Goal: Task Accomplishment & Management: Manage account settings

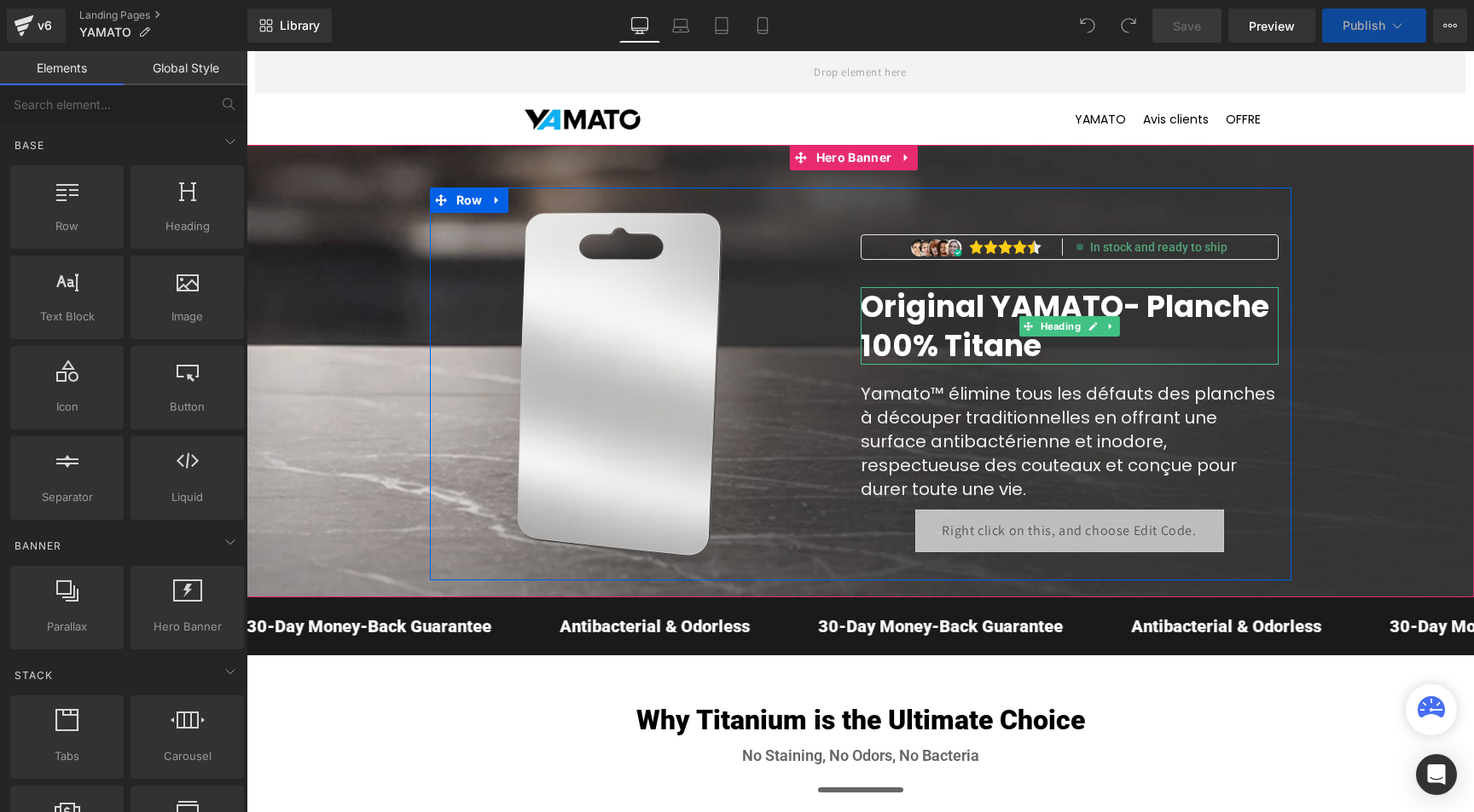
click at [1004, 303] on span "Original YAMATO" at bounding box center [991, 306] width 263 height 42
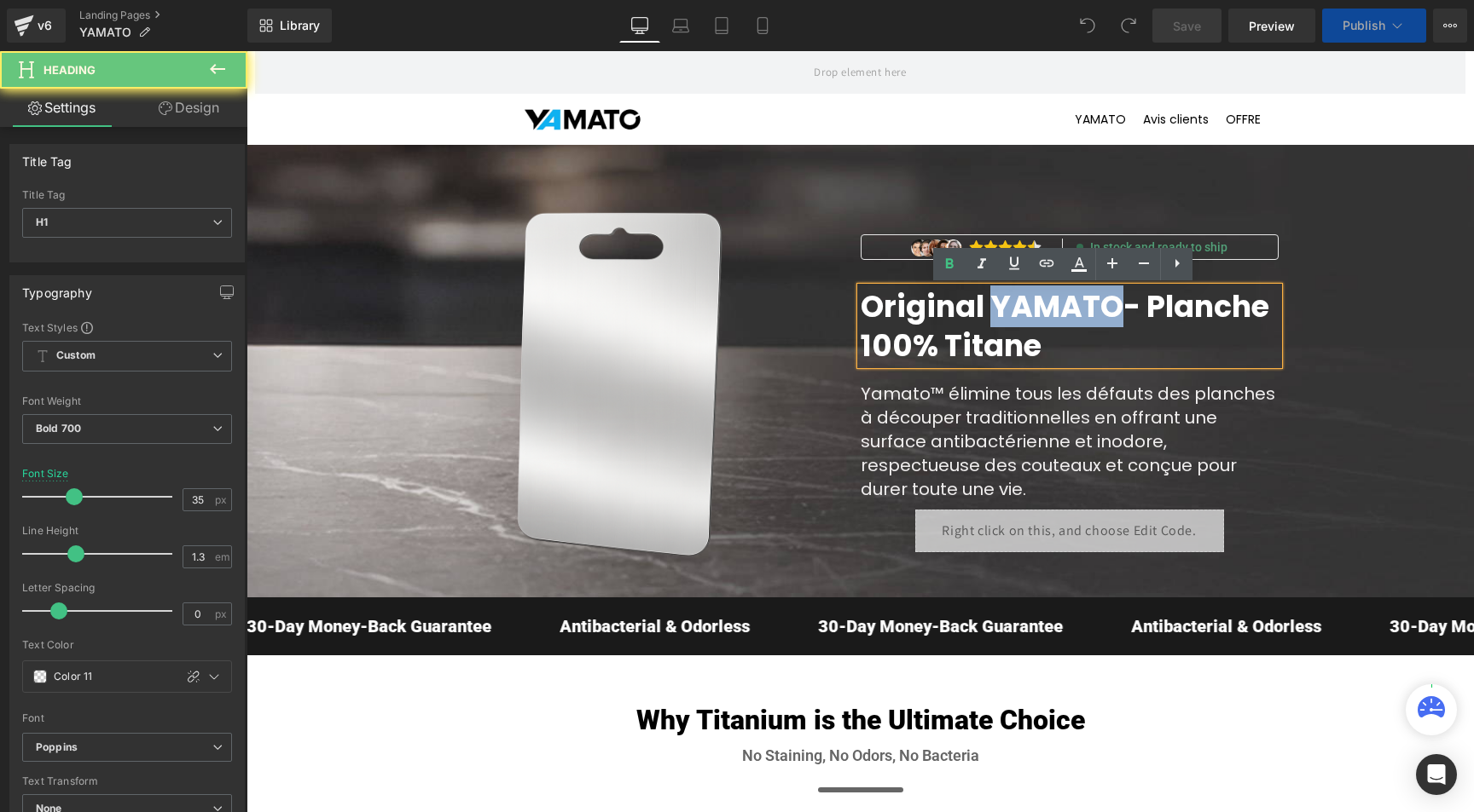
click at [1004, 303] on span "Original YAMATO" at bounding box center [991, 306] width 263 height 42
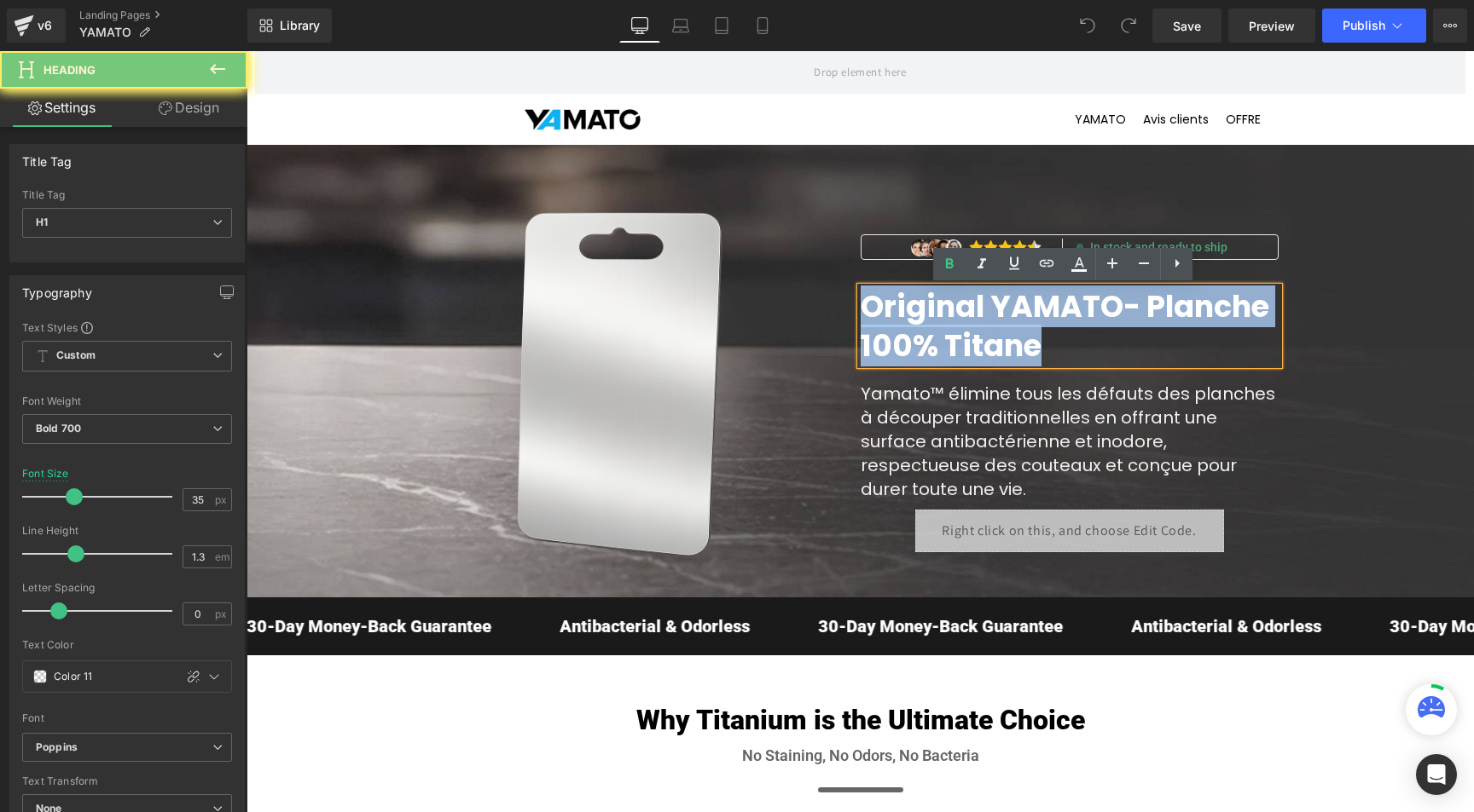
click at [1004, 303] on span "Original YAMATO" at bounding box center [991, 306] width 263 height 42
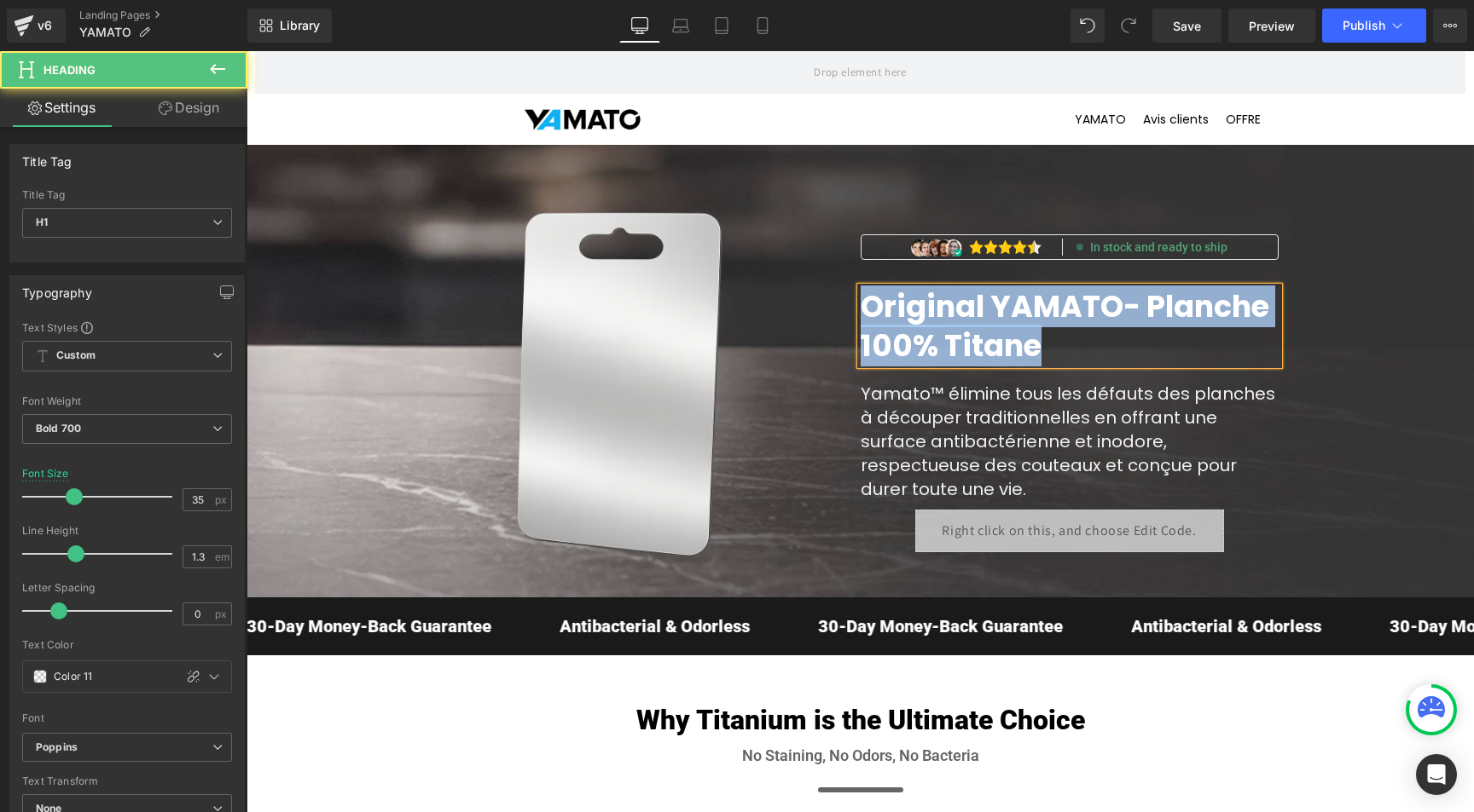
click at [930, 322] on span "Original YAMATO" at bounding box center [991, 306] width 263 height 42
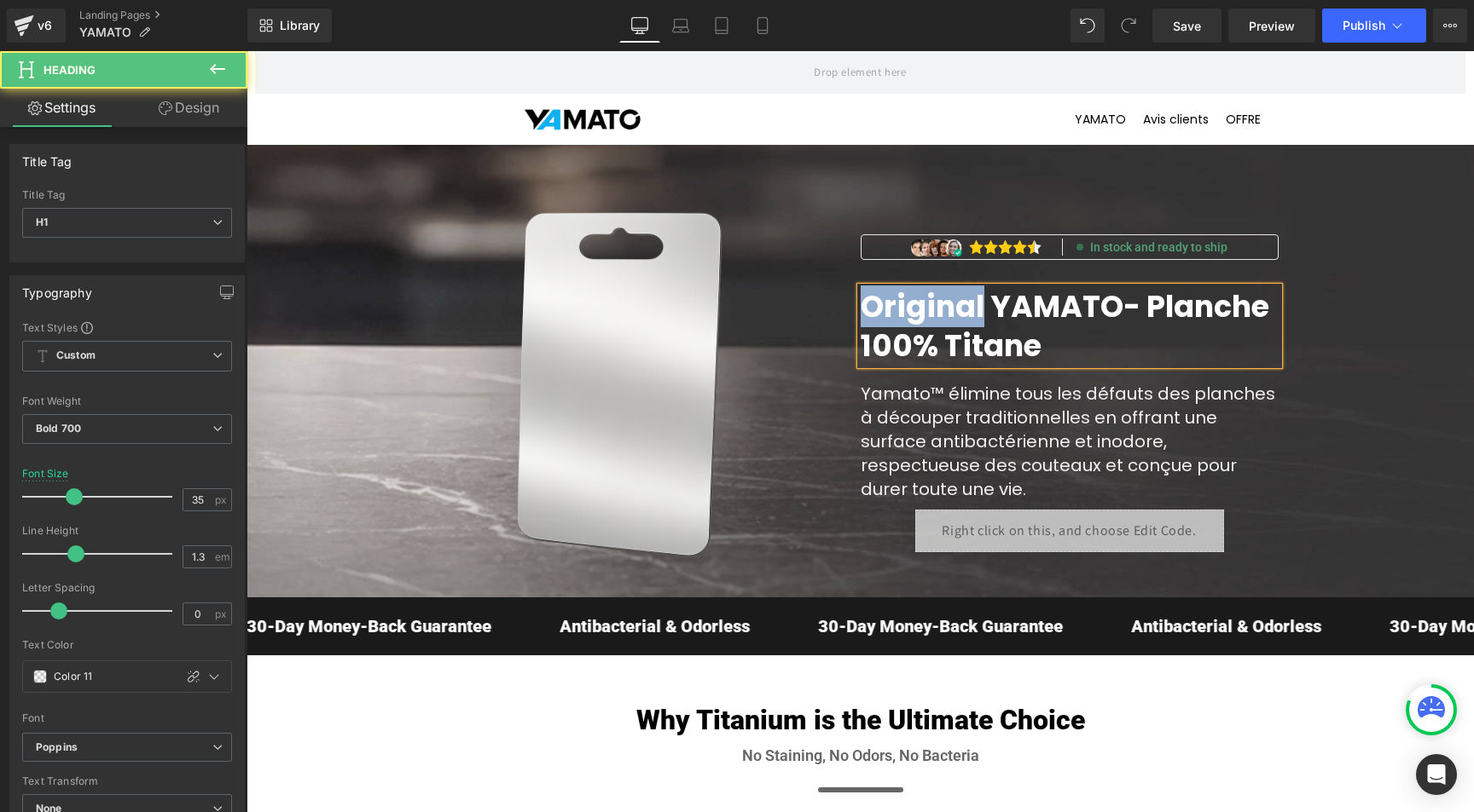
click at [930, 322] on span "Original YAMATO" at bounding box center [991, 306] width 263 height 42
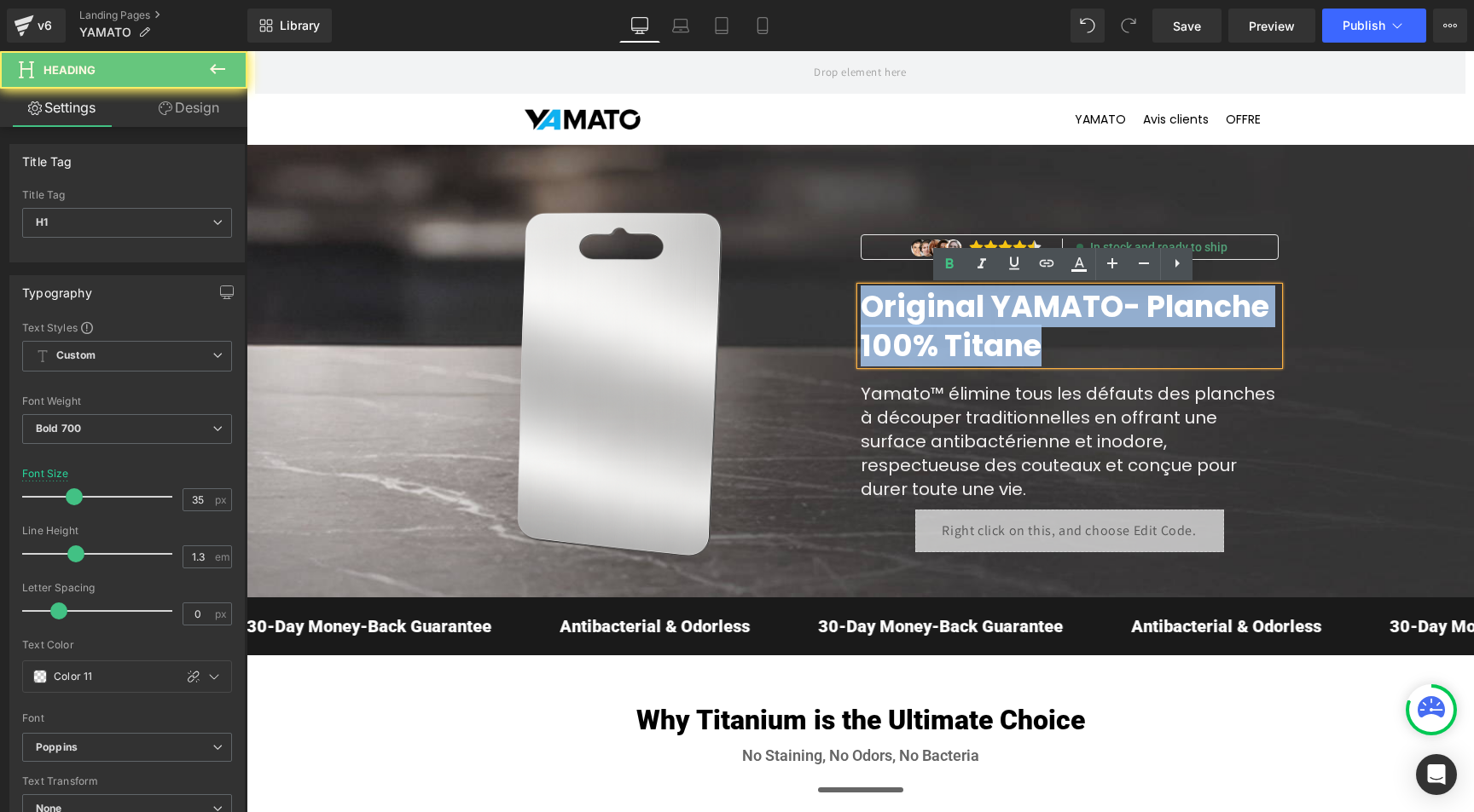
click at [930, 322] on span "Original YAMATO" at bounding box center [991, 306] width 263 height 42
paste div
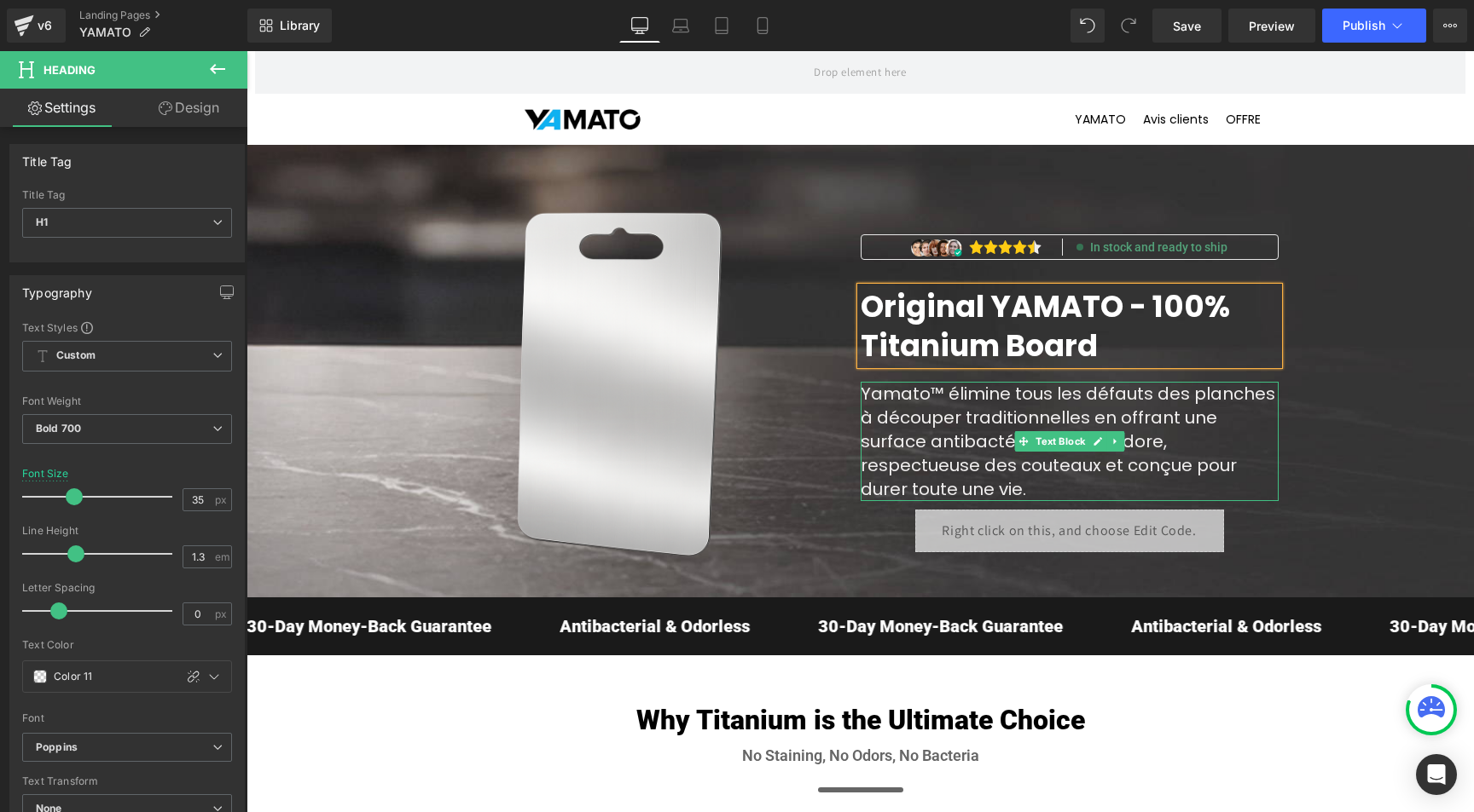
click at [997, 421] on span "Yamato™ élimine tous les défauts des planches à découper traditionnelles en off…" at bounding box center [1067, 441] width 415 height 119
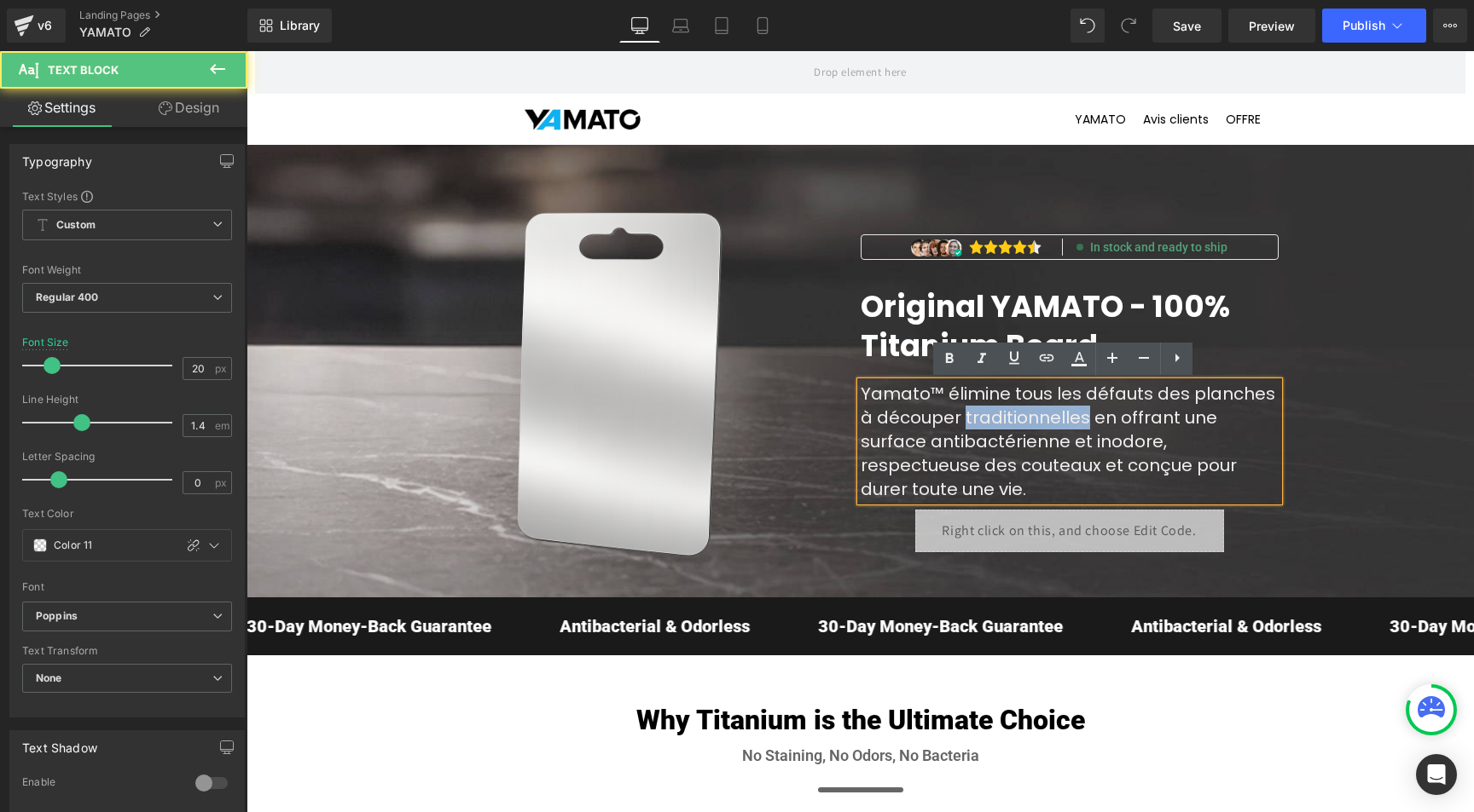
click at [997, 421] on span "Yamato™ élimine tous les défauts des planches à découper traditionnelles en off…" at bounding box center [1067, 441] width 415 height 119
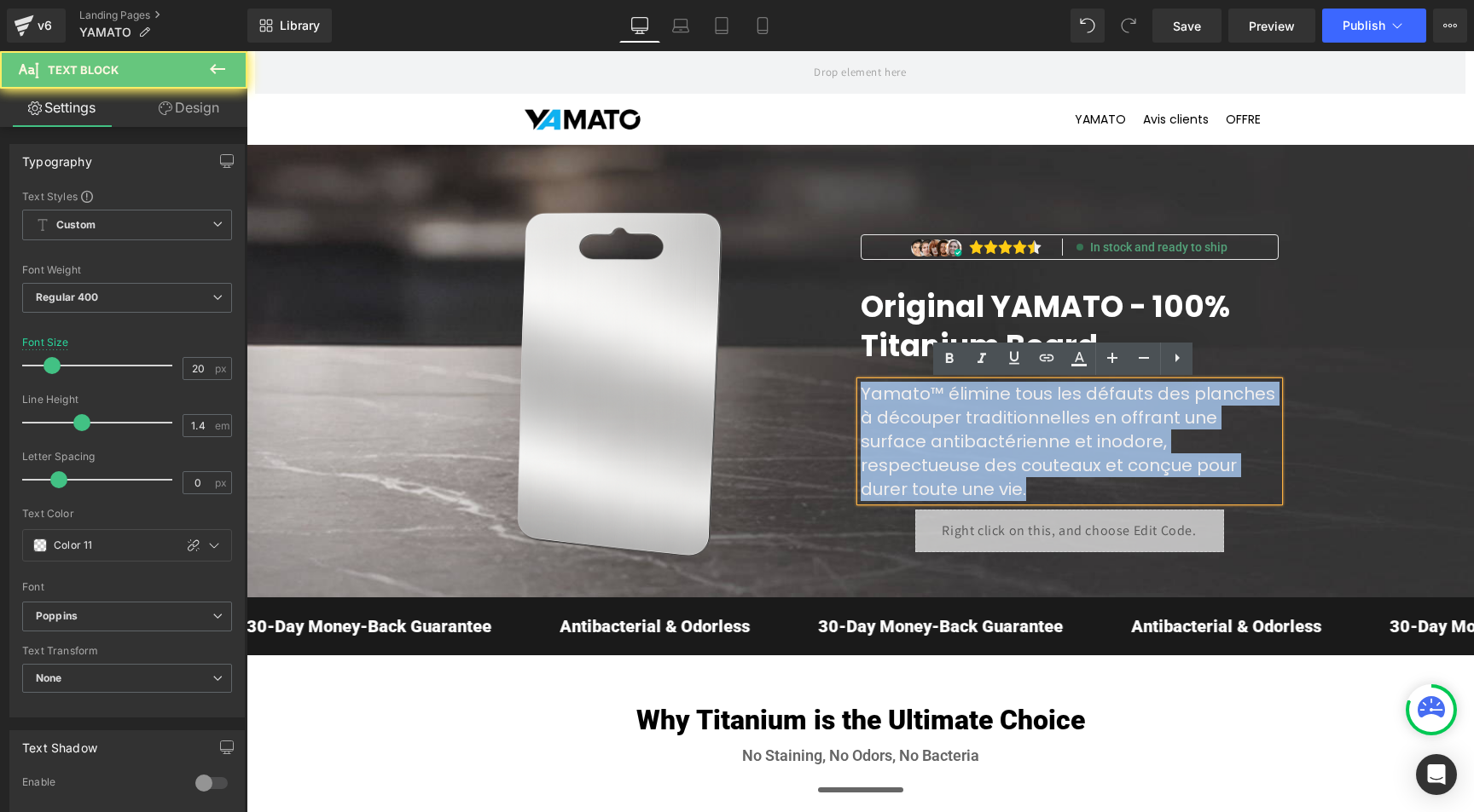
click at [997, 421] on span "Yamato™ élimine tous les défauts des planches à découper traditionnelles en off…" at bounding box center [1067, 441] width 415 height 119
copy span "Yamato™ élimine tous les défauts des planches à découper traditionnelles en off…"
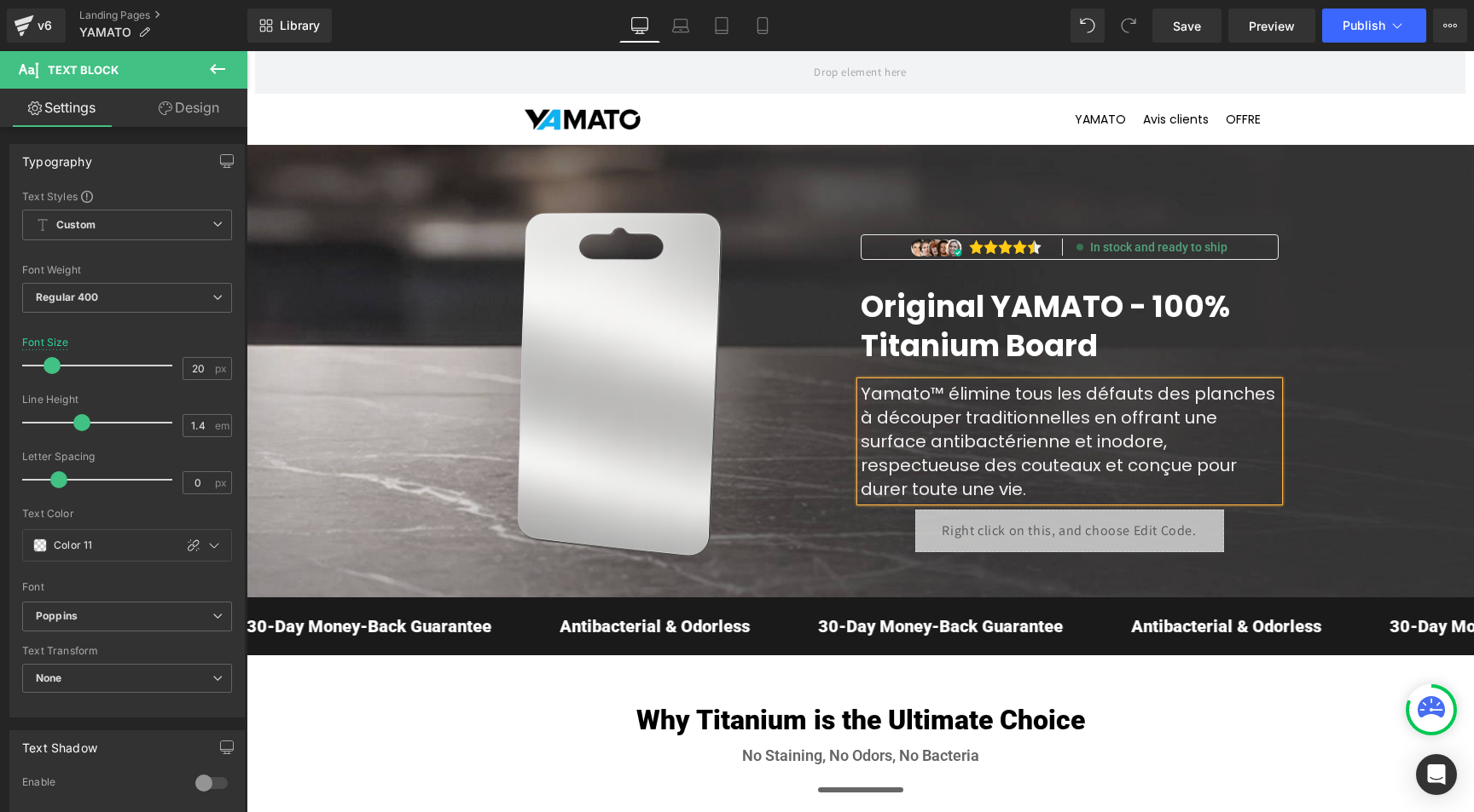
click at [959, 420] on span "Yamato™ élimine tous les défauts des planches à découper traditionnelles en off…" at bounding box center [1067, 441] width 415 height 119
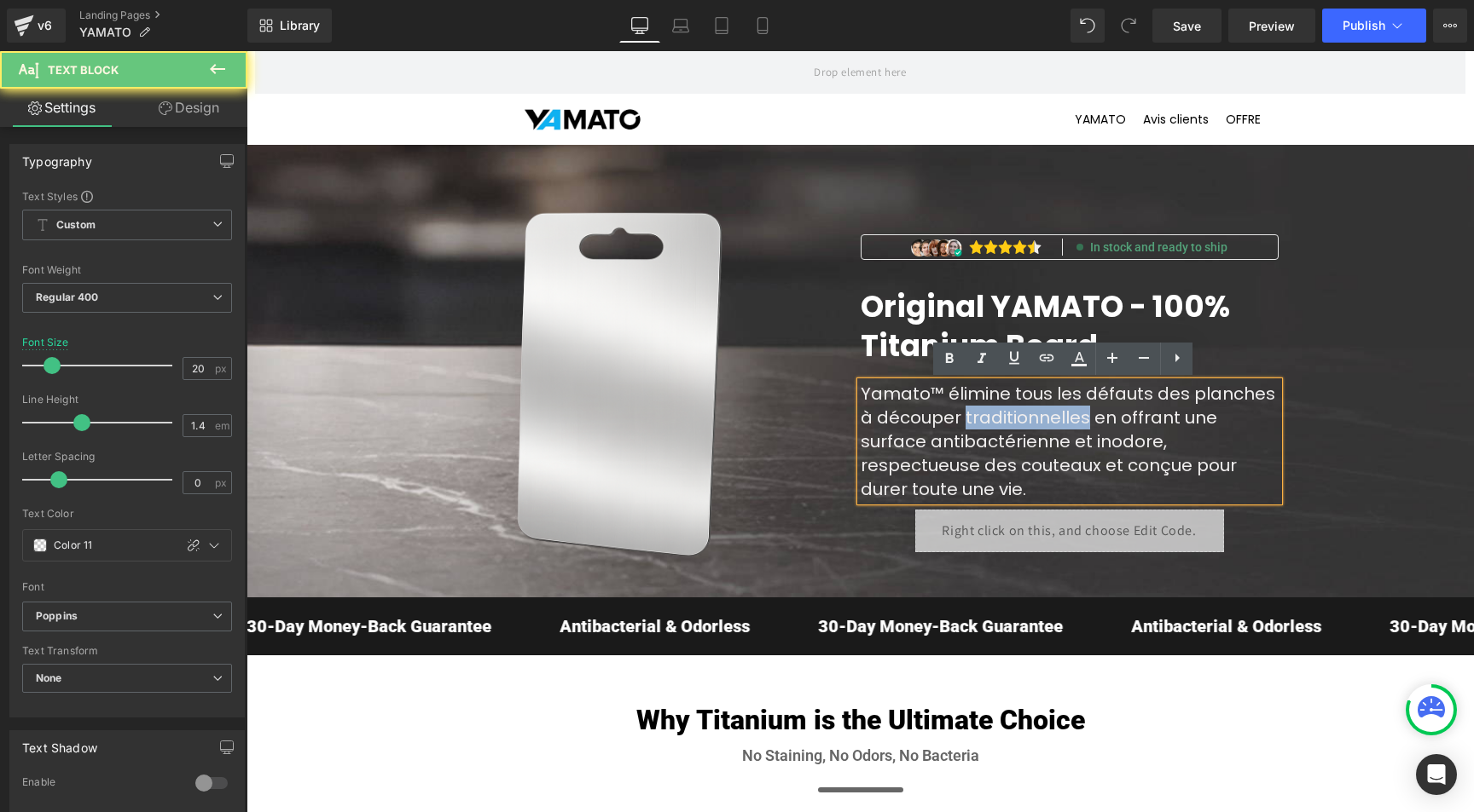
click at [959, 420] on span "Yamato™ élimine tous les défauts des planches à découper traditionnelles en off…" at bounding box center [1067, 441] width 415 height 119
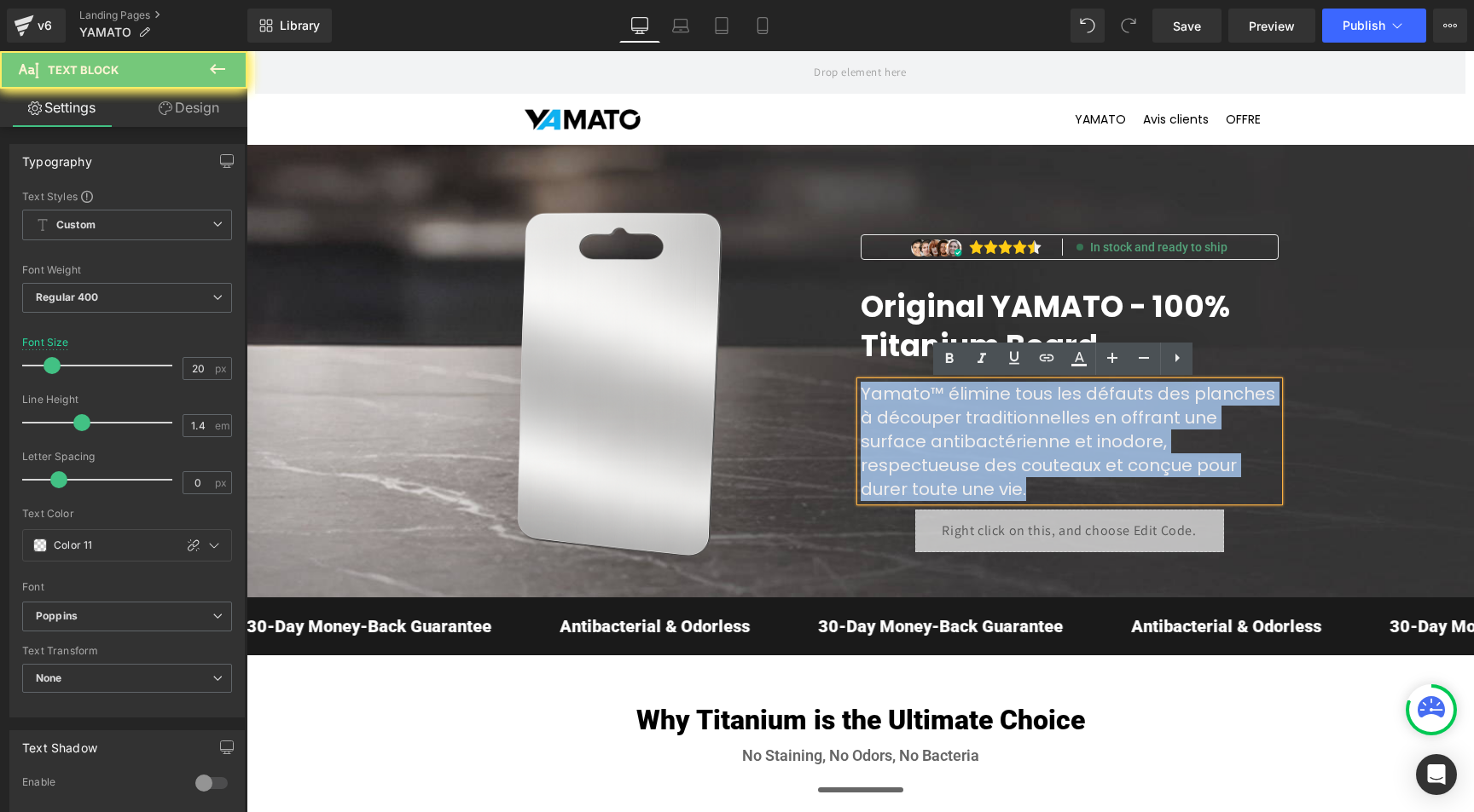
click at [959, 420] on span "Yamato™ élimine tous les défauts des planches à découper traditionnelles en off…" at bounding box center [1067, 441] width 415 height 119
paste div
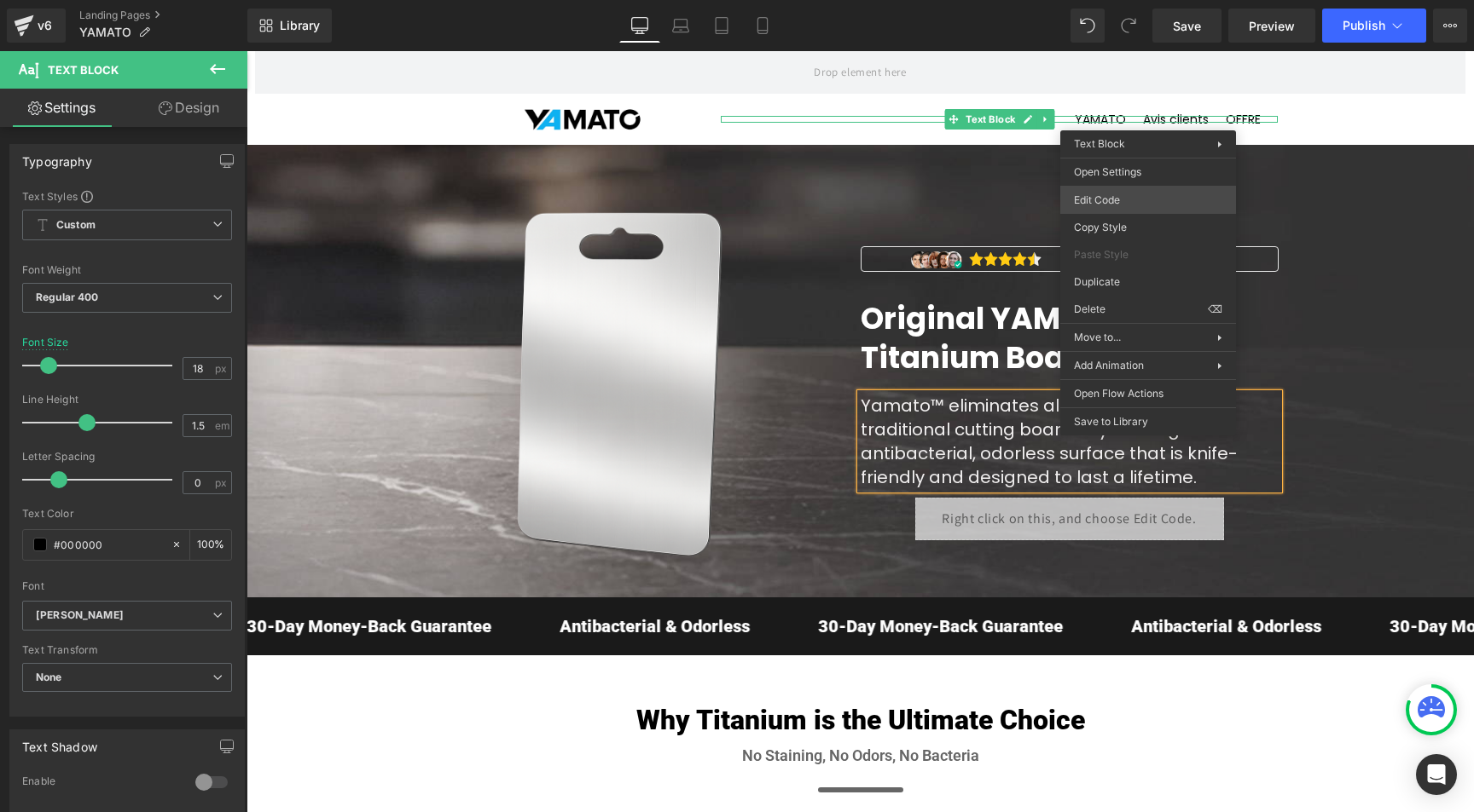
click at [1092, 0] on div "You are previewing how the will restyle your page. You can not edit Elements in…" at bounding box center [737, 0] width 1474 height 0
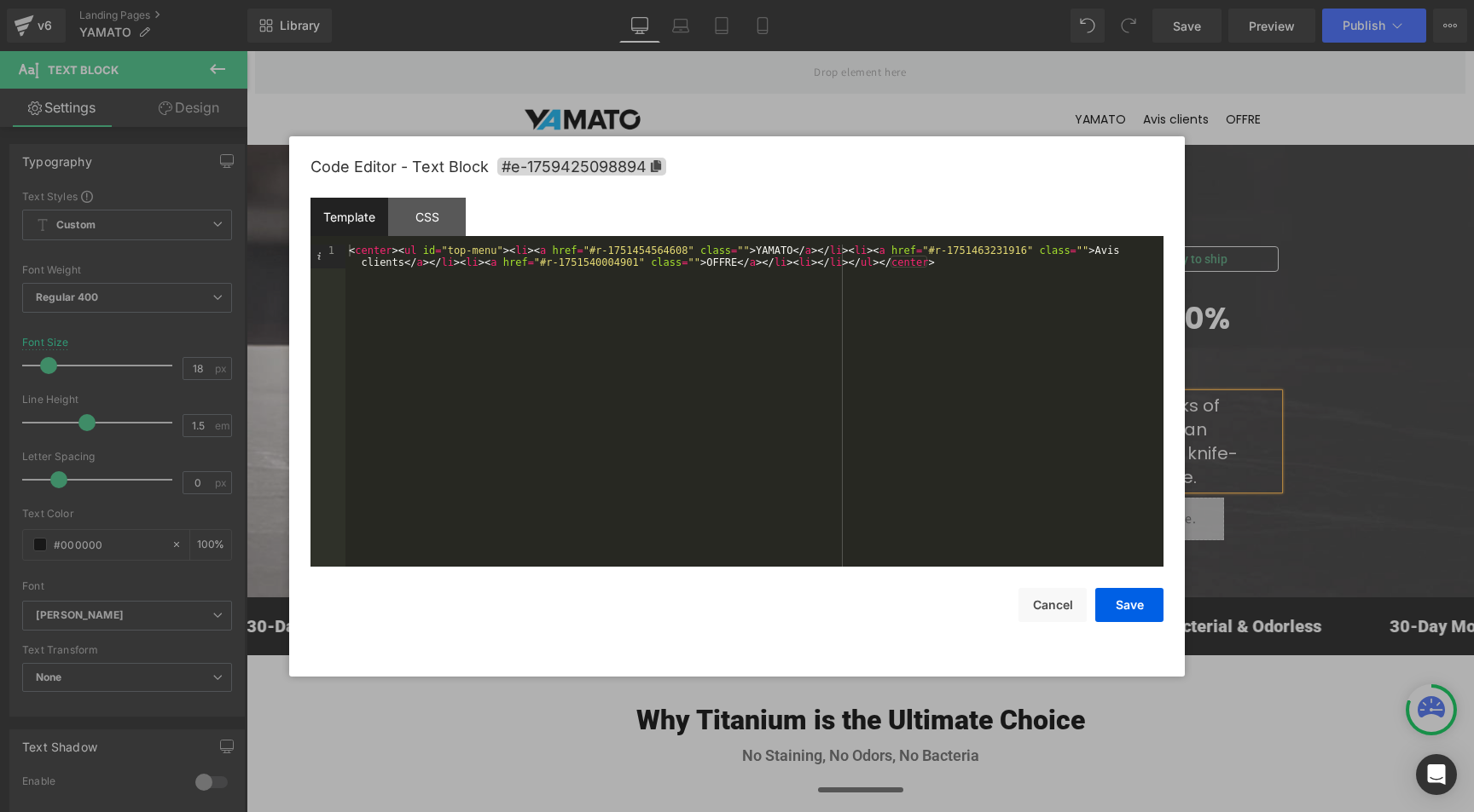
click at [686, 293] on div "< center > < ul id = "top-menu" > < li > < a href = "#r-1751454564608" class = …" at bounding box center [754, 429] width 818 height 370
click at [736, 258] on div "< center > < ul id = "top-menu" > < li > < a href = "#r-1751454564608" class = …" at bounding box center [754, 429] width 818 height 370
drag, startPoint x: 1121, startPoint y: 248, endPoint x: 1097, endPoint y: 245, distance: 24.2
click at [1097, 245] on div "< center > < ul id = "top-menu" > < li > < a href = "#r-1751454564608" class = …" at bounding box center [754, 429] width 818 height 370
click at [395, 260] on div "< center > < ul id = "top-menu" > < li > < a href = "#r-1751454564608" class = …" at bounding box center [754, 429] width 818 height 370
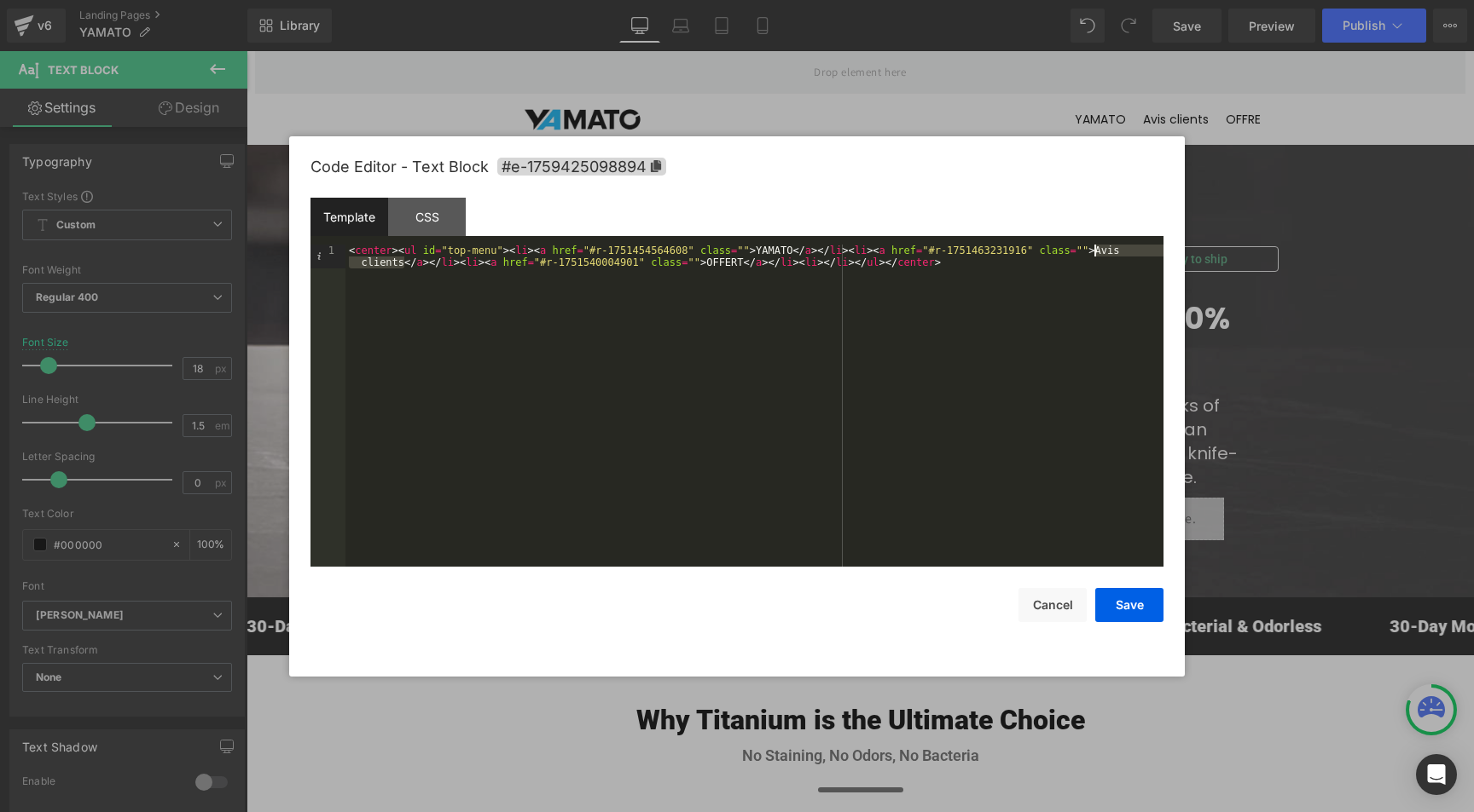
drag, startPoint x: 391, startPoint y: 262, endPoint x: 1096, endPoint y: 249, distance: 705.1
click at [1096, 249] on div "< center > < ul id = "top-menu" > < li > < a href = "#r-1751454564608" class = …" at bounding box center [754, 429] width 818 height 370
click at [1138, 605] on button "Save" at bounding box center [1129, 604] width 68 height 34
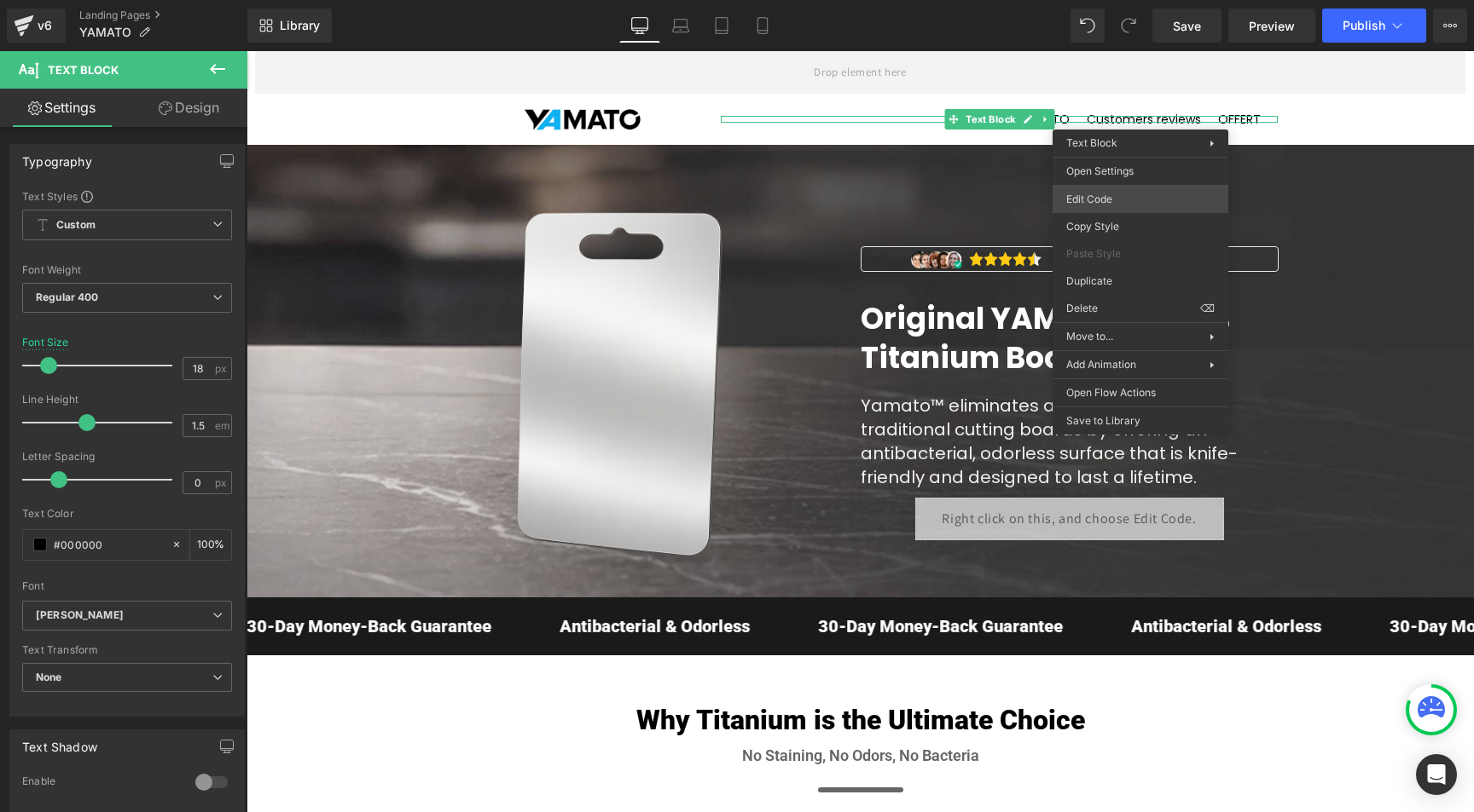
click at [1093, 0] on div "You are previewing how the will restyle your page. You can not edit Elements in…" at bounding box center [737, 0] width 1474 height 0
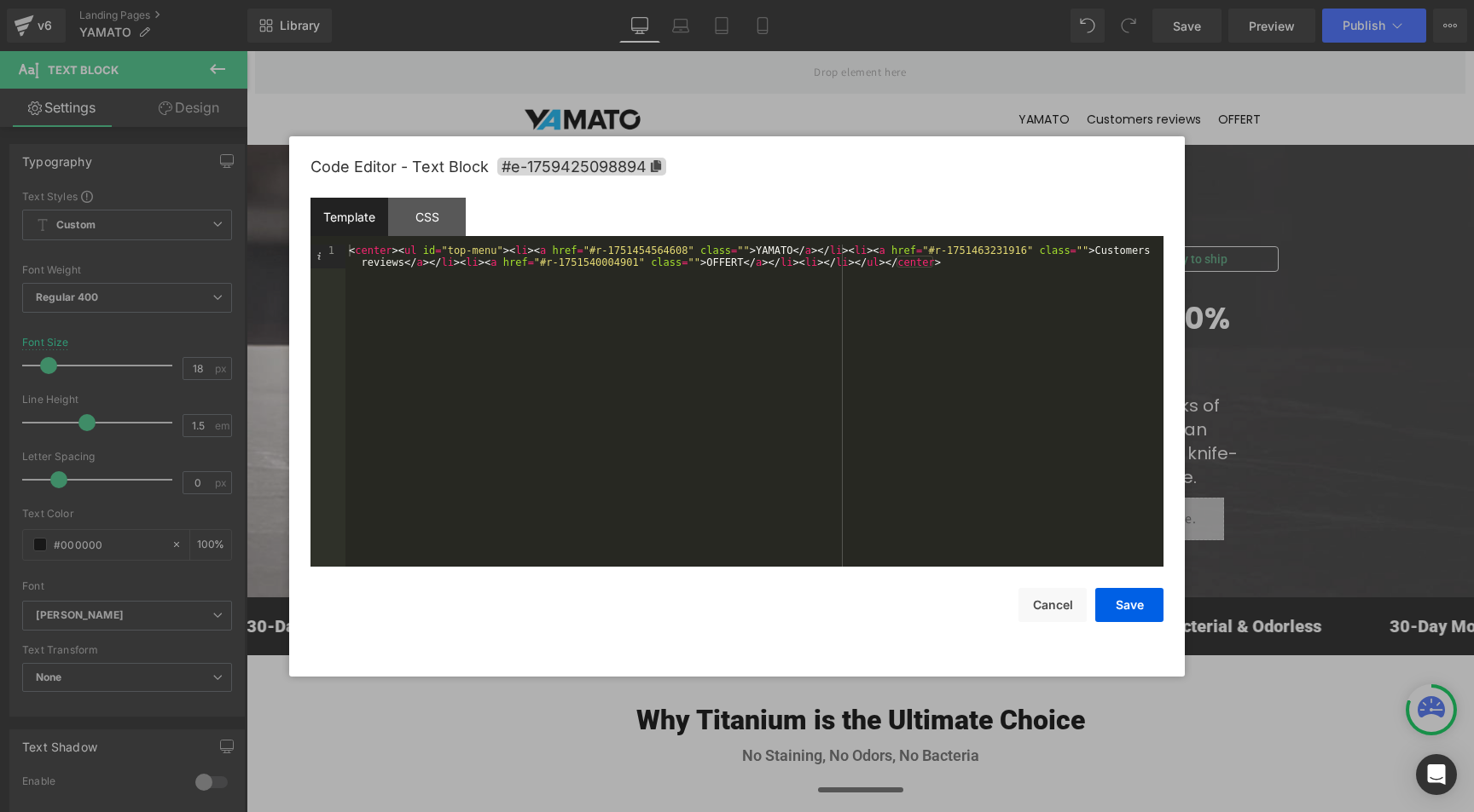
click at [742, 261] on div "< center > < ul id = "top-menu" > < li > < a href = "#r-1751454564608" class = …" at bounding box center [754, 429] width 818 height 370
click at [1109, 611] on button "Save" at bounding box center [1129, 604] width 68 height 34
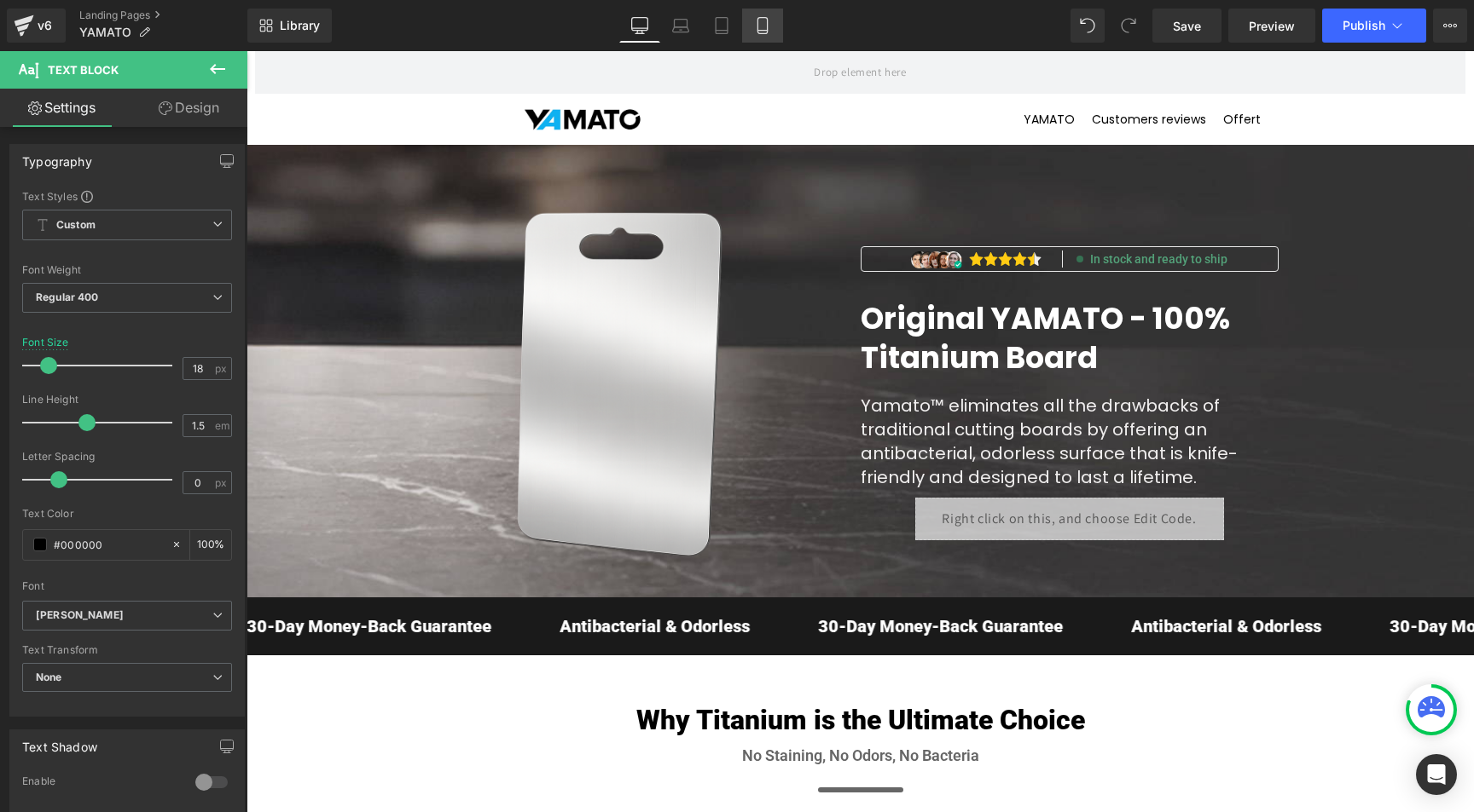
click at [773, 26] on link "Mobile" at bounding box center [762, 25] width 41 height 34
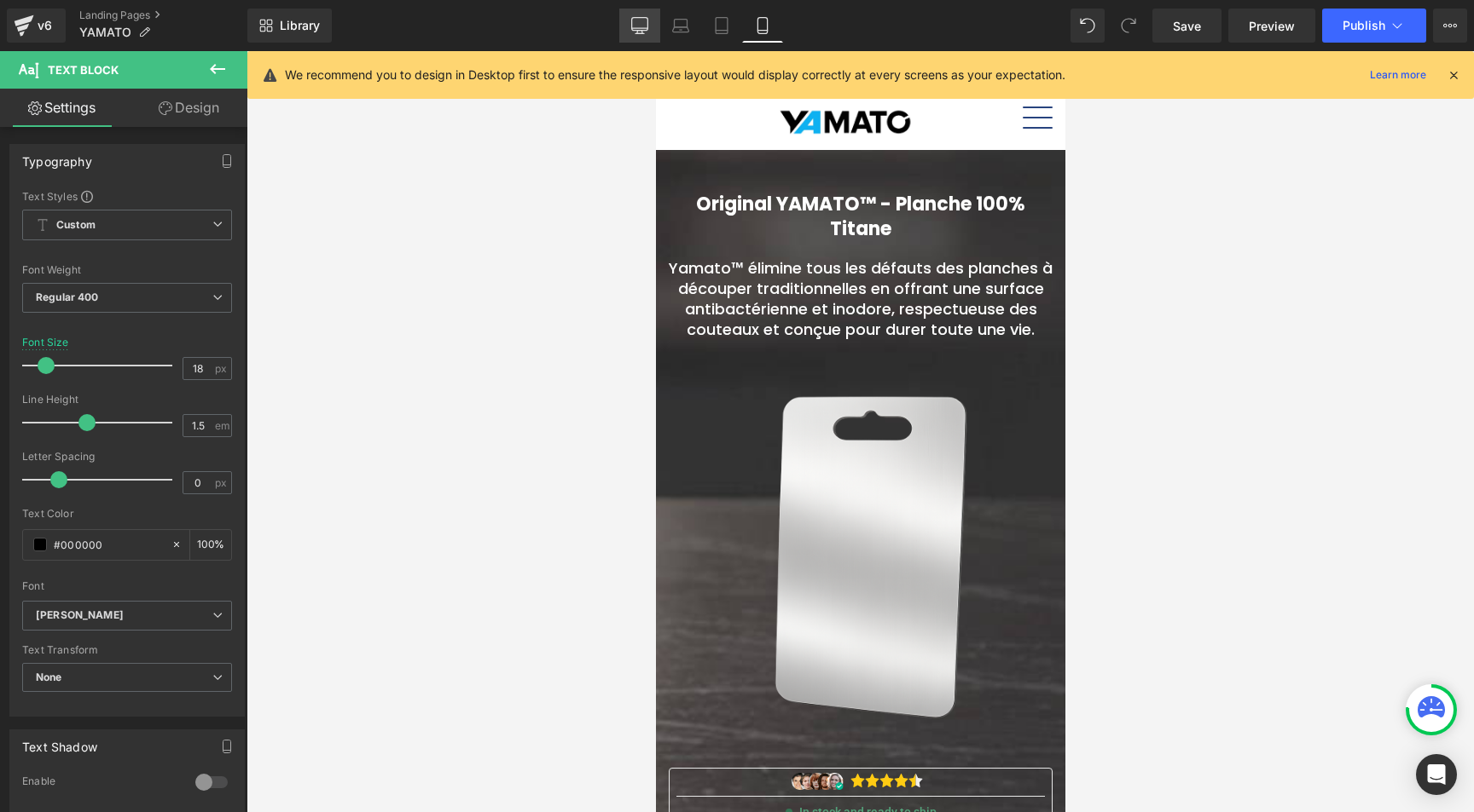
click at [636, 25] on icon at bounding box center [640, 26] width 17 height 17
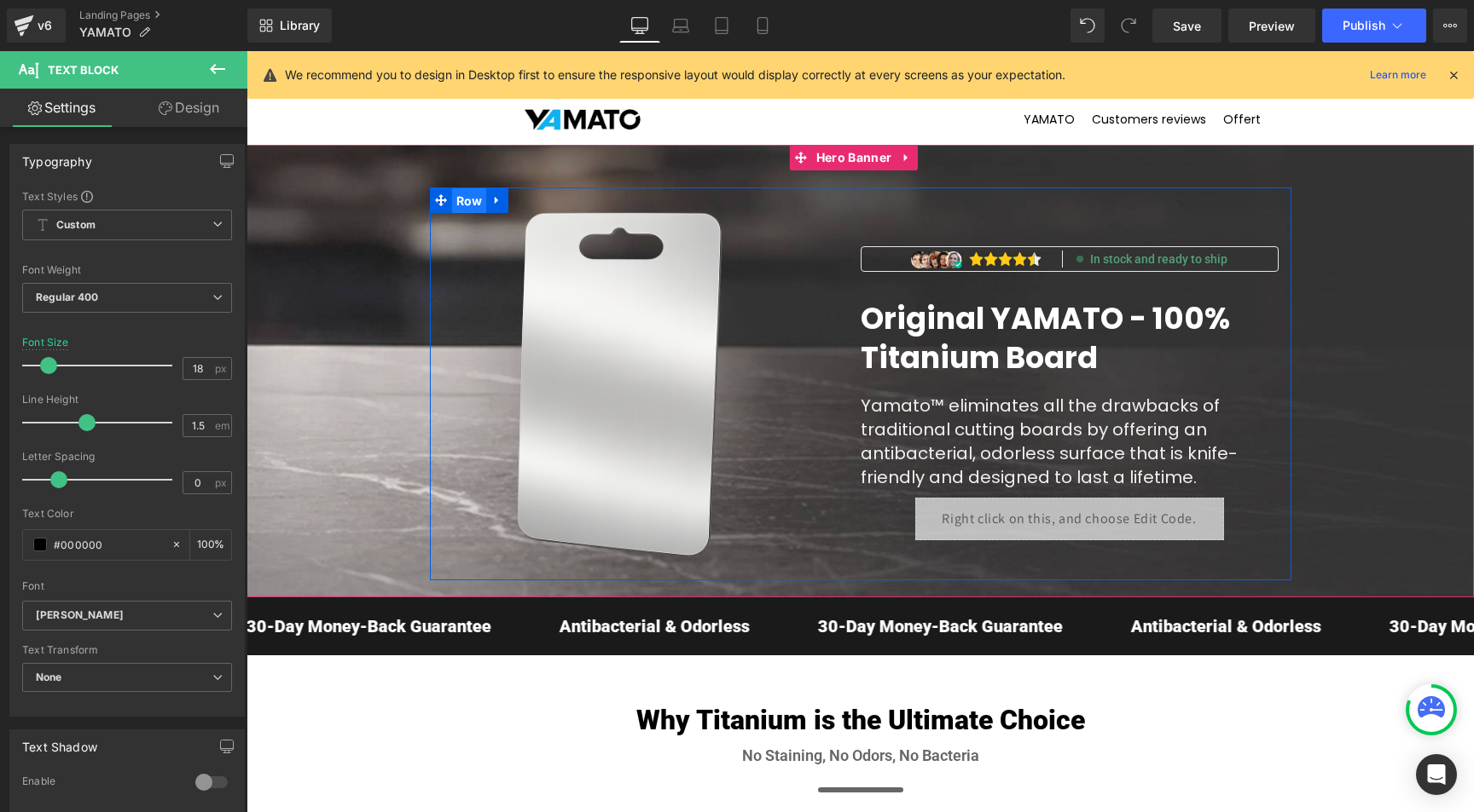
click at [459, 199] on span "Row" at bounding box center [470, 201] width 35 height 25
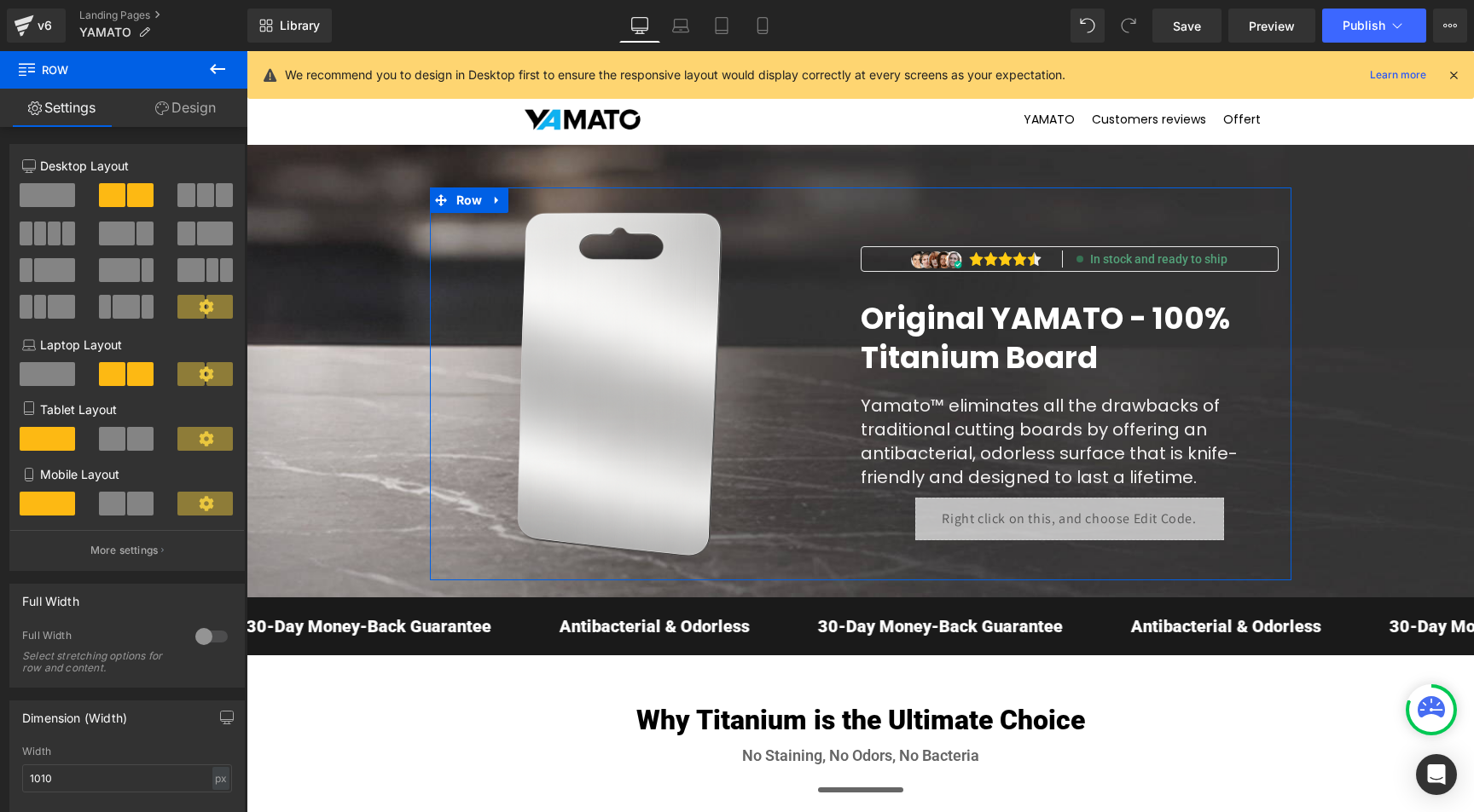
click at [194, 116] on link "Design" at bounding box center [186, 108] width 124 height 38
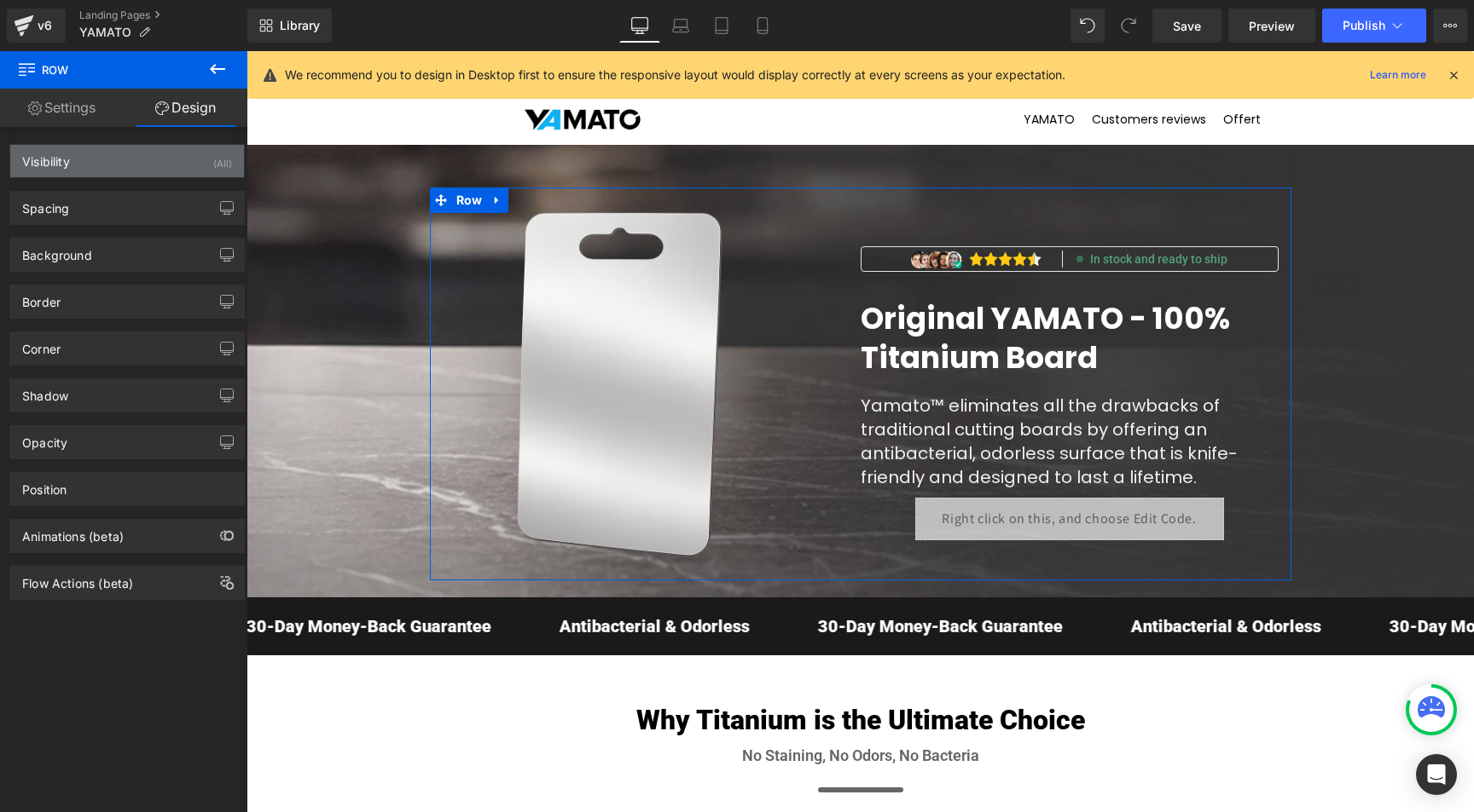
click at [163, 167] on div "Visibility (All)" at bounding box center [127, 160] width 234 height 32
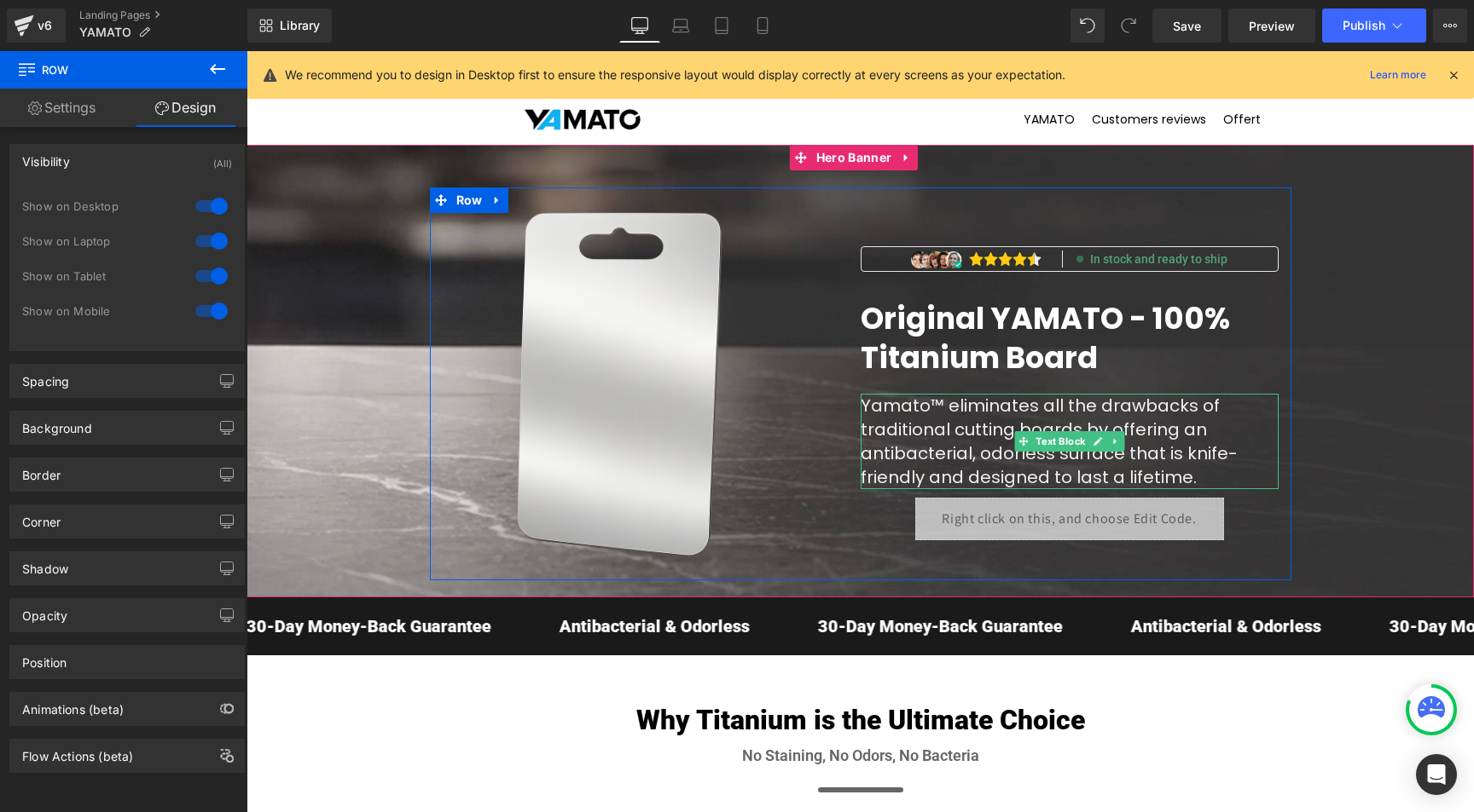
click at [923, 421] on font "Yamato™ eliminates all the drawbacks of traditional cutting boards by offering …" at bounding box center [1049, 441] width 377 height 95
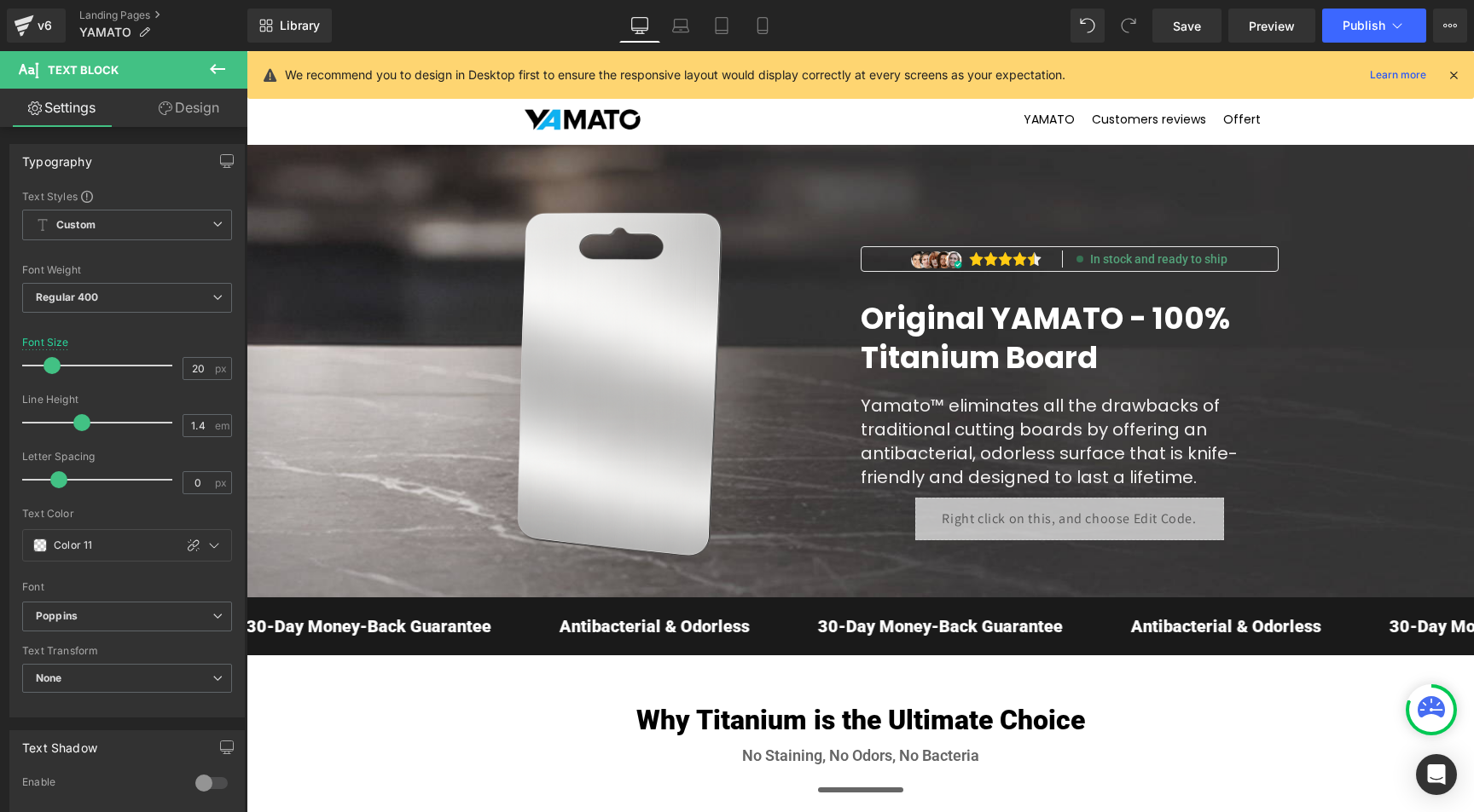
click at [203, 113] on link "Design" at bounding box center [189, 108] width 124 height 38
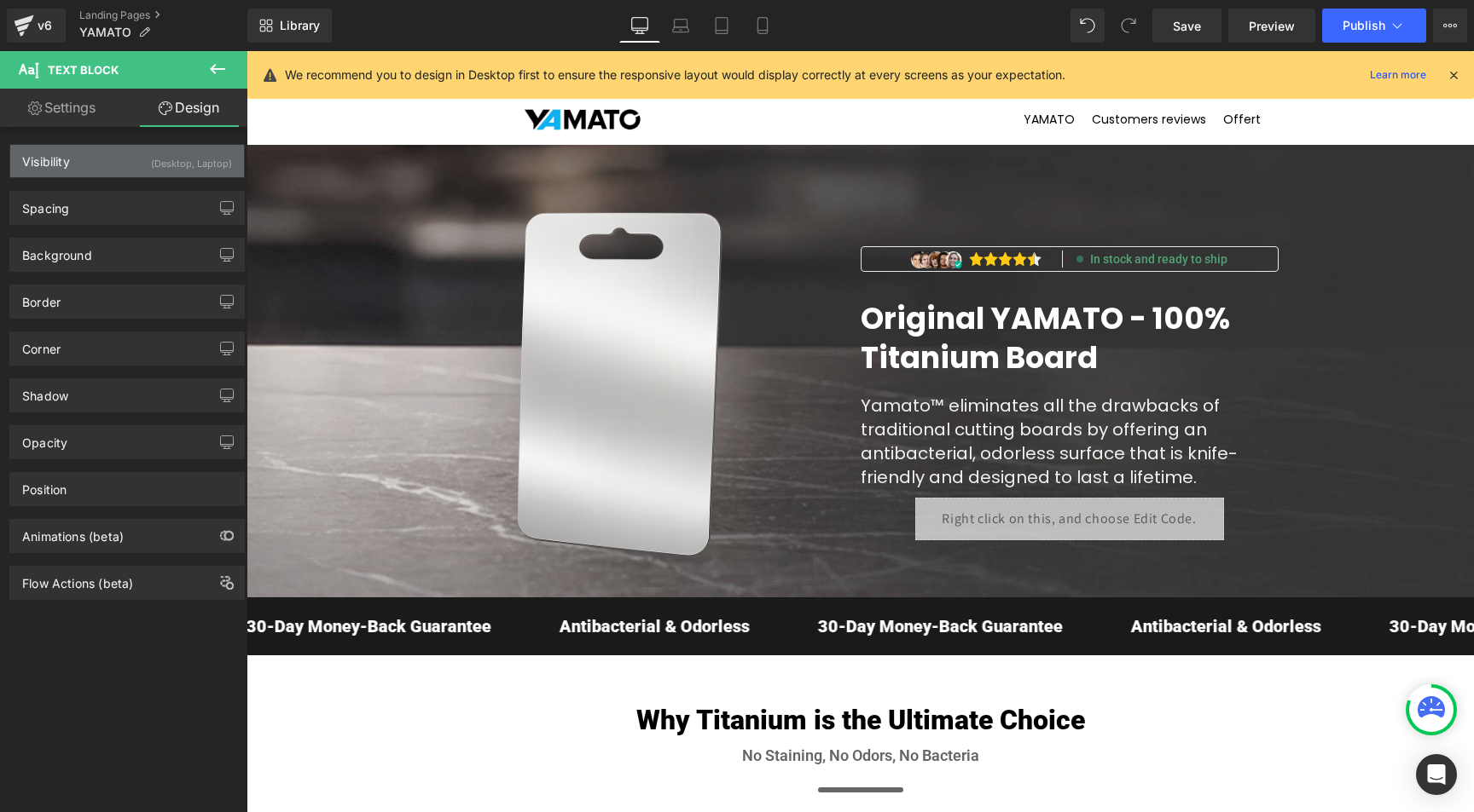
click at [192, 164] on div "(Desktop, Laptop)" at bounding box center [191, 159] width 81 height 28
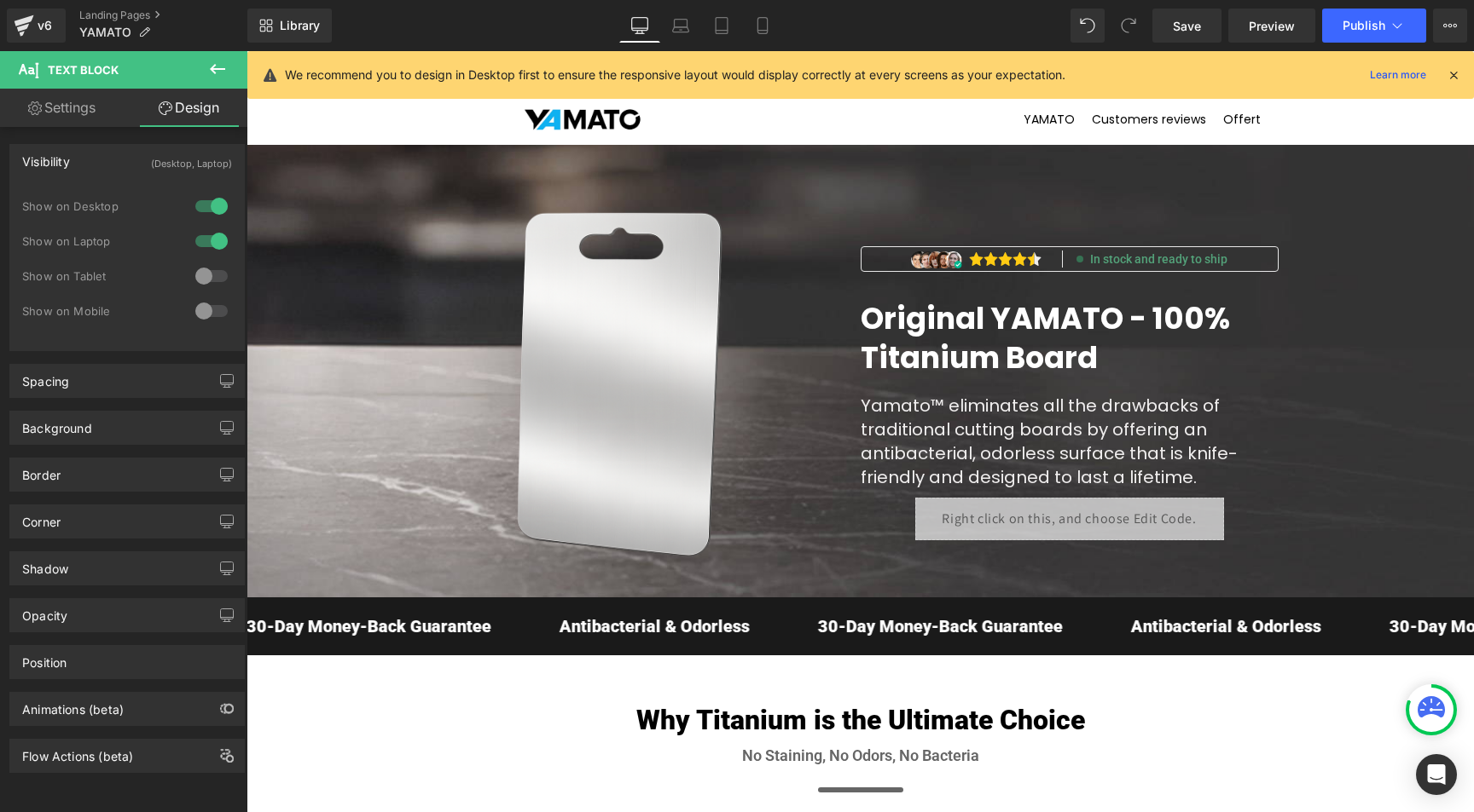
click at [209, 276] on div at bounding box center [211, 276] width 41 height 27
click at [209, 305] on div at bounding box center [211, 310] width 41 height 27
click at [765, 18] on icon at bounding box center [762, 26] width 10 height 17
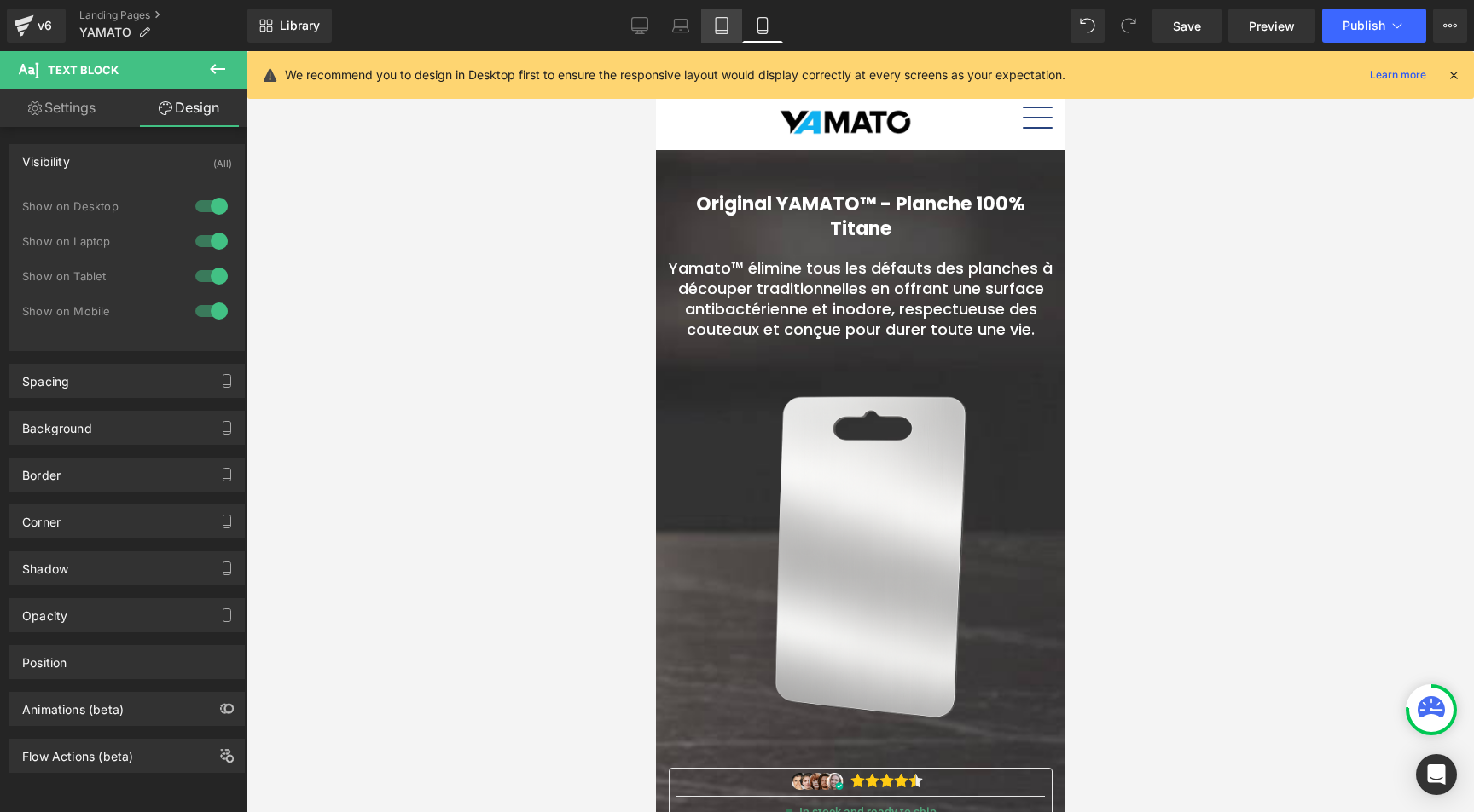
click at [722, 29] on icon at bounding box center [722, 26] width 17 height 17
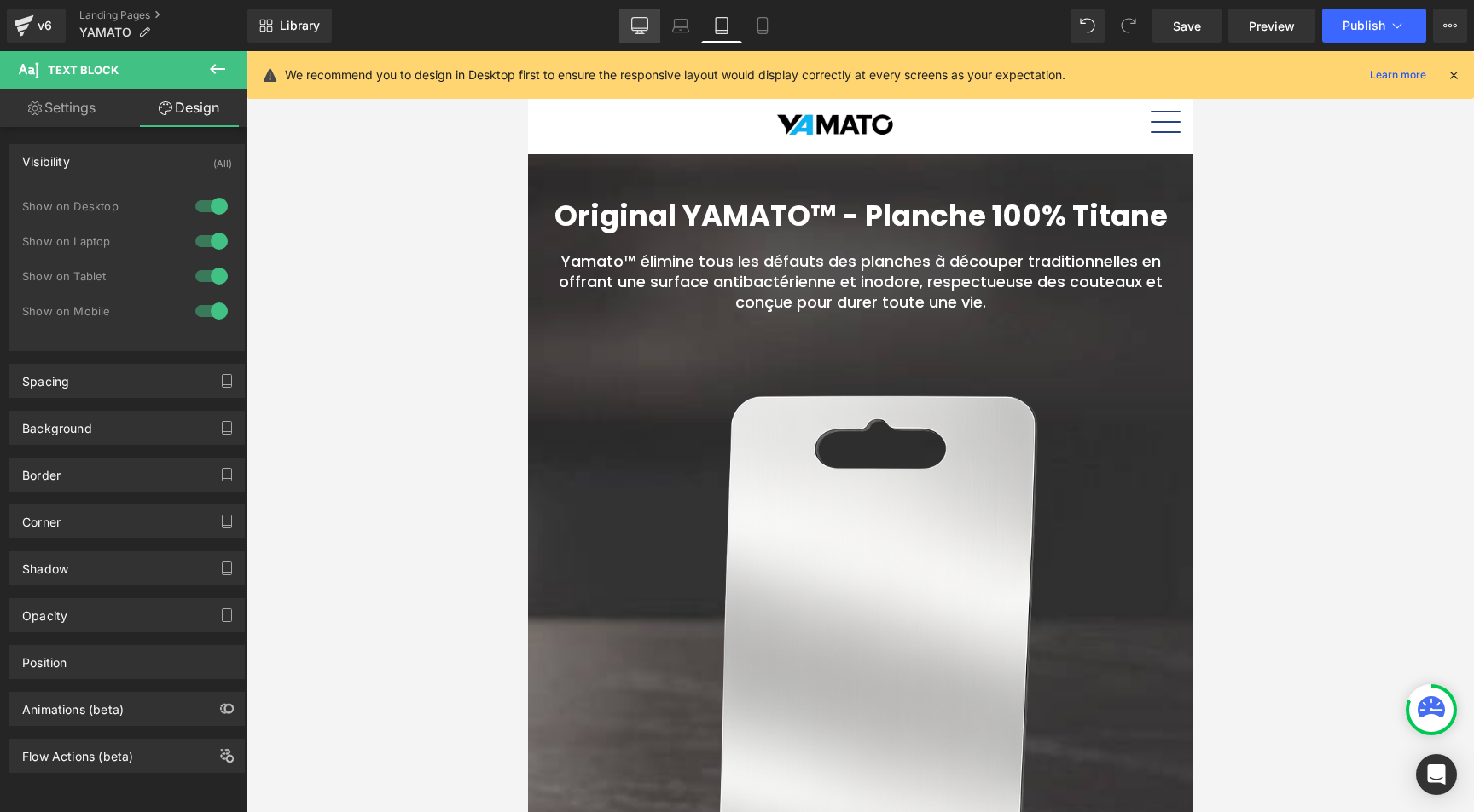
click at [632, 24] on icon at bounding box center [640, 24] width 17 height 13
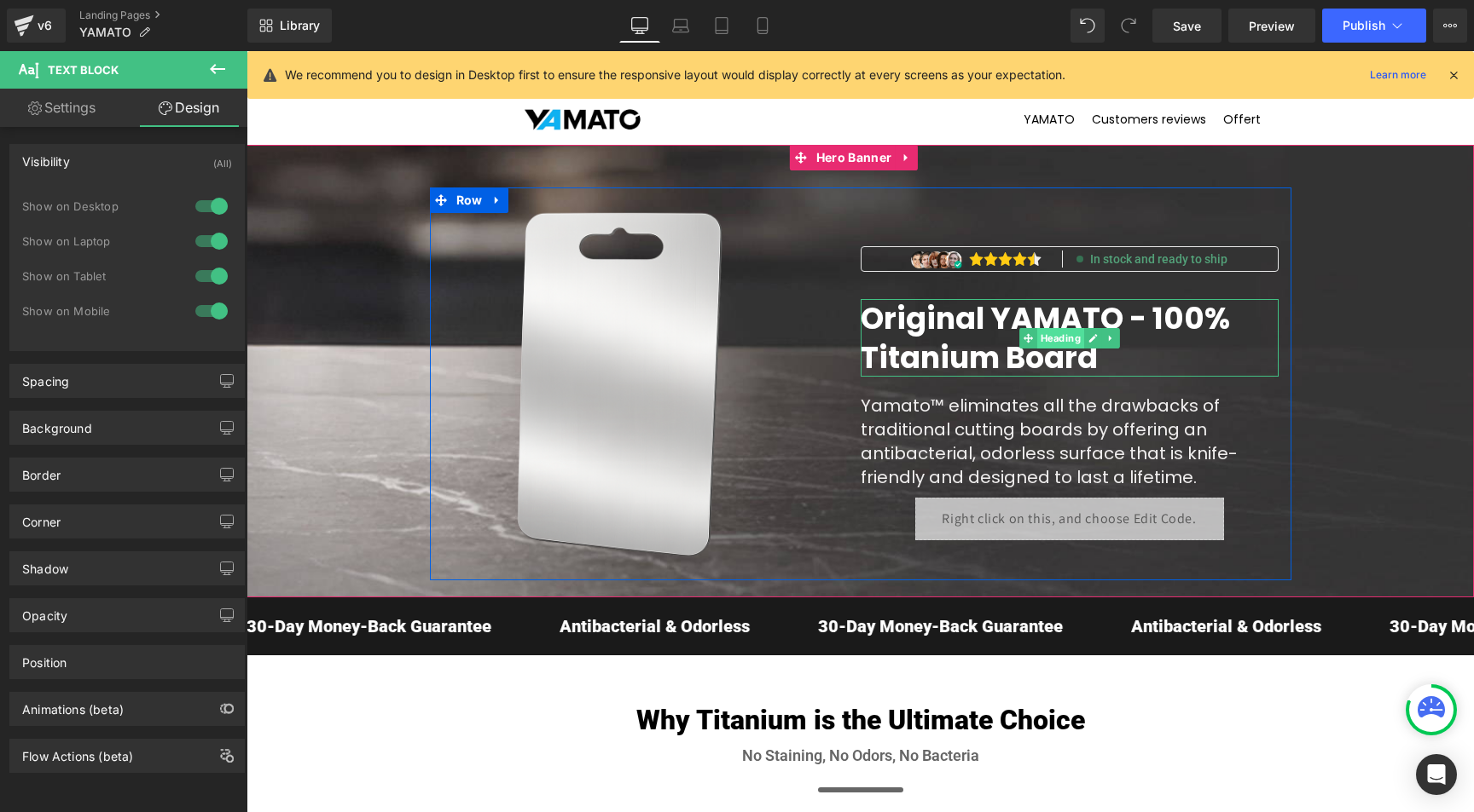
click at [1056, 336] on span "Heading" at bounding box center [1059, 338] width 47 height 20
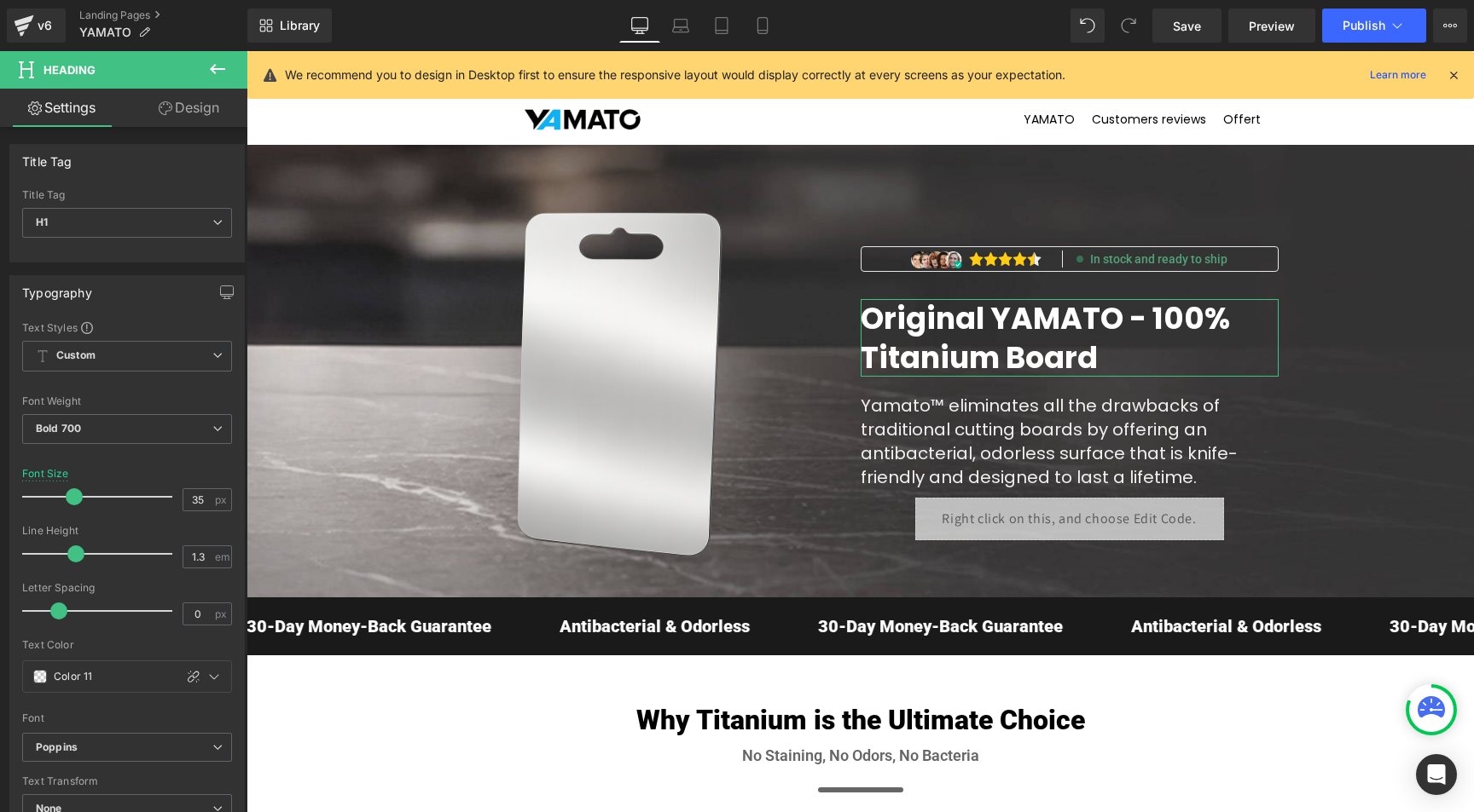
click at [193, 117] on link "Design" at bounding box center [189, 108] width 124 height 38
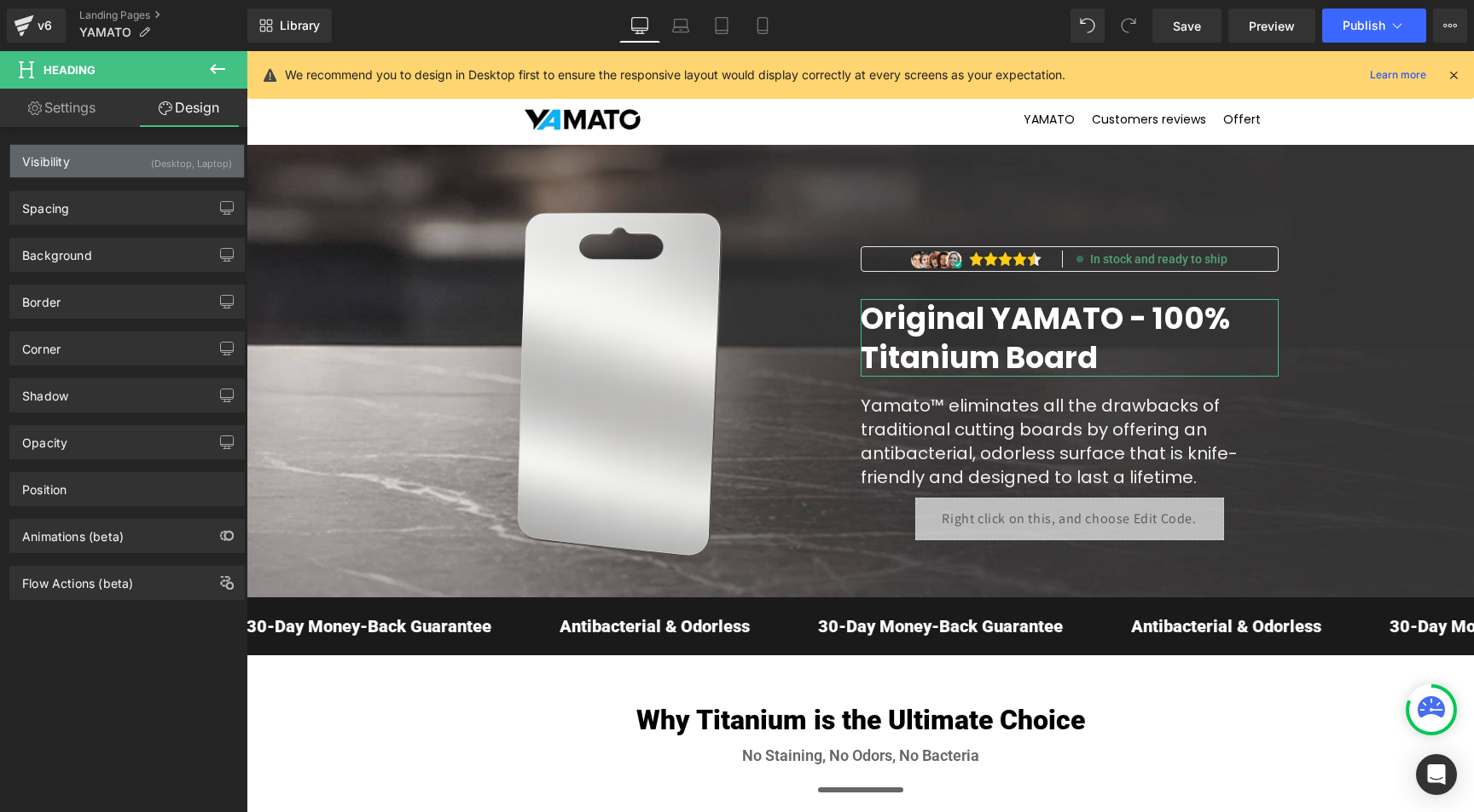
click at [151, 157] on div "(Desktop, Laptop)" at bounding box center [191, 159] width 81 height 28
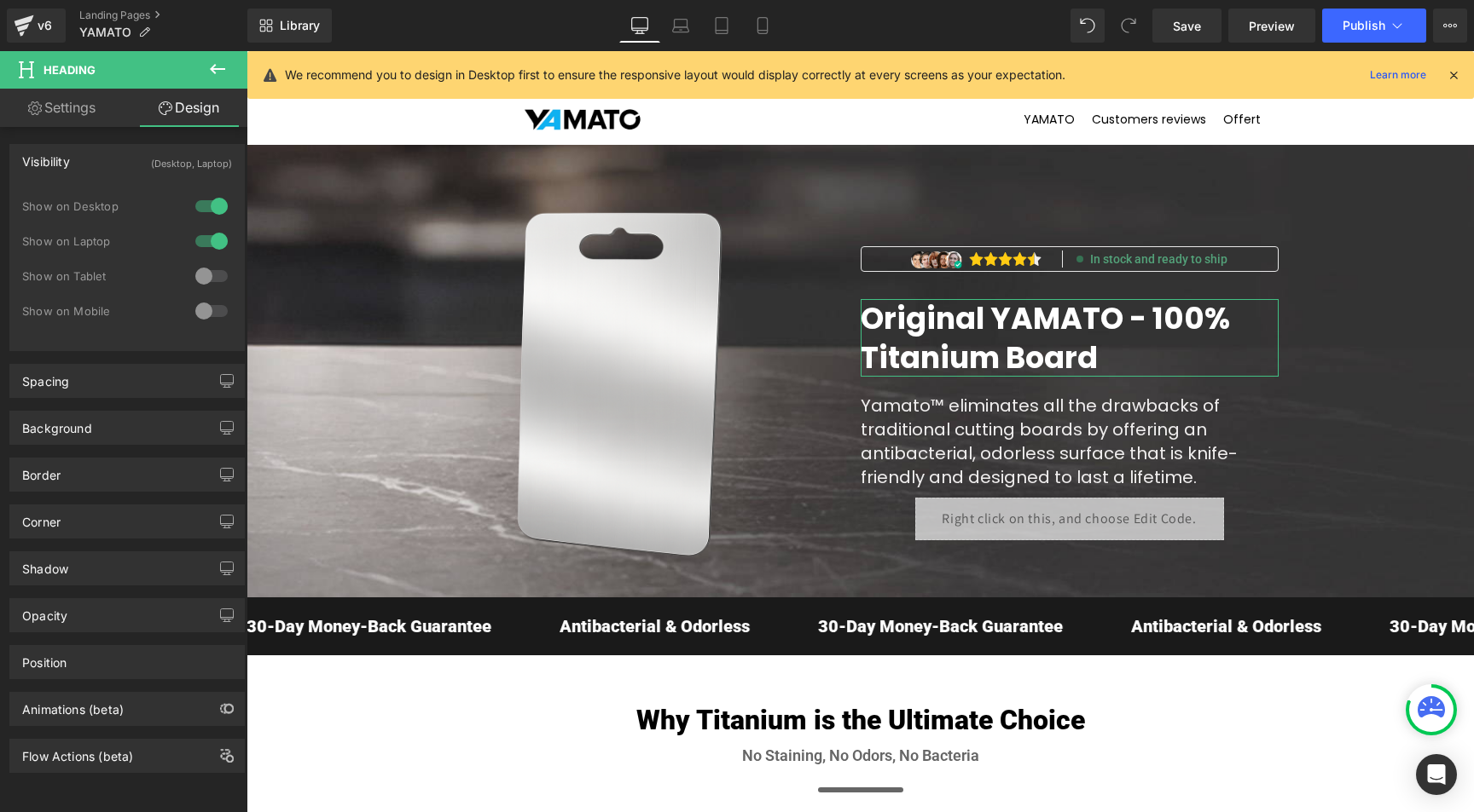
click at [206, 278] on div at bounding box center [211, 276] width 41 height 27
click at [209, 314] on div at bounding box center [211, 310] width 41 height 27
click at [770, 24] on icon at bounding box center [763, 26] width 17 height 17
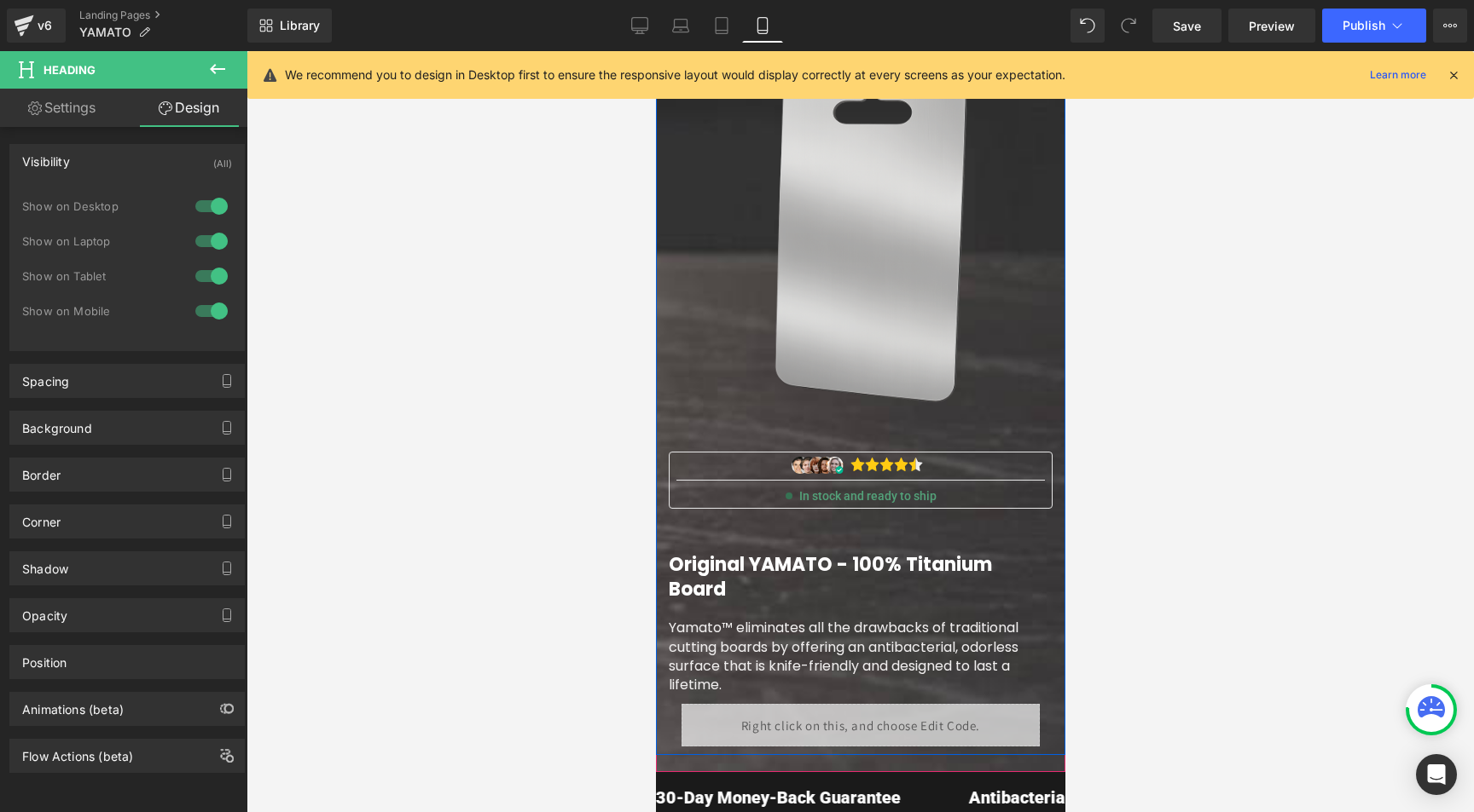
scroll to position [234, 0]
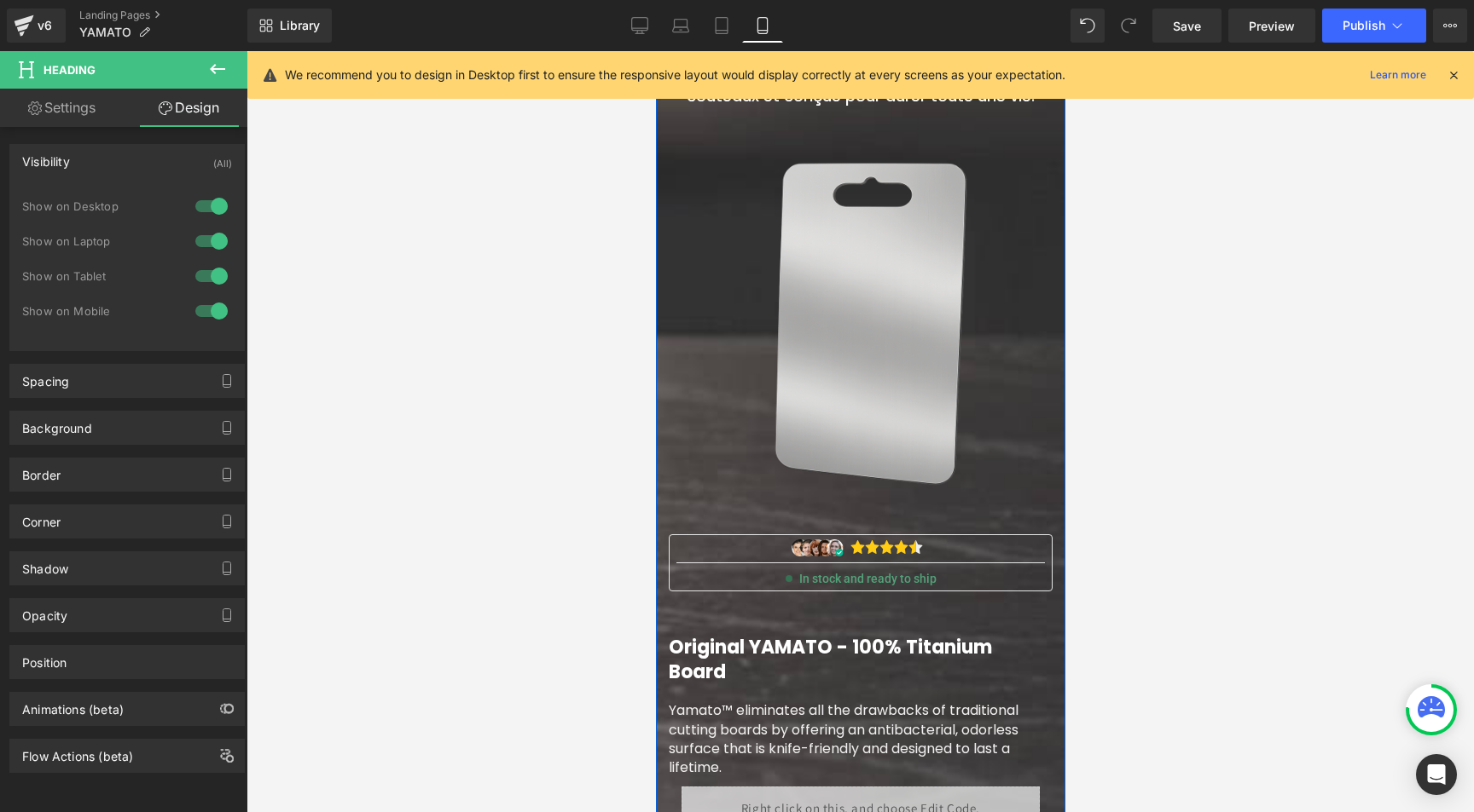
click at [871, 329] on div "Image" at bounding box center [860, 316] width 384 height 384
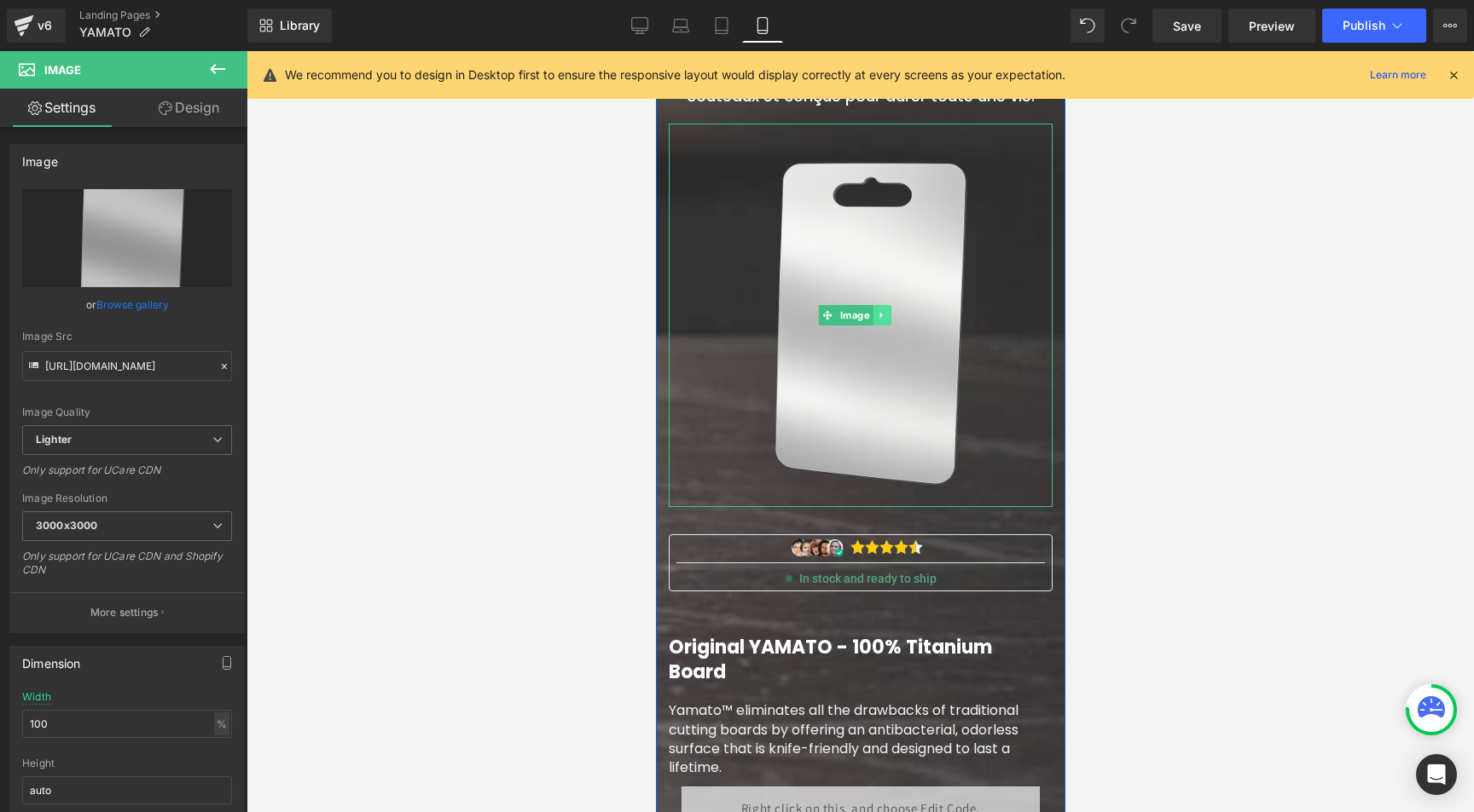
click at [881, 319] on icon at bounding box center [880, 316] width 3 height 6
click at [872, 320] on icon at bounding box center [871, 315] width 10 height 10
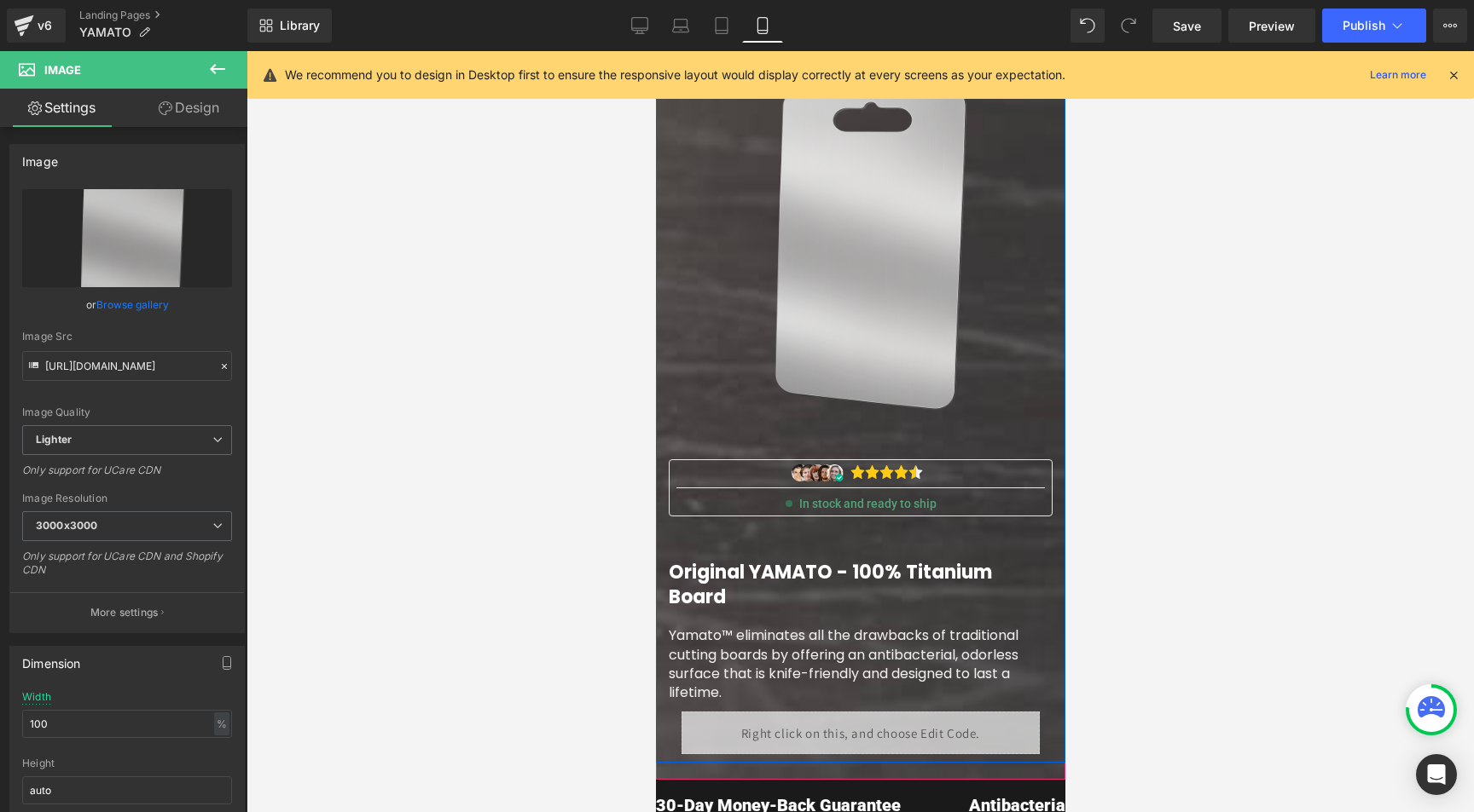
scroll to position [740, 0]
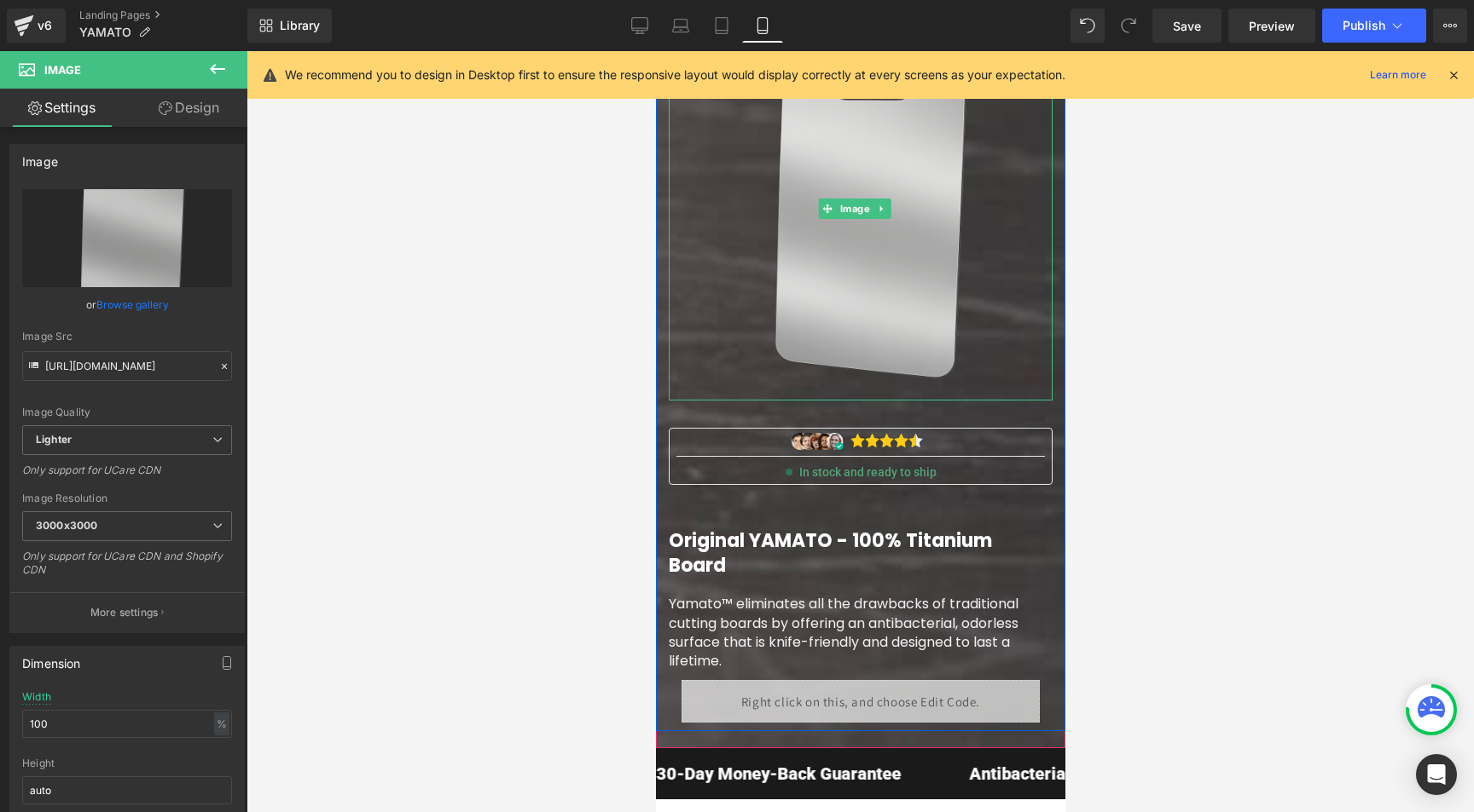
click at [723, 322] on img at bounding box center [860, 209] width 384 height 384
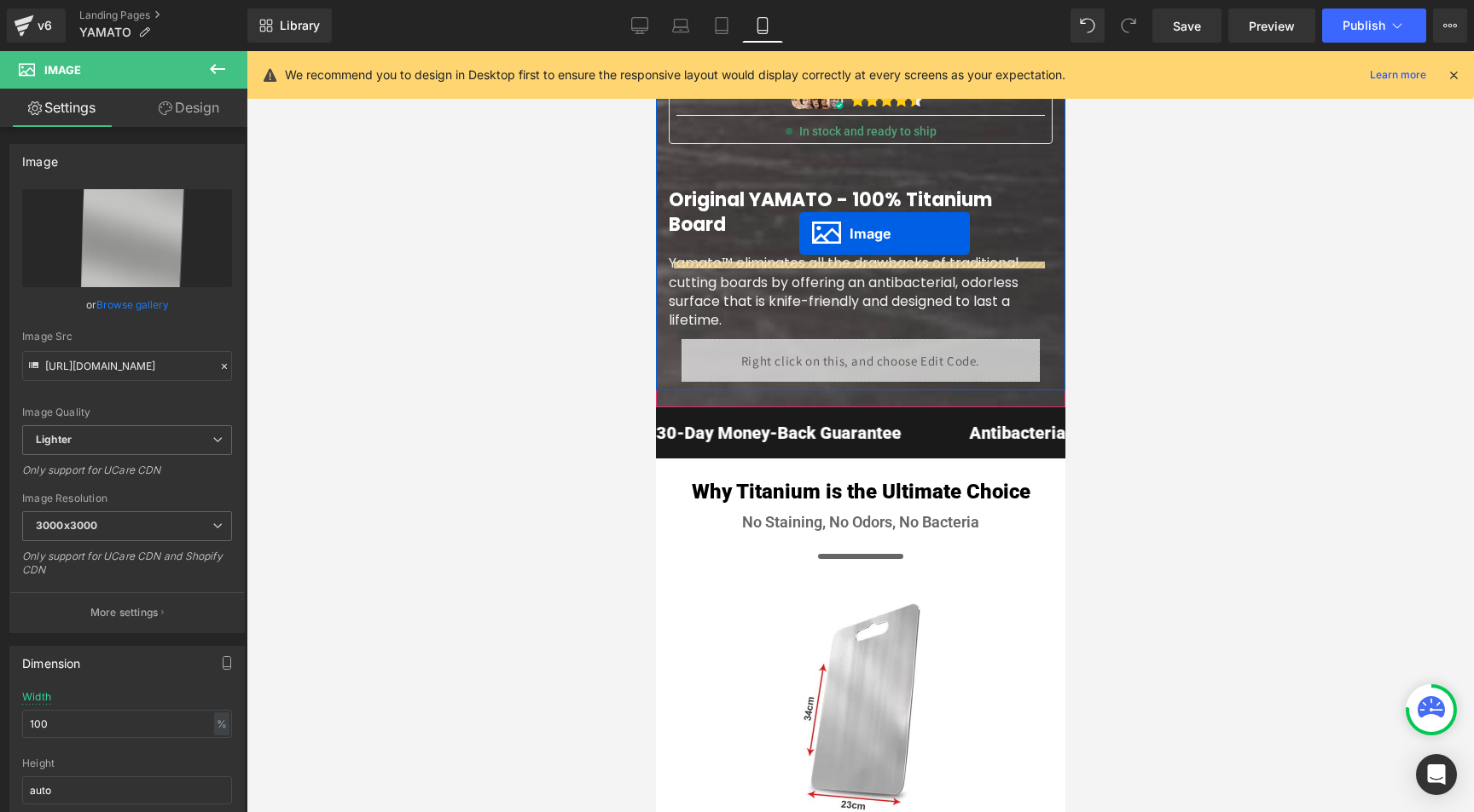
drag, startPoint x: 823, startPoint y: 205, endPoint x: 799, endPoint y: 234, distance: 37.6
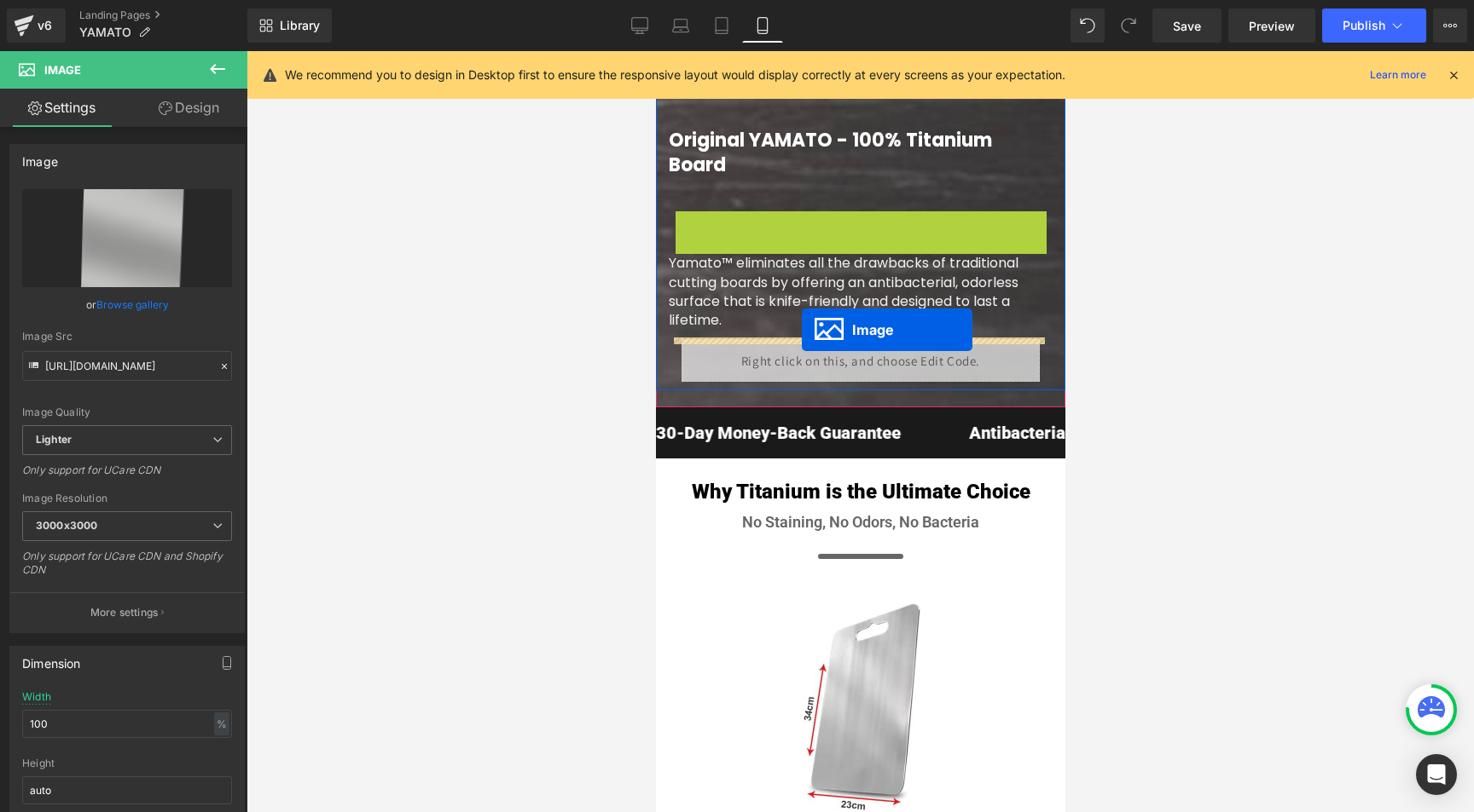
drag, startPoint x: 824, startPoint y: 406, endPoint x: 801, endPoint y: 330, distance: 79.4
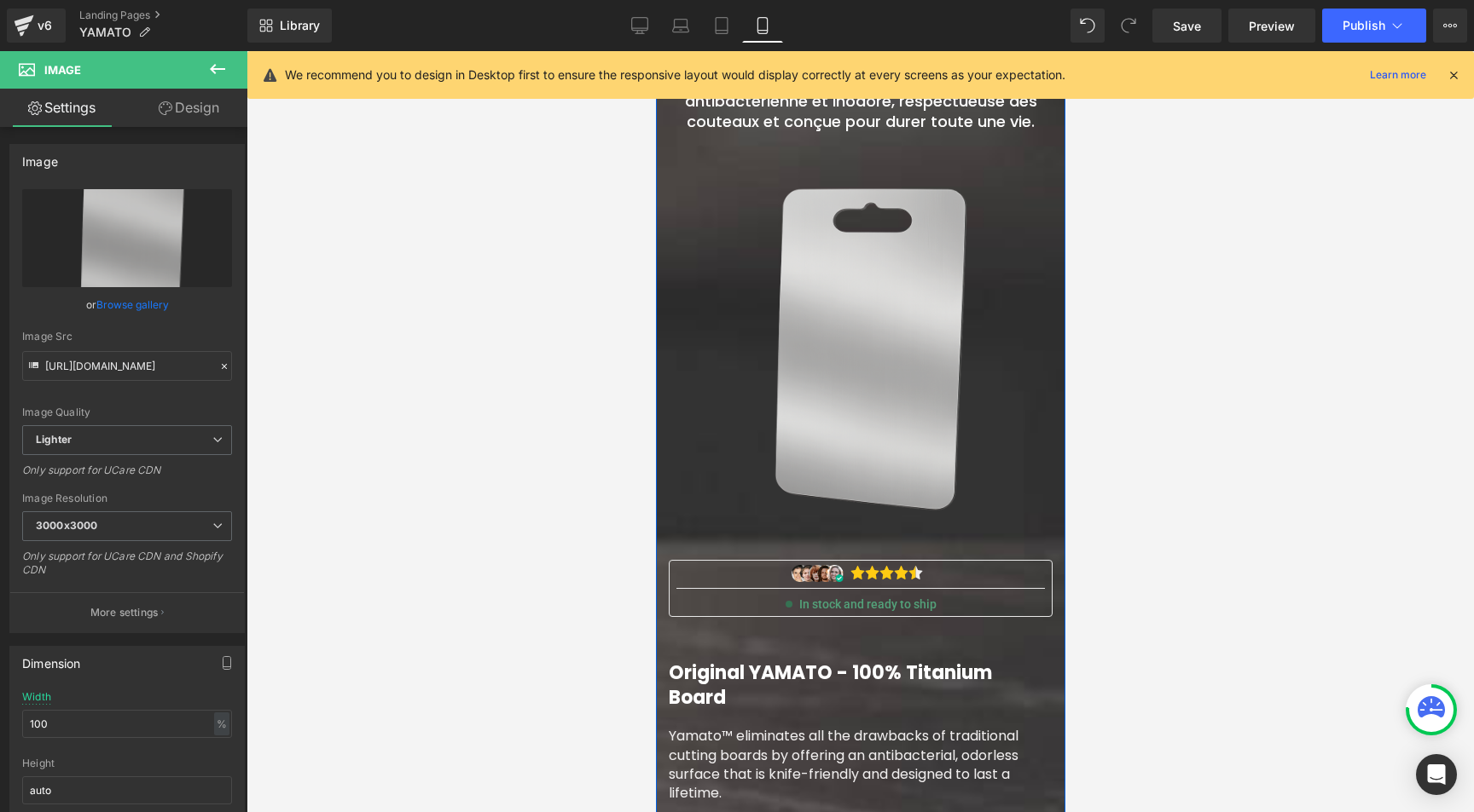
scroll to position [140, 0]
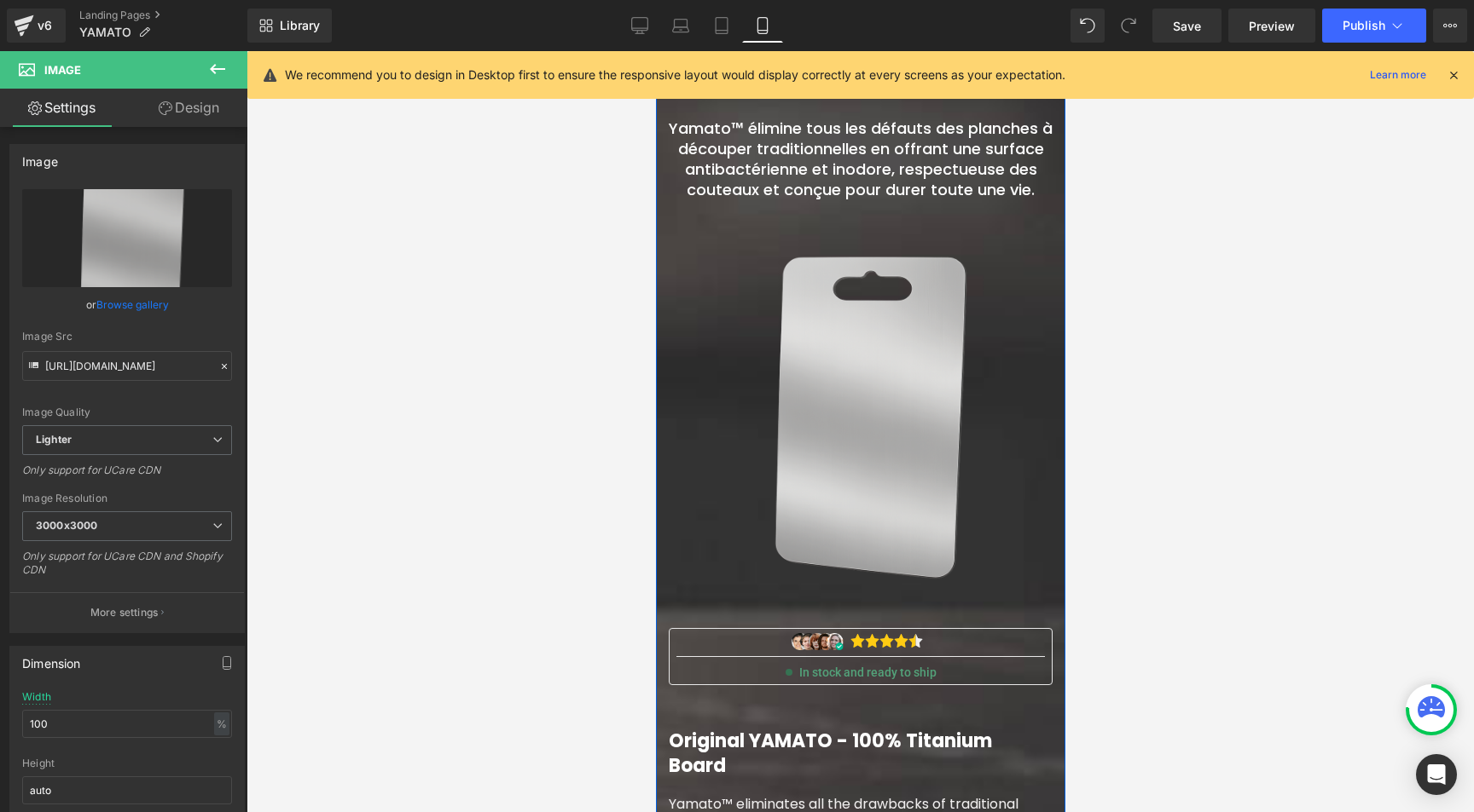
click at [835, 379] on img at bounding box center [860, 409] width 384 height 384
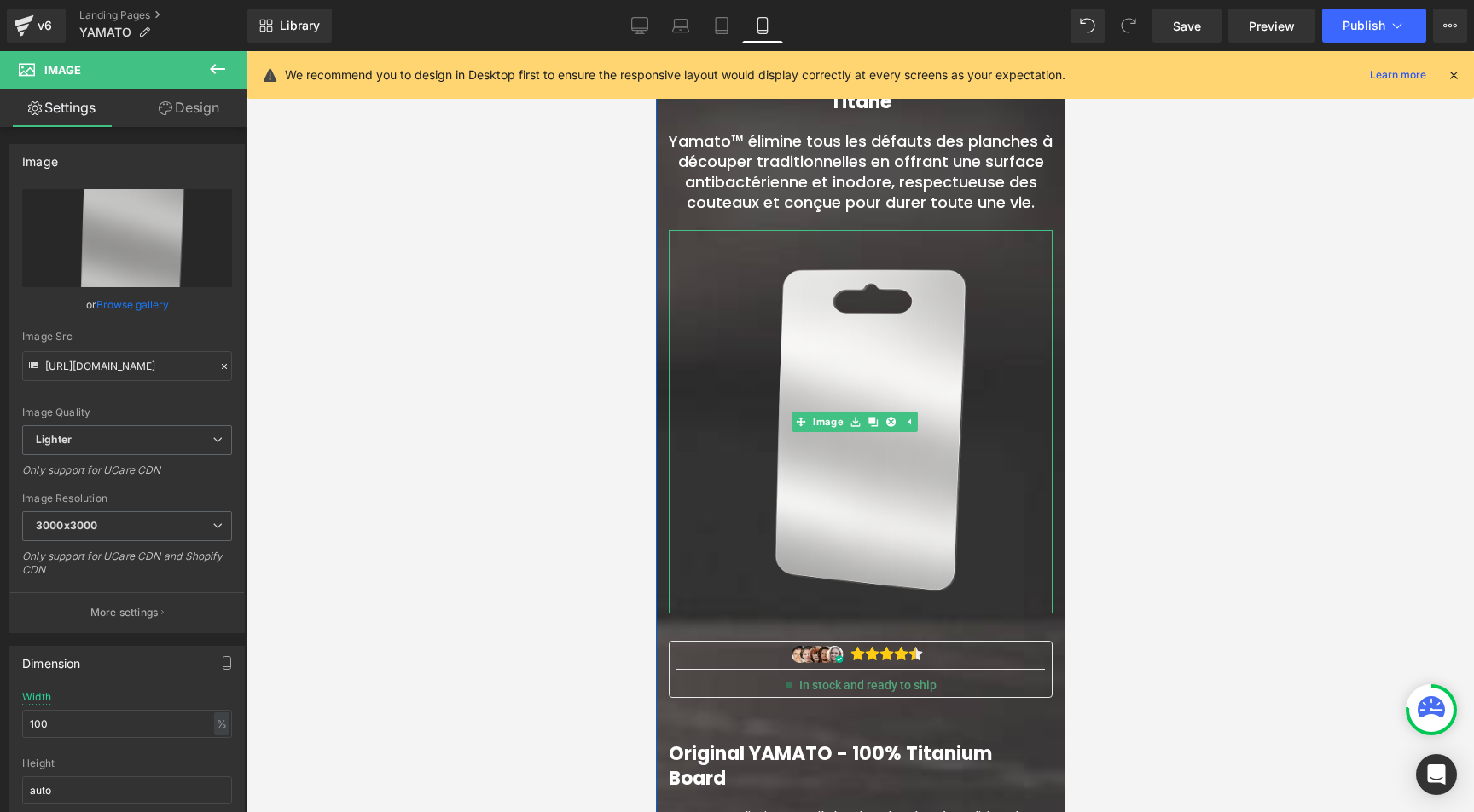
scroll to position [0, 0]
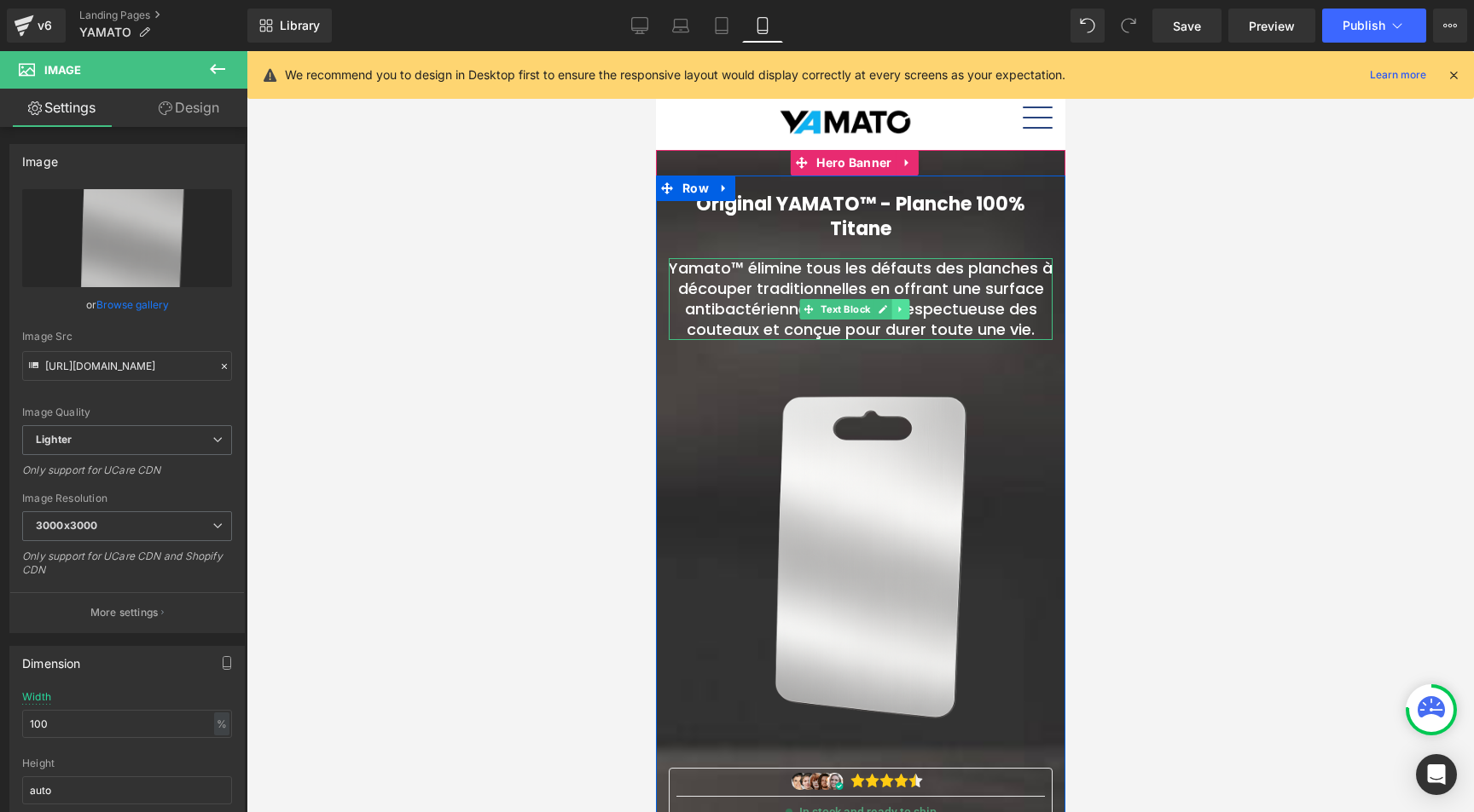
click at [902, 307] on icon at bounding box center [899, 310] width 10 height 10
click at [903, 304] on icon at bounding box center [908, 310] width 10 height 10
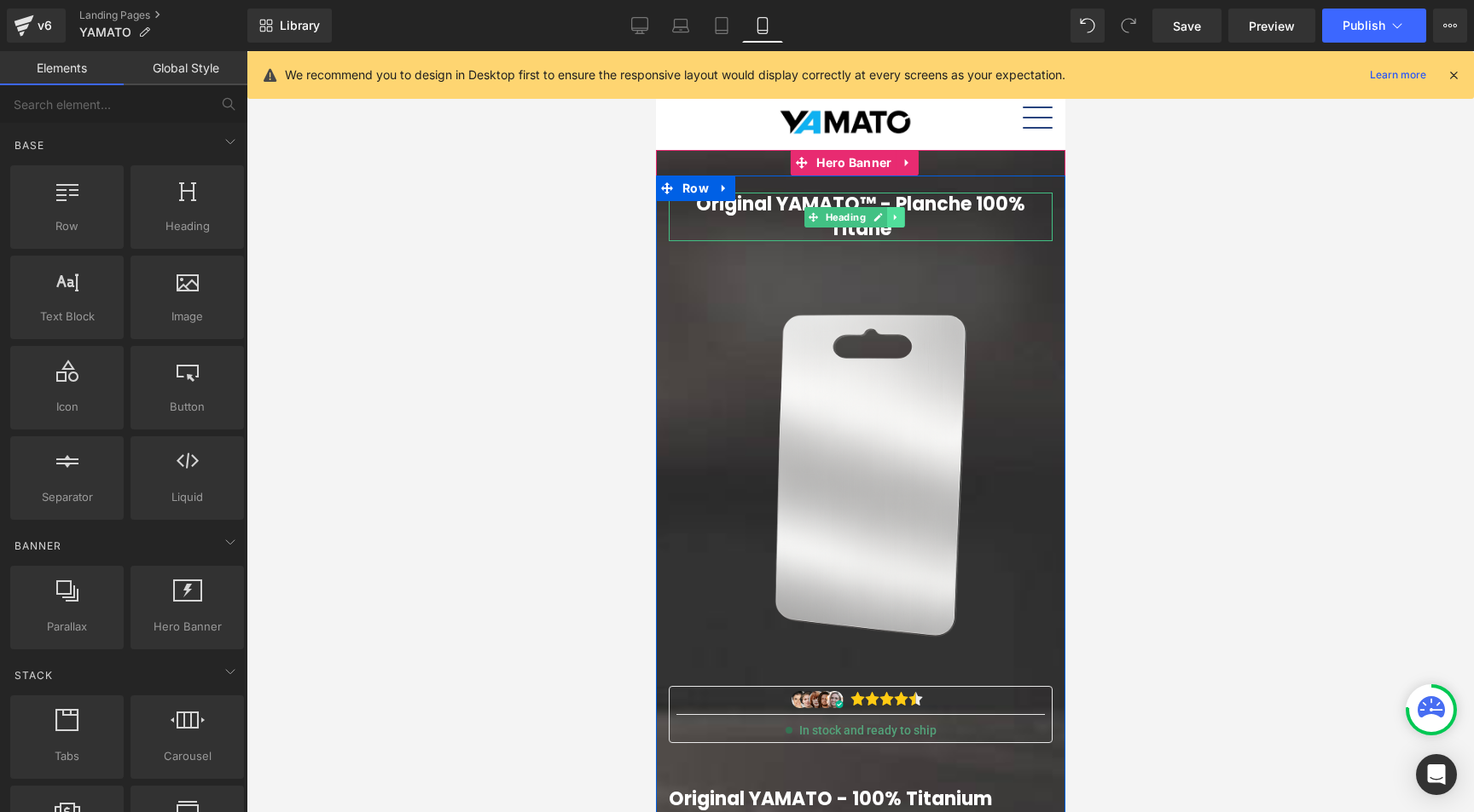
click at [895, 217] on icon at bounding box center [894, 217] width 10 height 10
click at [901, 215] on icon at bounding box center [903, 217] width 10 height 10
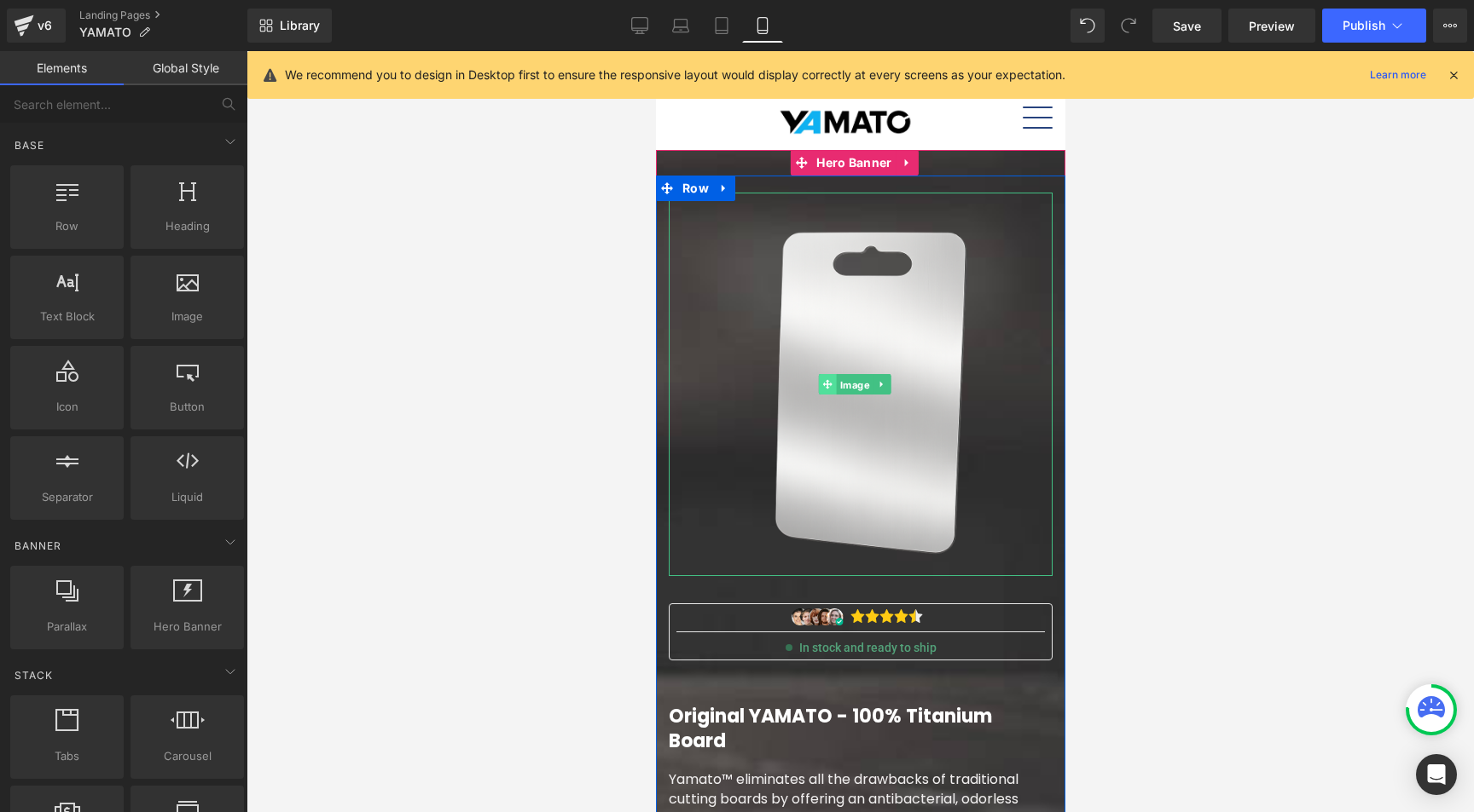
click at [826, 378] on link "Image" at bounding box center [844, 384] width 55 height 20
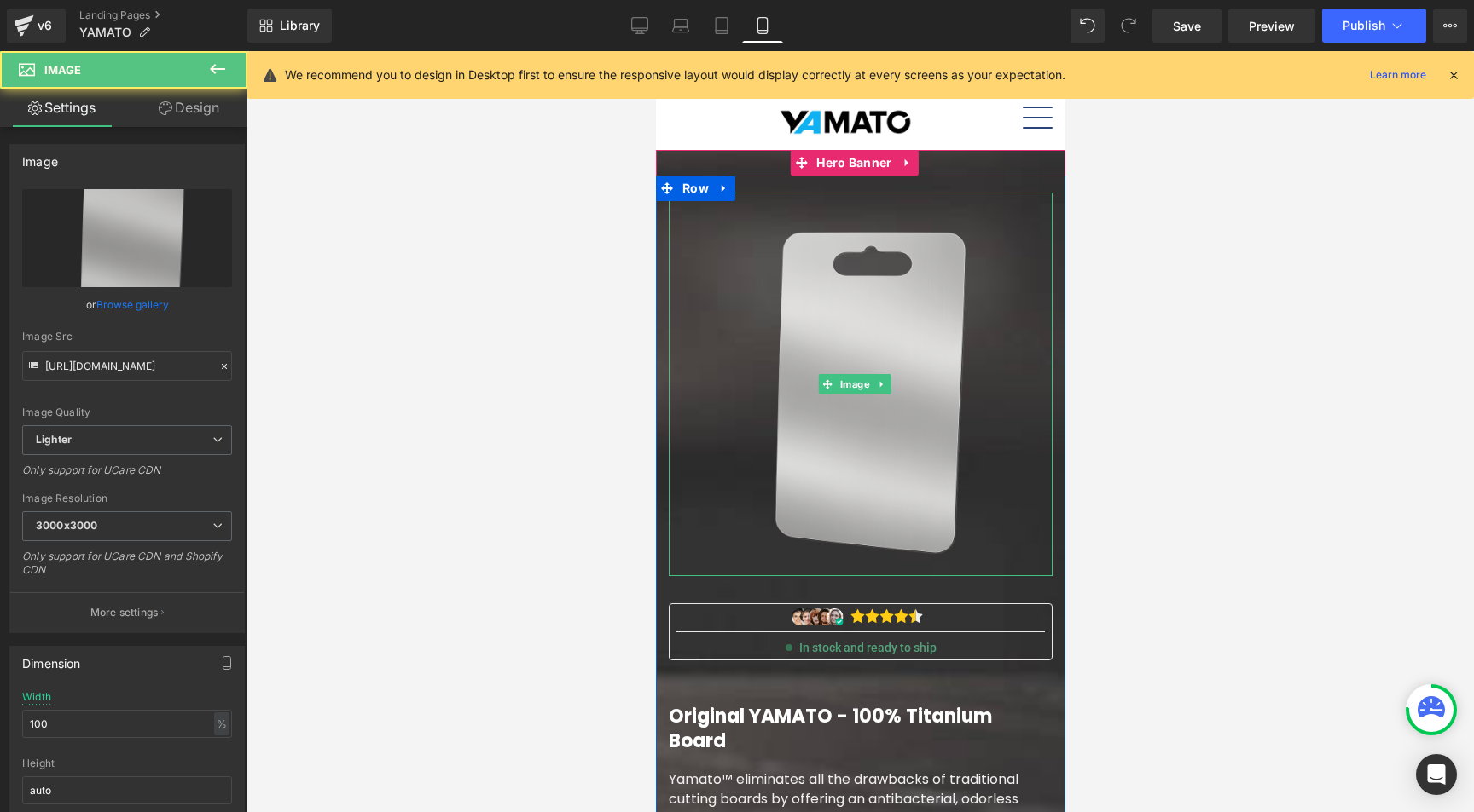
click at [854, 324] on img at bounding box center [860, 385] width 384 height 384
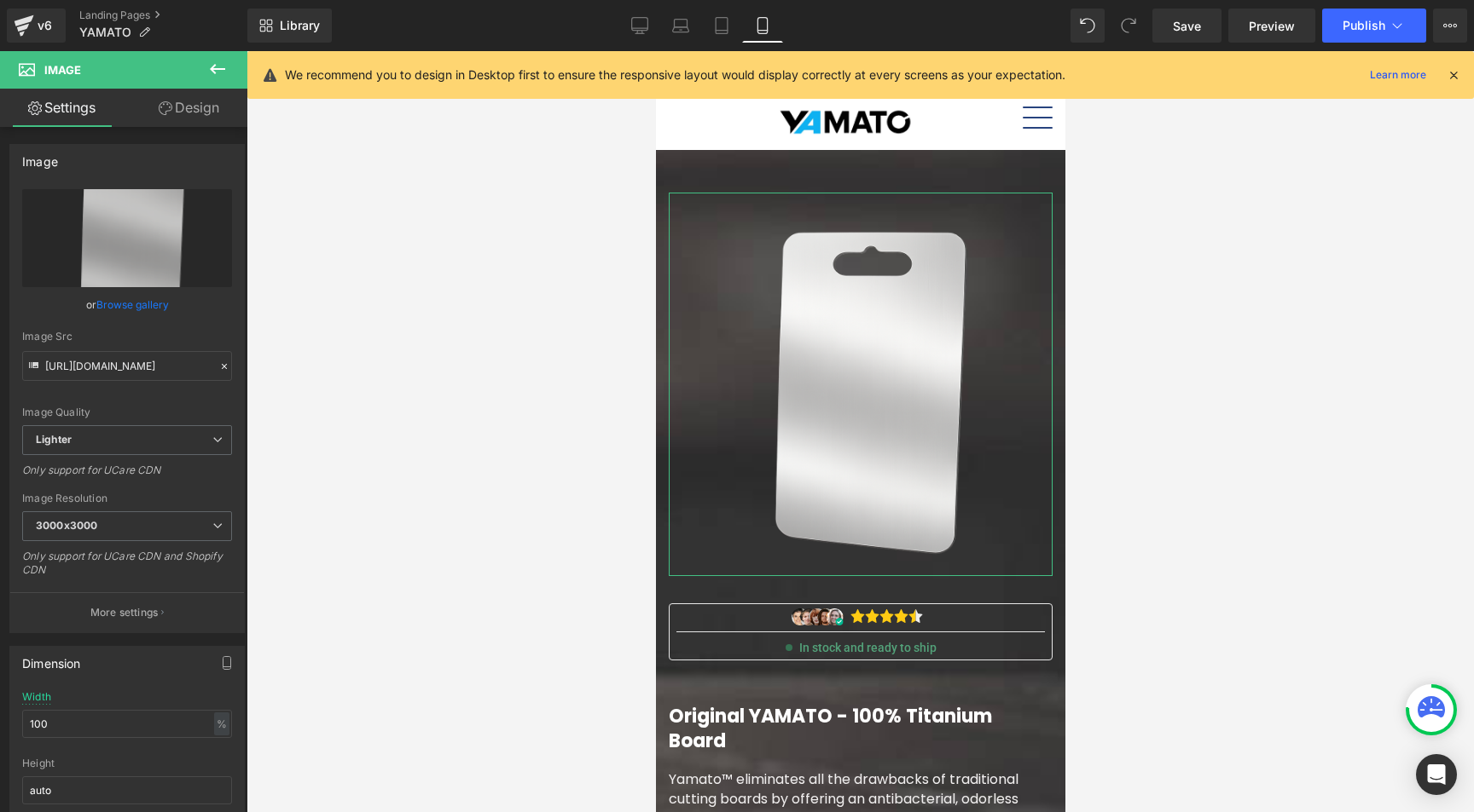
click at [207, 112] on link "Design" at bounding box center [189, 108] width 124 height 38
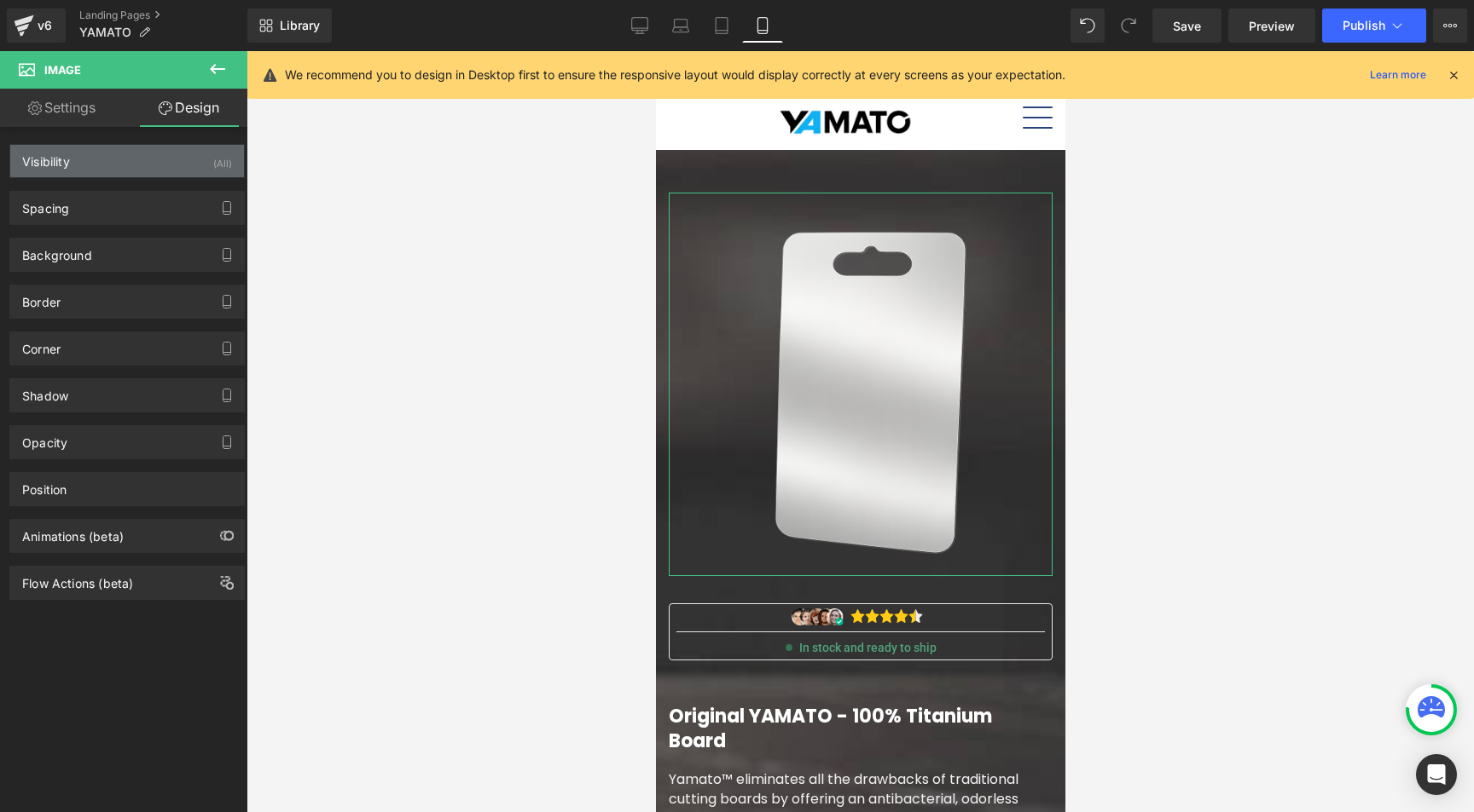
click at [152, 154] on div "Visibility (All)" at bounding box center [127, 160] width 234 height 32
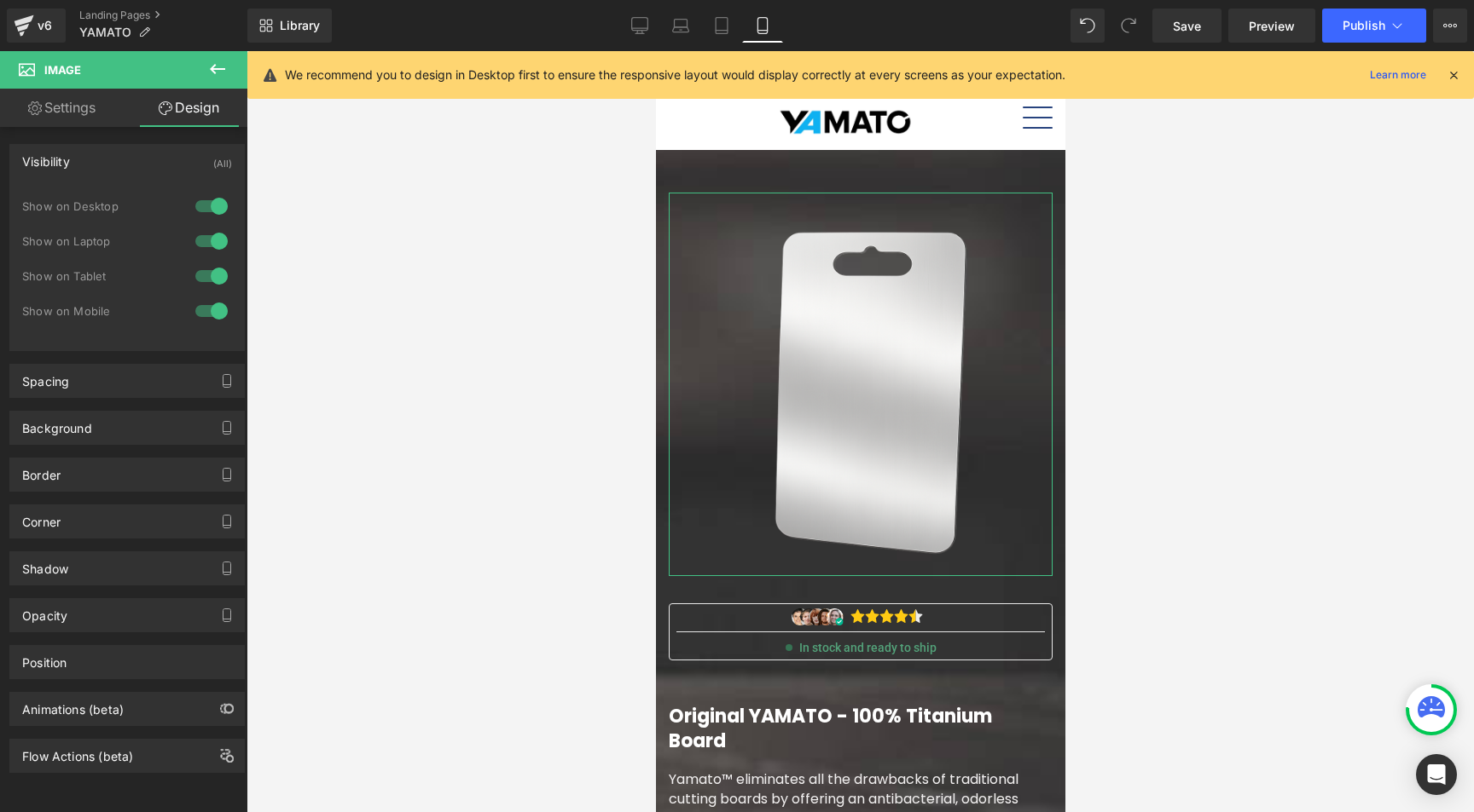
click at [197, 274] on div at bounding box center [211, 276] width 41 height 27
click at [195, 307] on div at bounding box center [211, 310] width 41 height 27
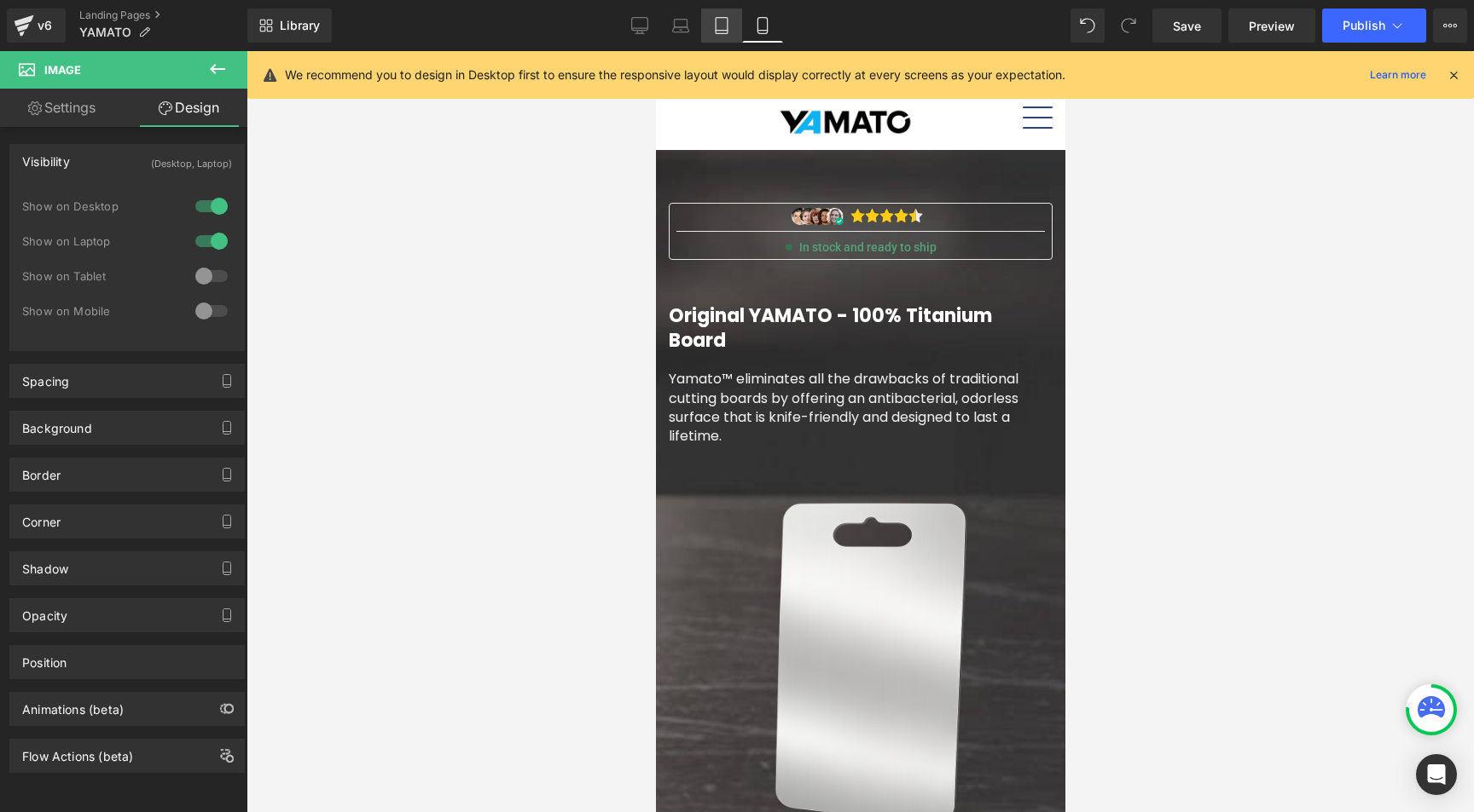
click at [733, 24] on link "Tablet" at bounding box center [721, 25] width 41 height 34
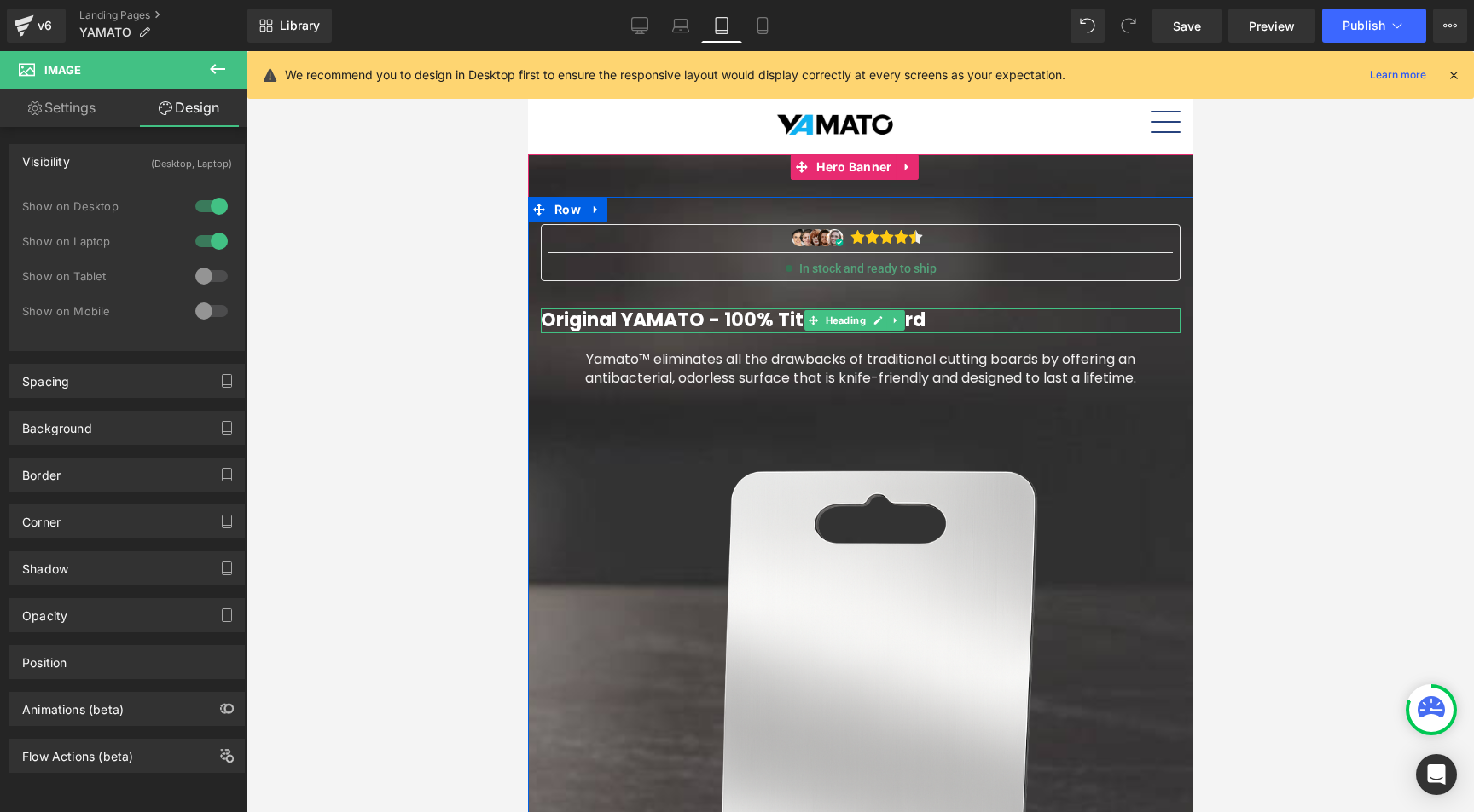
click at [719, 323] on font "Original YAMATO - 100% Titanium Board" at bounding box center [732, 320] width 385 height 26
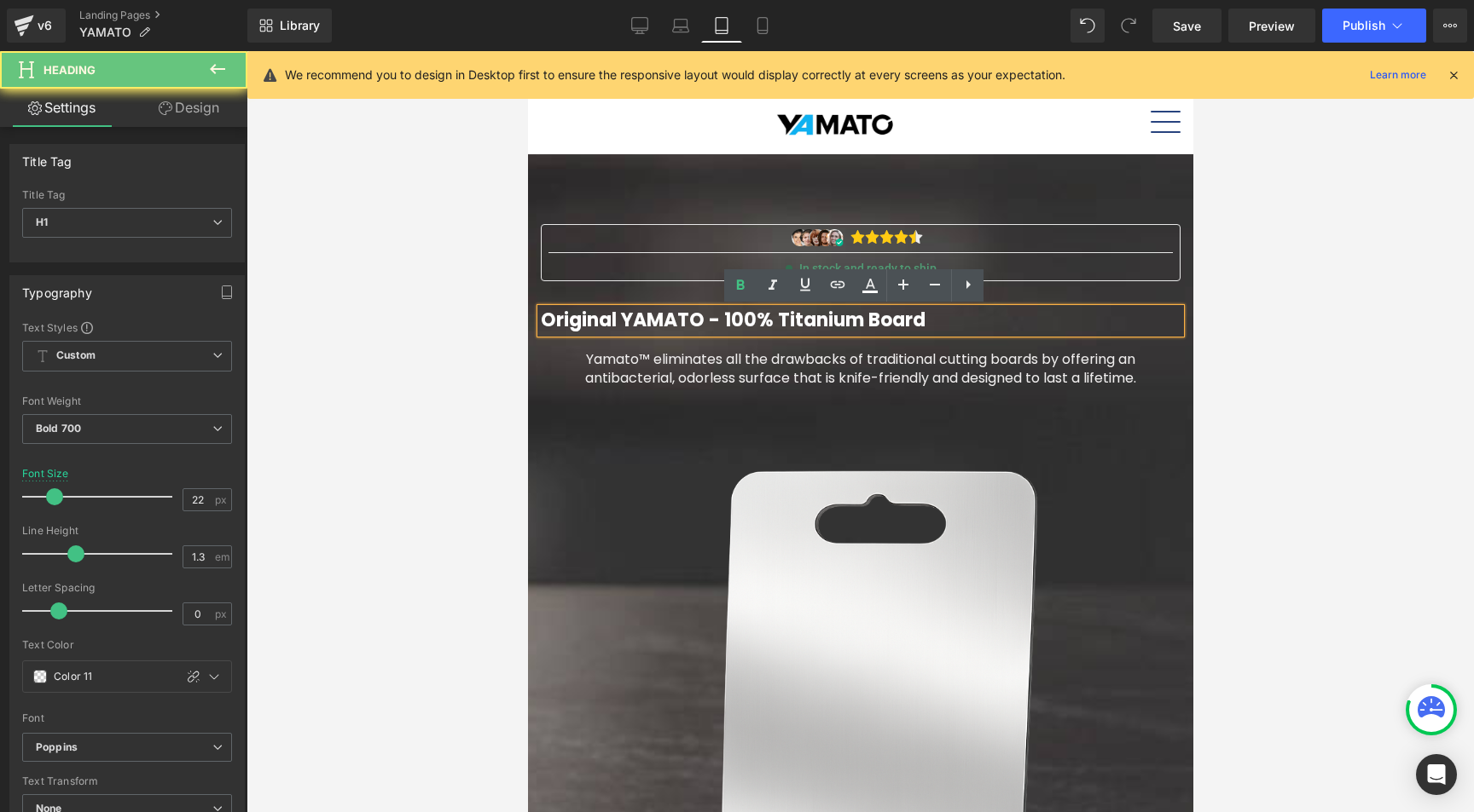
click at [718, 324] on font "Original YAMATO - 100% Titanium Board" at bounding box center [732, 320] width 385 height 26
click at [718, 323] on font "Original YAMATO - 100% Titanium Board" at bounding box center [732, 320] width 385 height 26
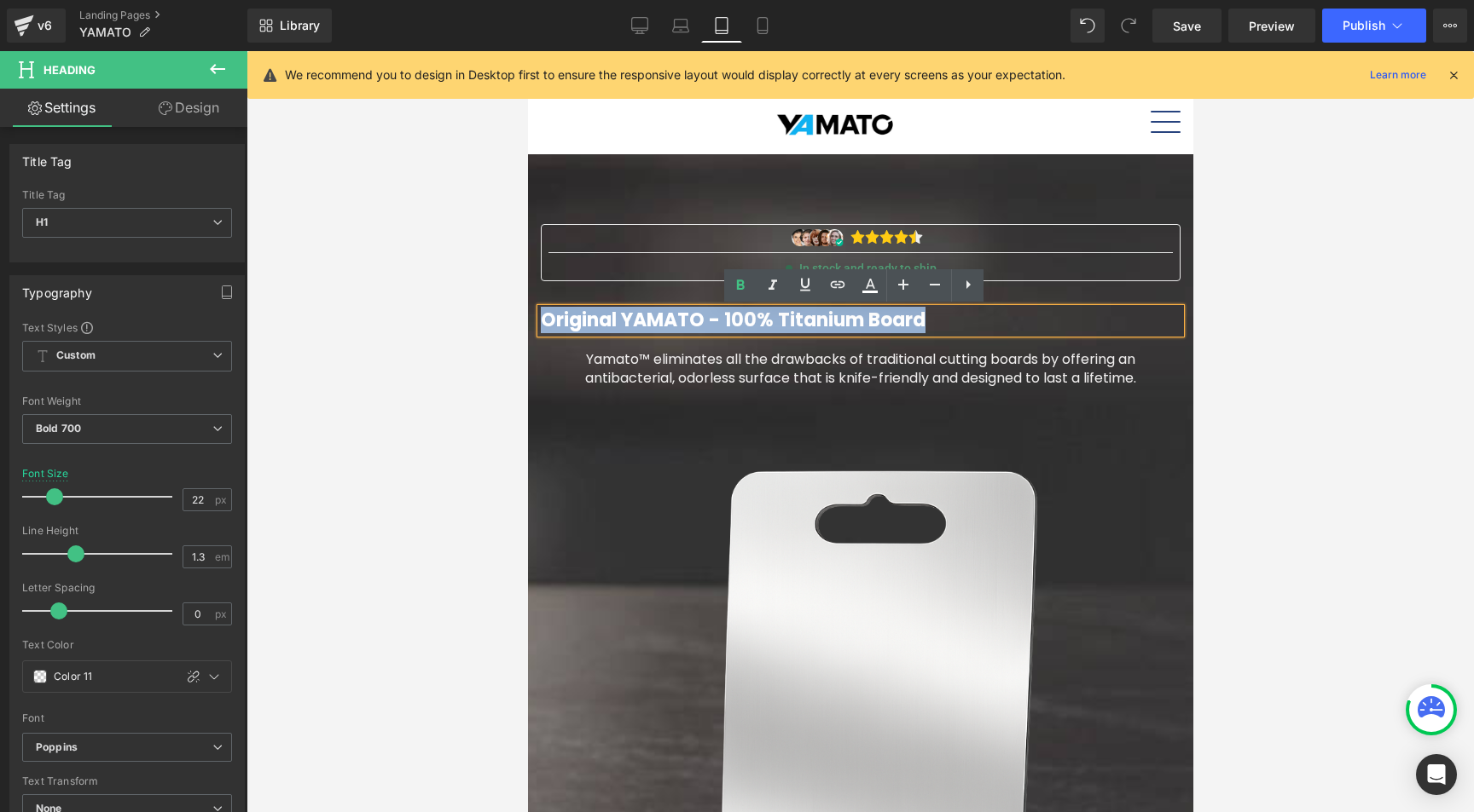
click at [718, 323] on font "Original YAMATO - 100% Titanium Board" at bounding box center [732, 320] width 385 height 26
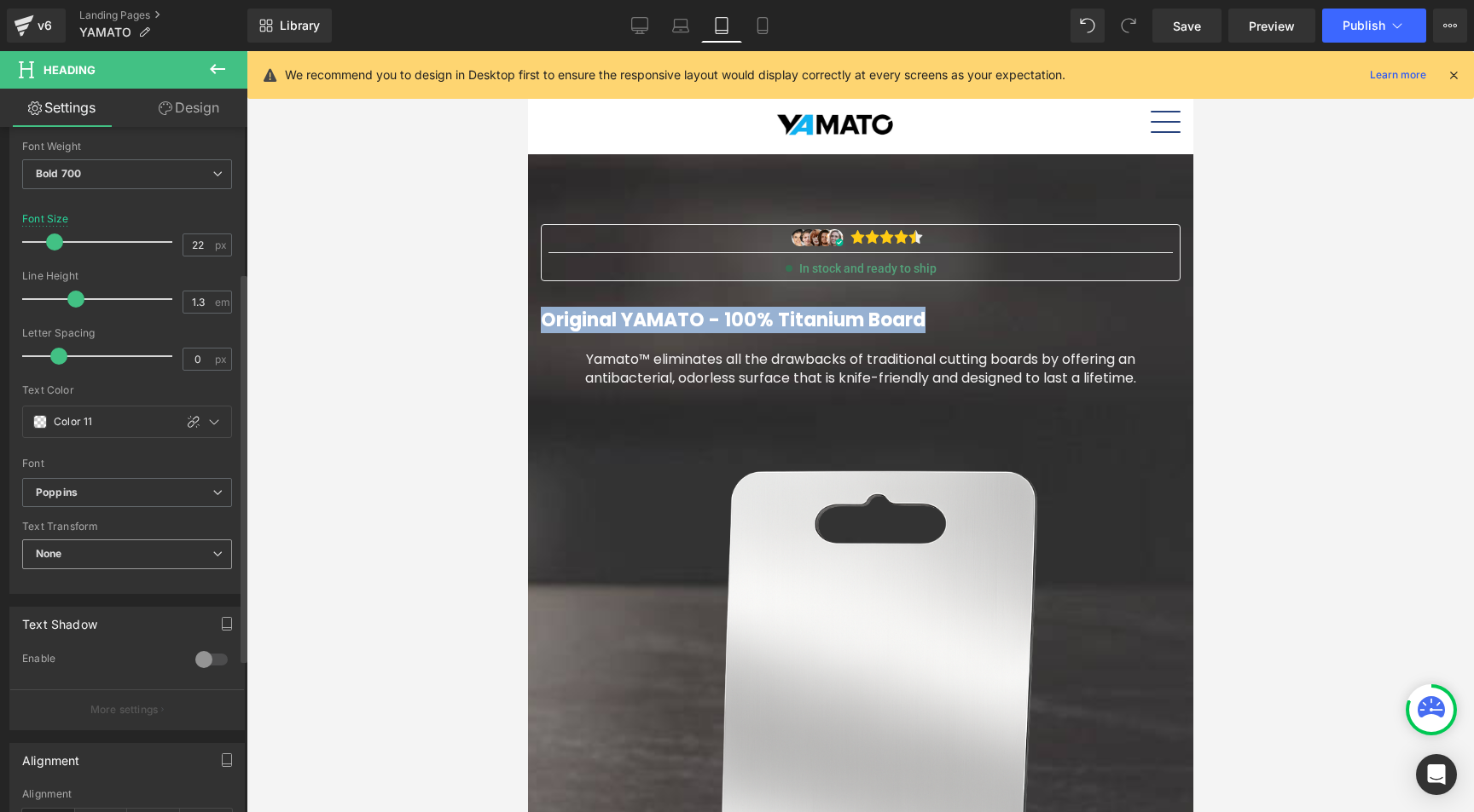
scroll to position [256, 0]
click at [189, 416] on icon at bounding box center [194, 421] width 12 height 12
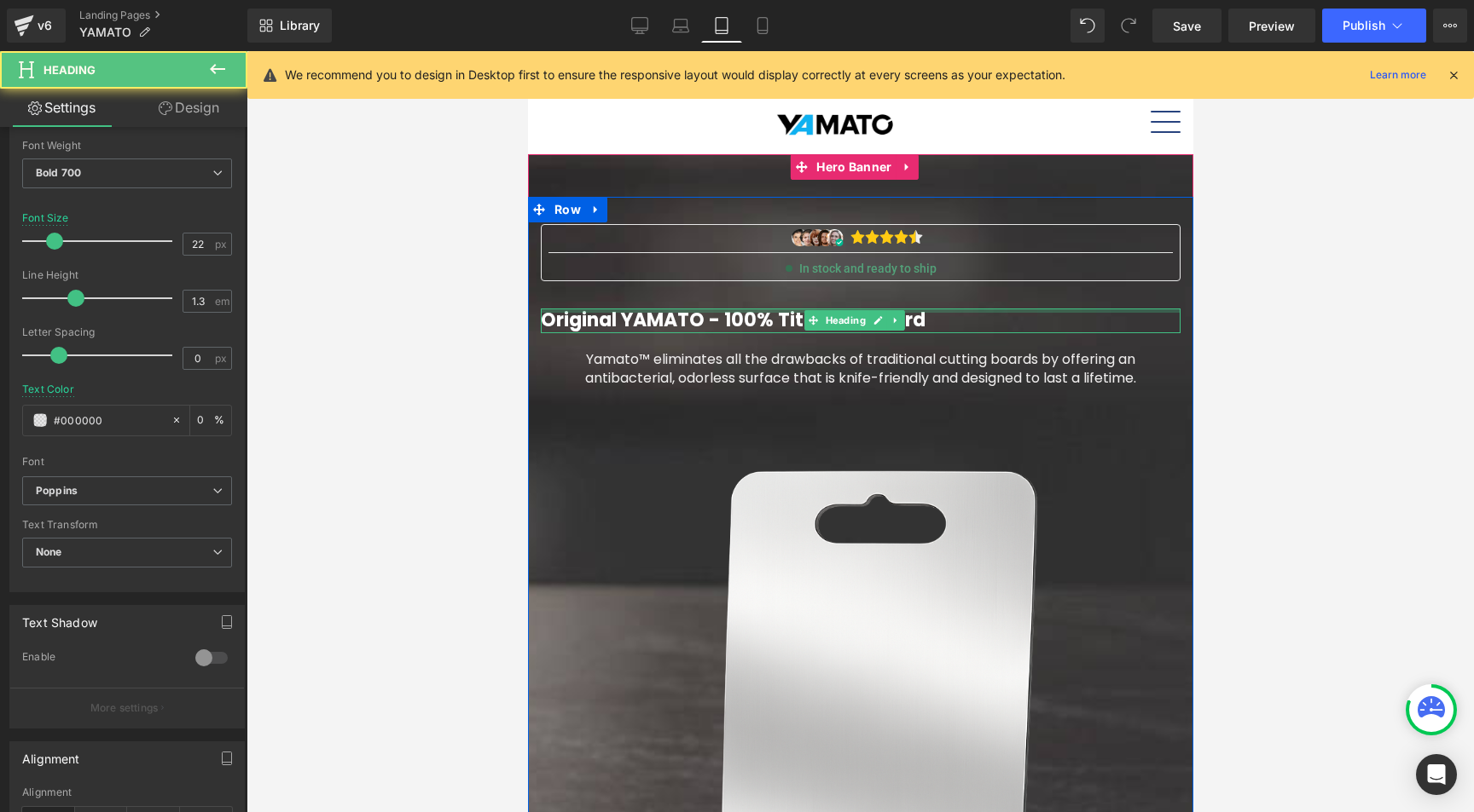
click at [751, 314] on font "Original YAMATO - 100% Titanium Board" at bounding box center [732, 320] width 385 height 26
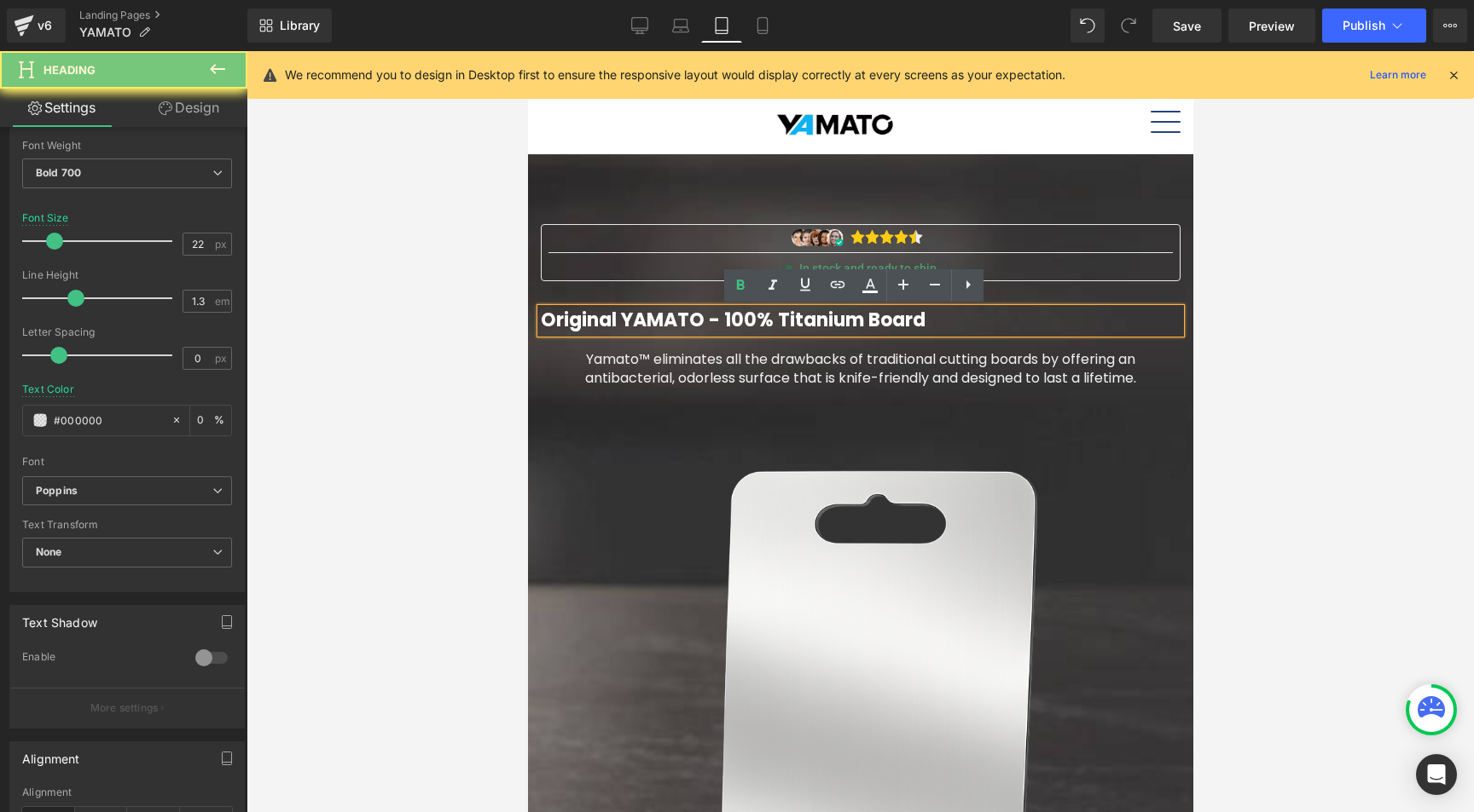
click at [739, 314] on font "Original YAMATO - 100% Titanium Board" at bounding box center [732, 320] width 385 height 26
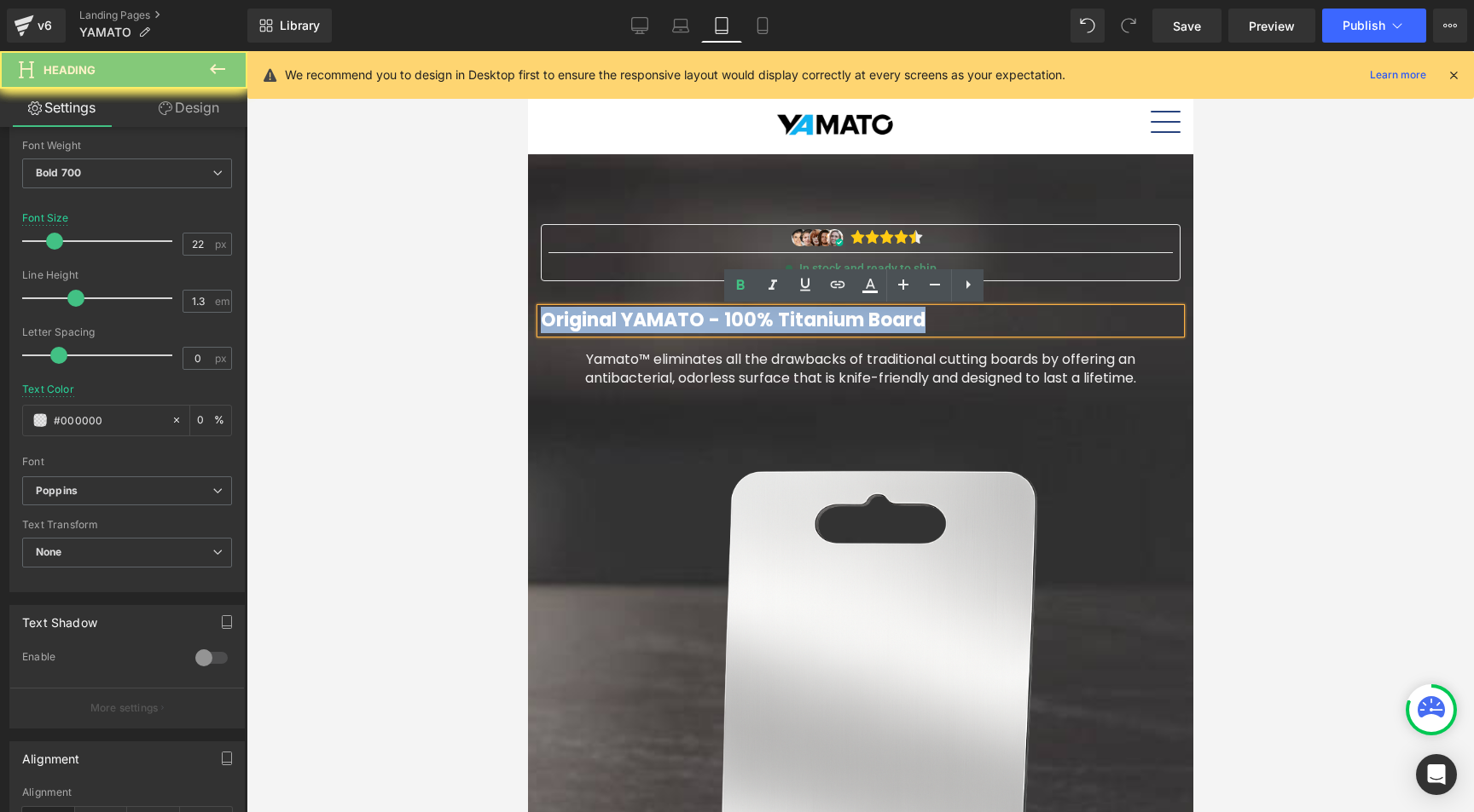
click at [739, 315] on font "Original YAMATO - 100% Titanium Board" at bounding box center [732, 320] width 385 height 26
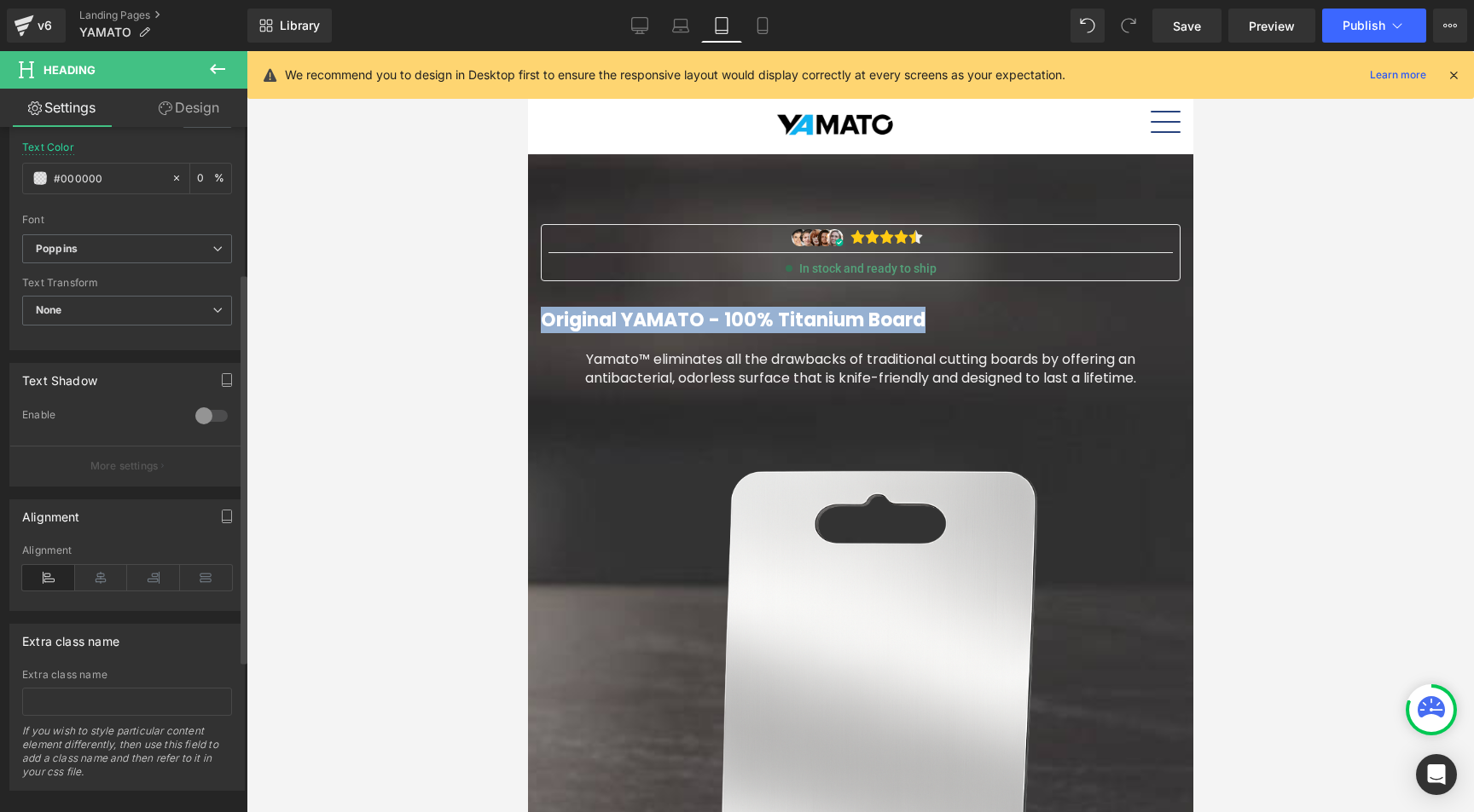
scroll to position [523, 0]
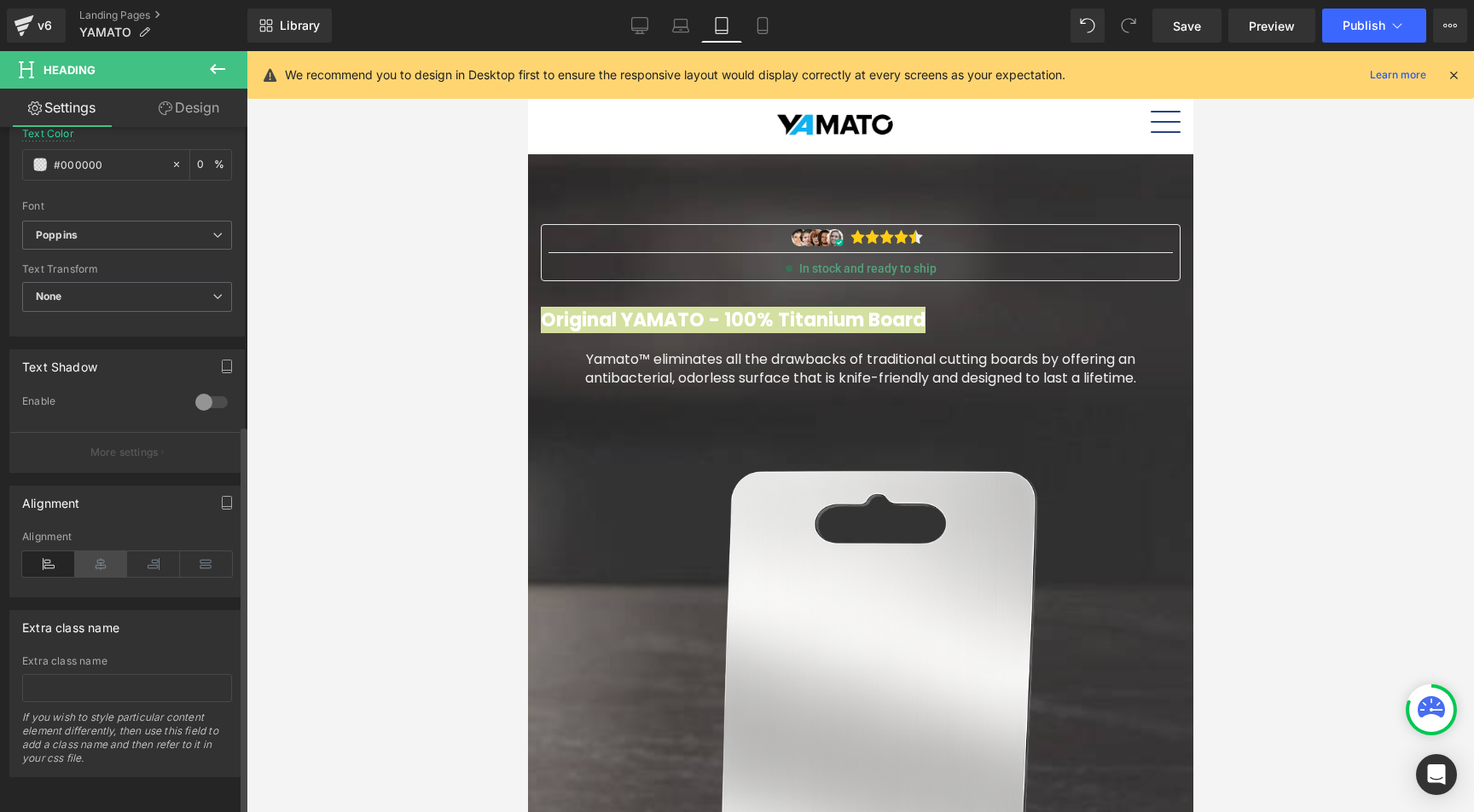
click at [103, 551] on icon at bounding box center [101, 563] width 53 height 25
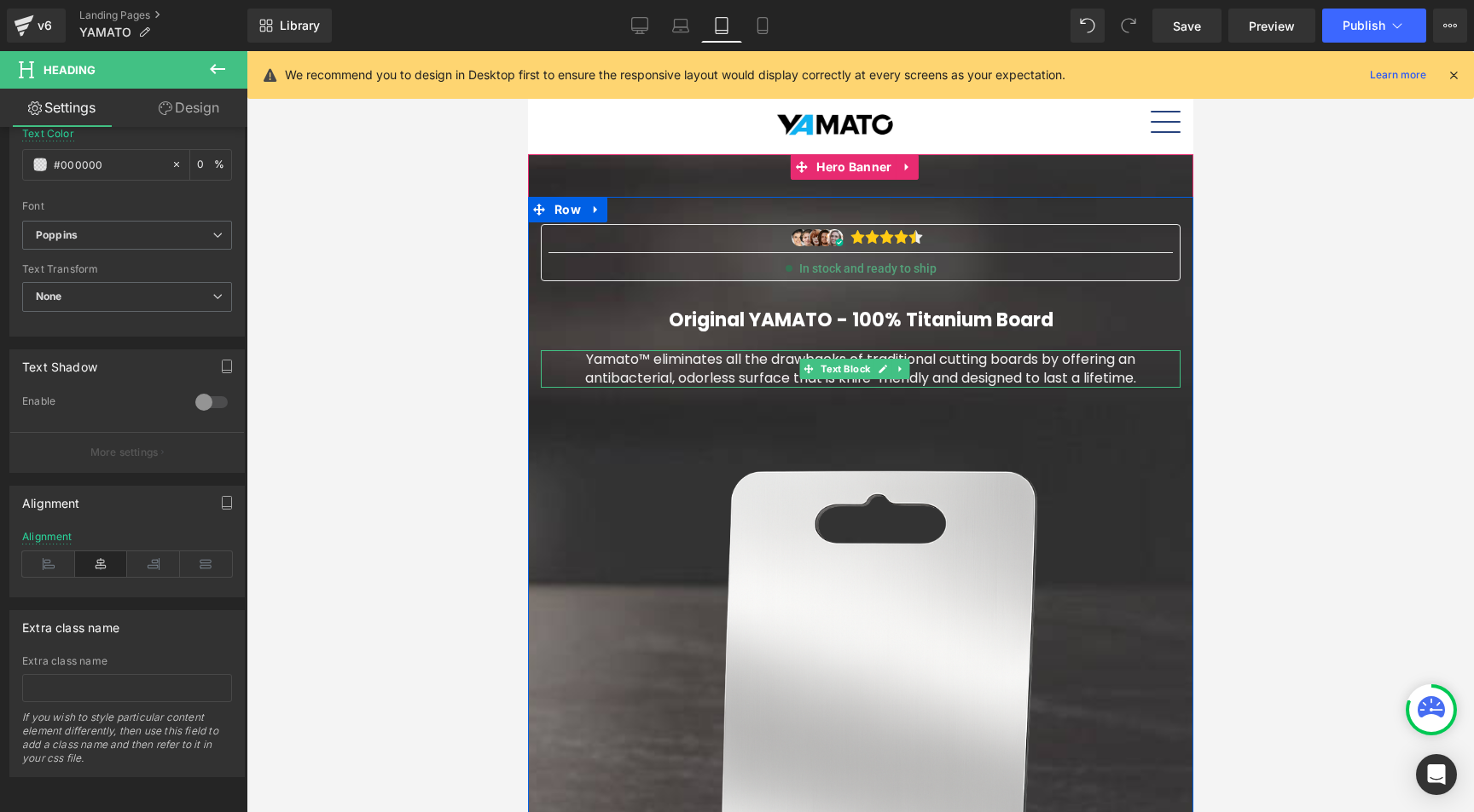
click at [717, 358] on font "Yamato™ eliminates all the drawbacks of traditional cutting boards by offering …" at bounding box center [859, 369] width 551 height 38
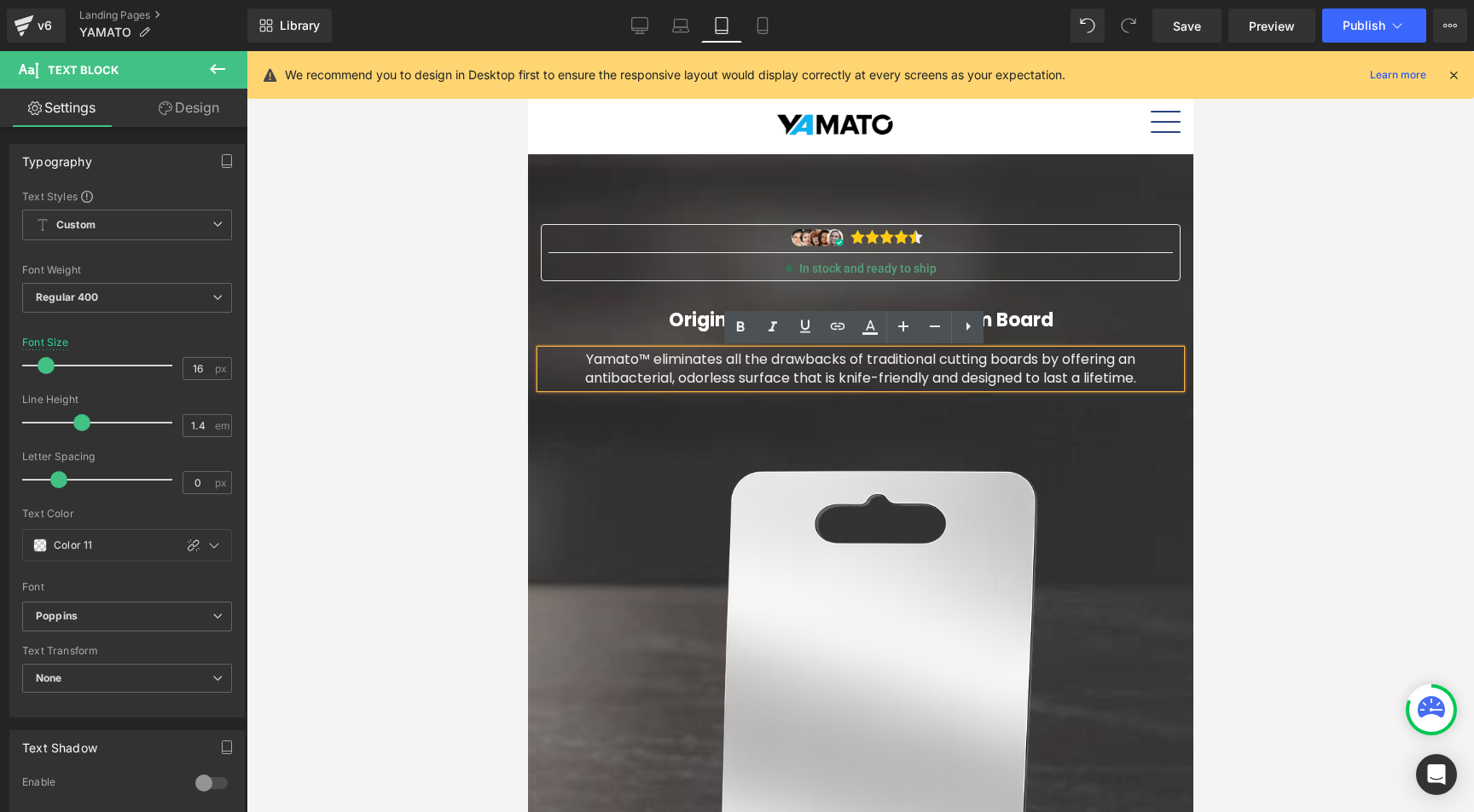
click at [742, 176] on div at bounding box center [860, 638] width 665 height 966
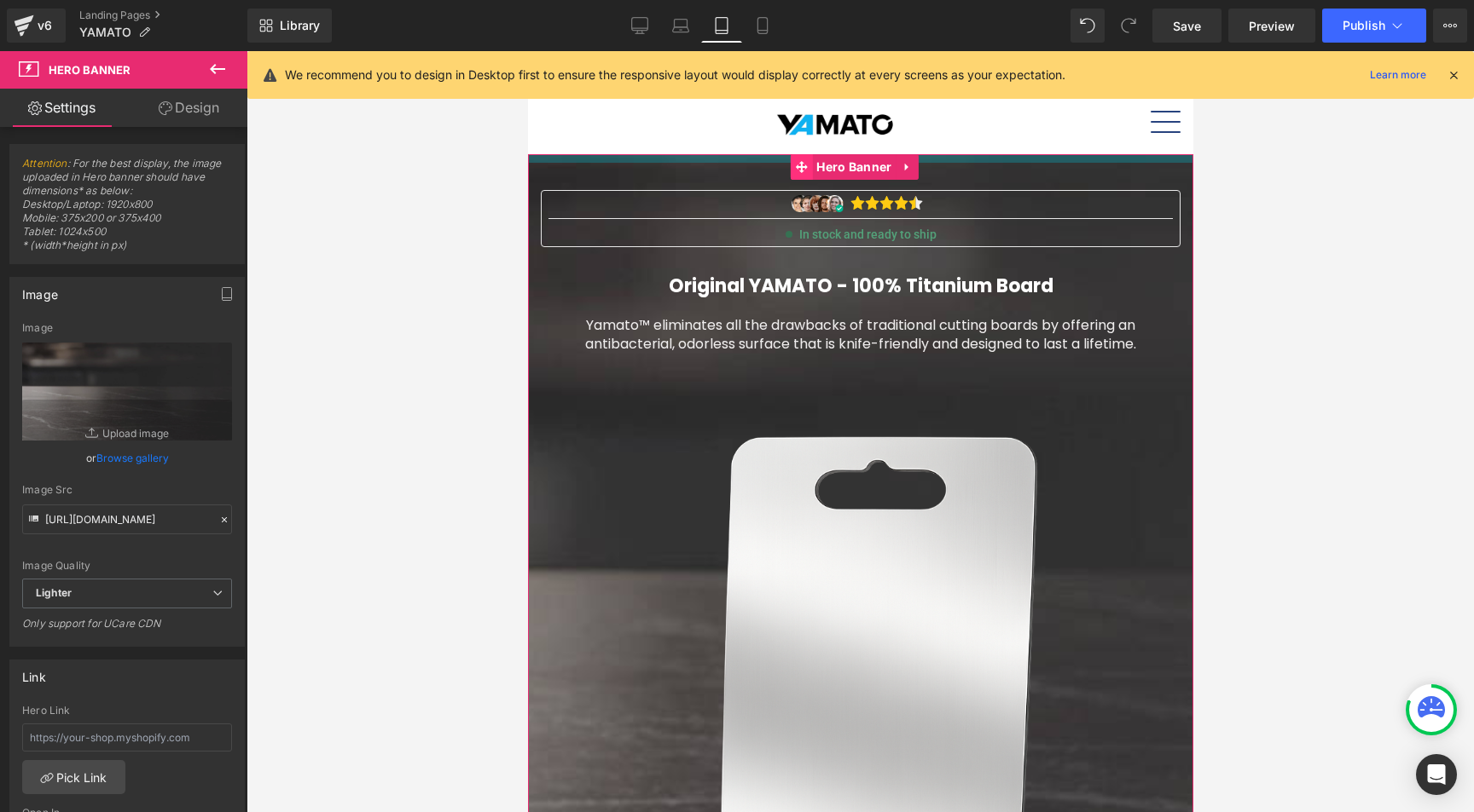
drag, startPoint x: 797, startPoint y: 191, endPoint x: 798, endPoint y: 157, distance: 34.0
click at [798, 157] on div "Image In stock and ready to ship Text Block Original YAMATO - 100% Titanium Boa…" at bounding box center [860, 620] width 665 height 932
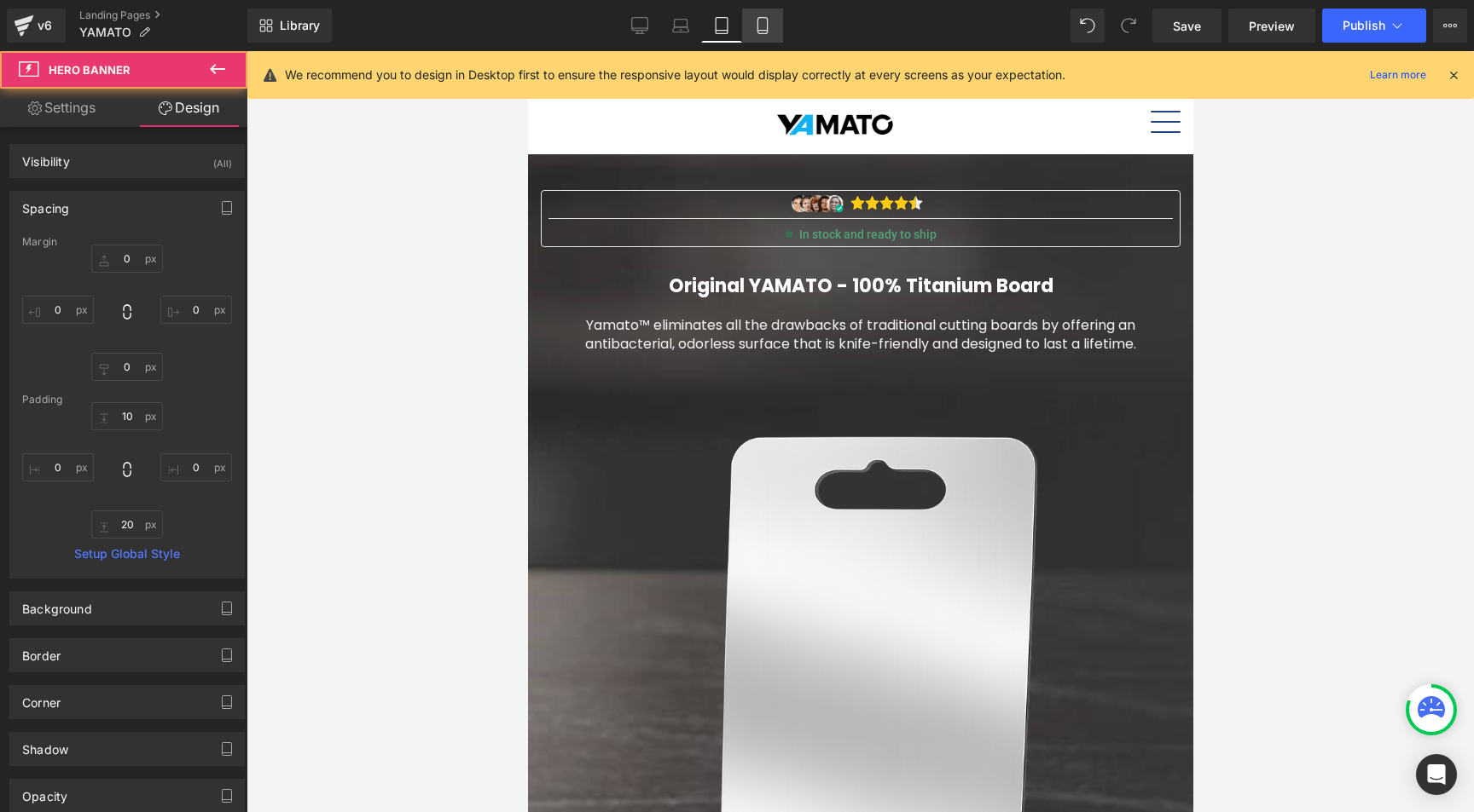
click at [764, 18] on icon at bounding box center [763, 26] width 17 height 17
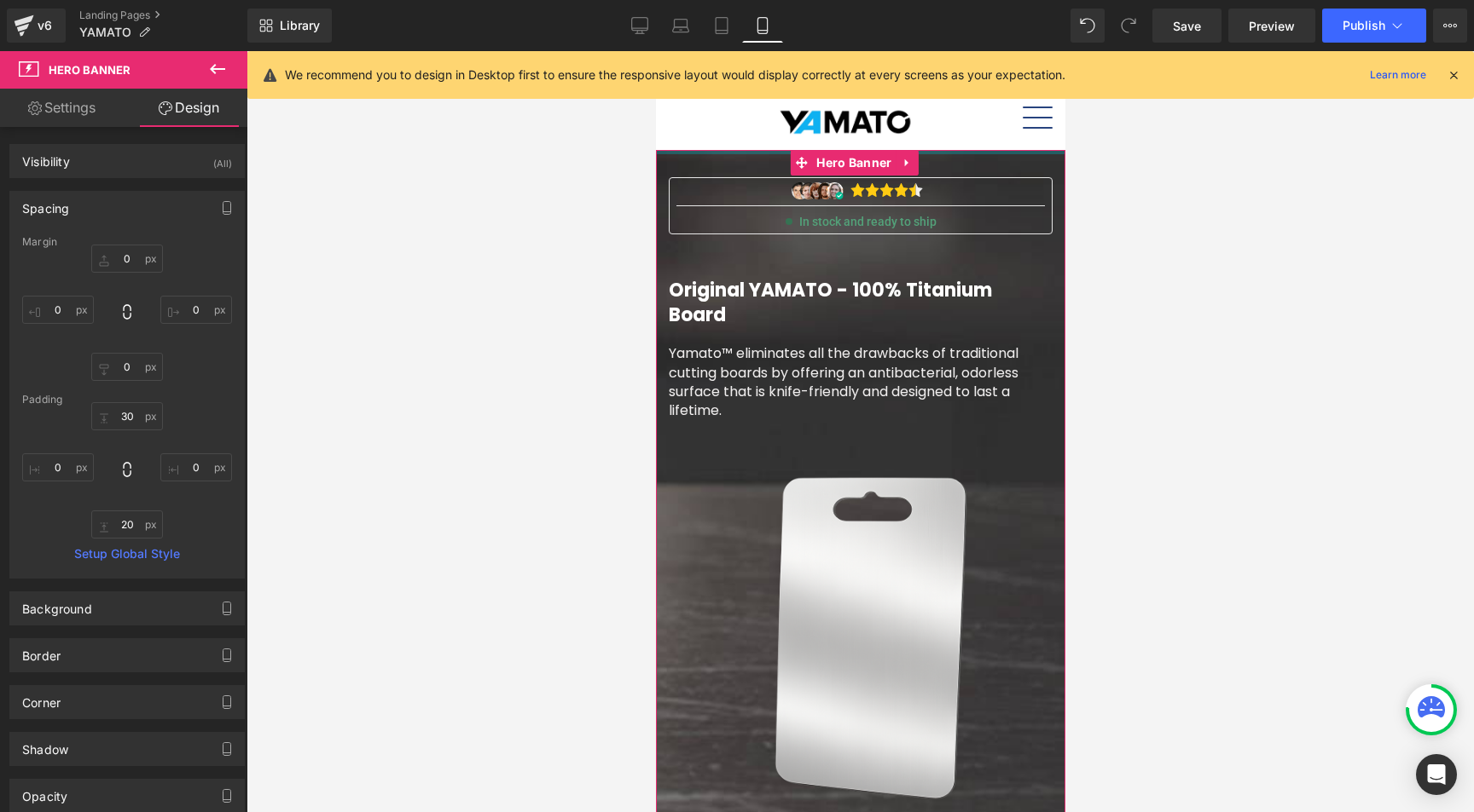
drag, startPoint x: 769, startPoint y: 167, endPoint x: 771, endPoint y: 139, distance: 28.1
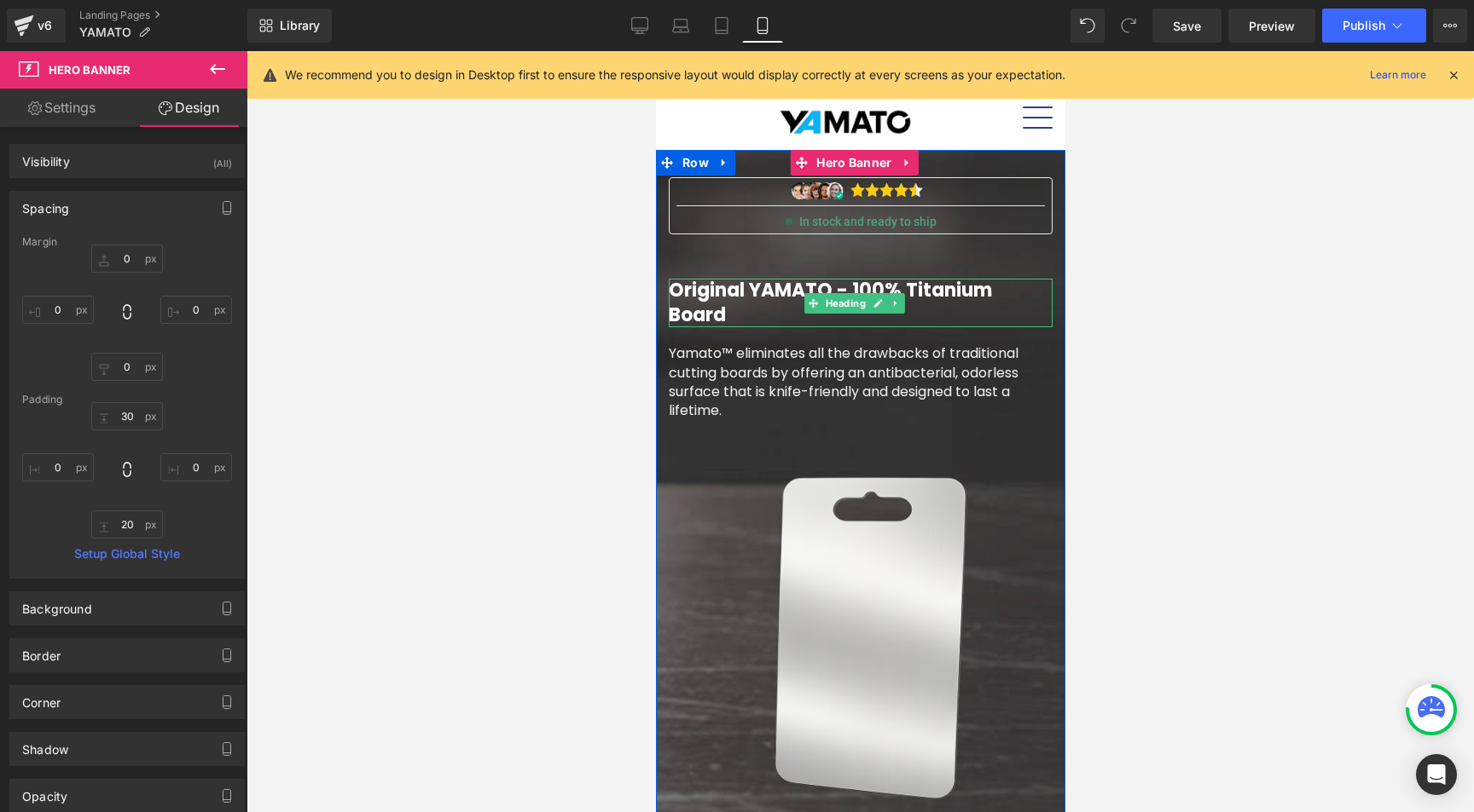
click at [797, 292] on font "Original YAMATO - 100% Titanium Board" at bounding box center [829, 303] width 323 height 51
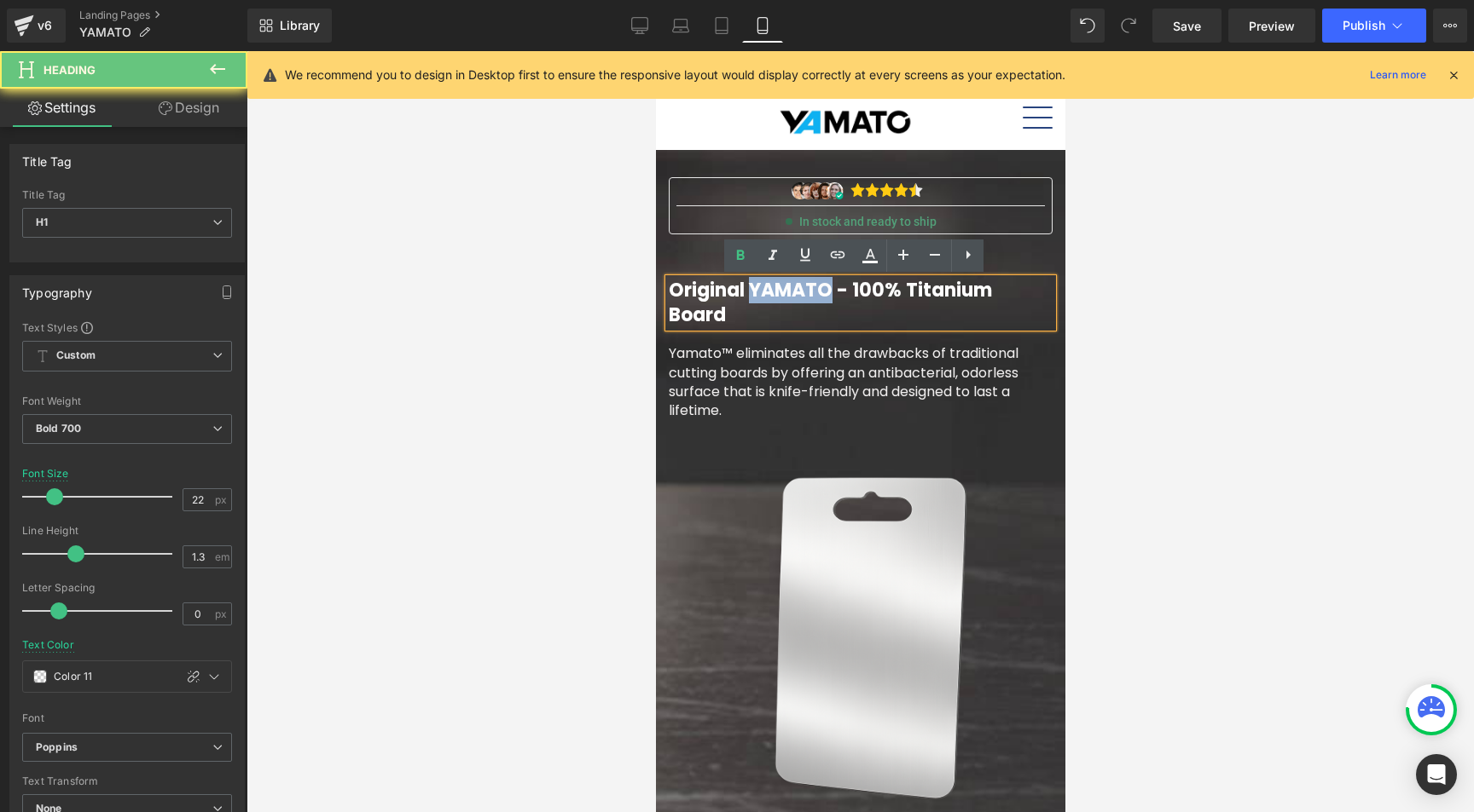
click at [797, 292] on font "Original YAMATO - 100% Titanium Board" at bounding box center [829, 303] width 323 height 51
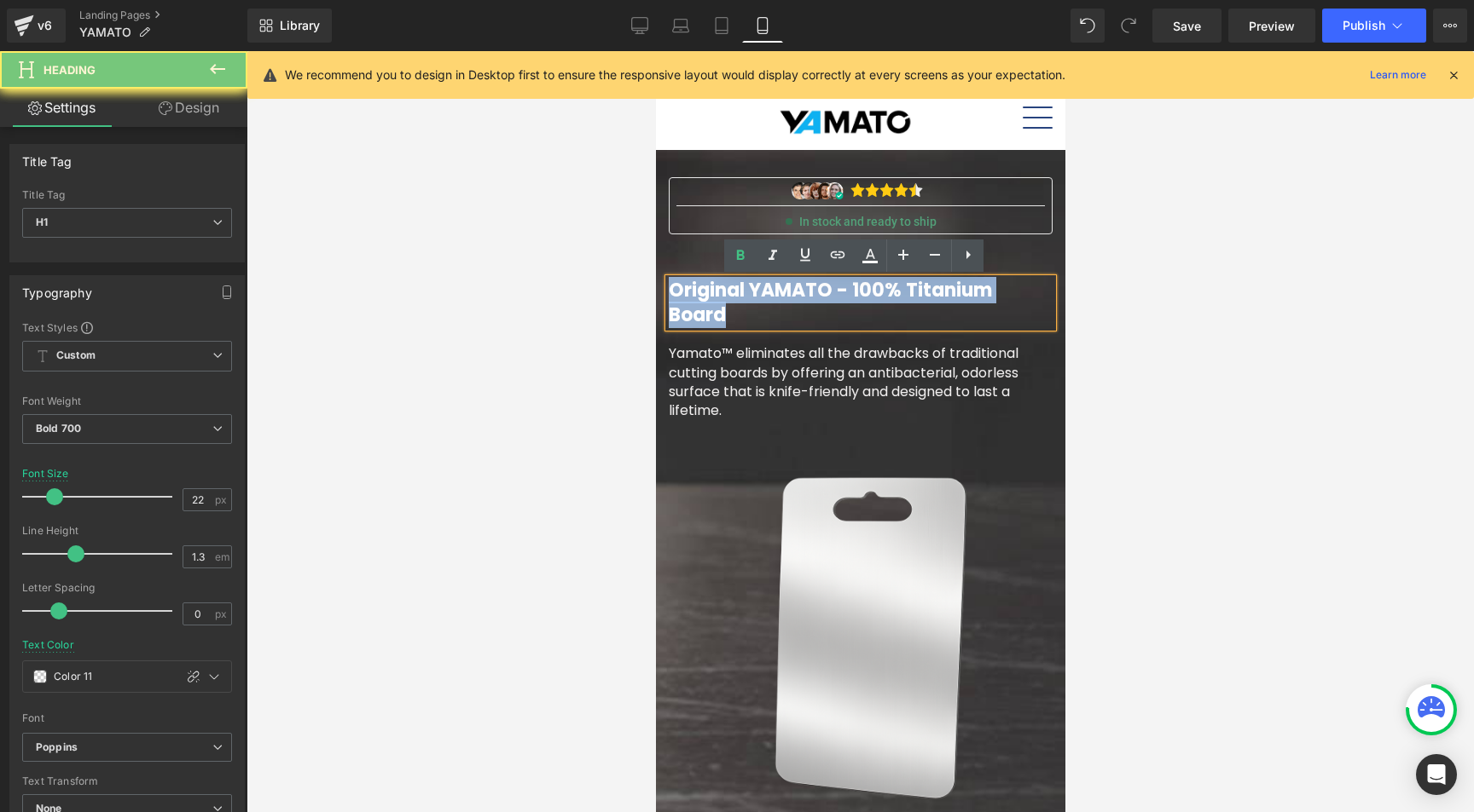
click at [796, 293] on font "Original YAMATO - 100% Titanium Board" at bounding box center [829, 303] width 323 height 51
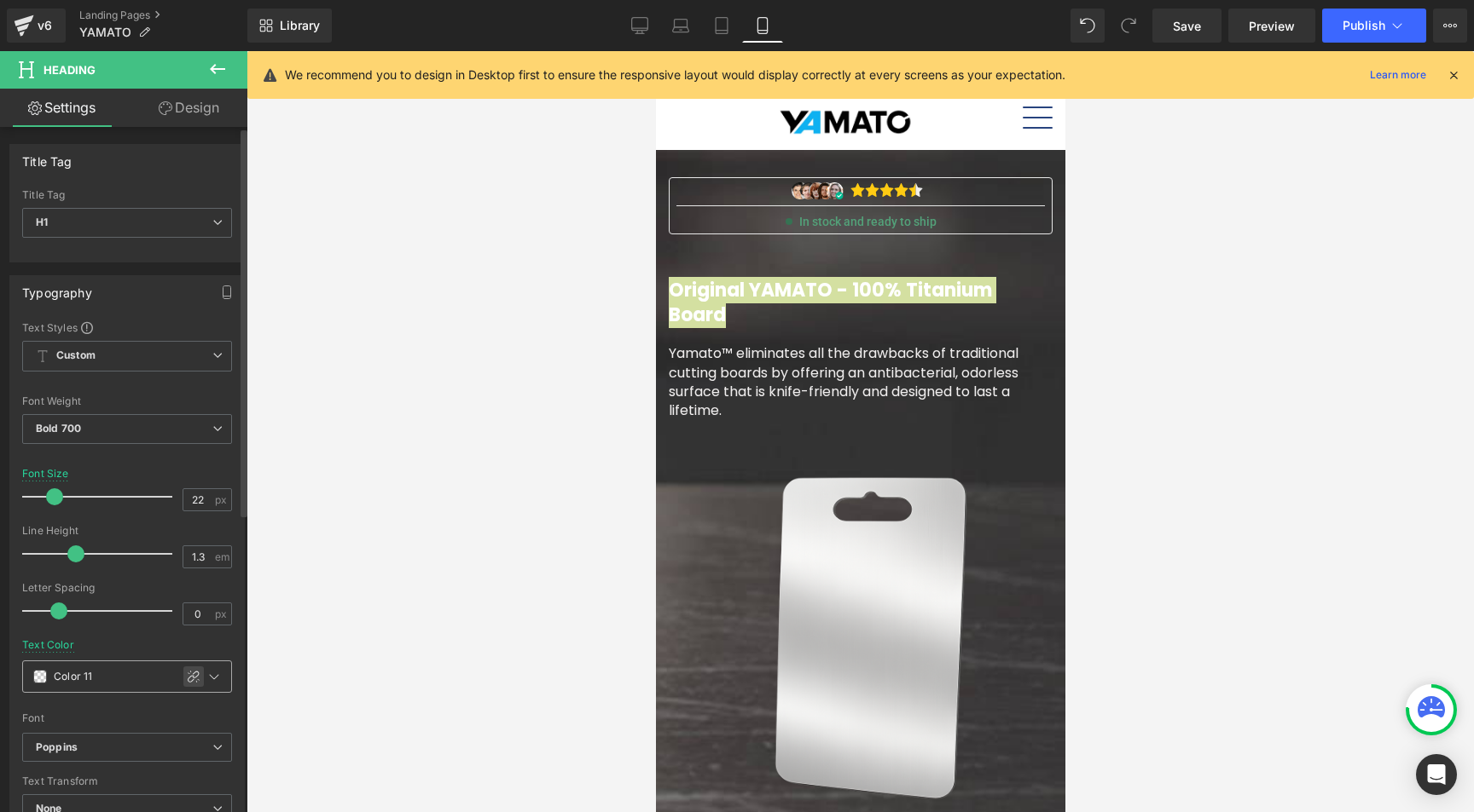
click at [189, 677] on icon at bounding box center [194, 677] width 14 height 14
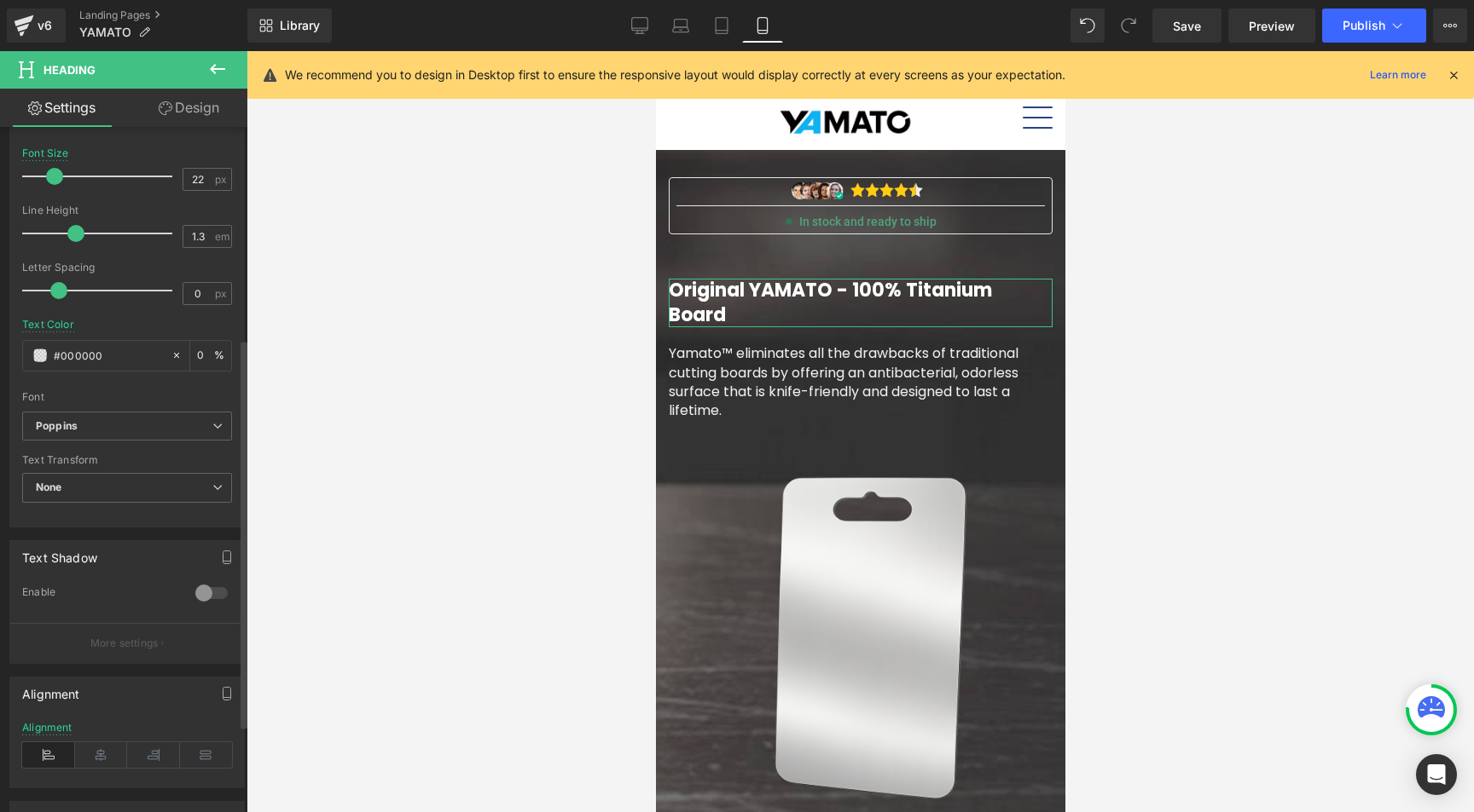
scroll to position [431, 0]
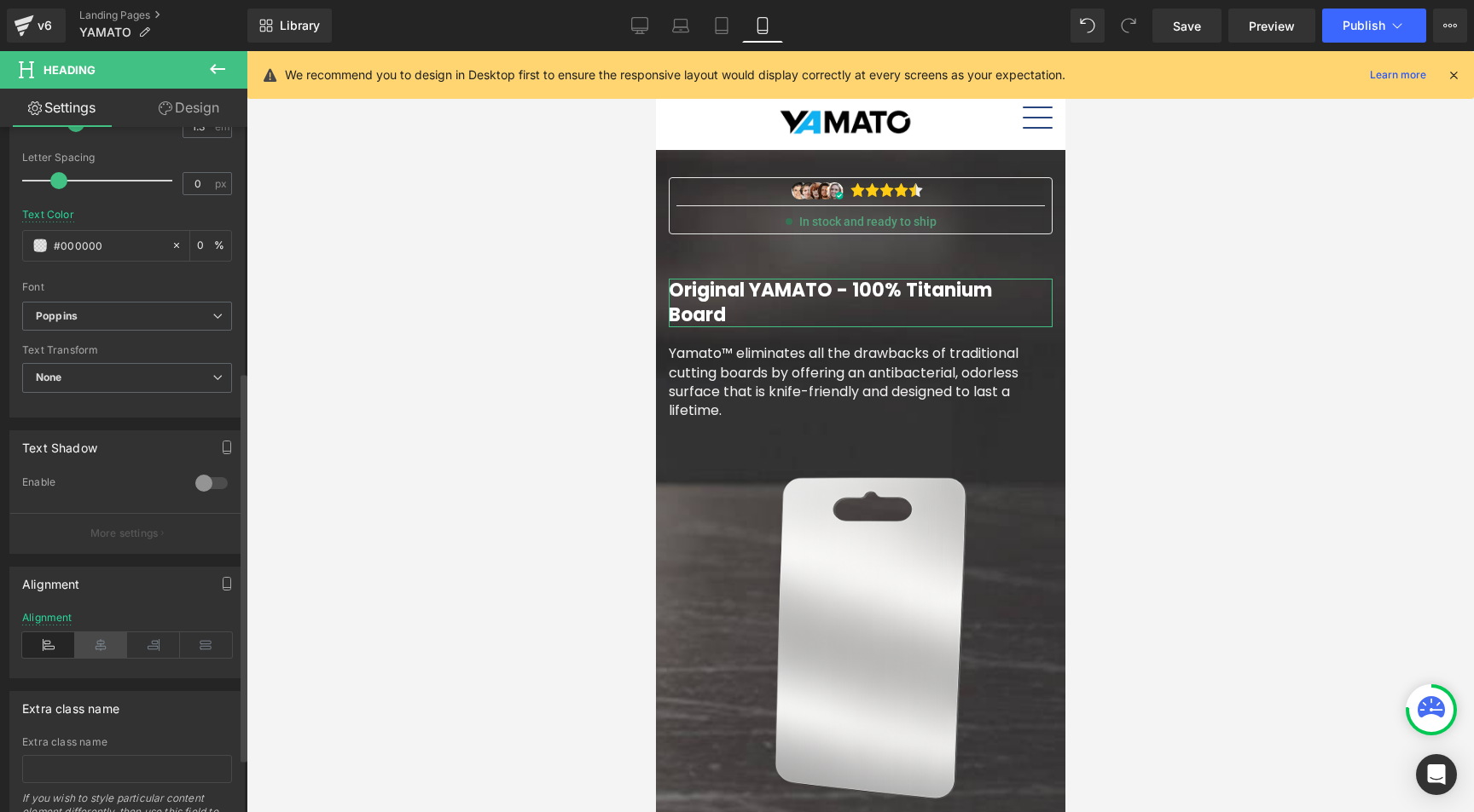
click at [104, 648] on icon at bounding box center [101, 645] width 53 height 25
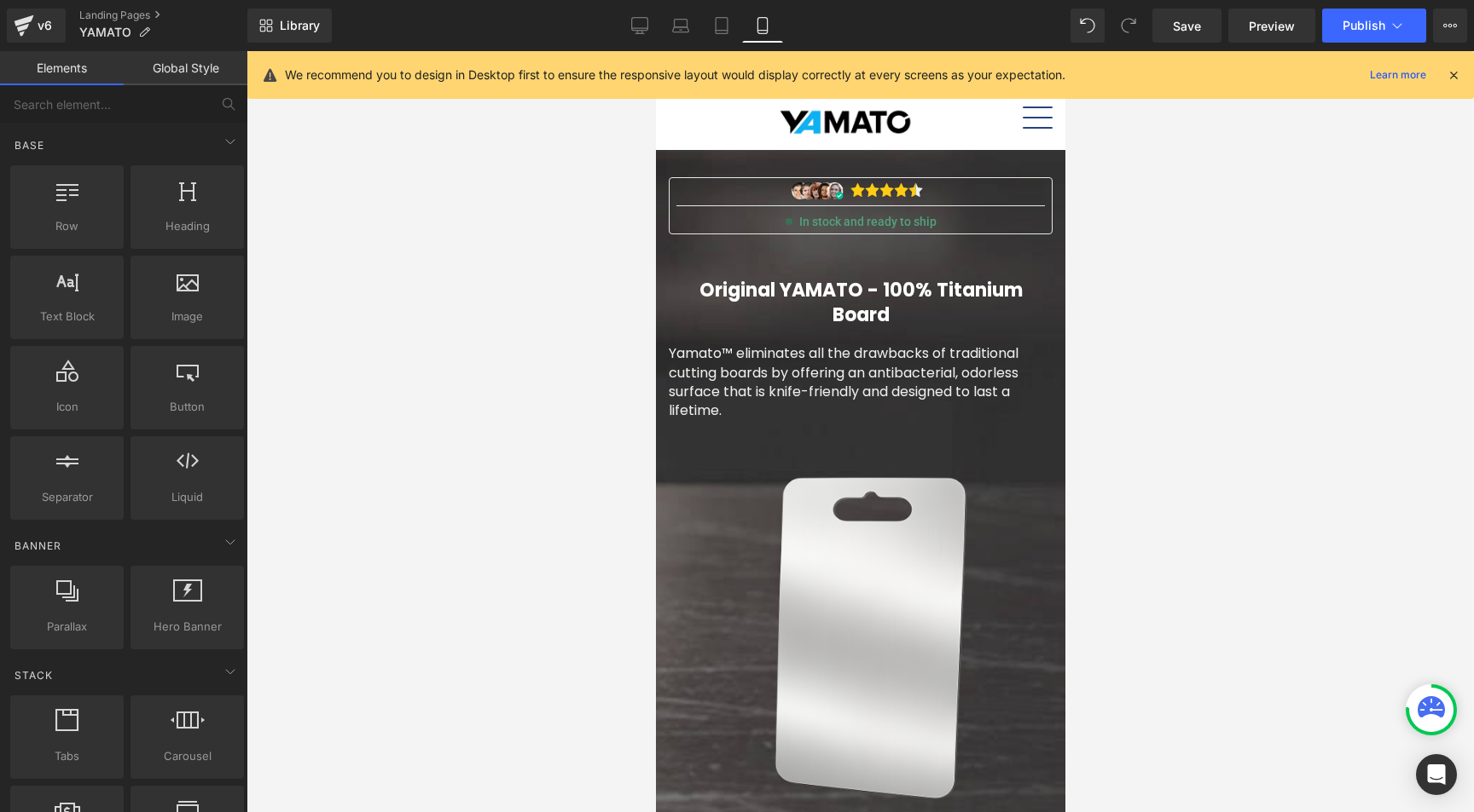
click at [604, 278] on div at bounding box center [860, 432] width 1227 height 761
click at [841, 197] on span "Text Block" at bounding box center [844, 192] width 57 height 20
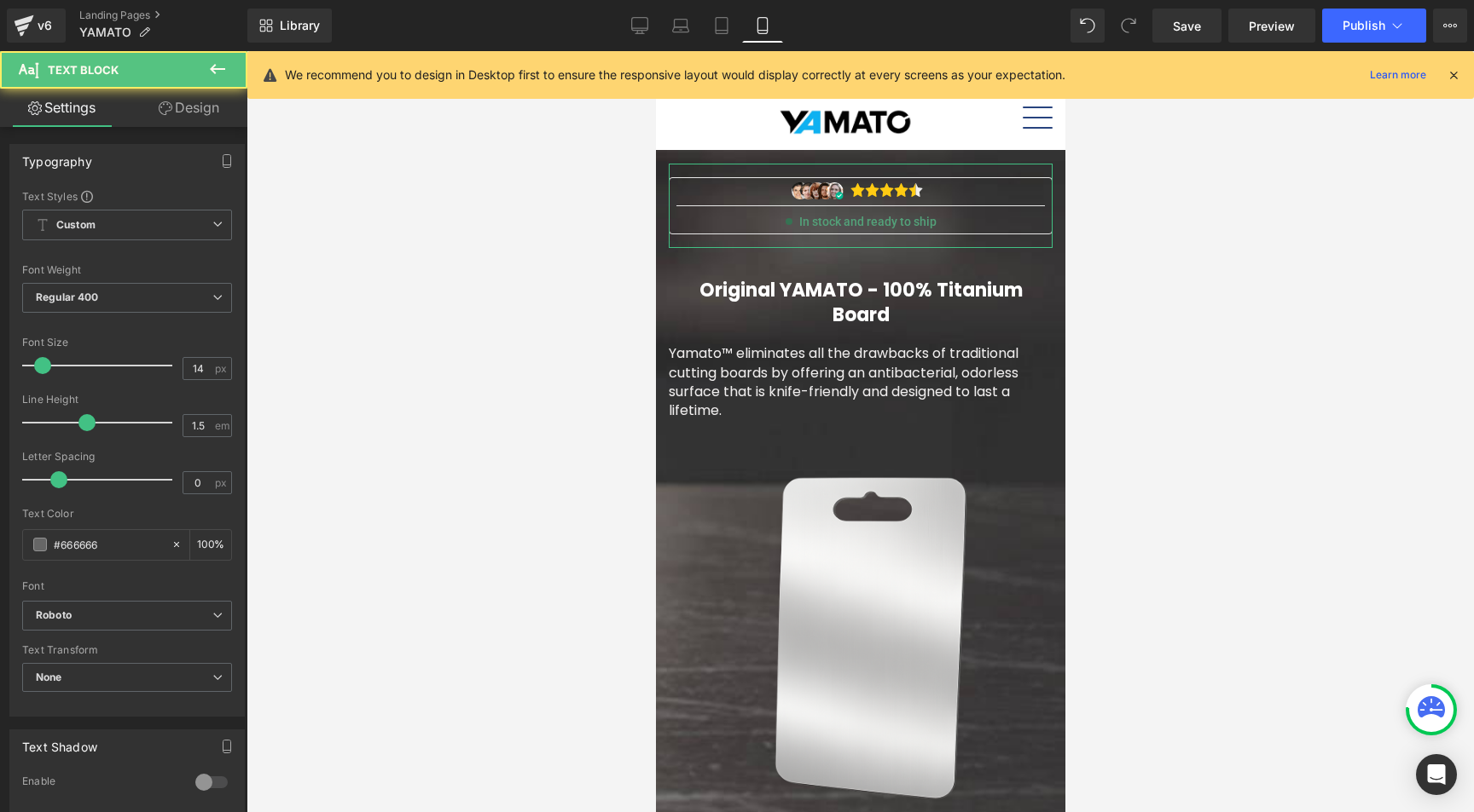
click at [174, 115] on link "Design" at bounding box center [189, 108] width 124 height 38
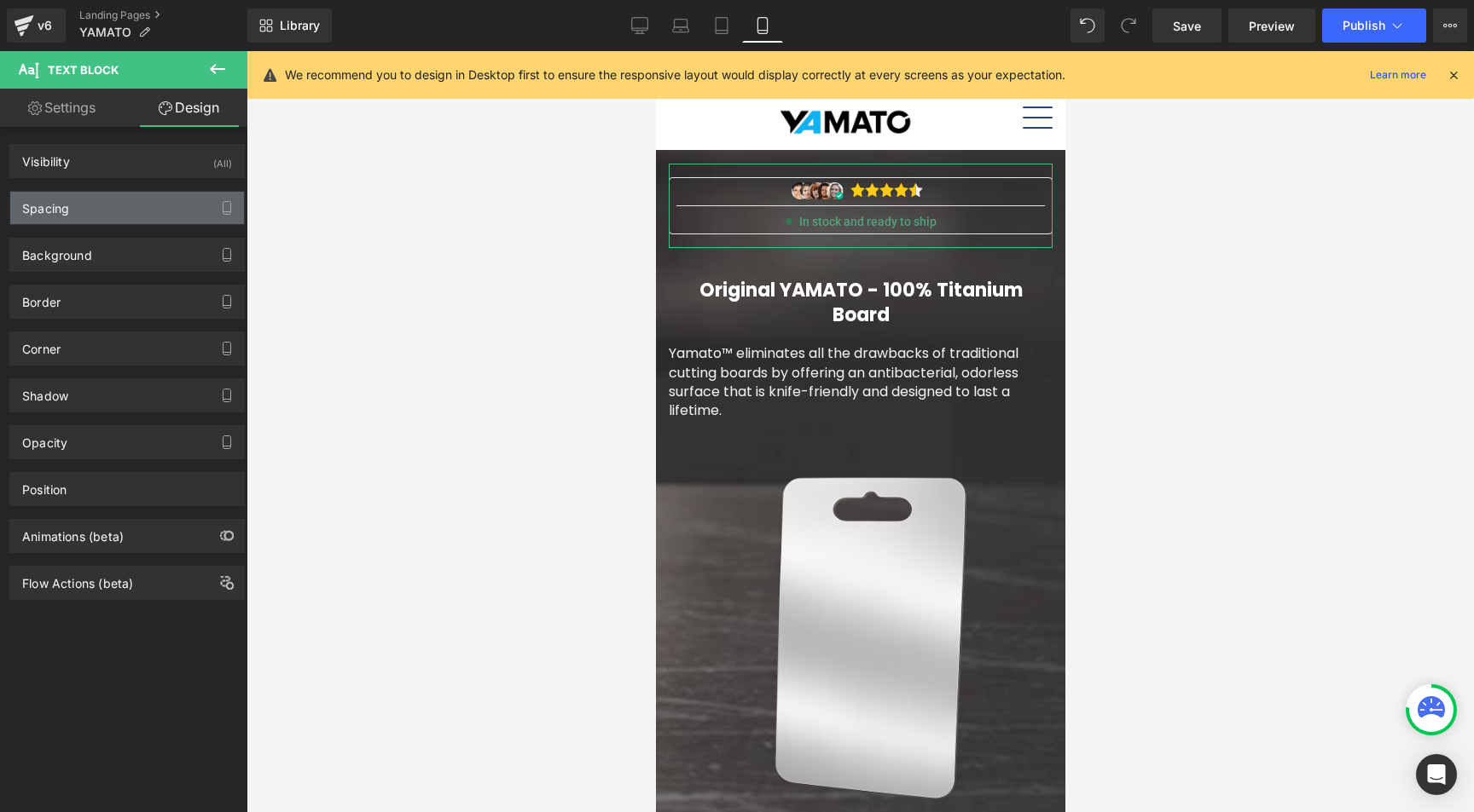
click at [135, 212] on div "Spacing" at bounding box center [127, 208] width 234 height 32
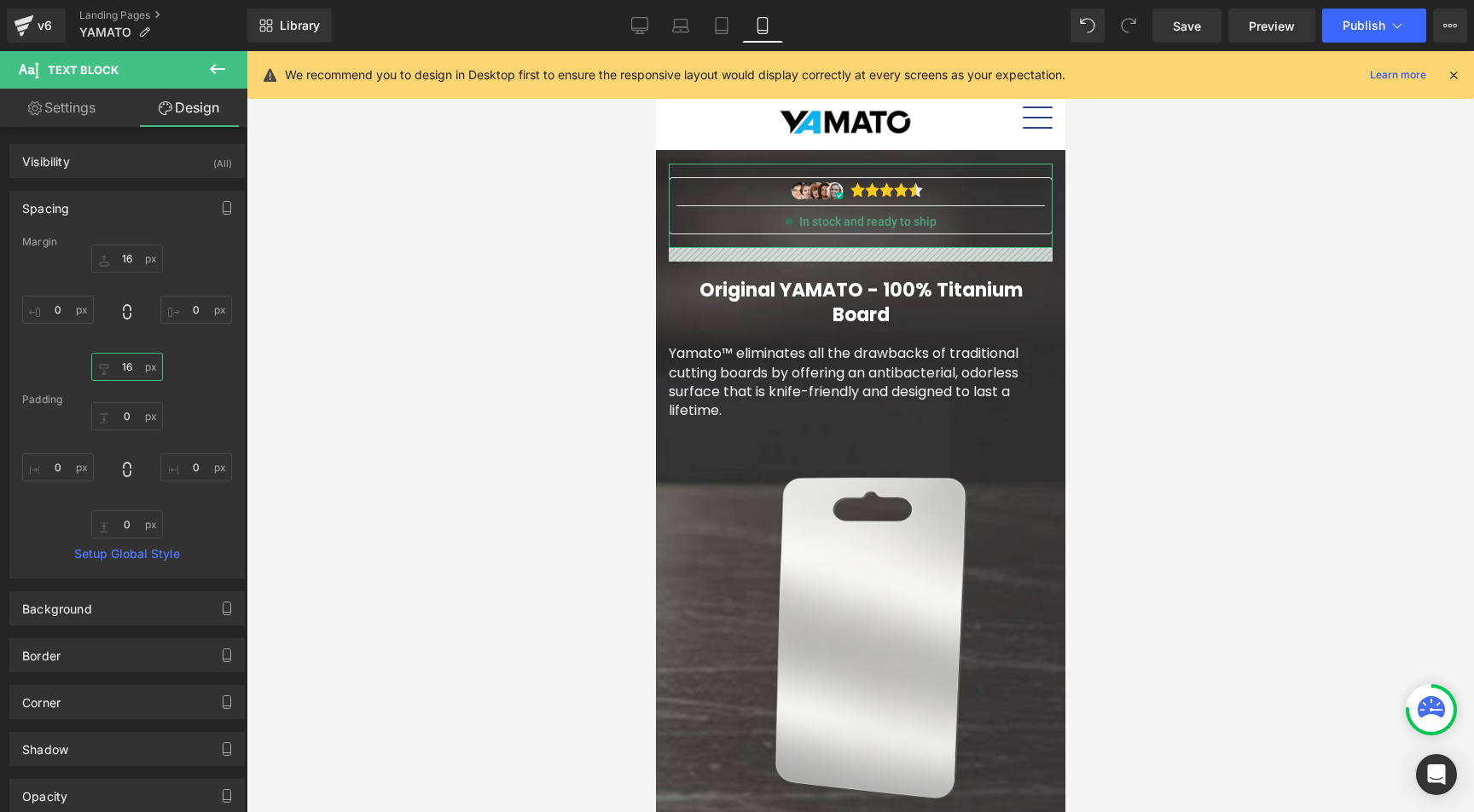
click at [125, 365] on input "text" at bounding box center [127, 367] width 72 height 28
click at [124, 366] on input "text" at bounding box center [127, 367] width 72 height 28
type input "5"
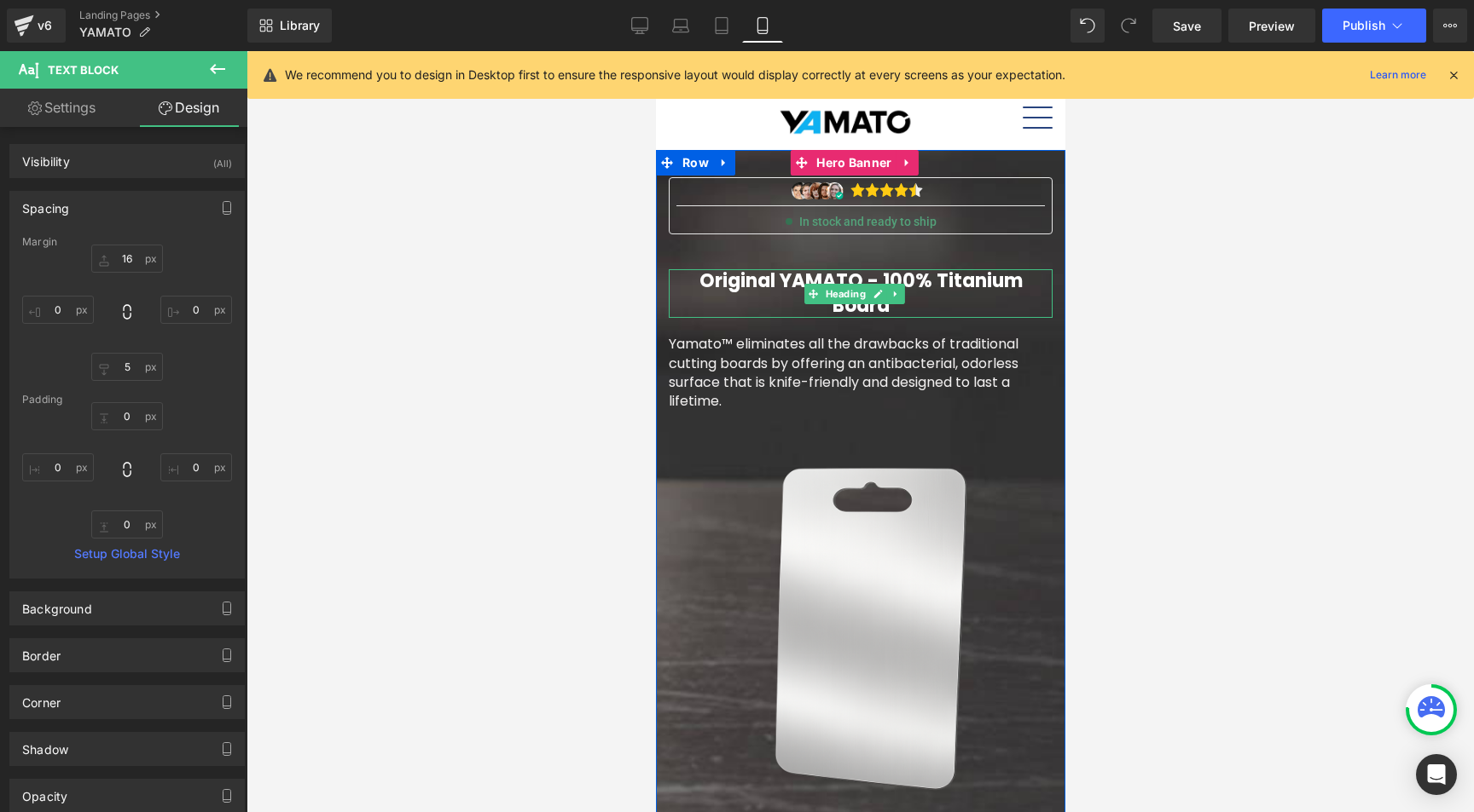
click at [796, 283] on font "Original YAMATO - 100% Titanium Board" at bounding box center [860, 293] width 323 height 51
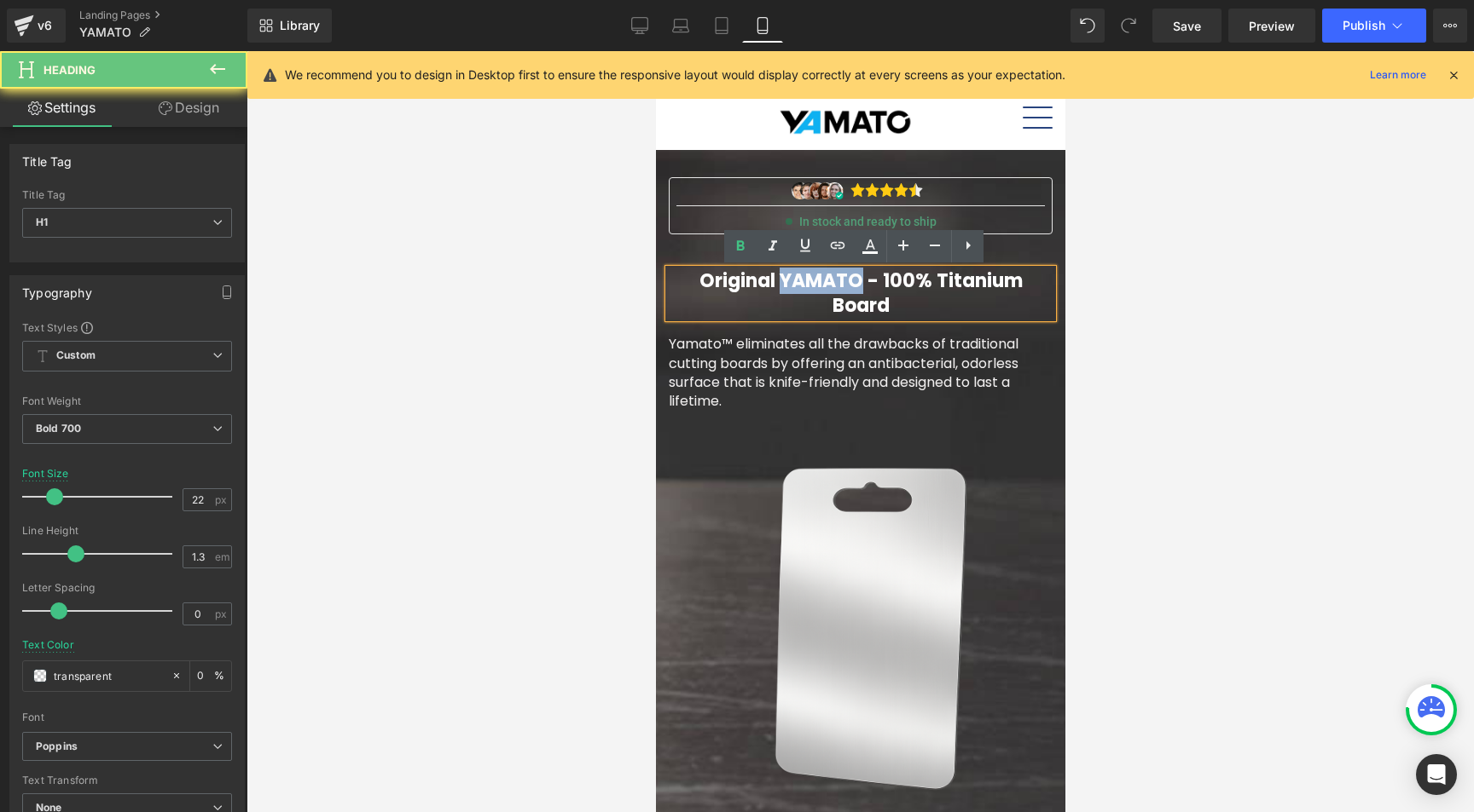
click at [796, 283] on font "Original YAMATO - 100% Titanium Board" at bounding box center [860, 293] width 323 height 51
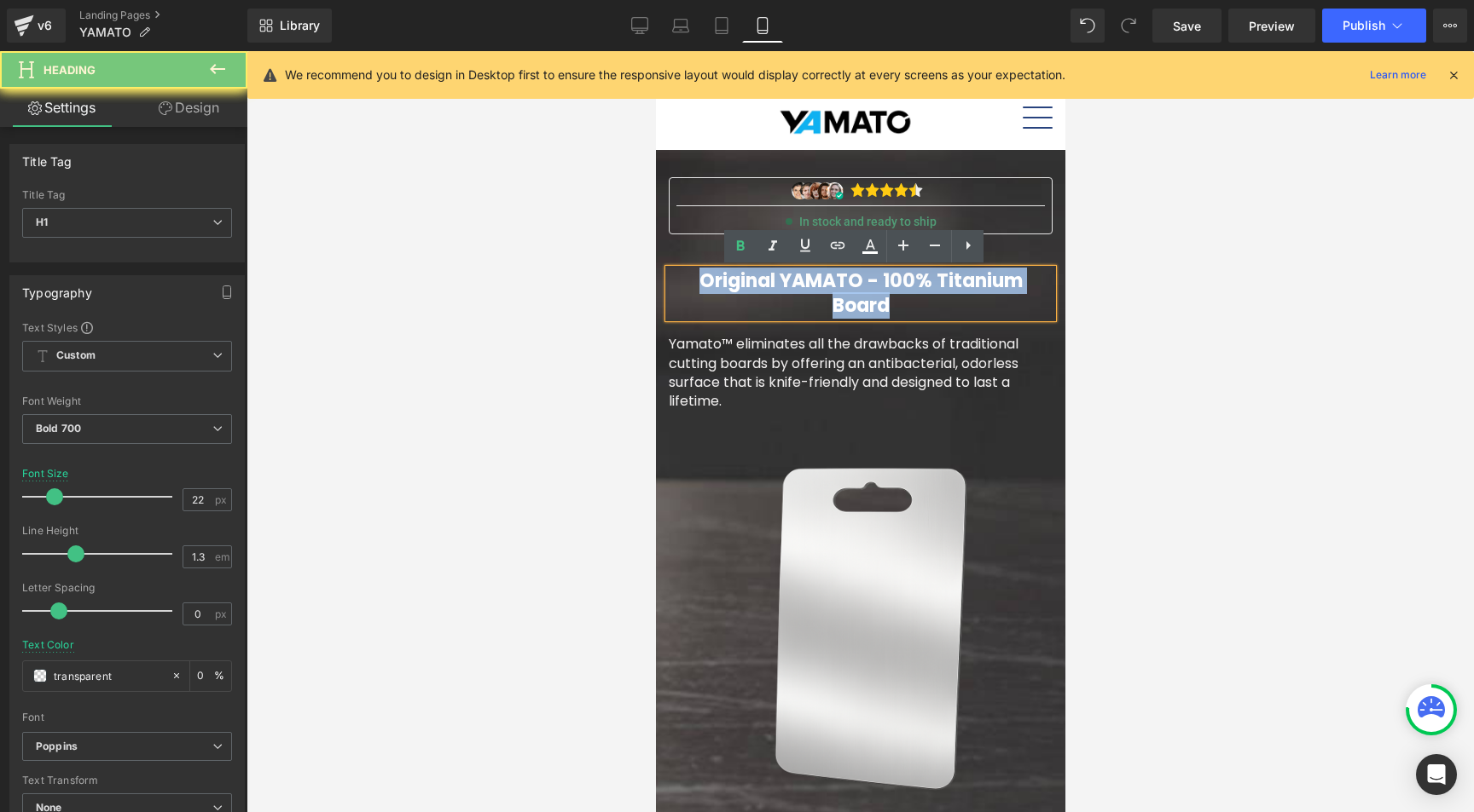
click at [796, 283] on font "Original YAMATO - 100% Titanium Board" at bounding box center [860, 293] width 323 height 51
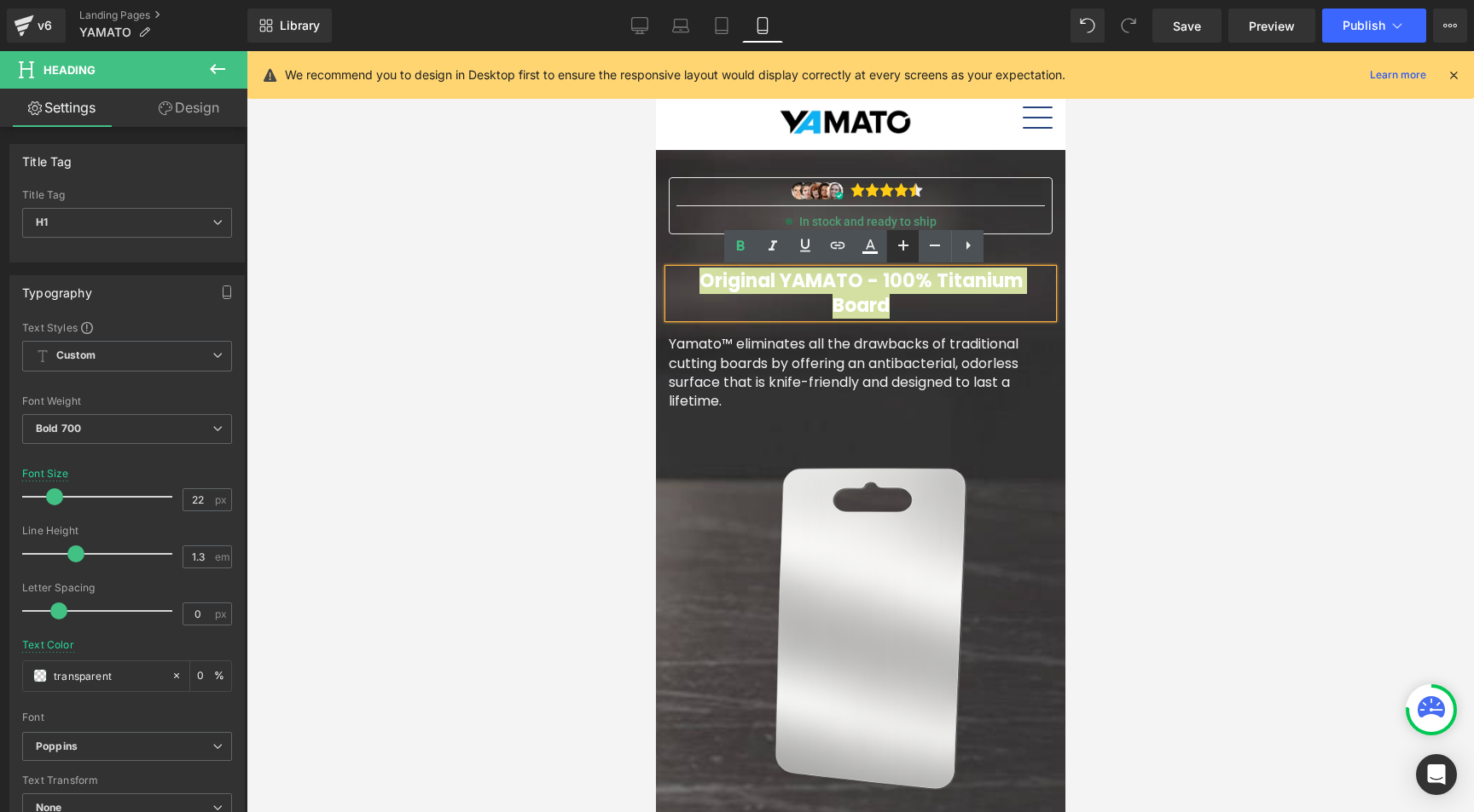
click at [906, 249] on icon at bounding box center [902, 245] width 20 height 20
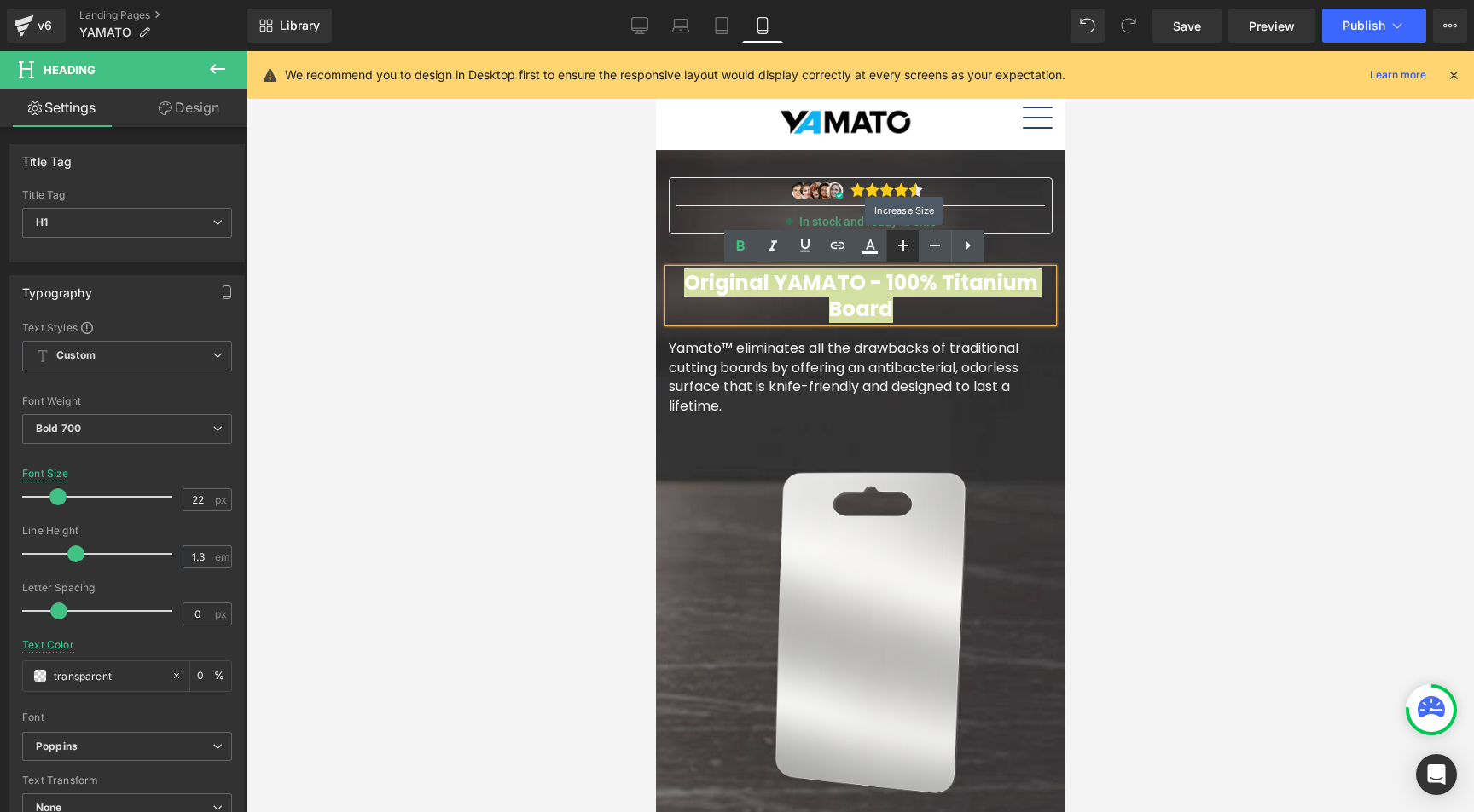
click at [905, 249] on icon at bounding box center [902, 245] width 20 height 20
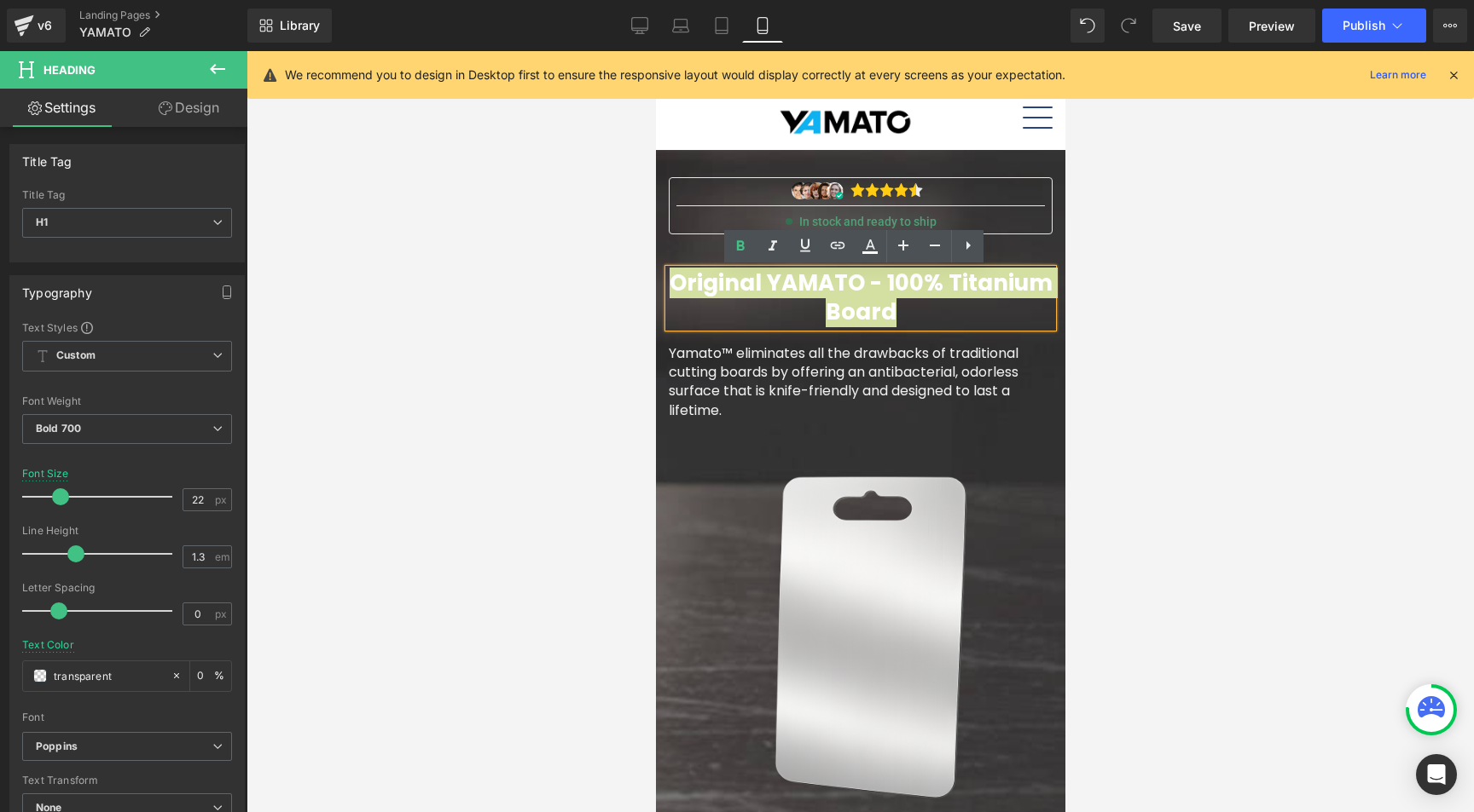
click at [552, 345] on div at bounding box center [860, 432] width 1227 height 761
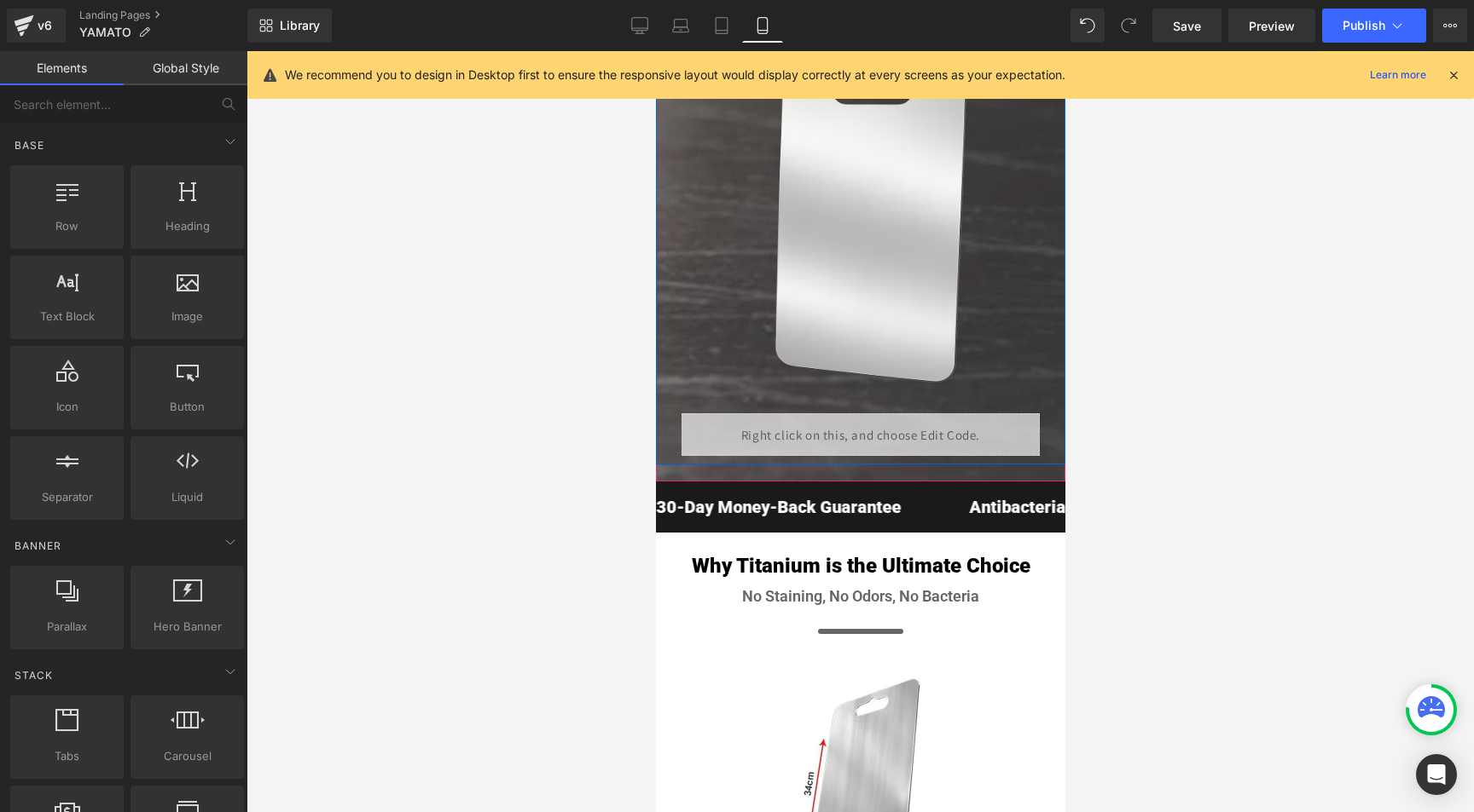
scroll to position [507, 0]
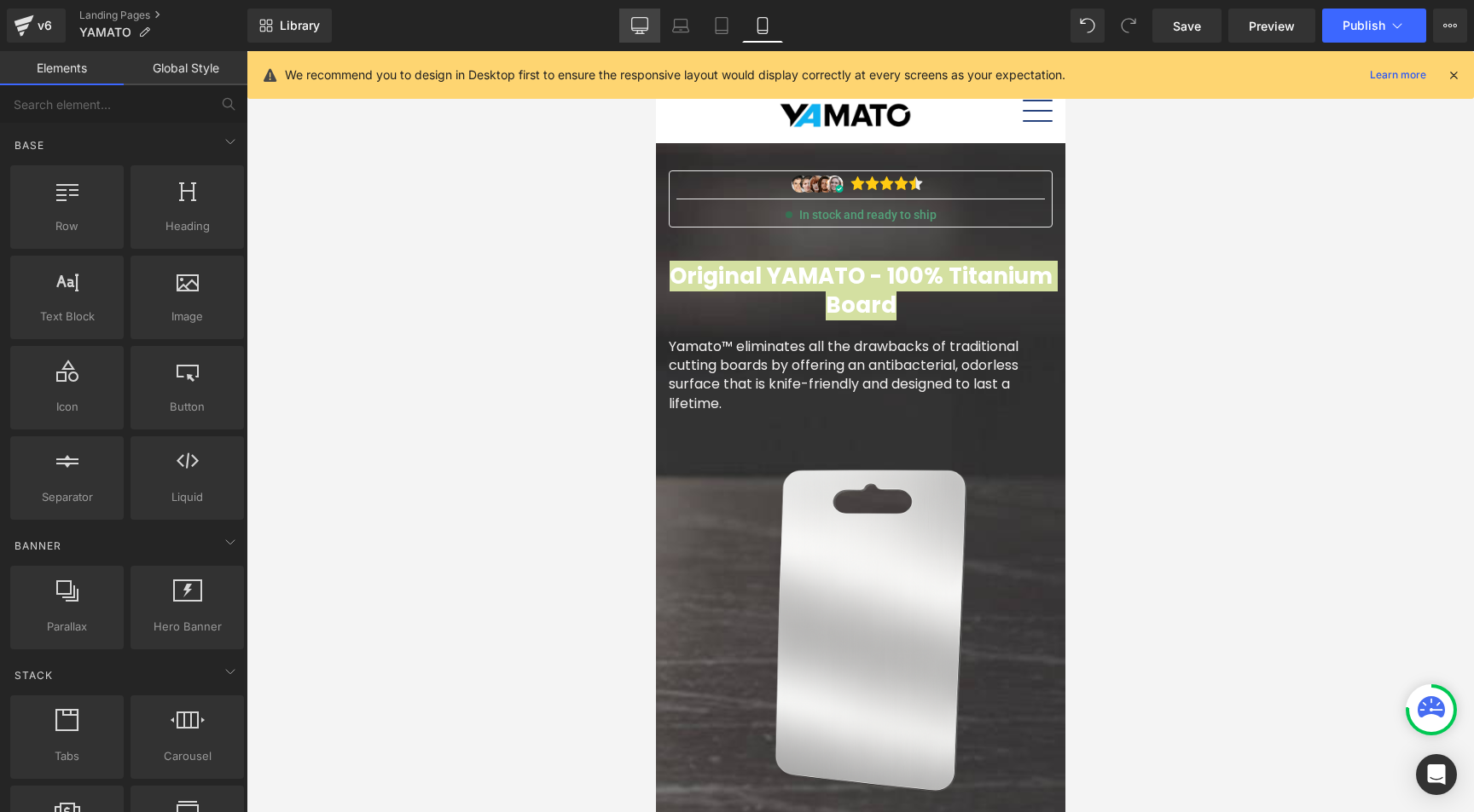
click at [640, 19] on icon at bounding box center [640, 26] width 17 height 17
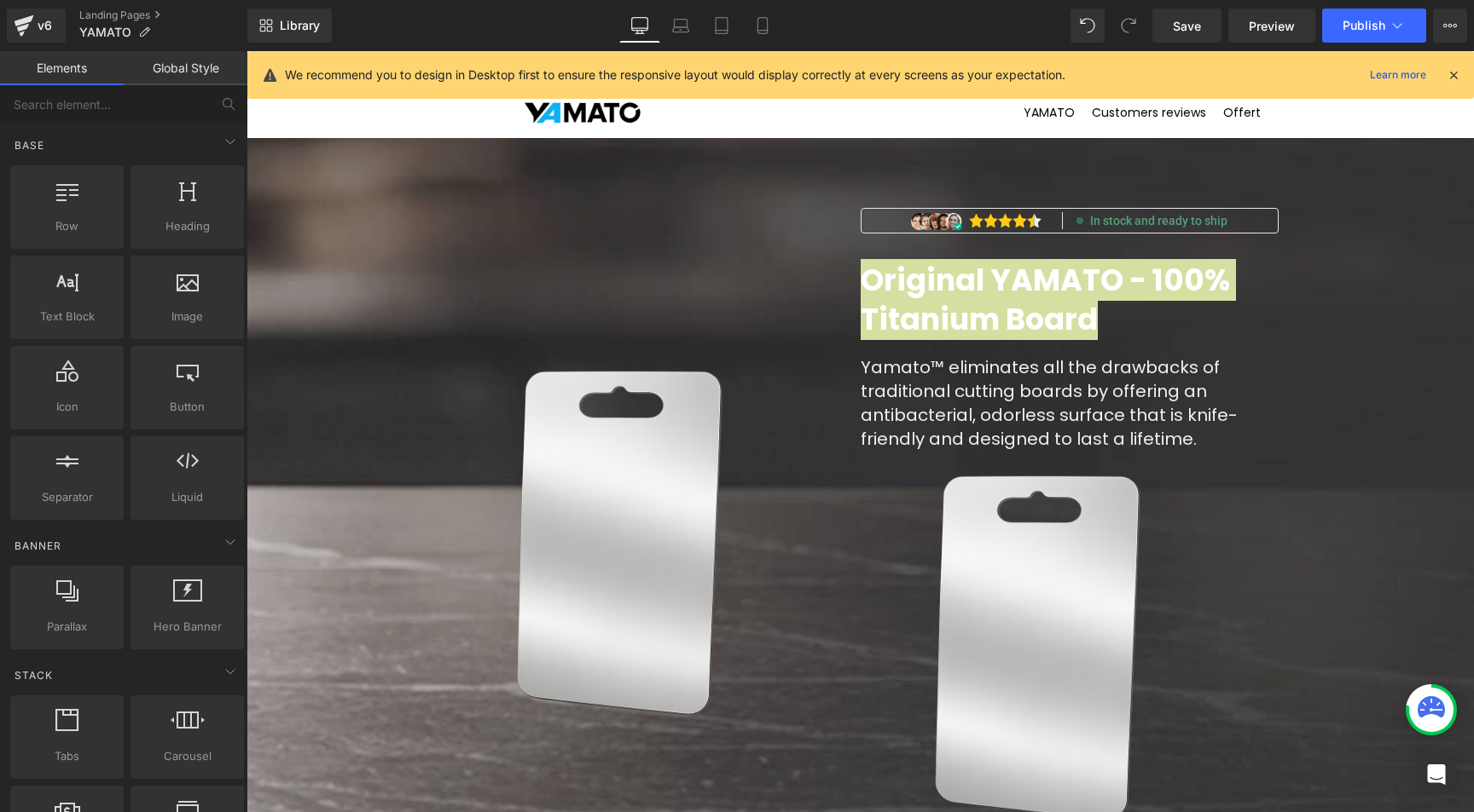
scroll to position [43, 0]
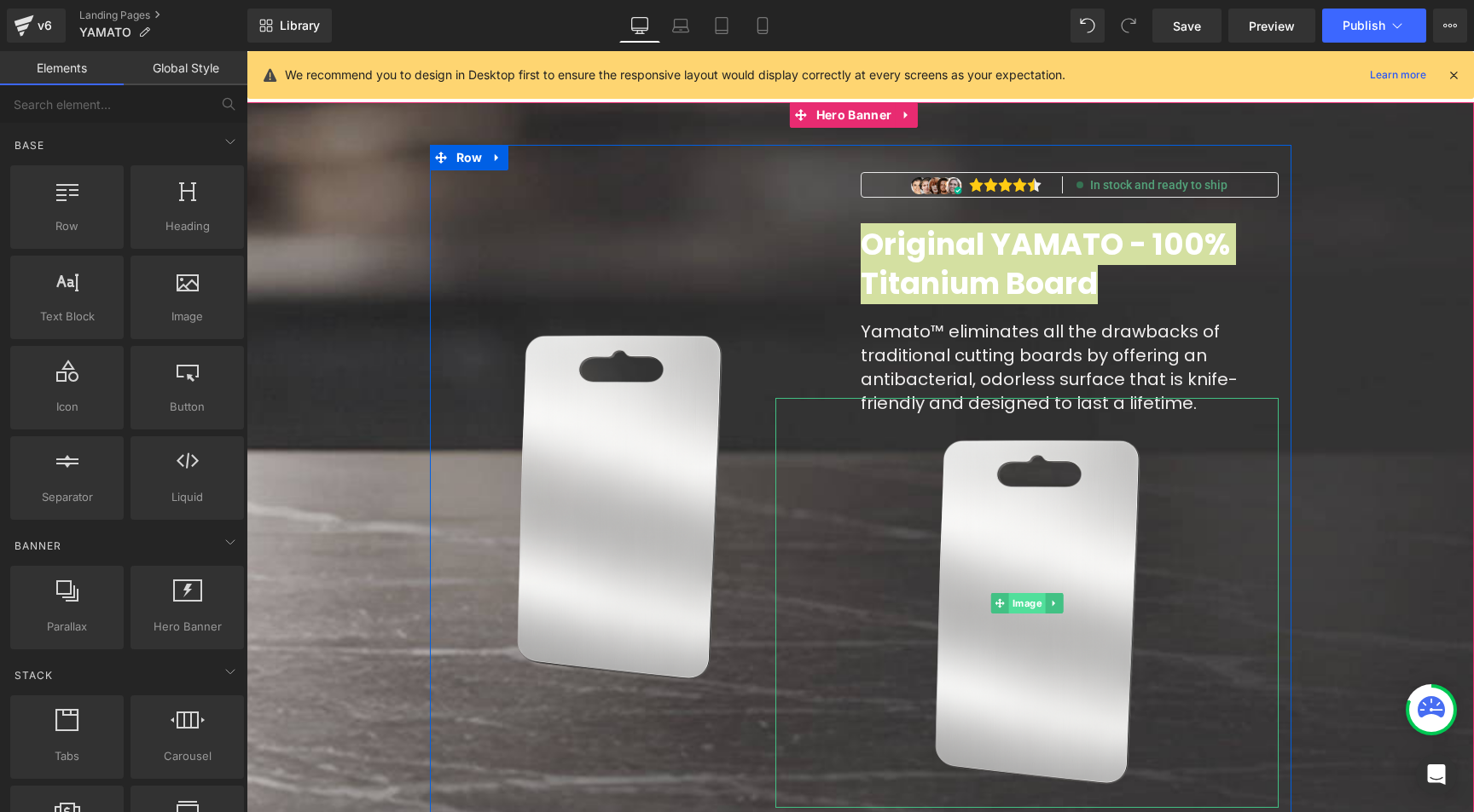
click at [1018, 604] on span "Image" at bounding box center [1026, 603] width 37 height 20
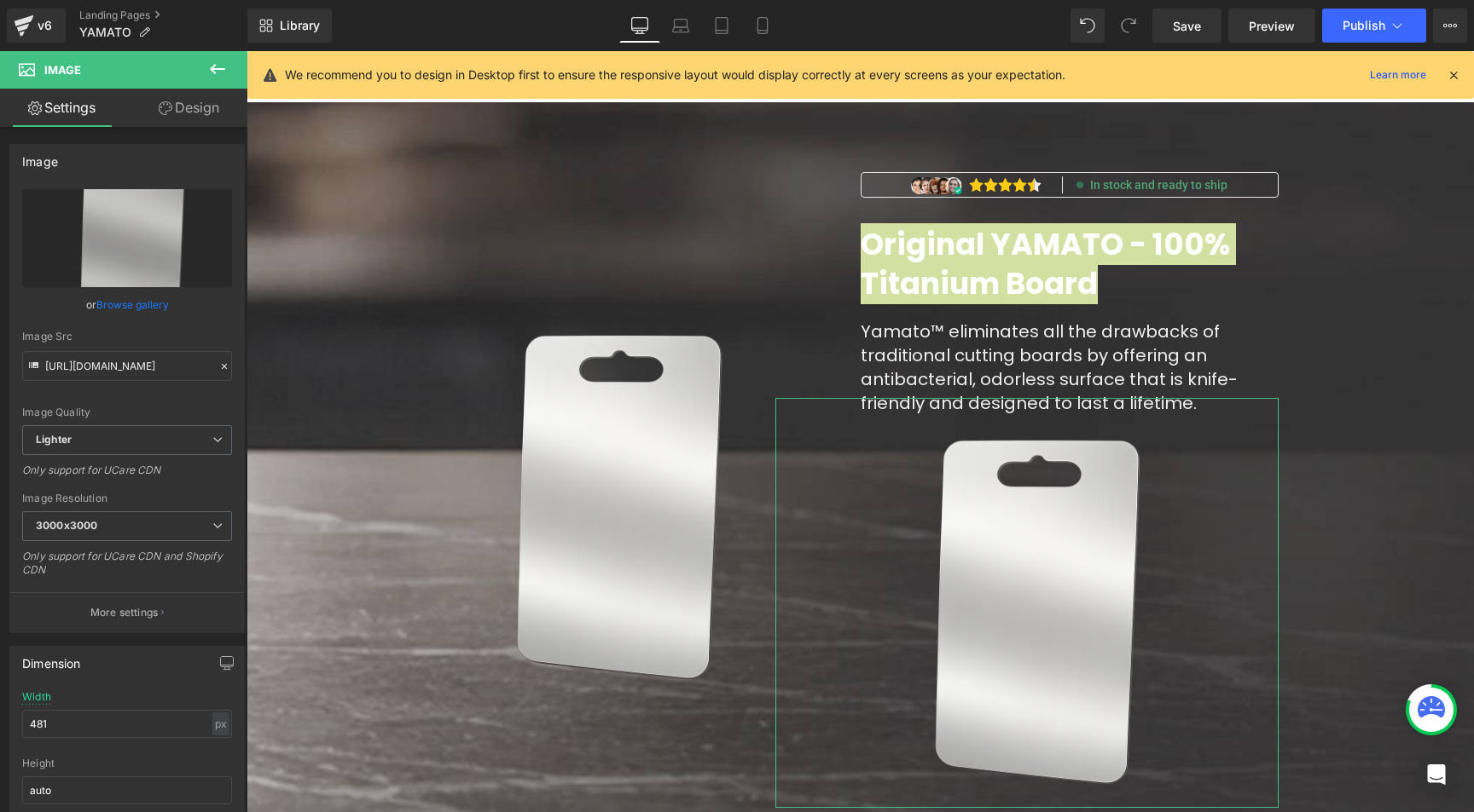
click at [159, 110] on icon at bounding box center [166, 108] width 14 height 14
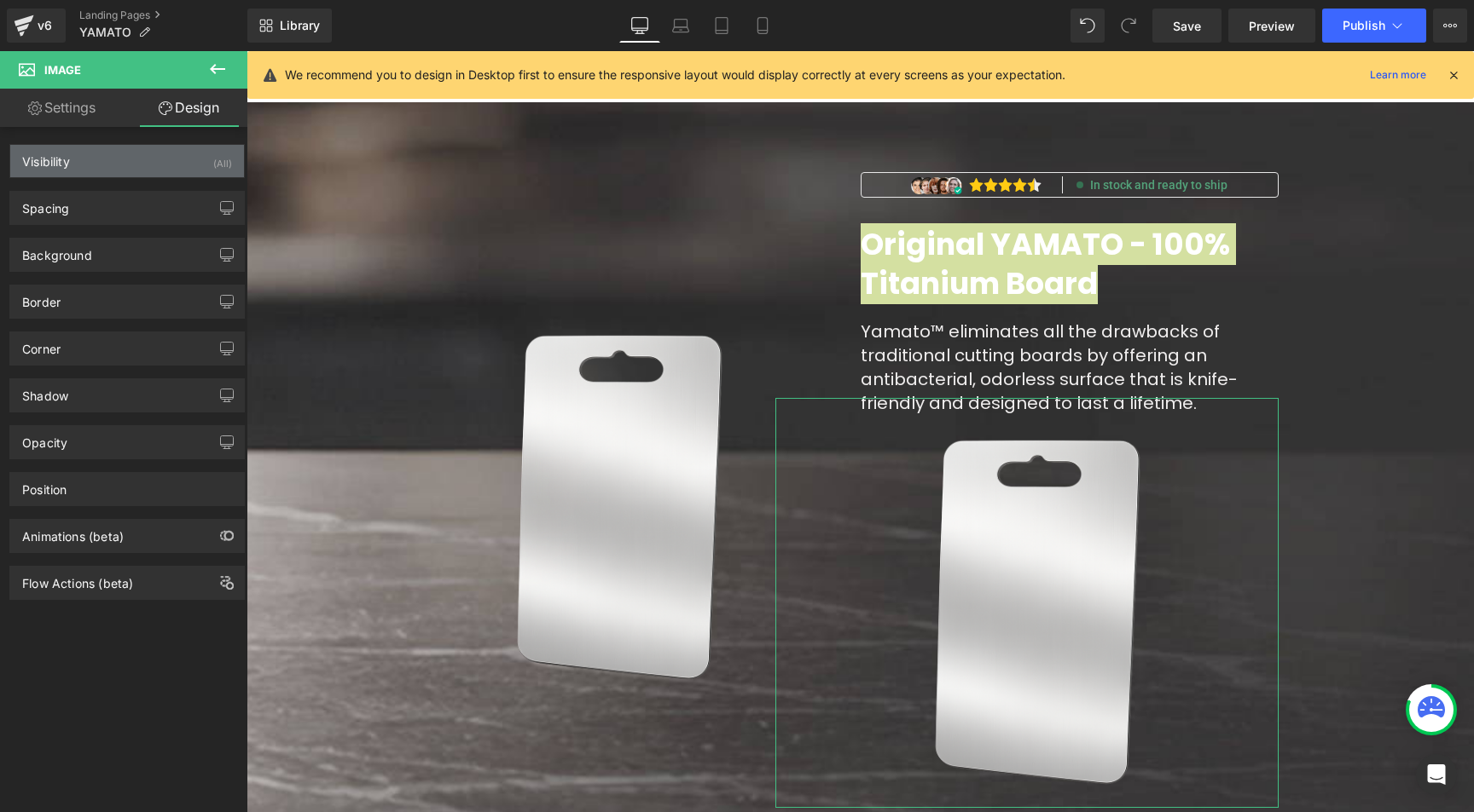
click at [164, 154] on div "Visibility (All)" at bounding box center [127, 160] width 234 height 32
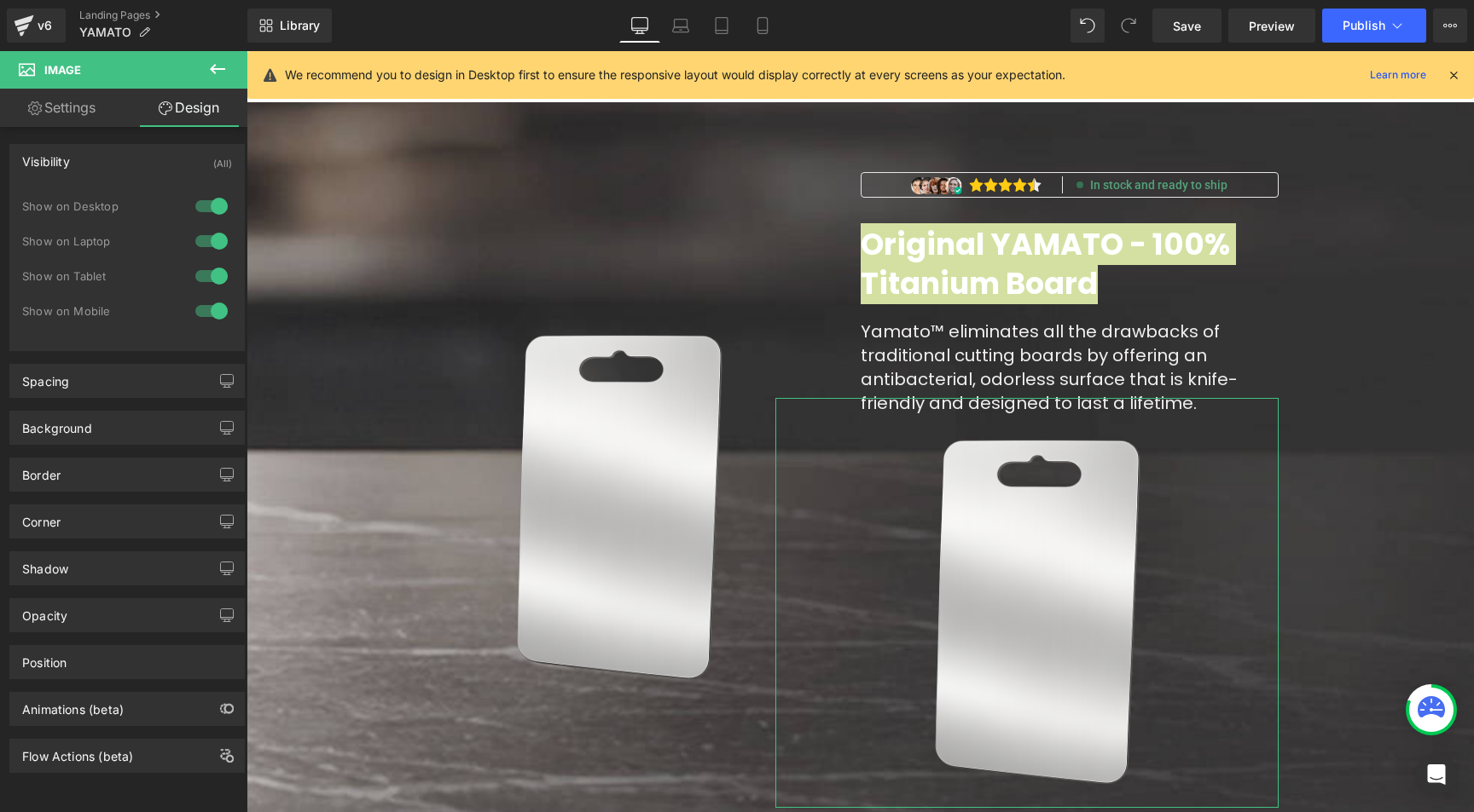
click at [198, 248] on div at bounding box center [211, 241] width 41 height 27
click at [195, 204] on div at bounding box center [211, 206] width 41 height 27
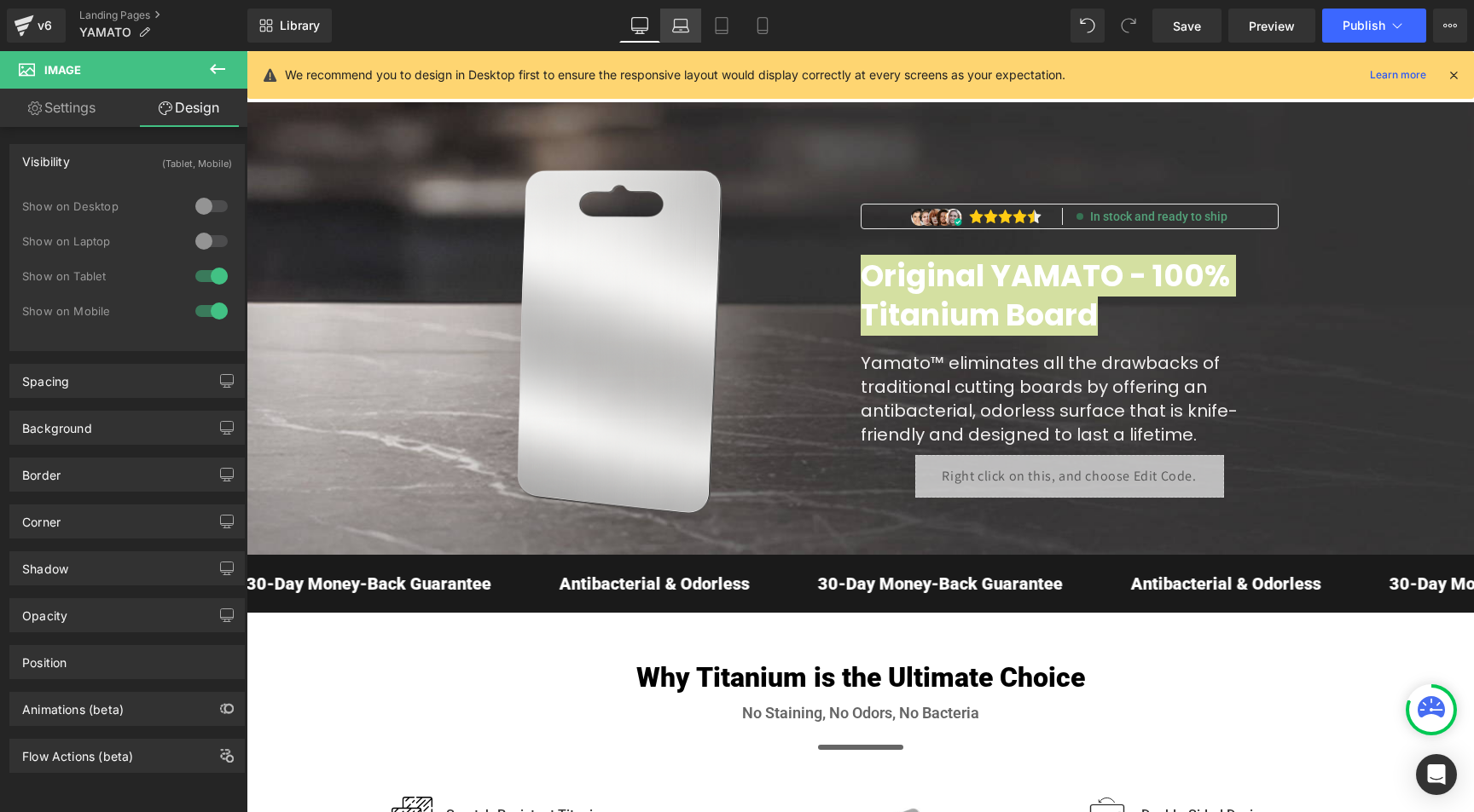
click at [675, 29] on icon at bounding box center [681, 26] width 17 height 17
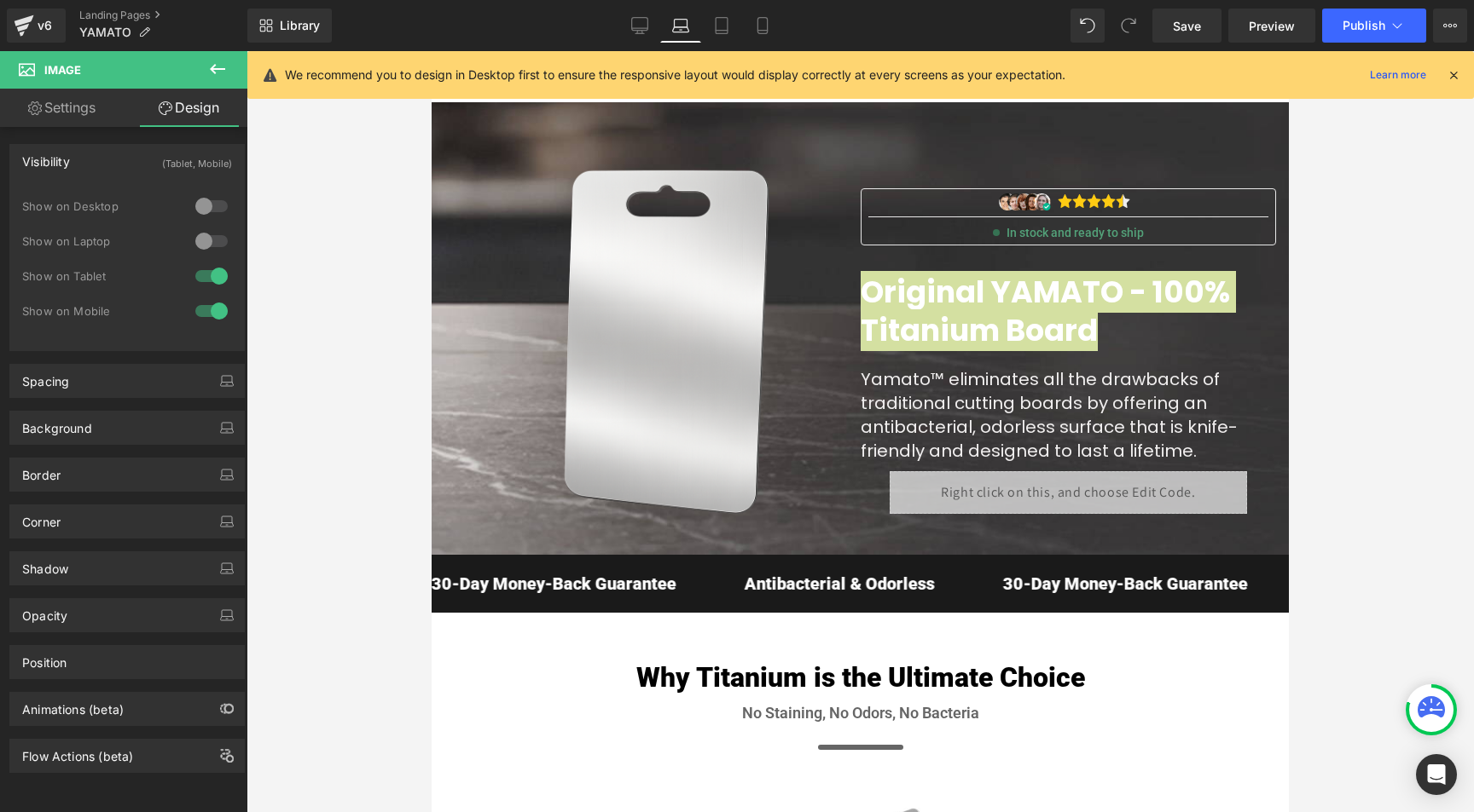
scroll to position [0, 0]
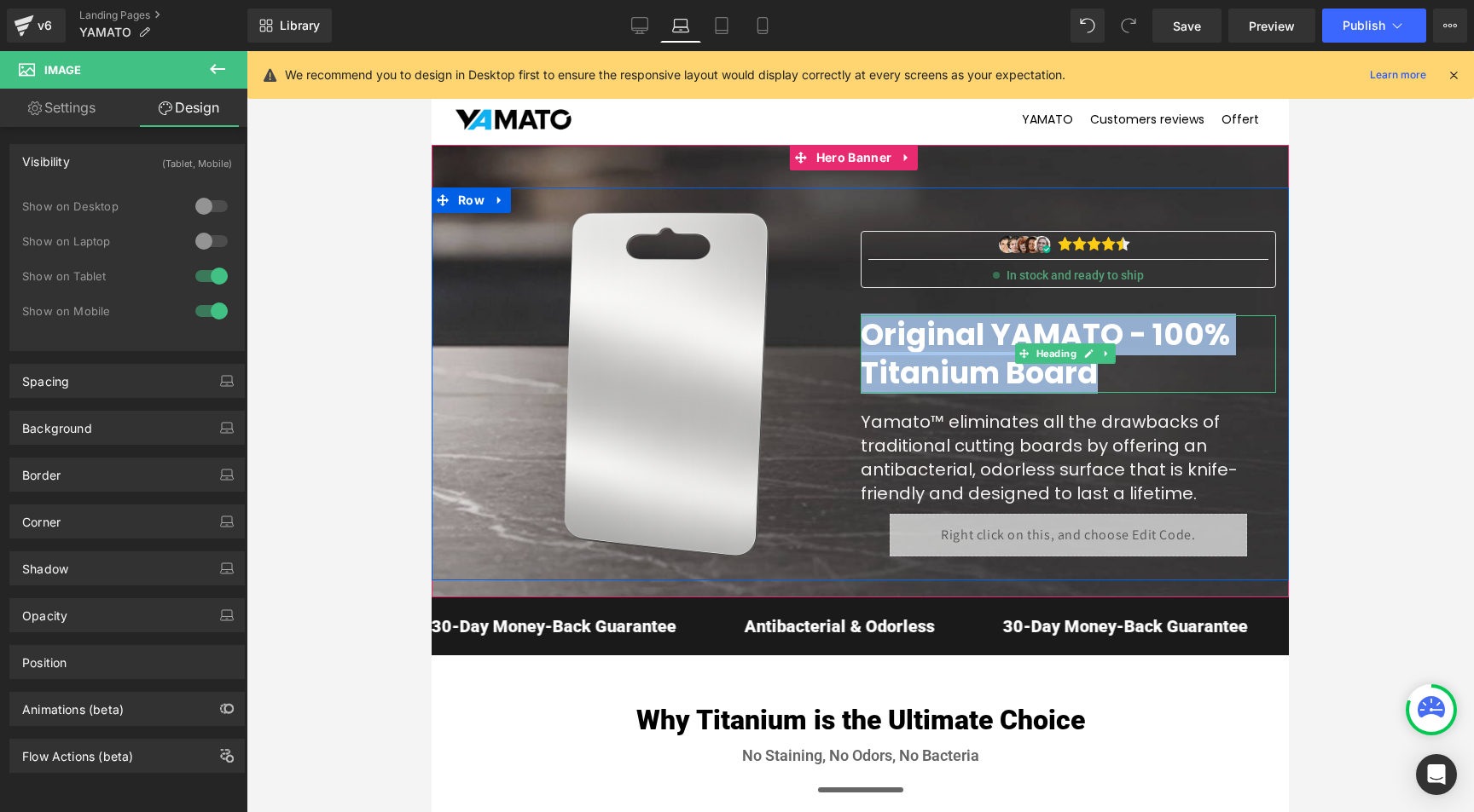
click at [950, 371] on font "Original YAMATO - 100% Titanium Board" at bounding box center [1045, 354] width 369 height 81
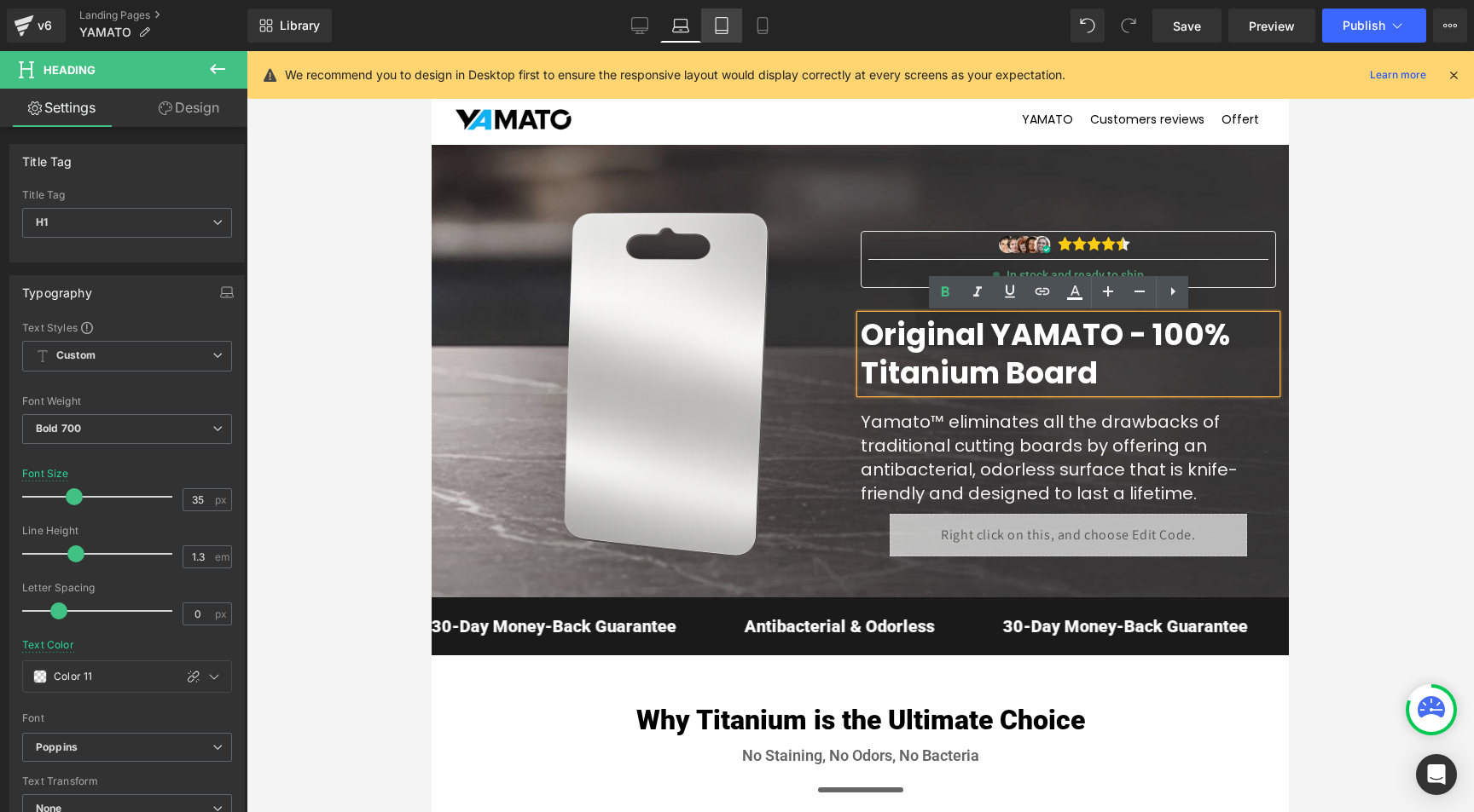
click at [718, 24] on icon at bounding box center [722, 26] width 17 height 17
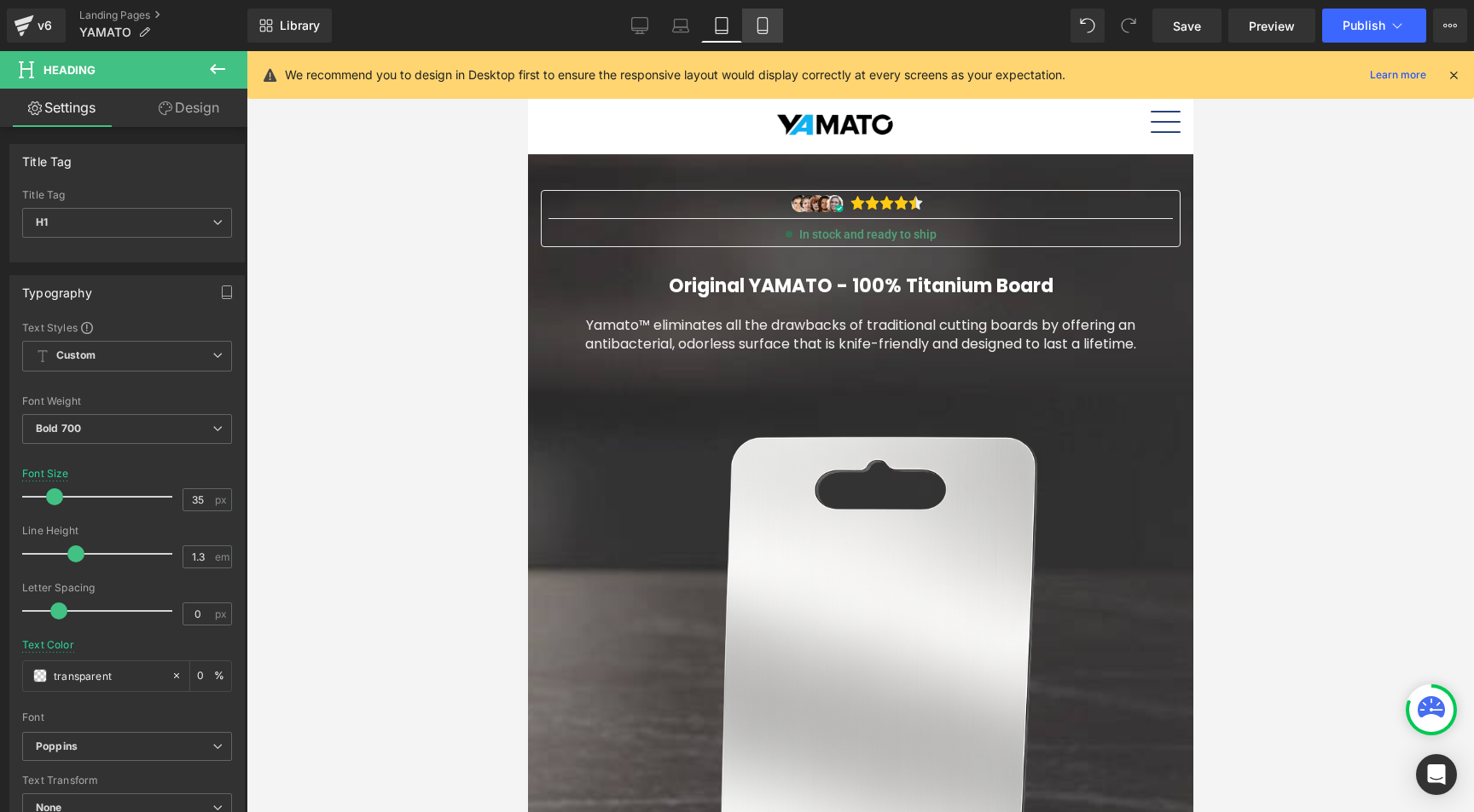
click at [771, 21] on icon at bounding box center [763, 26] width 17 height 17
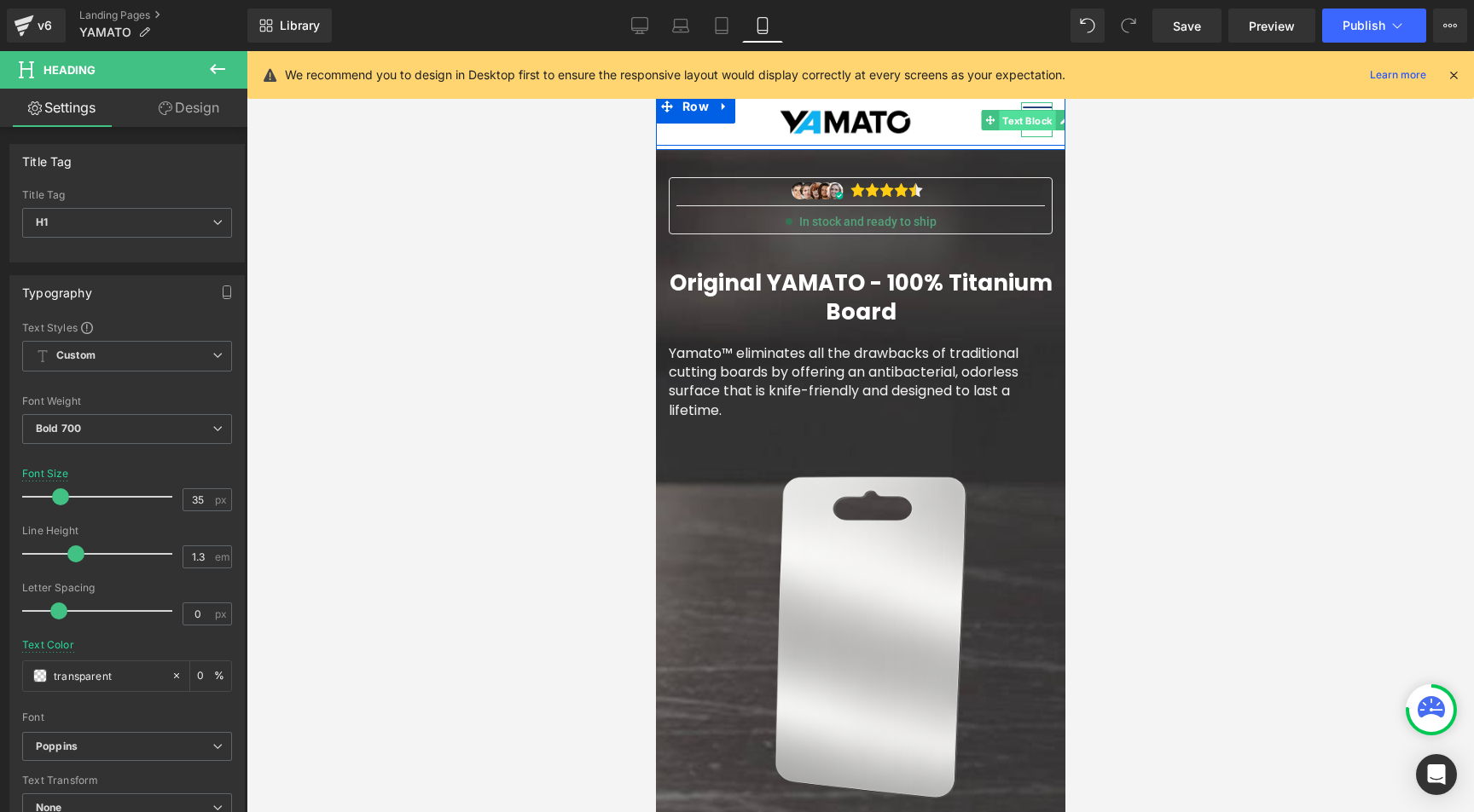
click at [1032, 123] on span "Text Block" at bounding box center [1026, 119] width 57 height 20
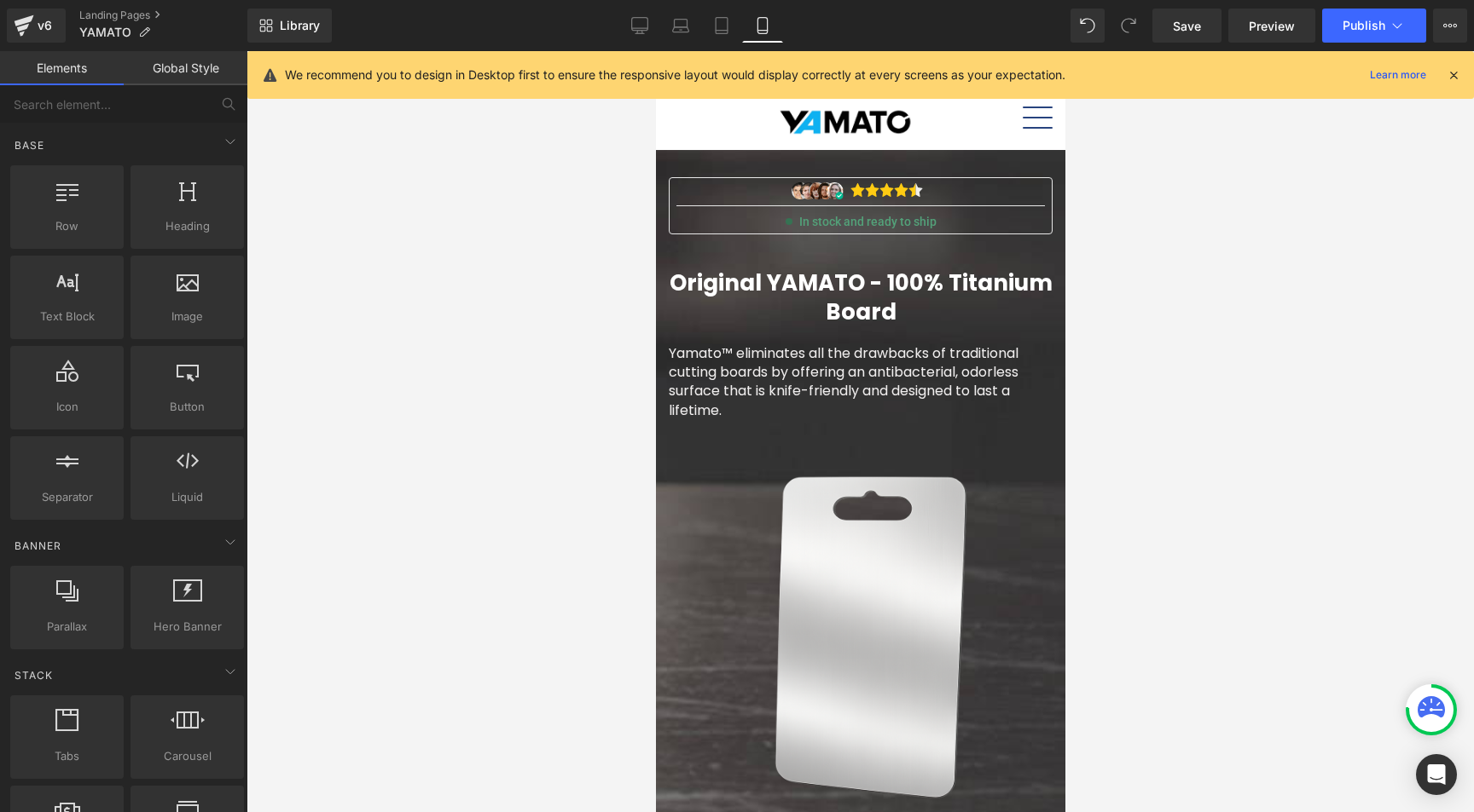
click at [428, 242] on div at bounding box center [860, 432] width 1227 height 761
click at [580, 263] on div at bounding box center [860, 432] width 1227 height 761
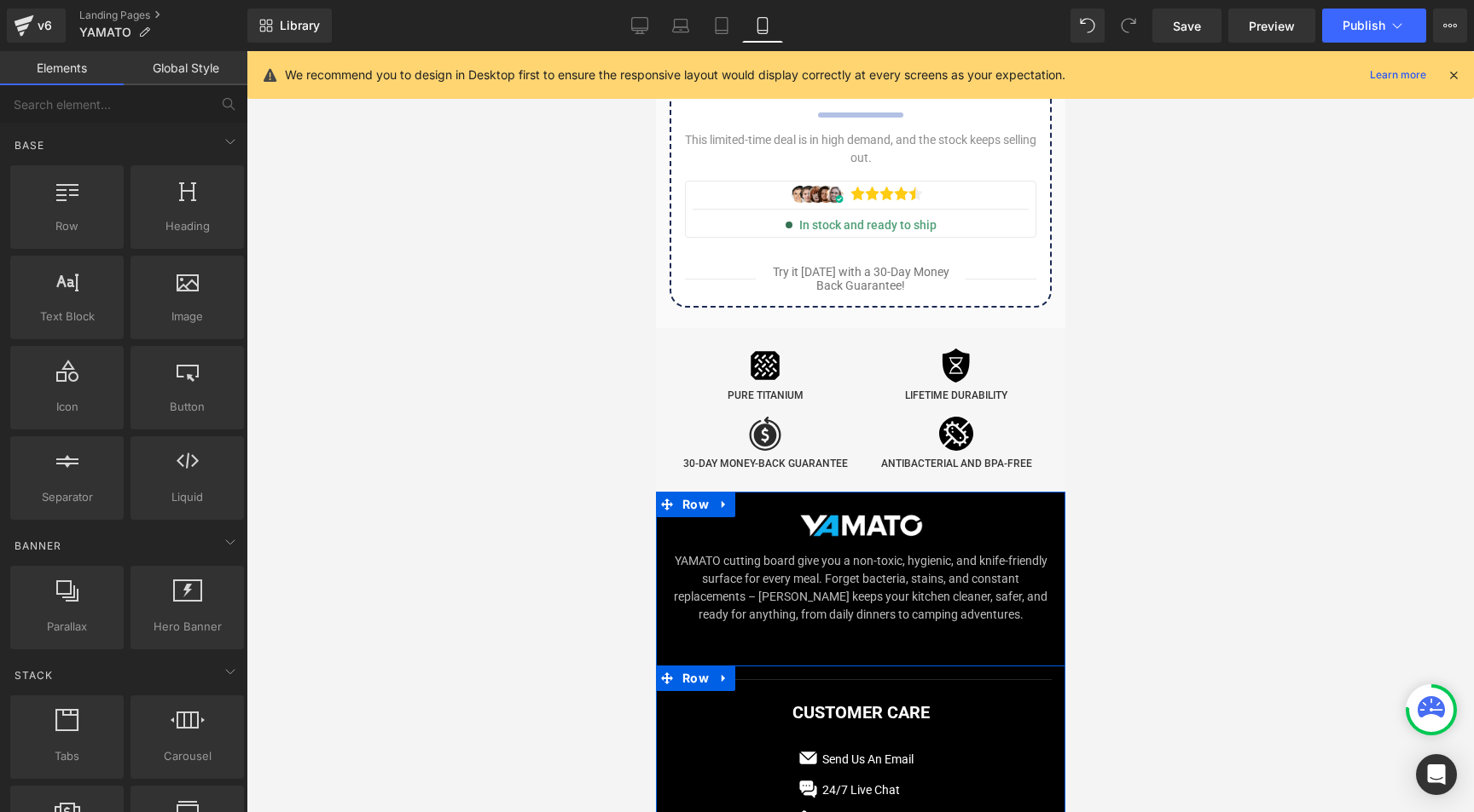
scroll to position [12921, 0]
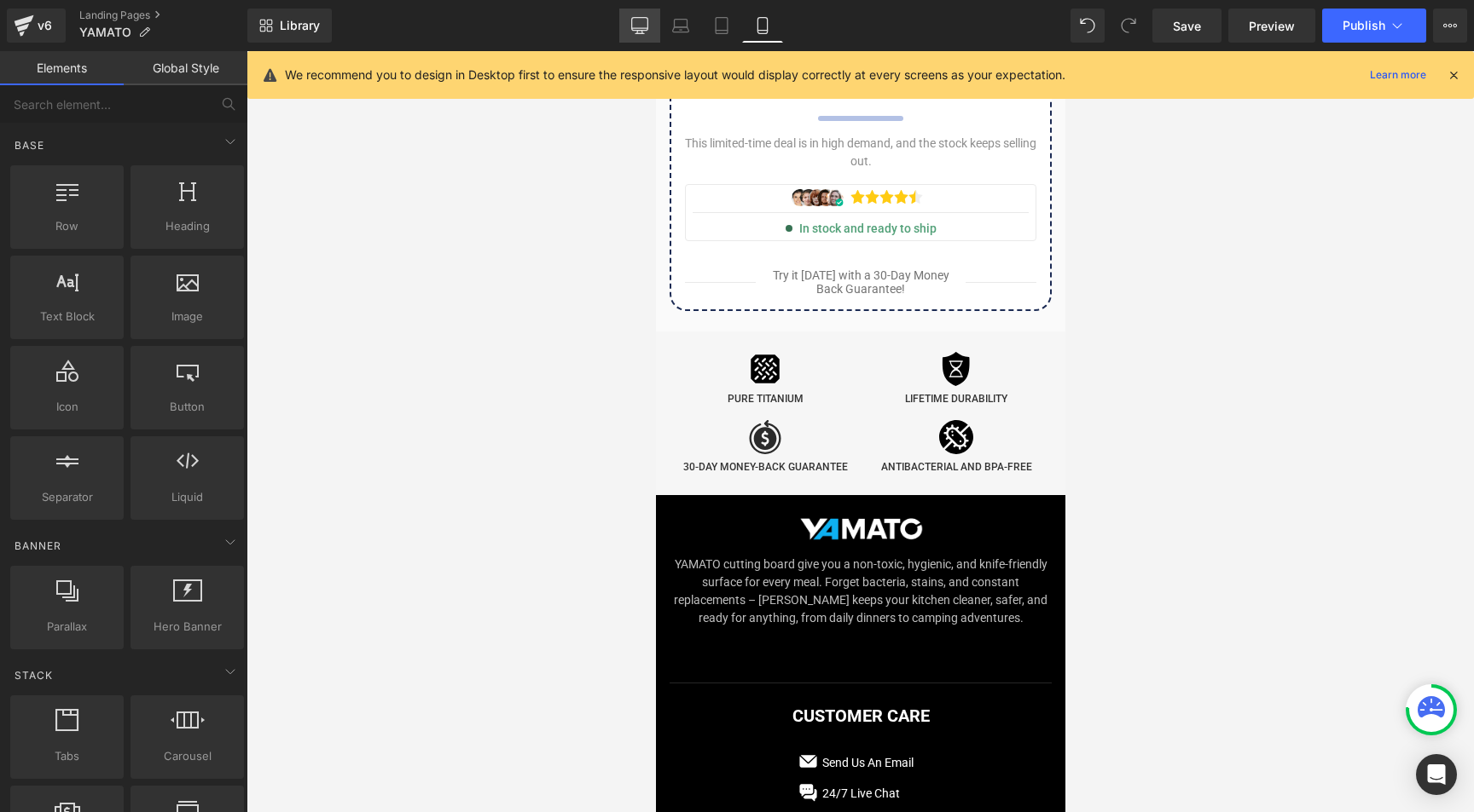
click at [643, 24] on icon at bounding box center [640, 26] width 17 height 17
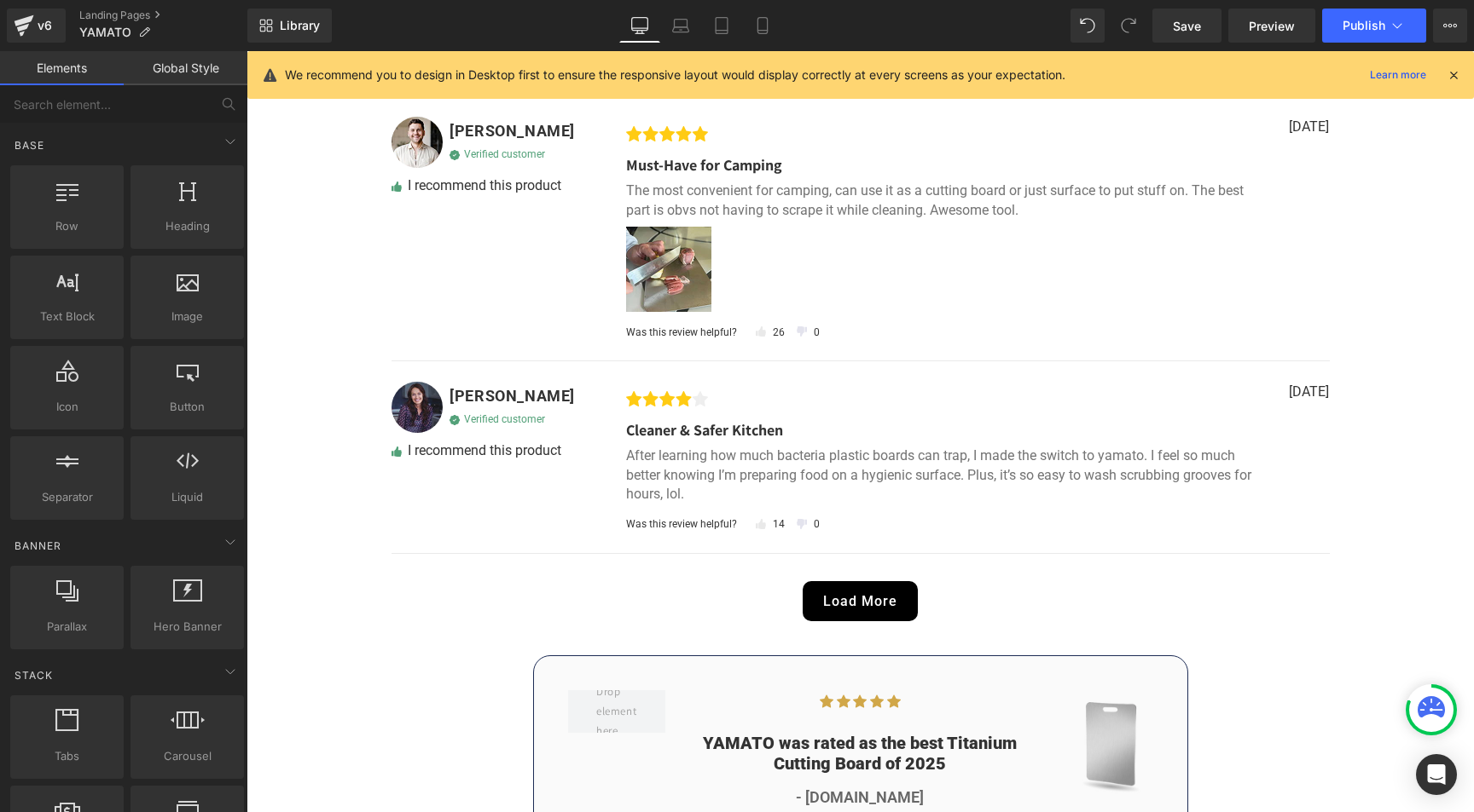
scroll to position [6390, 0]
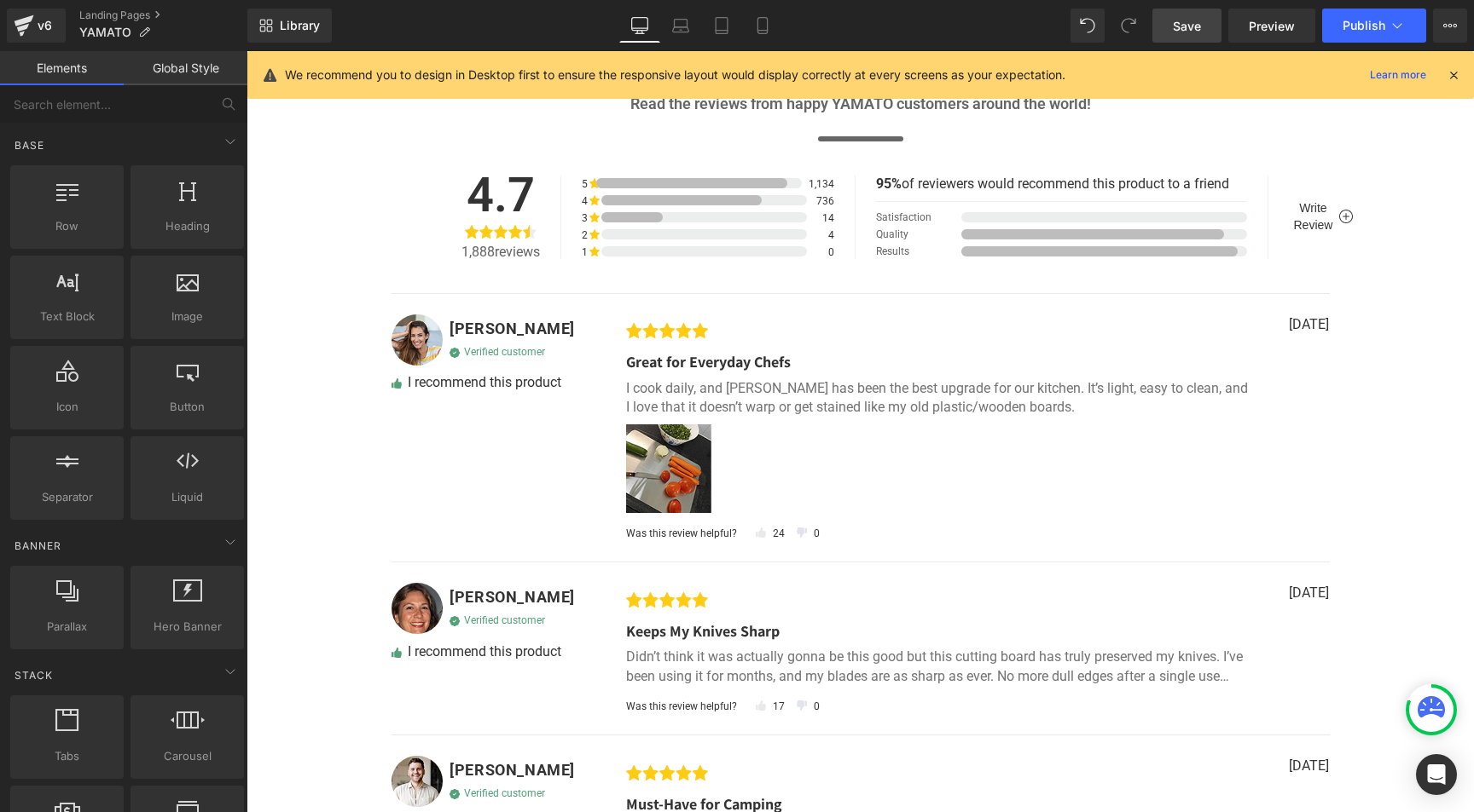
click at [1179, 25] on span "Save" at bounding box center [1187, 26] width 28 height 18
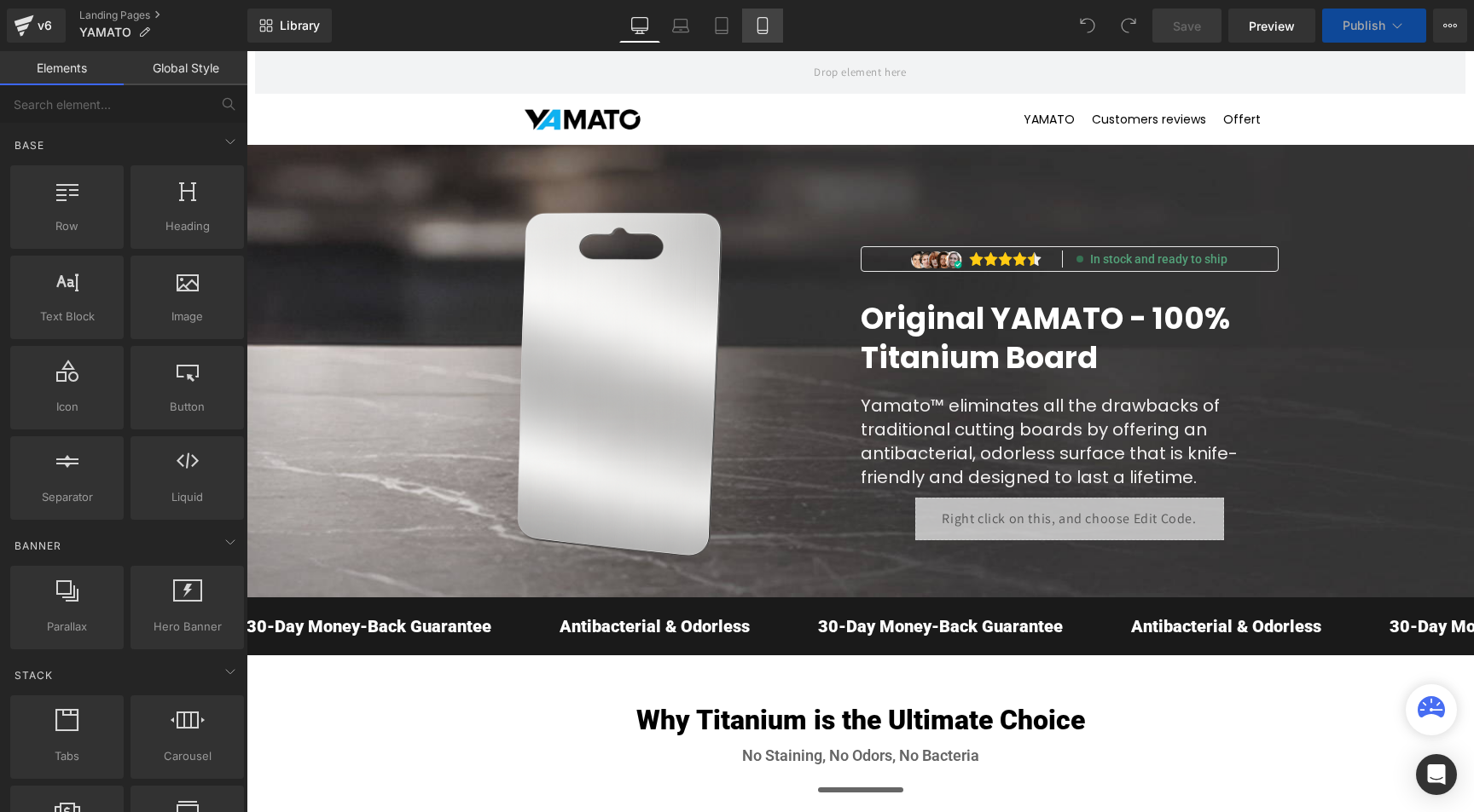
click at [760, 24] on icon at bounding box center [763, 26] width 17 height 17
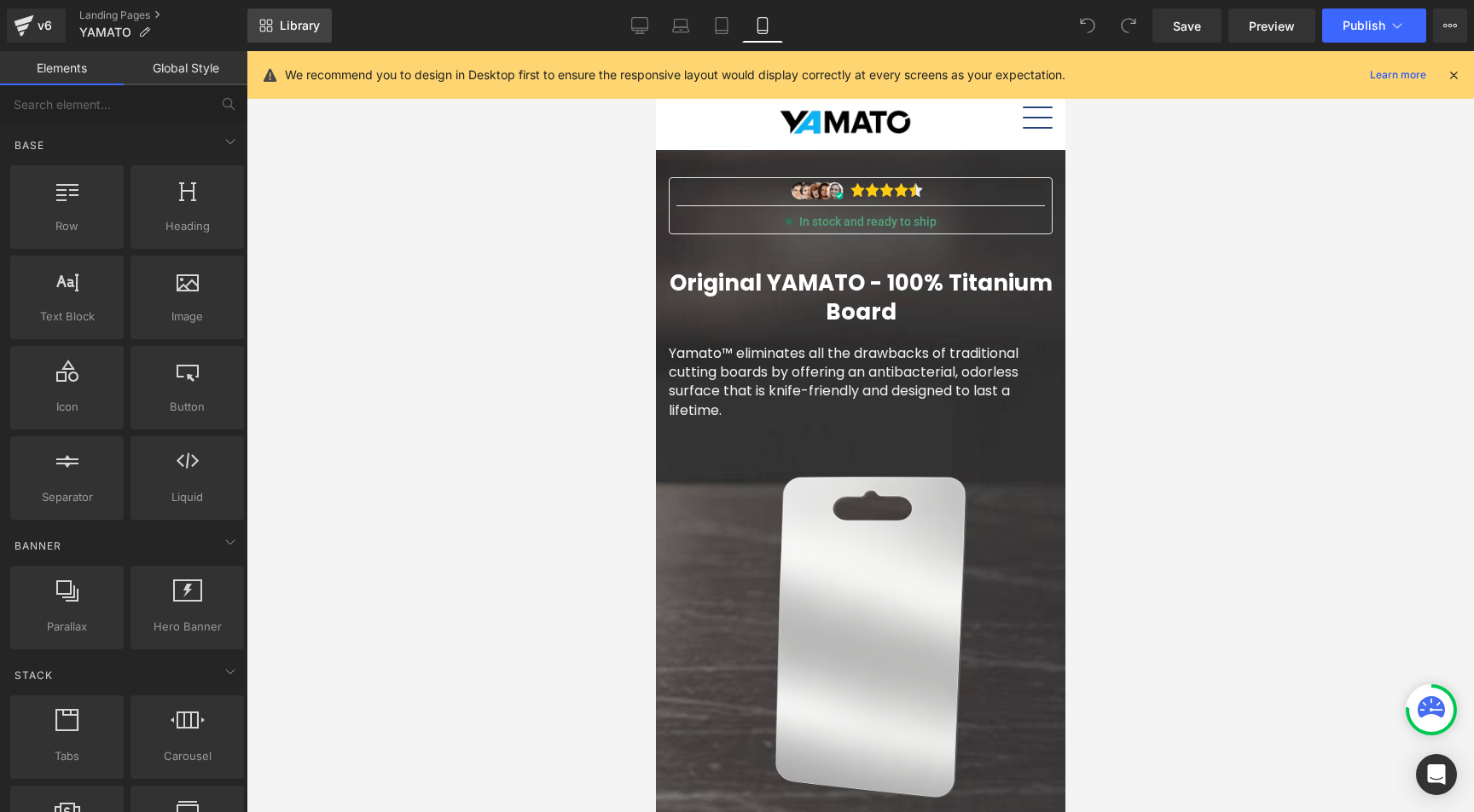
click at [280, 30] on span "Library" at bounding box center [300, 26] width 40 height 16
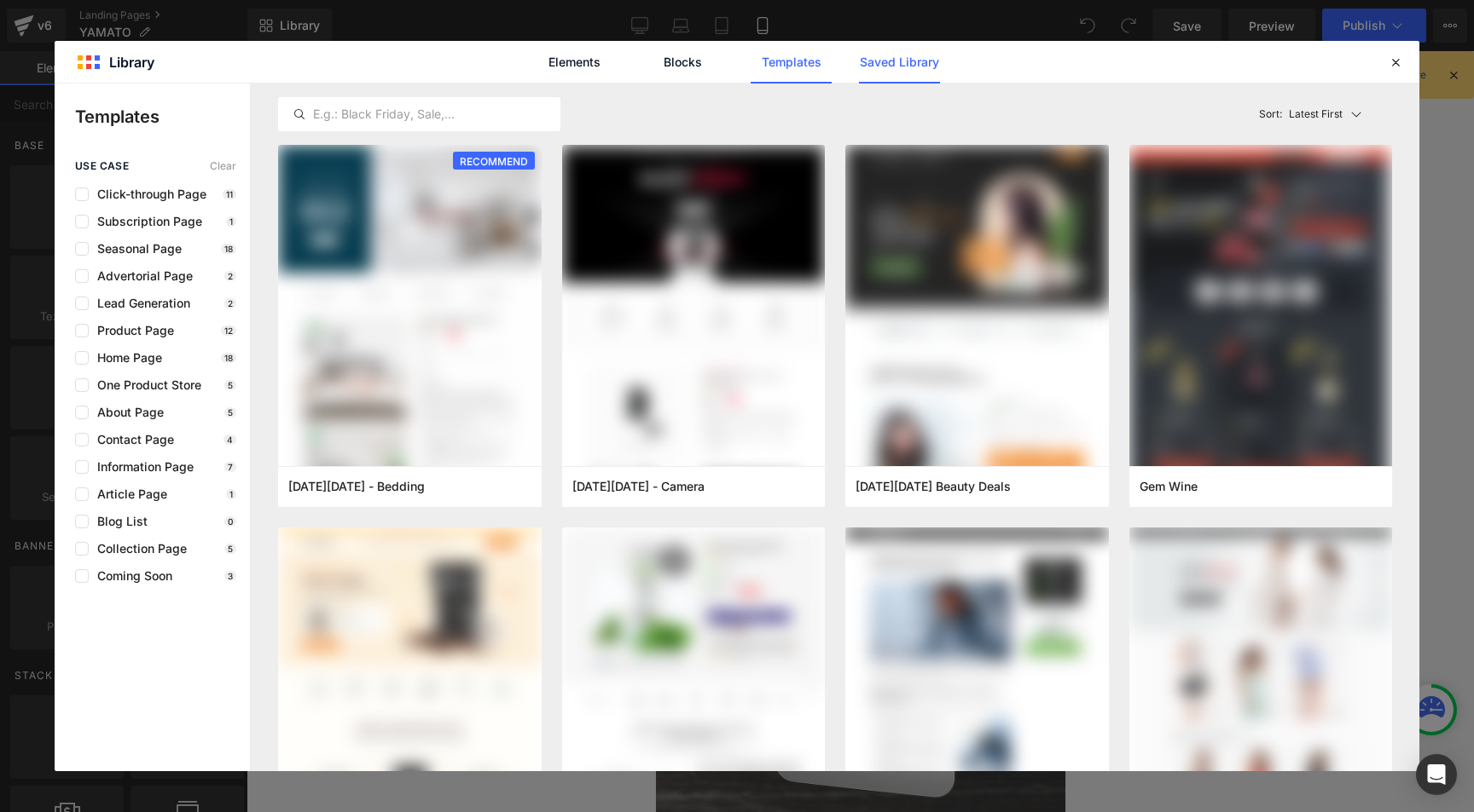
click at [886, 68] on link "Saved Library" at bounding box center [899, 62] width 81 height 43
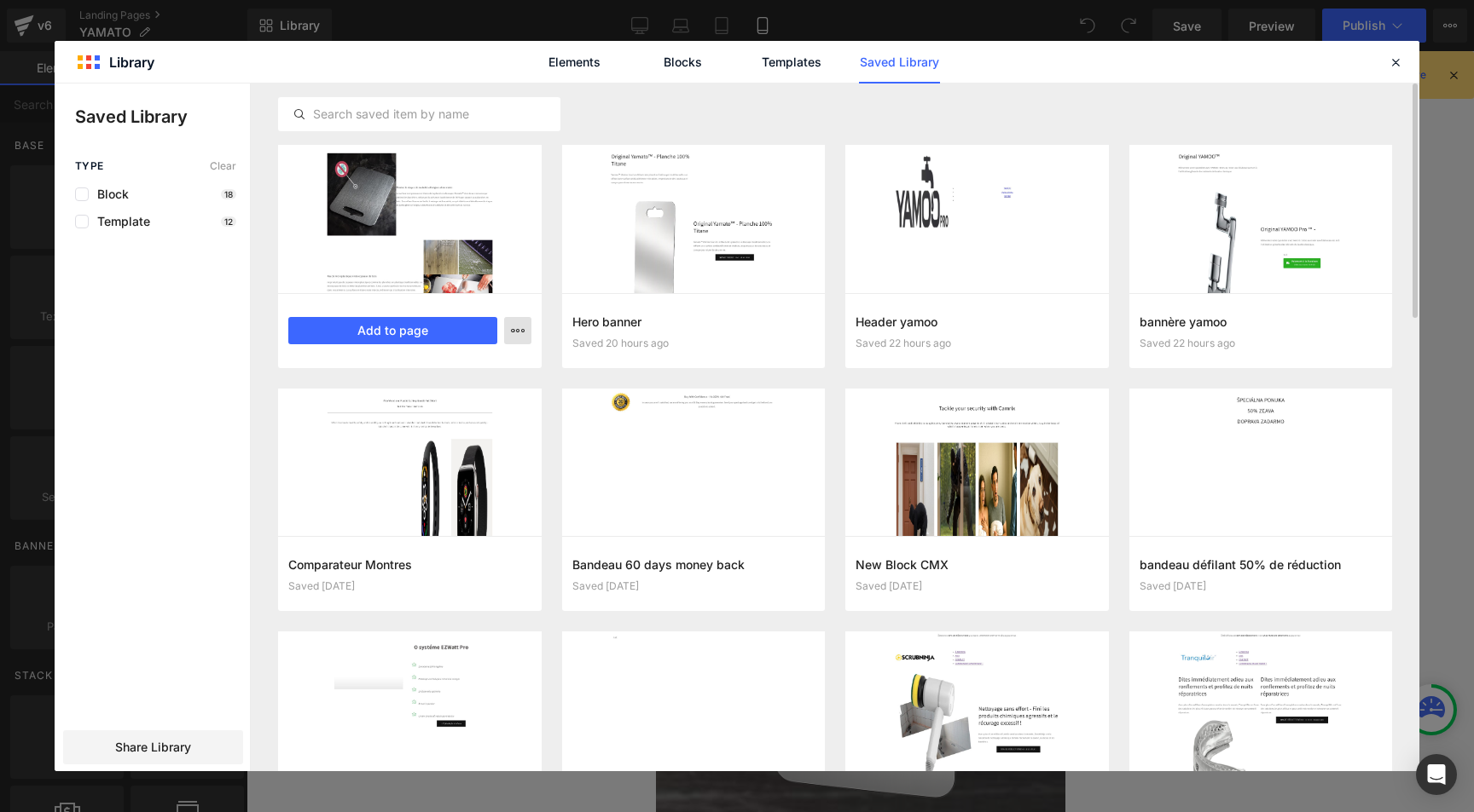
click at [520, 329] on icon "button" at bounding box center [518, 331] width 14 height 14
click at [422, 406] on div "Delete" at bounding box center [434, 405] width 195 height 36
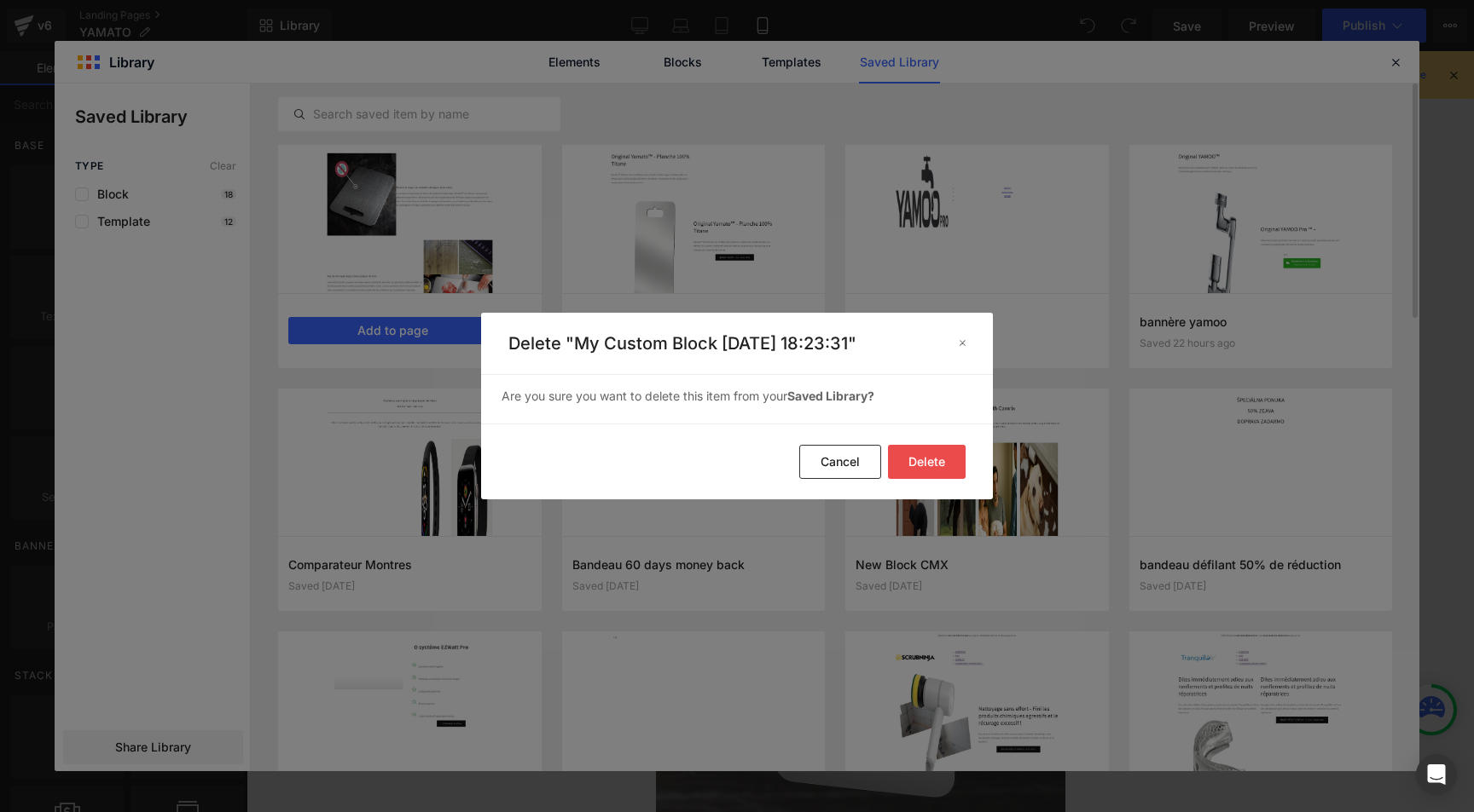
click at [946, 454] on button "Delete" at bounding box center [926, 461] width 78 height 34
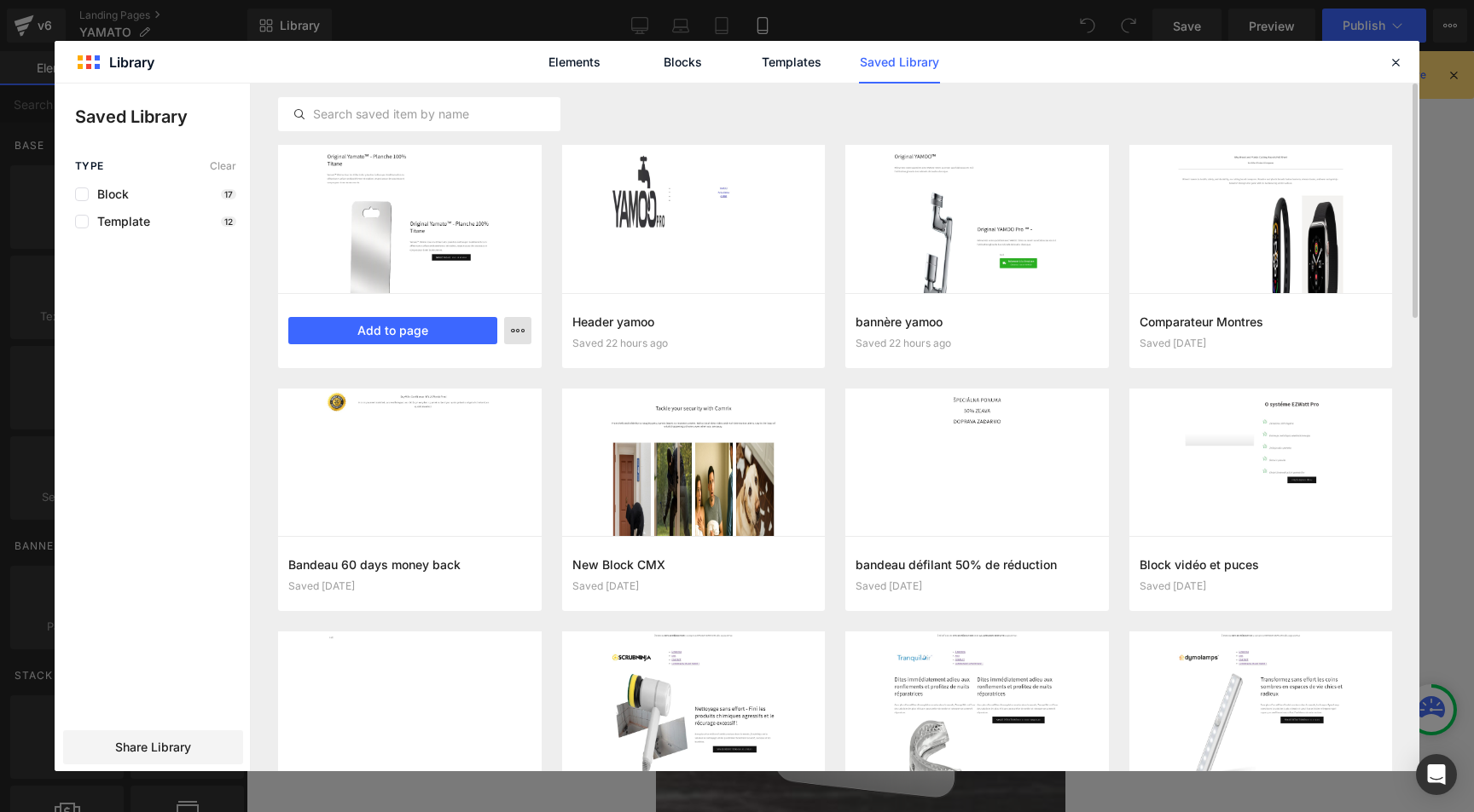
click at [518, 330] on icon "button" at bounding box center [518, 331] width 14 height 14
click at [428, 408] on div "Delete" at bounding box center [434, 405] width 195 height 36
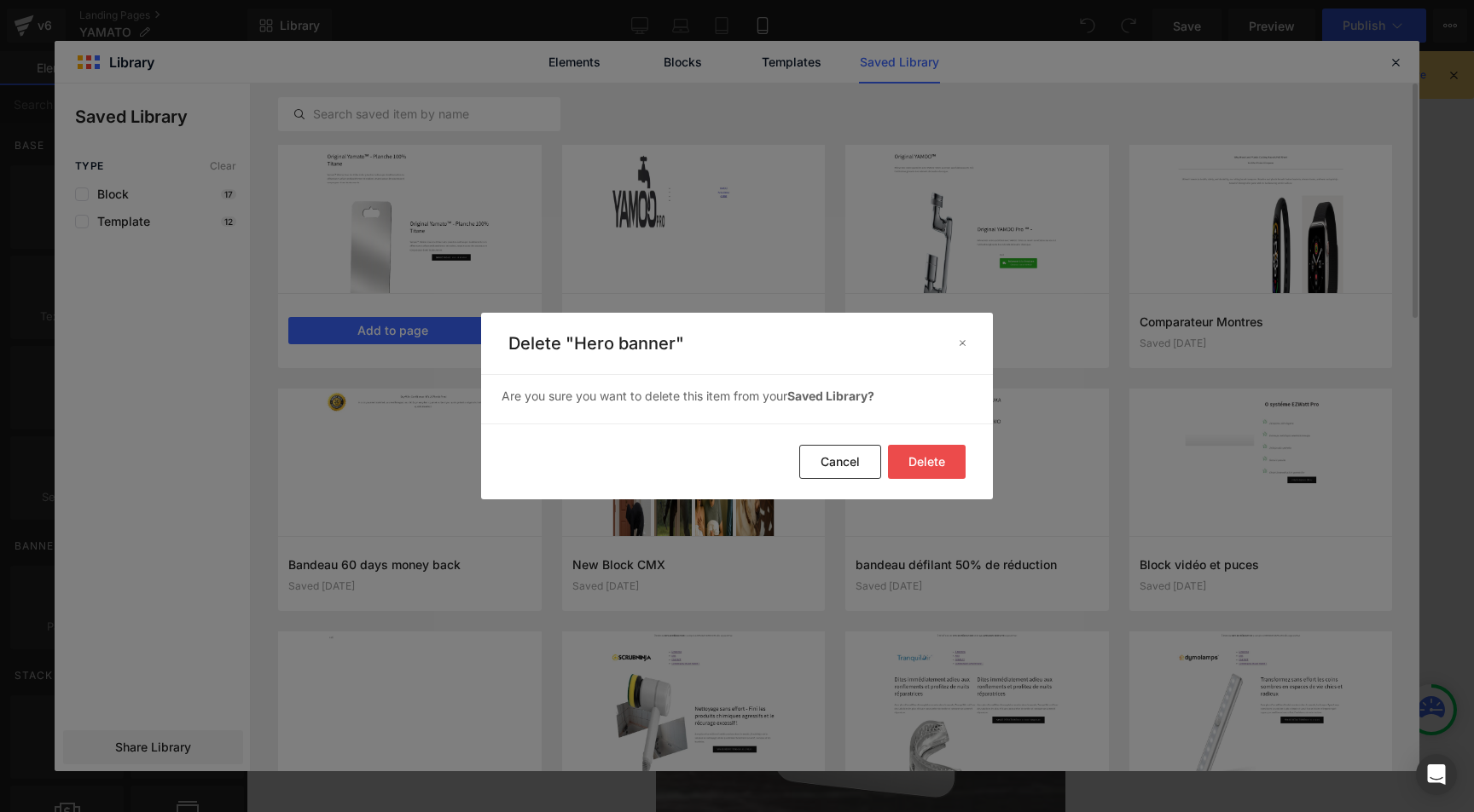
click at [943, 463] on button "Delete" at bounding box center [926, 461] width 78 height 34
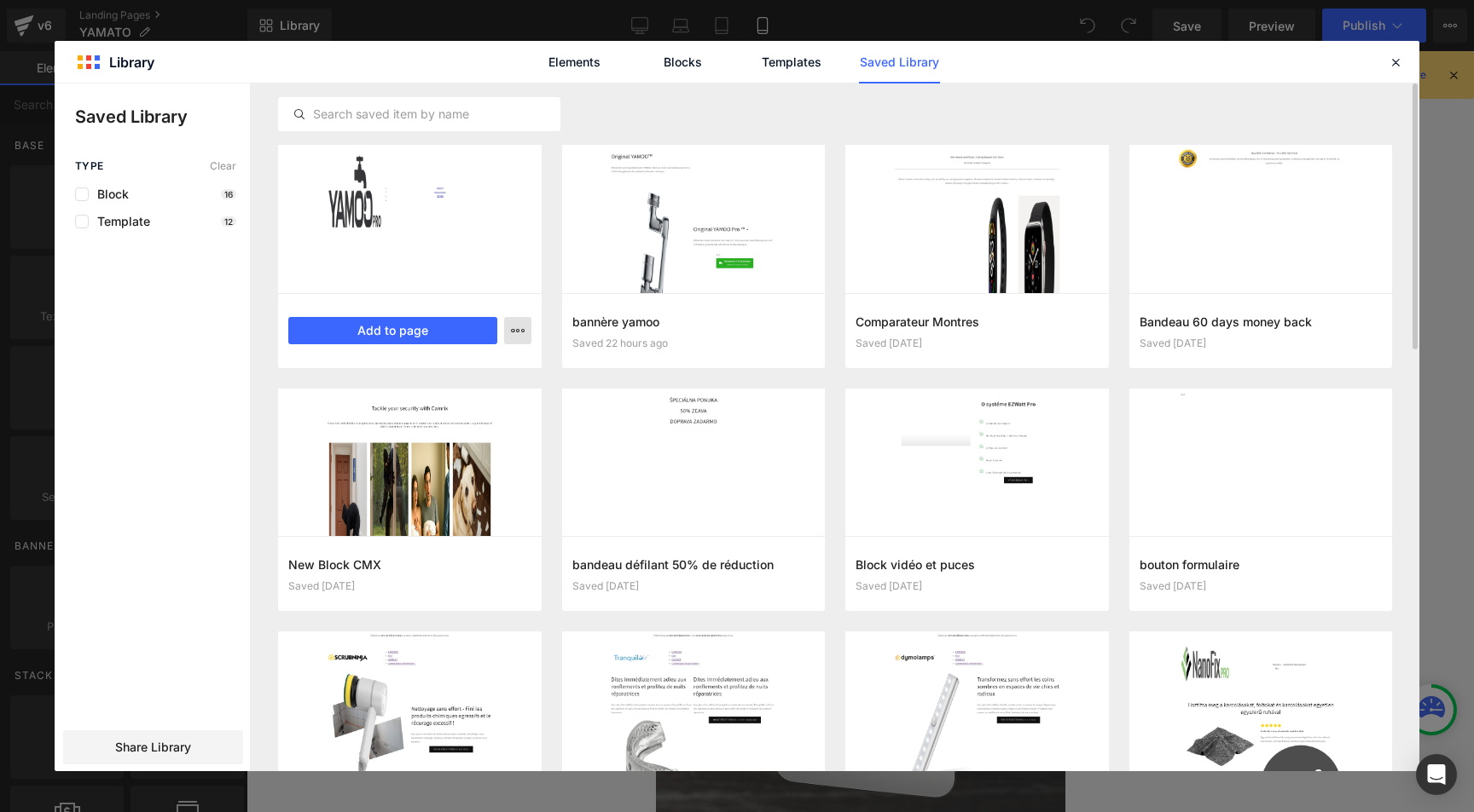
click at [511, 326] on icon "button" at bounding box center [518, 331] width 14 height 14
click at [452, 398] on div "Delete" at bounding box center [434, 405] width 195 height 36
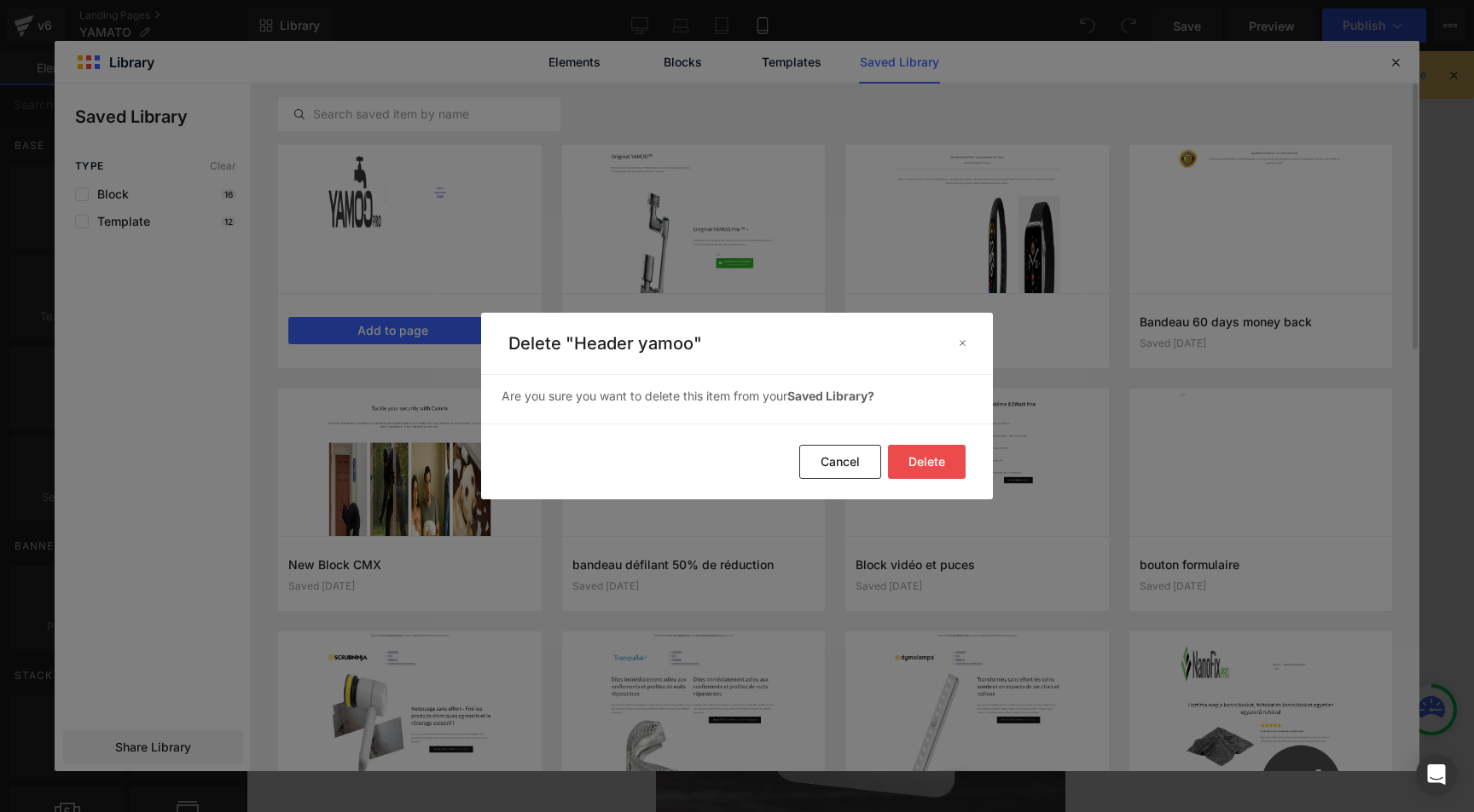
click at [947, 467] on button "Delete" at bounding box center [926, 461] width 78 height 34
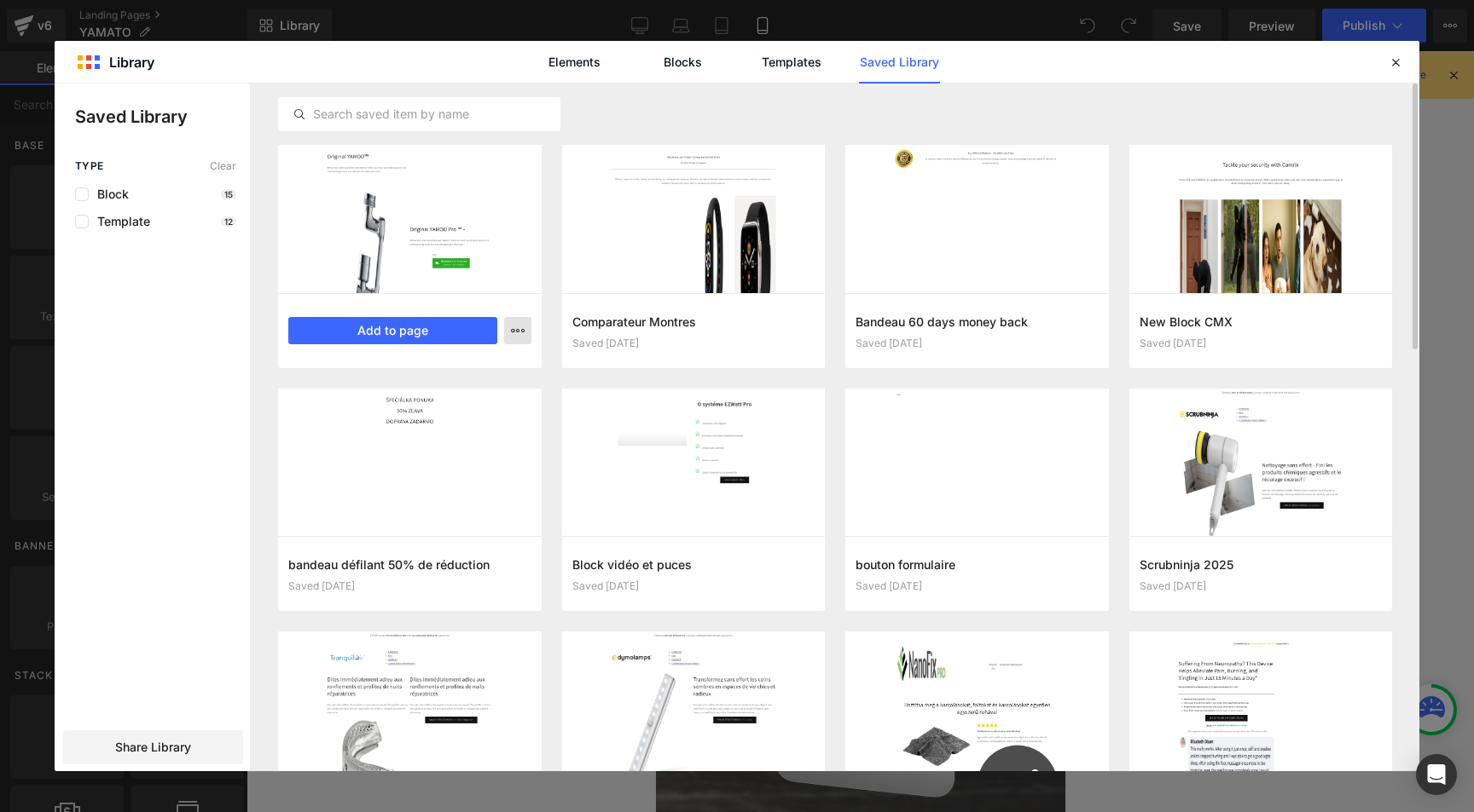
click at [522, 328] on icon "button" at bounding box center [518, 331] width 14 height 14
click at [460, 398] on div "Delete" at bounding box center [434, 405] width 195 height 36
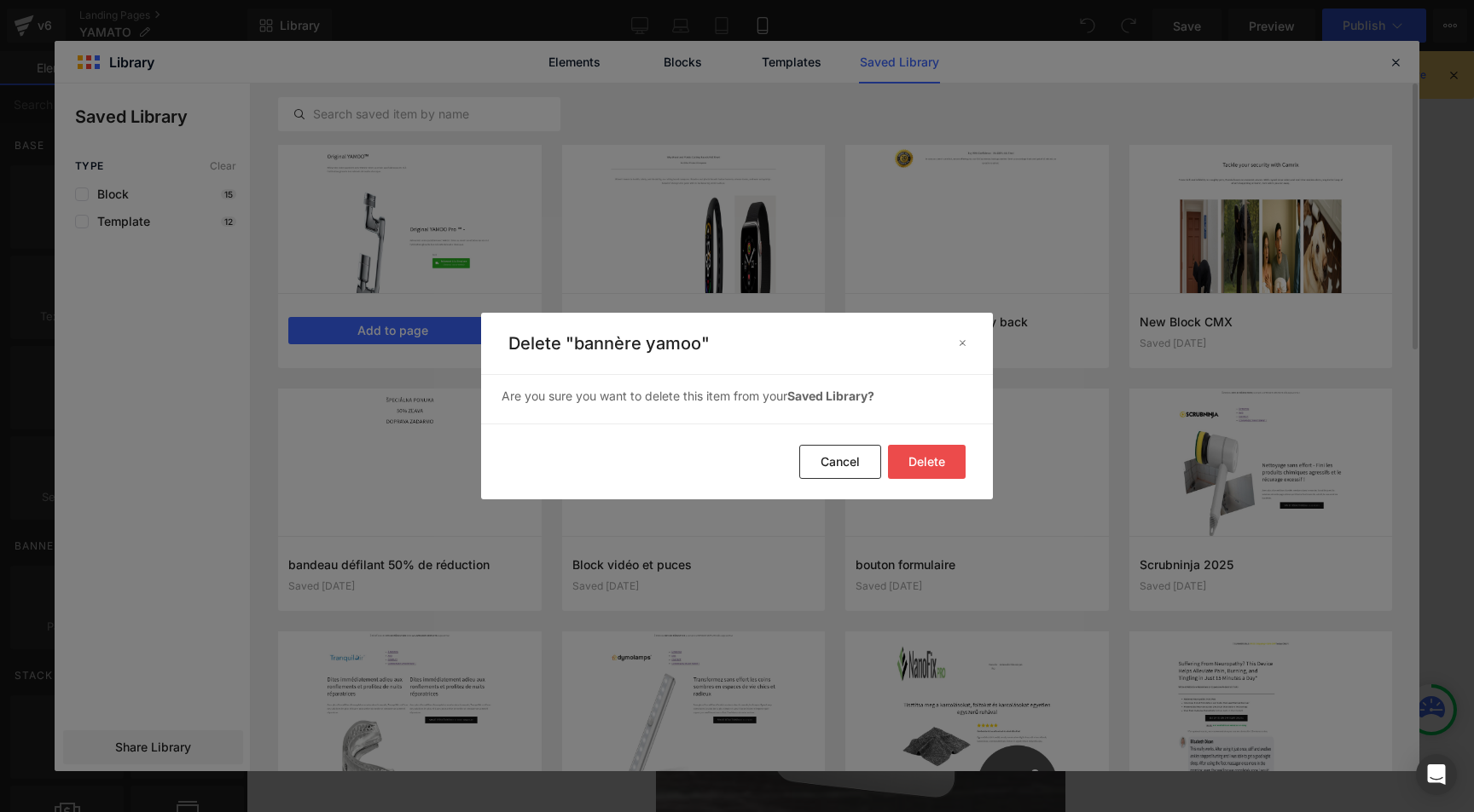
click at [900, 462] on button "Delete" at bounding box center [926, 461] width 78 height 34
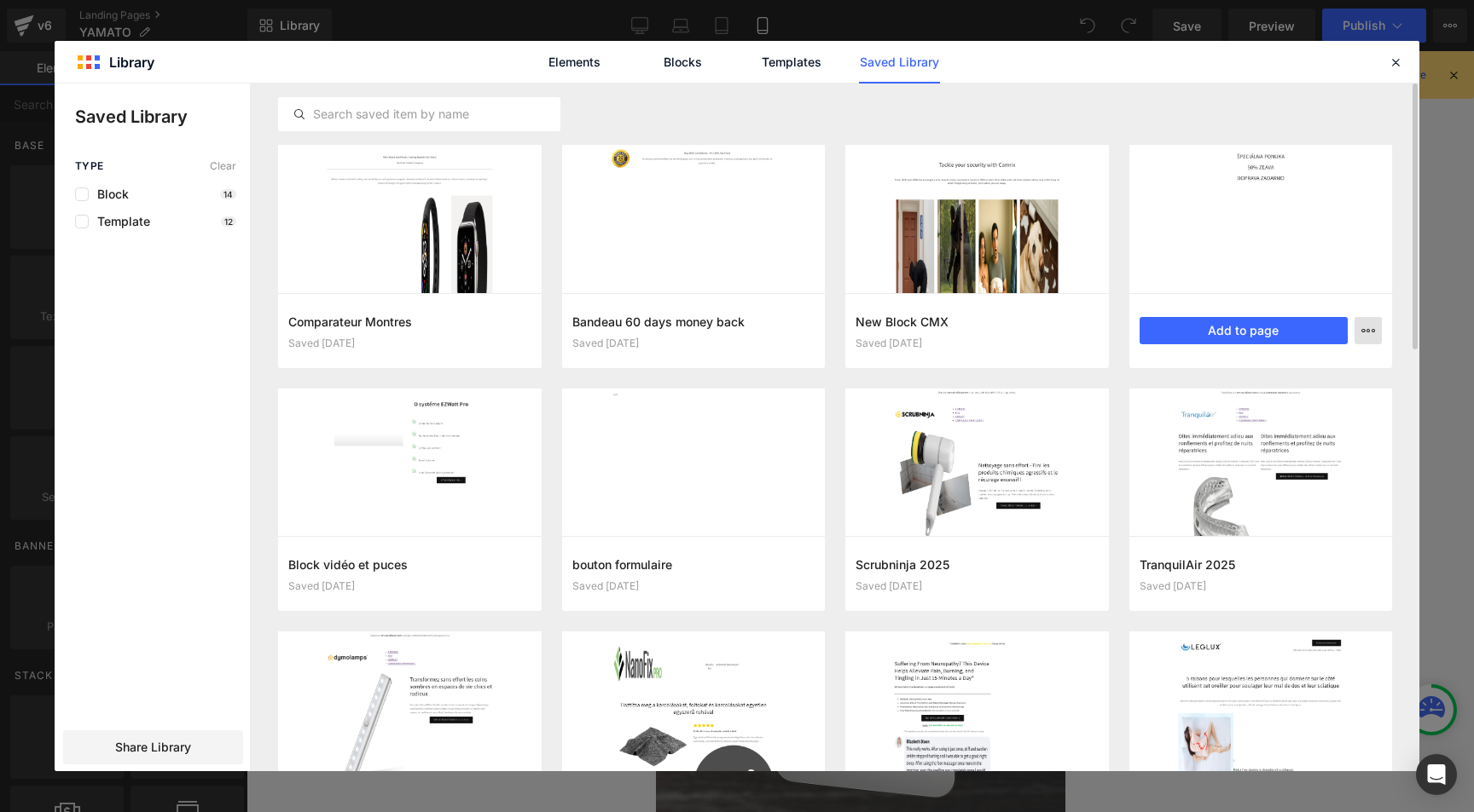
click at [1378, 331] on button "button" at bounding box center [1368, 331] width 27 height 27
click at [1235, 400] on p "Delete" at bounding box center [1239, 405] width 36 height 16
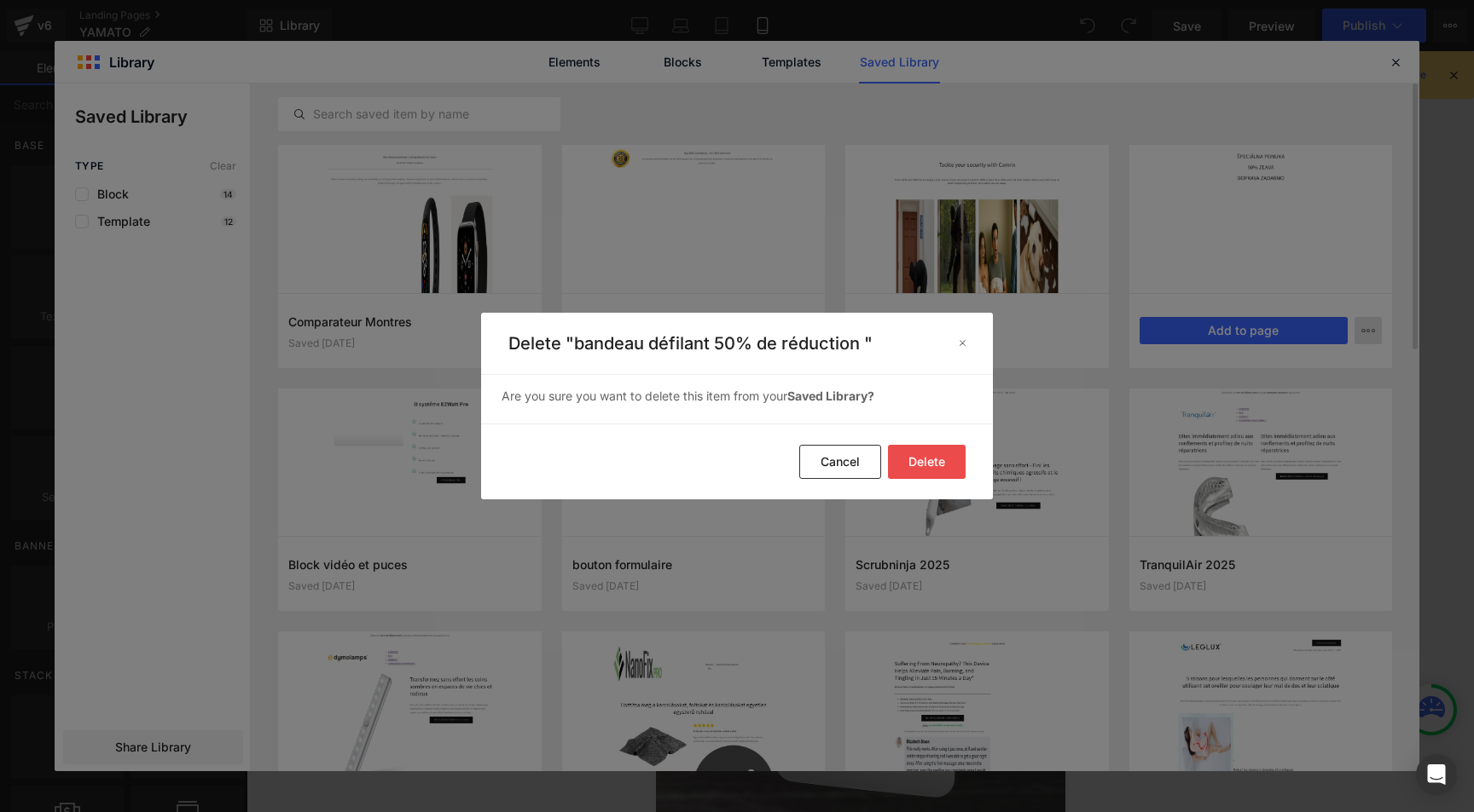
click at [918, 458] on button "Delete" at bounding box center [926, 461] width 78 height 34
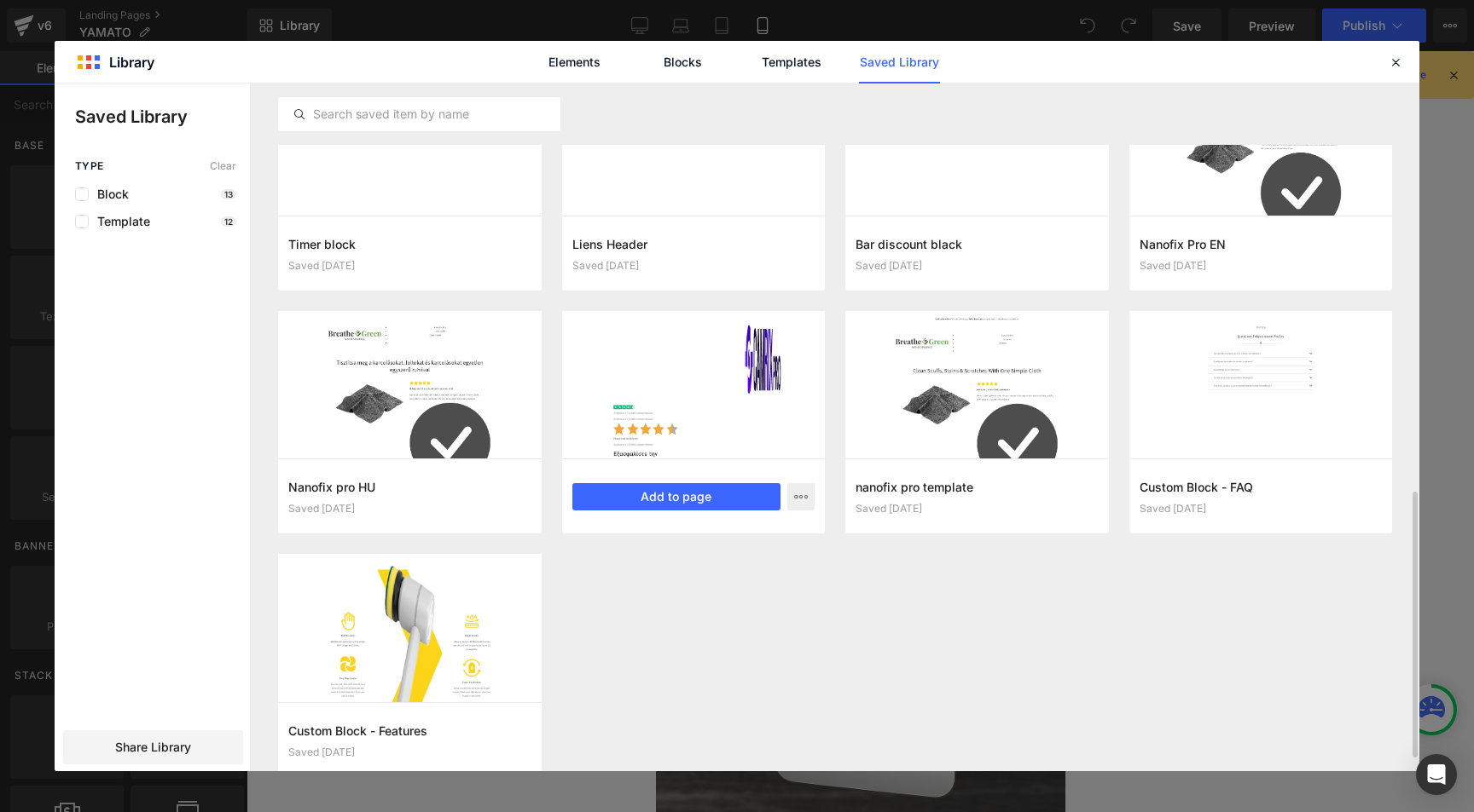
scroll to position [972, 0]
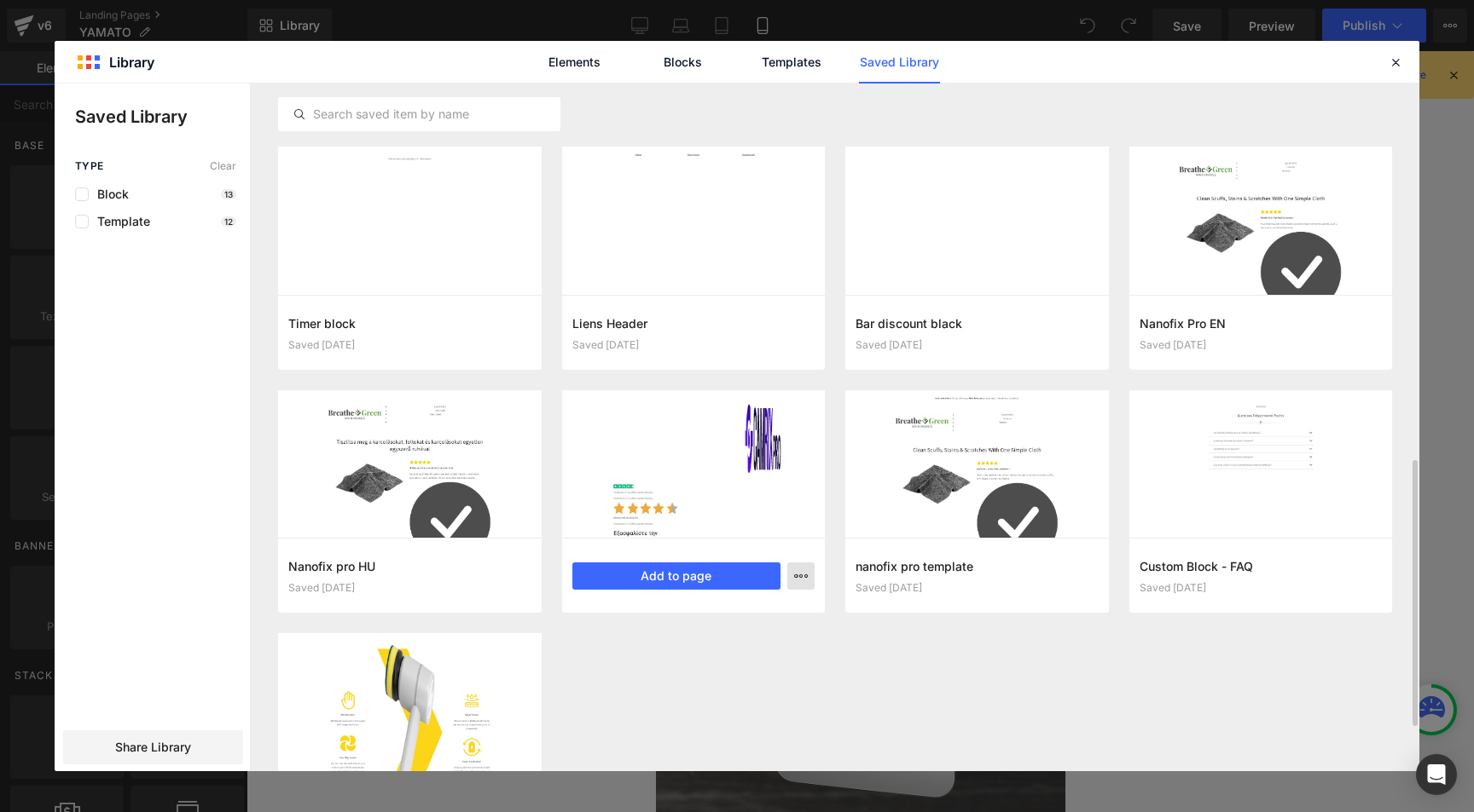
click at [796, 570] on button "button" at bounding box center [800, 576] width 27 height 27
click at [702, 641] on div "Delete" at bounding box center [717, 650] width 195 height 36
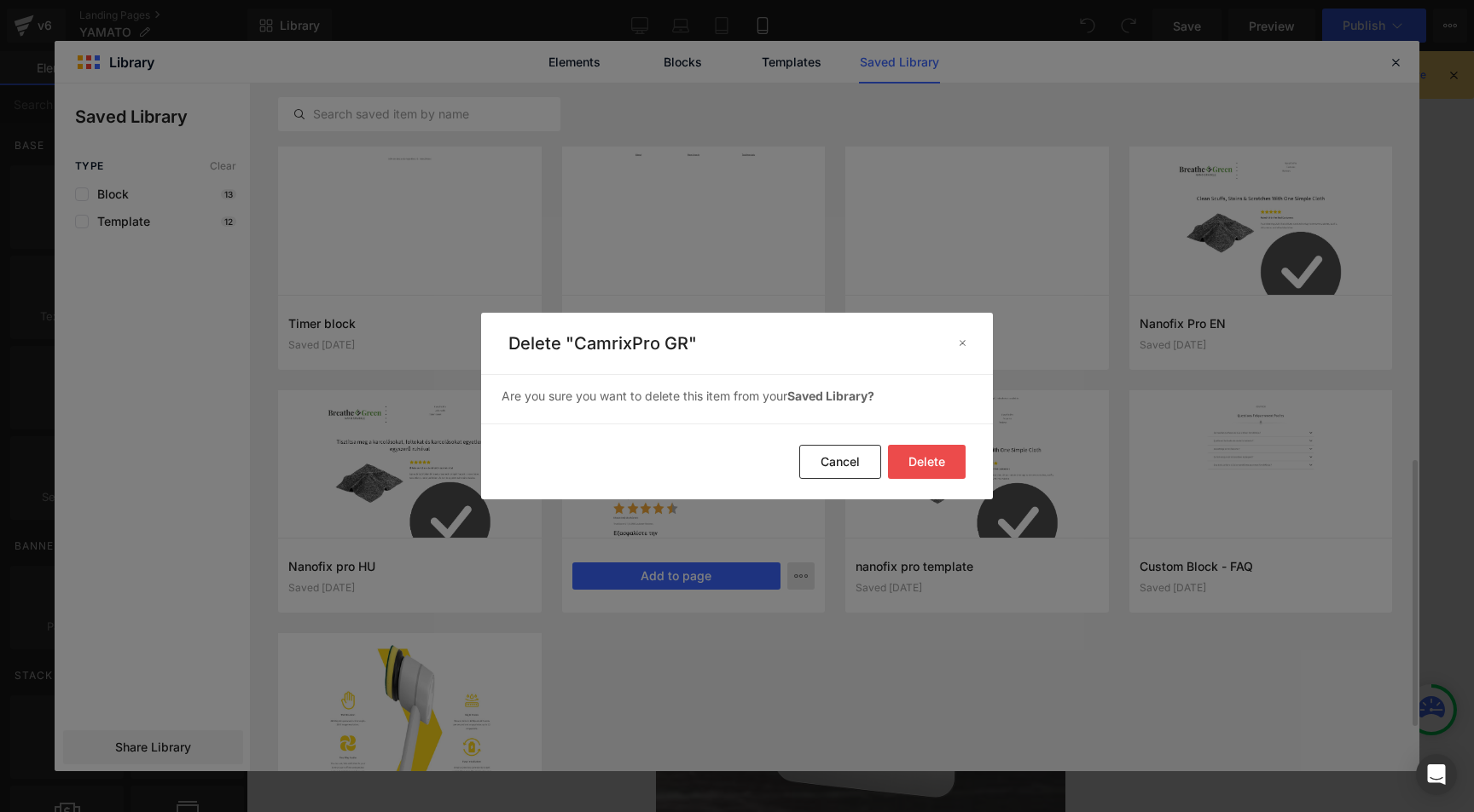
click at [916, 457] on button "Delete" at bounding box center [926, 461] width 78 height 34
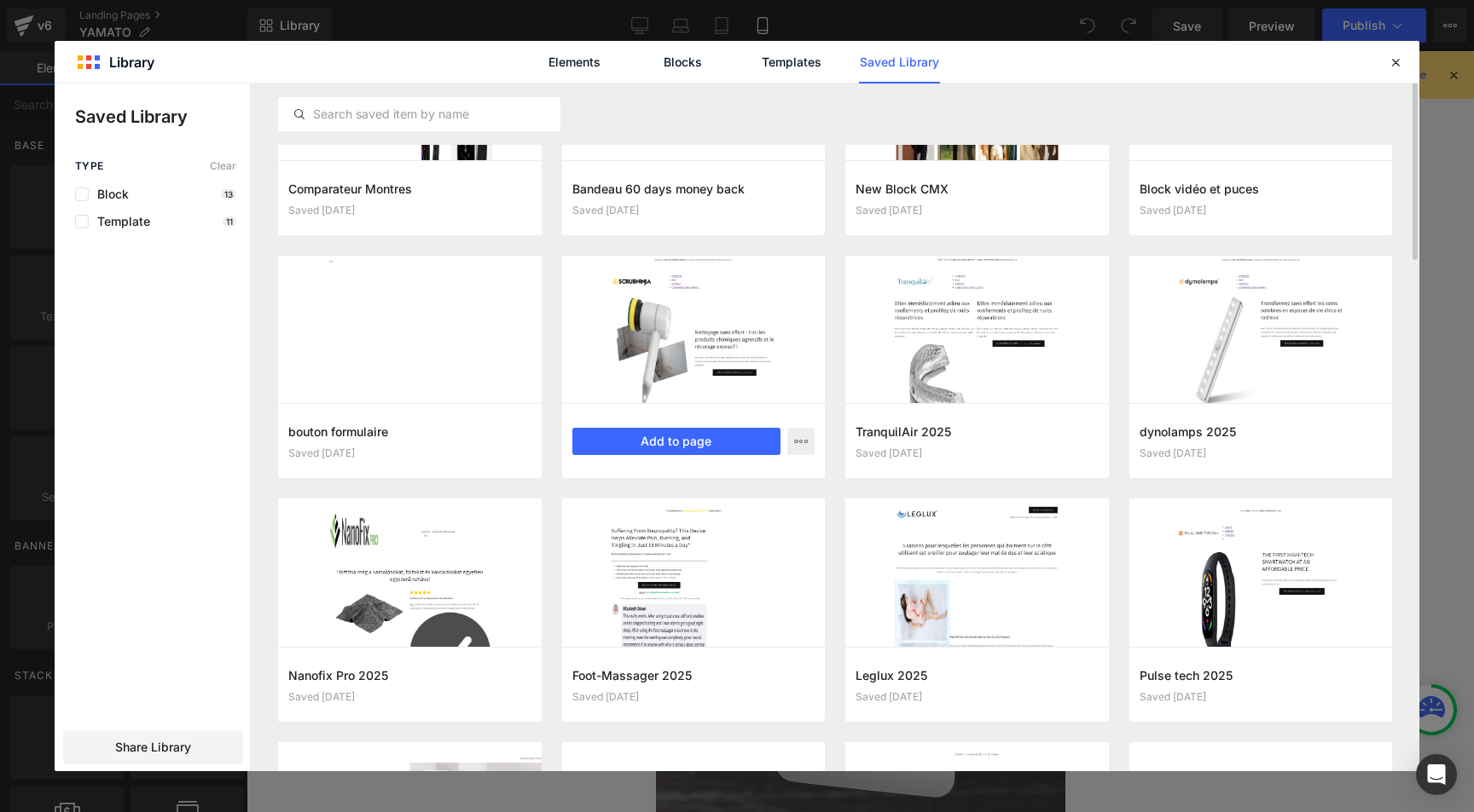
scroll to position [0, 0]
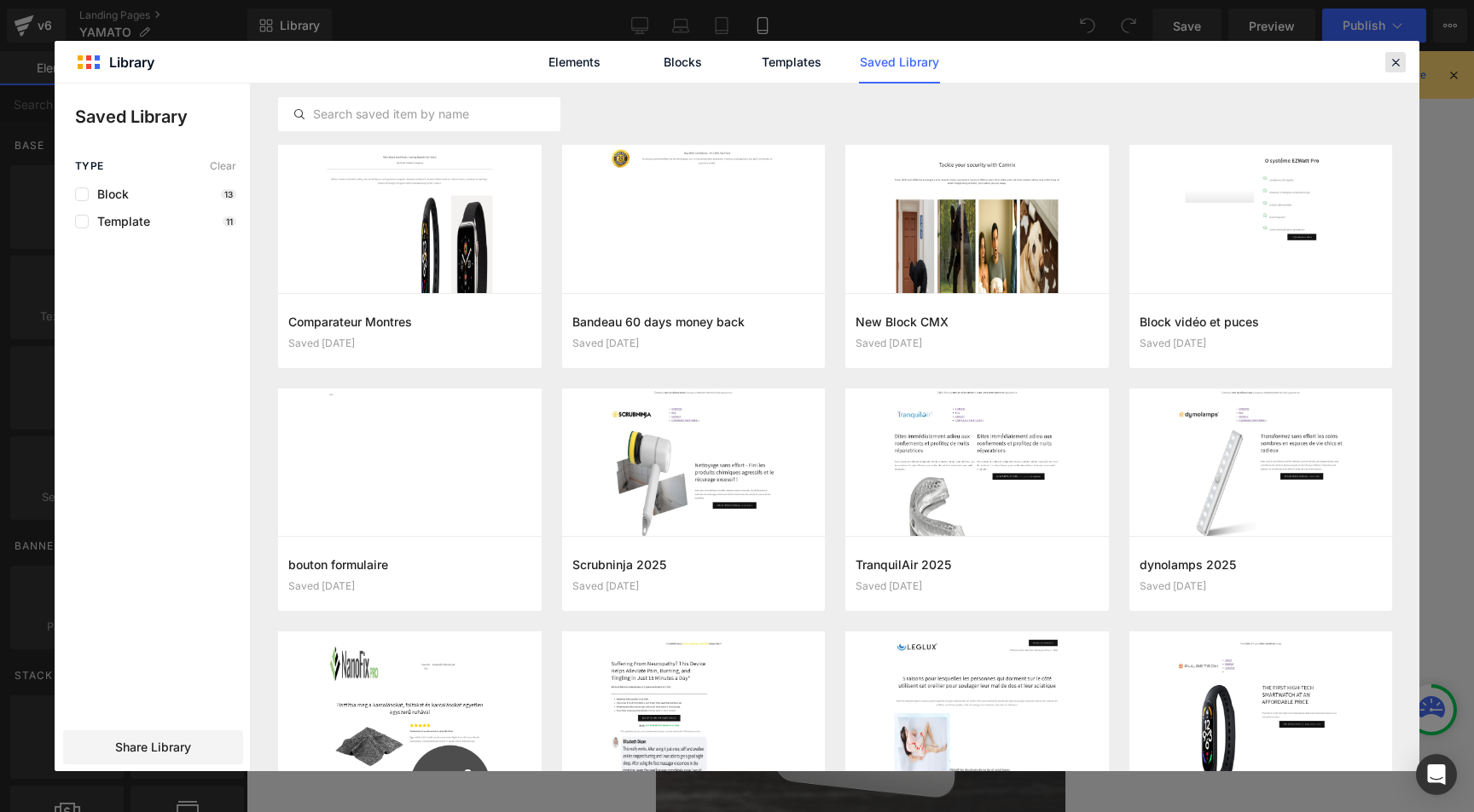
click at [1395, 62] on icon at bounding box center [1395, 63] width 16 height 16
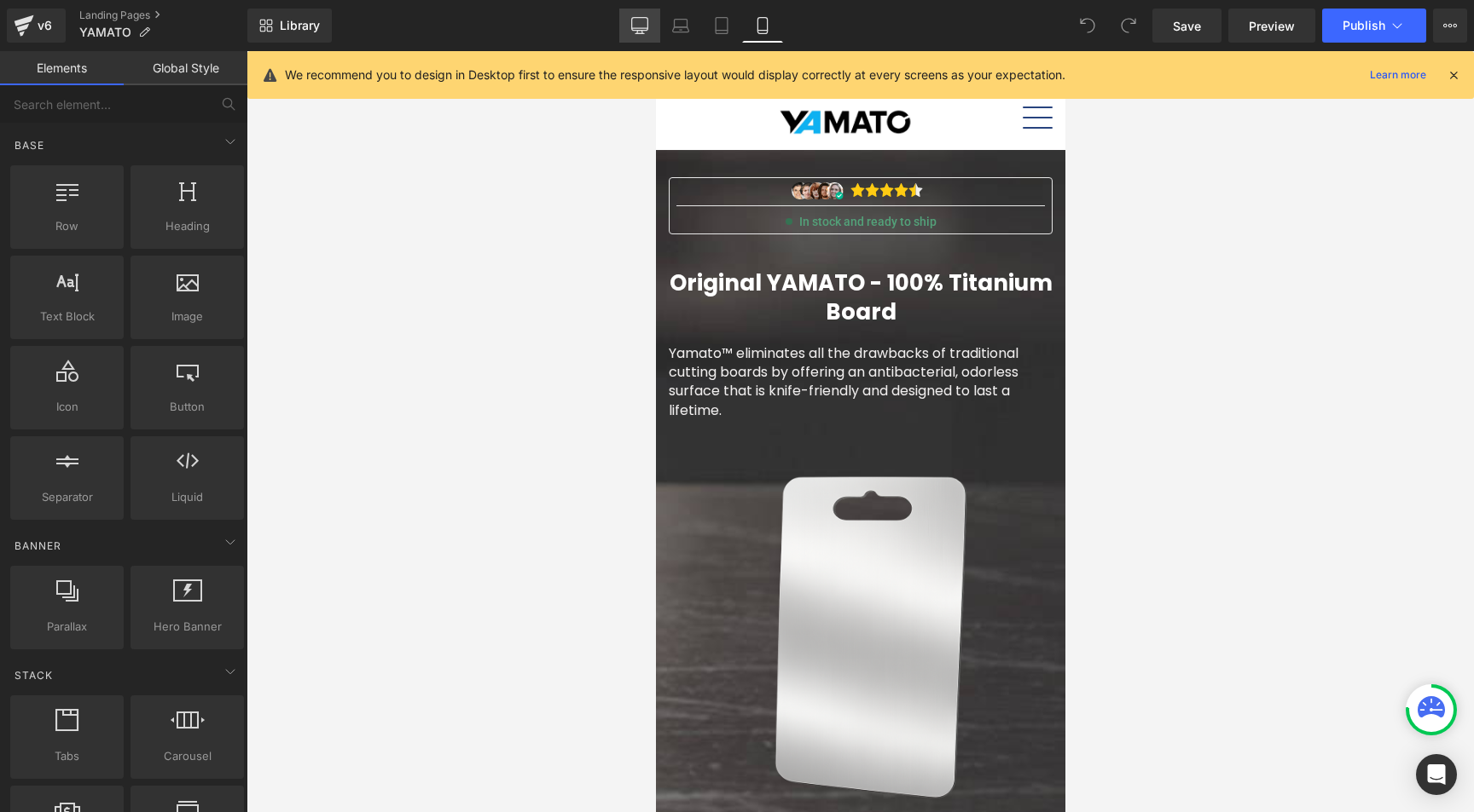
click at [627, 24] on link "Desktop" at bounding box center [640, 25] width 41 height 34
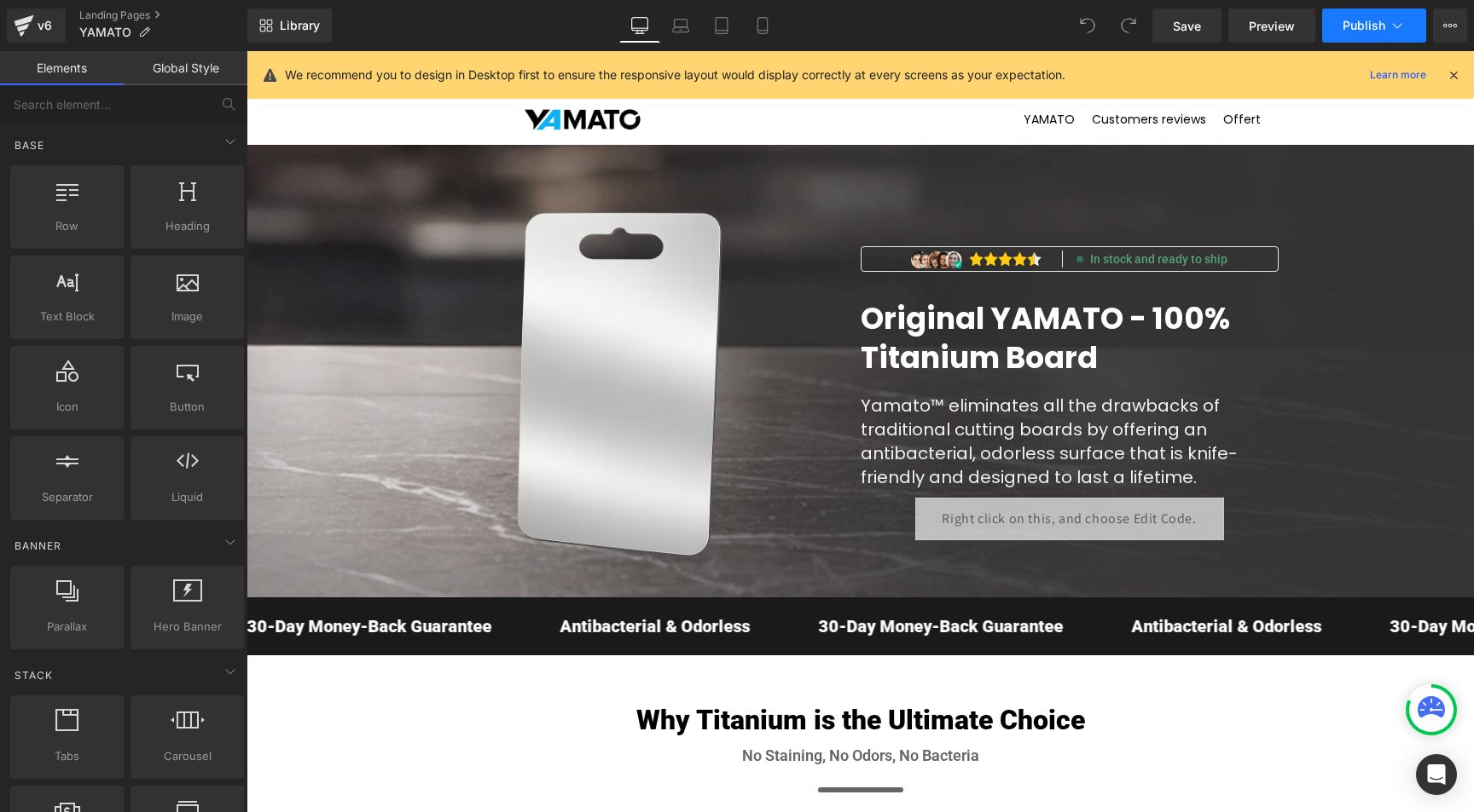
click at [1382, 21] on span "Publish" at bounding box center [1363, 26] width 43 height 14
click at [1441, 27] on button "View Live Page View with current Template Save Template to Library Schedule Pub…" at bounding box center [1450, 25] width 34 height 34
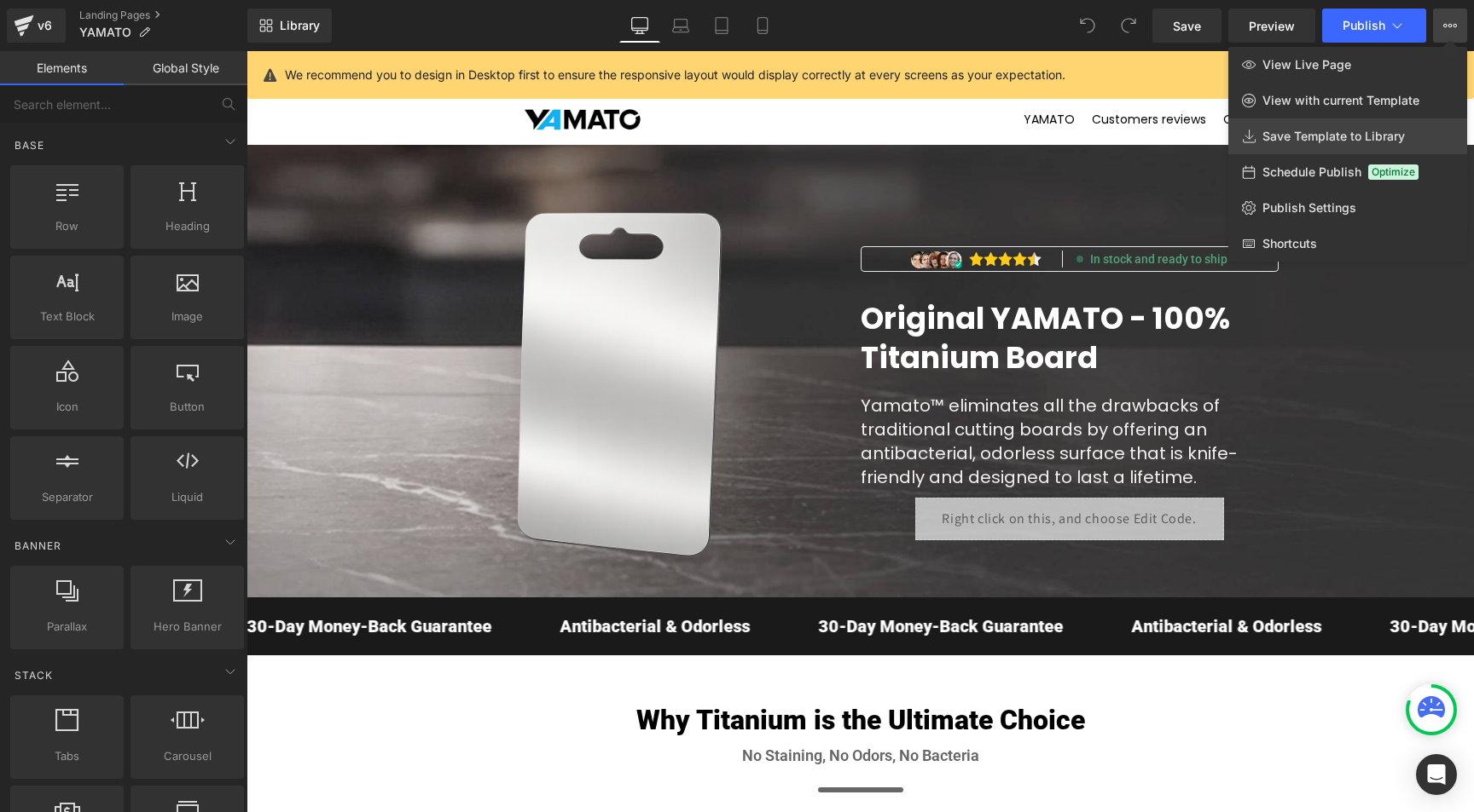
click at [1320, 133] on span "Save Template to Library" at bounding box center [1333, 137] width 142 height 16
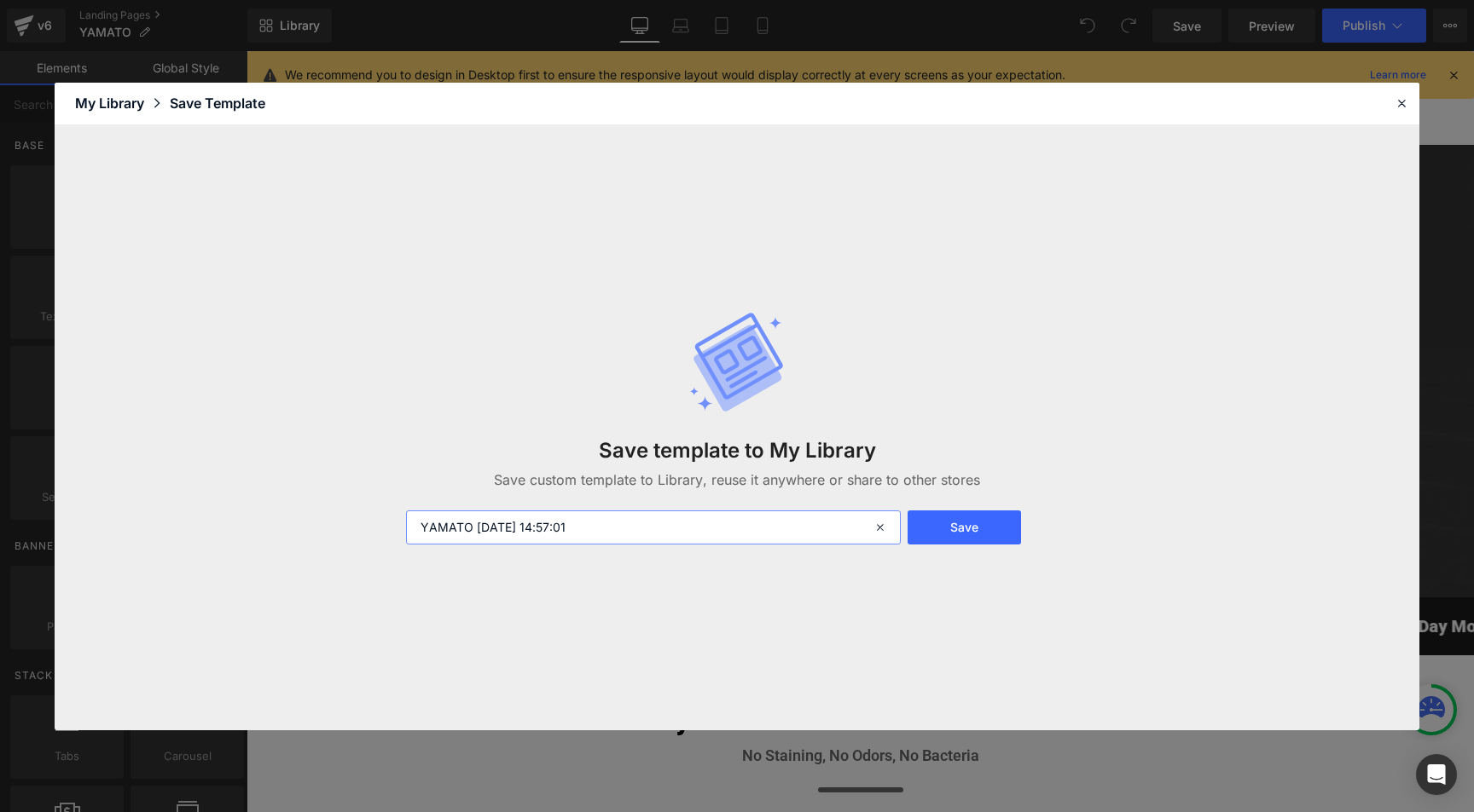
drag, startPoint x: 476, startPoint y: 524, endPoint x: 1062, endPoint y: 531, distance: 586.0
click at [1062, 531] on form "YAMATO 2025-10-03 14:57:01 Save" at bounding box center [737, 527] width 682 height 34
type input "YAMATO"
click at [935, 526] on button "Save" at bounding box center [964, 527] width 113 height 34
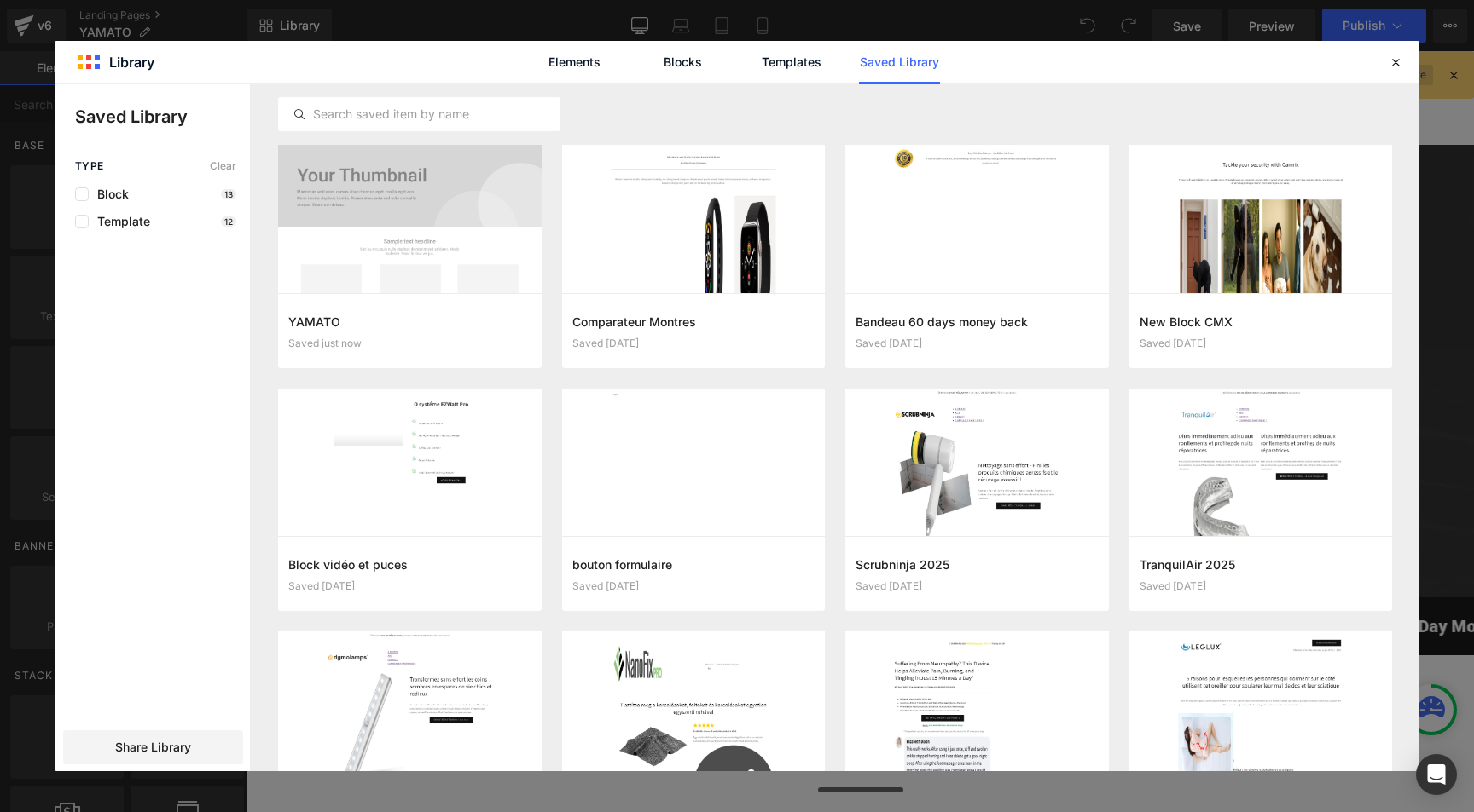
drag, startPoint x: 1393, startPoint y: 64, endPoint x: 1373, endPoint y: 68, distance: 20.4
click at [1393, 64] on icon at bounding box center [1395, 63] width 16 height 16
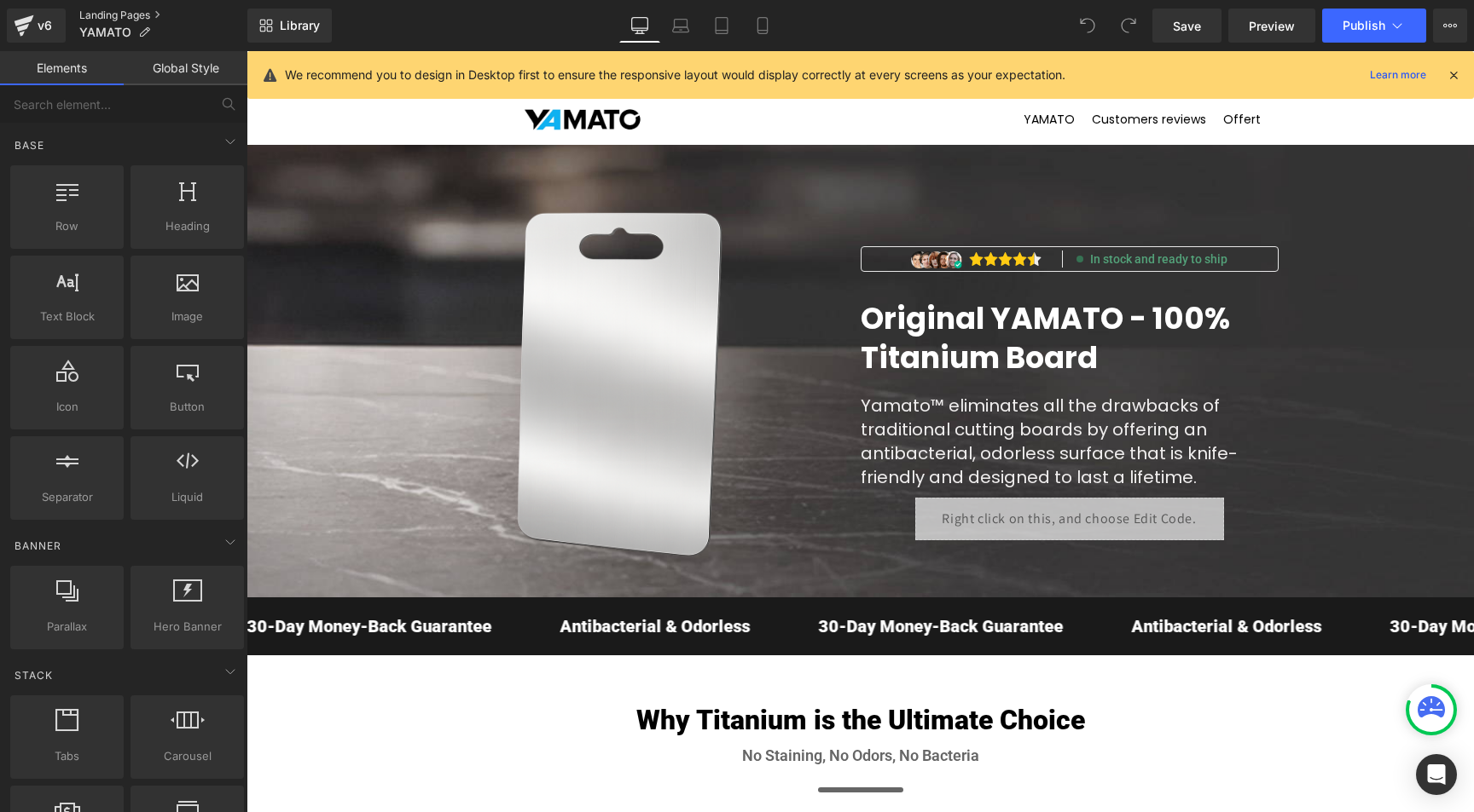
click at [98, 15] on link "Landing Pages" at bounding box center [163, 16] width 168 height 14
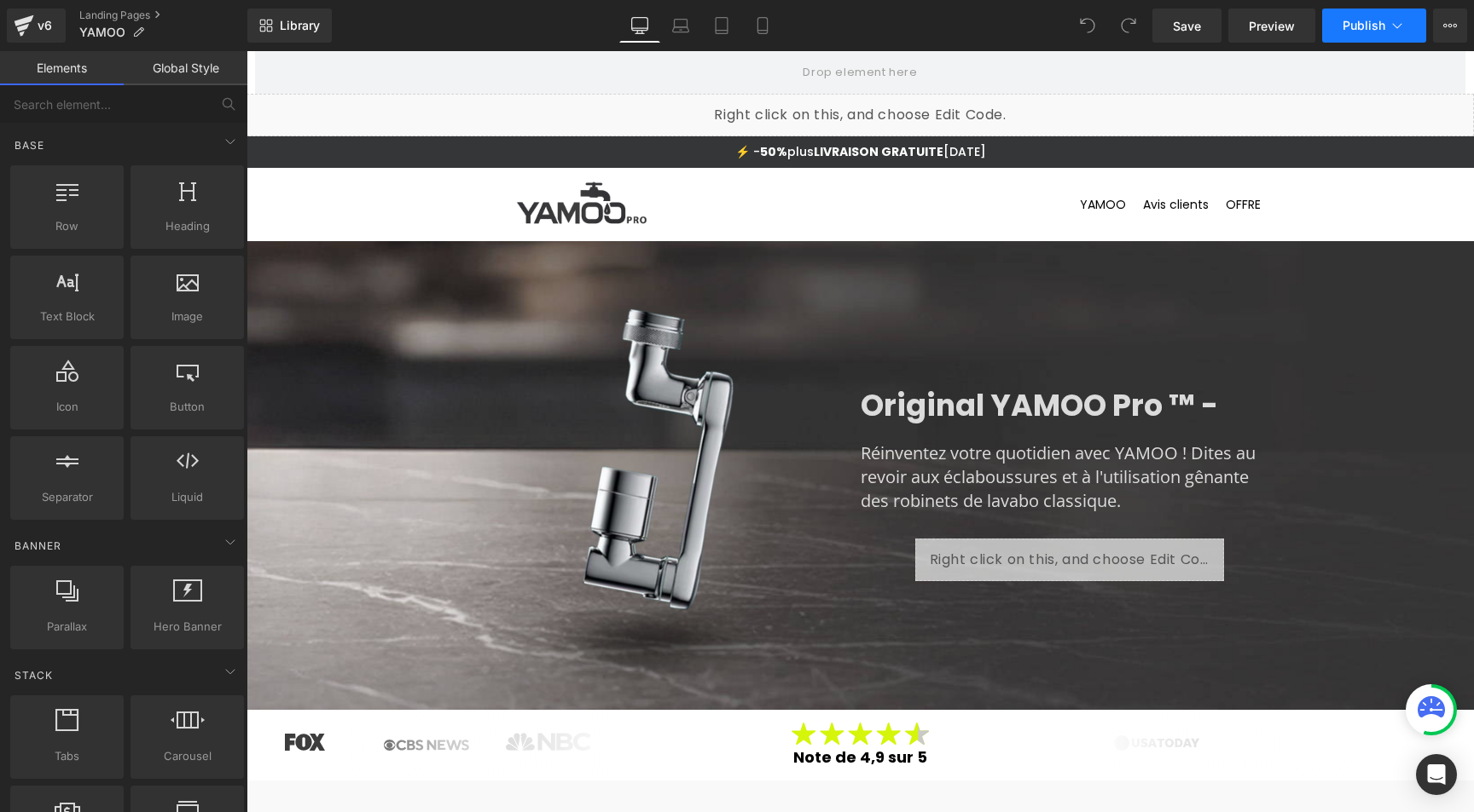
click at [1398, 30] on icon at bounding box center [1397, 26] width 17 height 17
click at [1443, 21] on icon at bounding box center [1450, 26] width 14 height 14
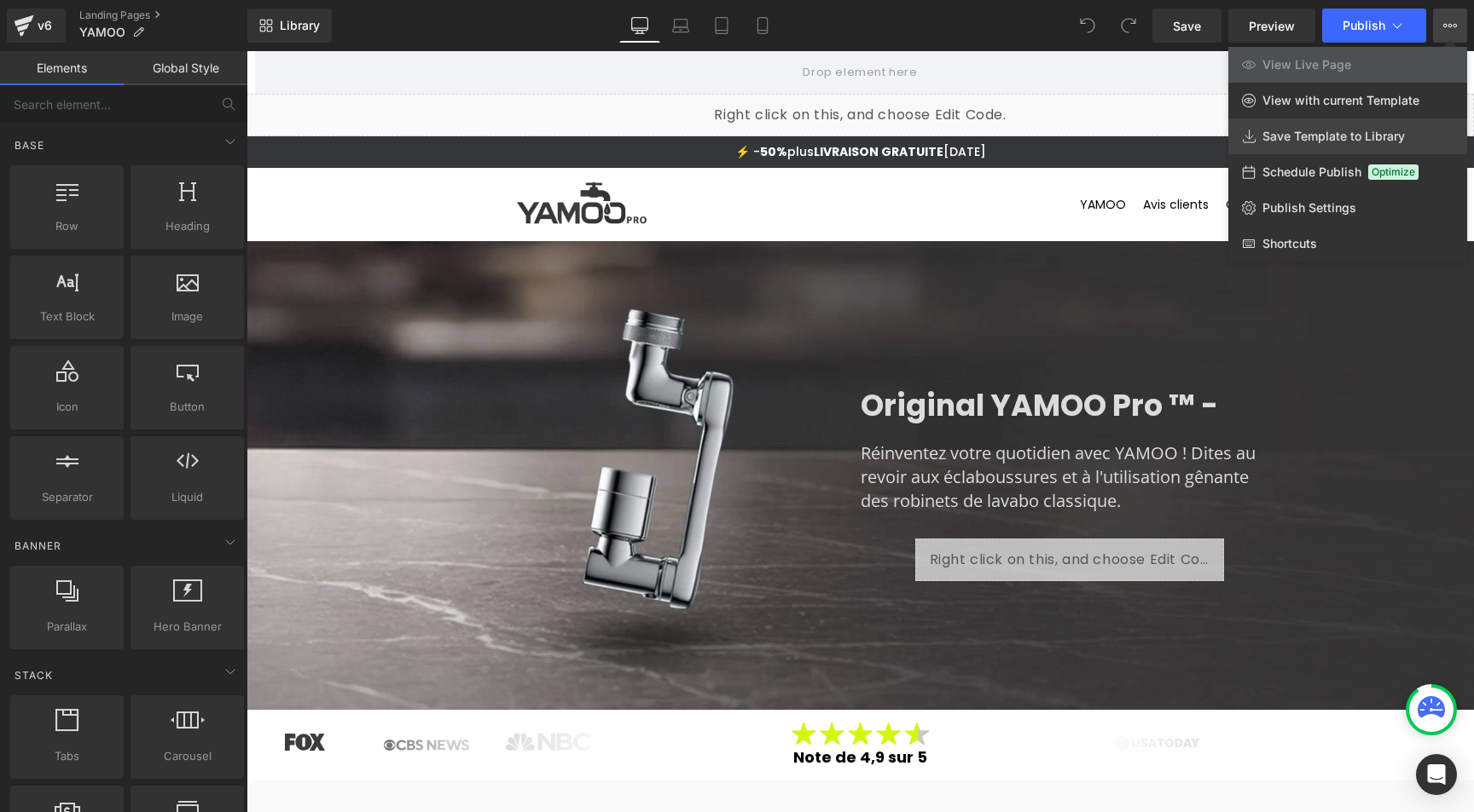
click at [1292, 137] on span "Save Template to Library" at bounding box center [1333, 137] width 142 height 16
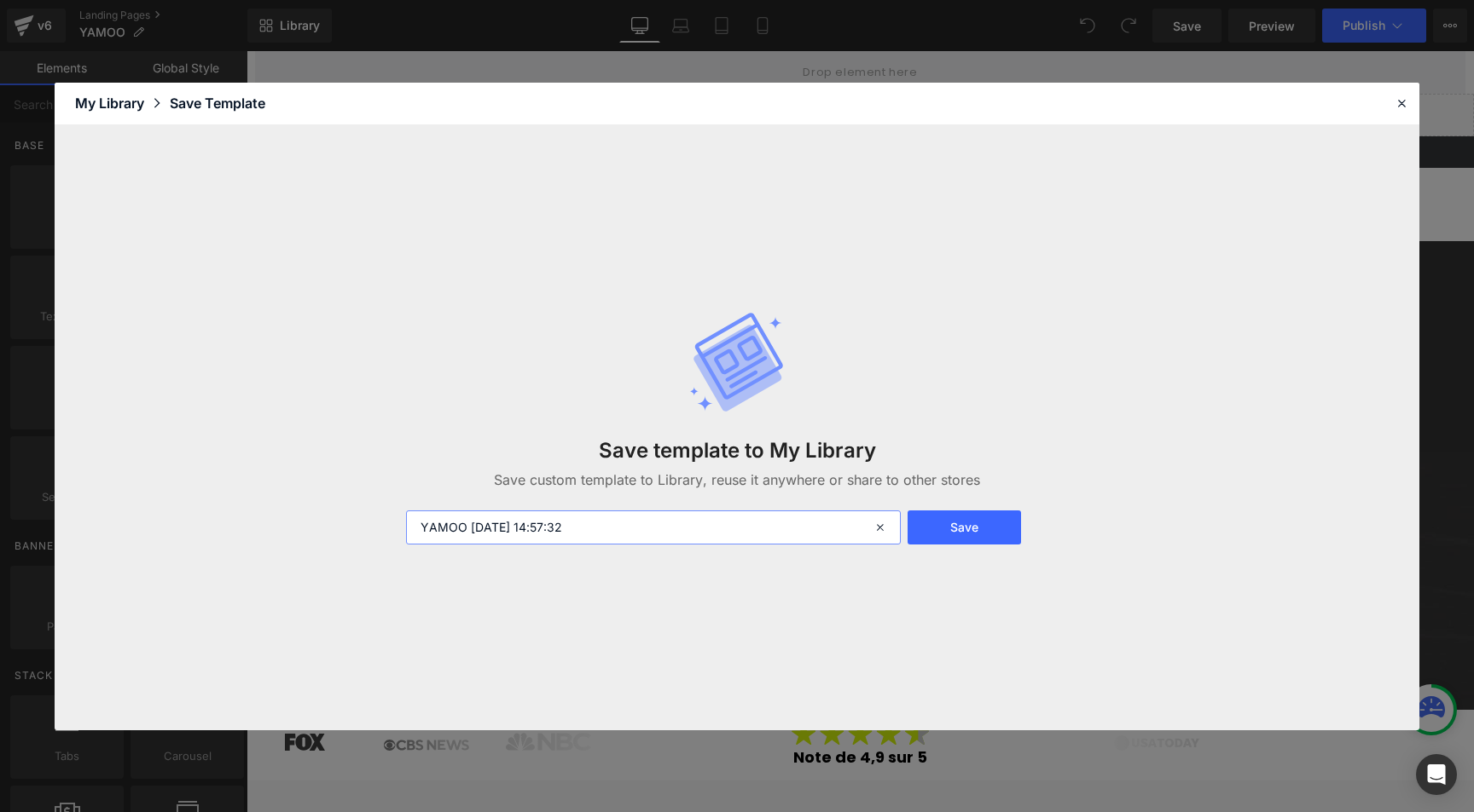
drag, startPoint x: 469, startPoint y: 527, endPoint x: 703, endPoint y: 527, distance: 234.0
click at [703, 527] on input "YAMOO 2025-10-03 14:57:32" at bounding box center [653, 527] width 495 height 34
type input "YAMOO"
click at [957, 533] on button "Save" at bounding box center [964, 527] width 113 height 34
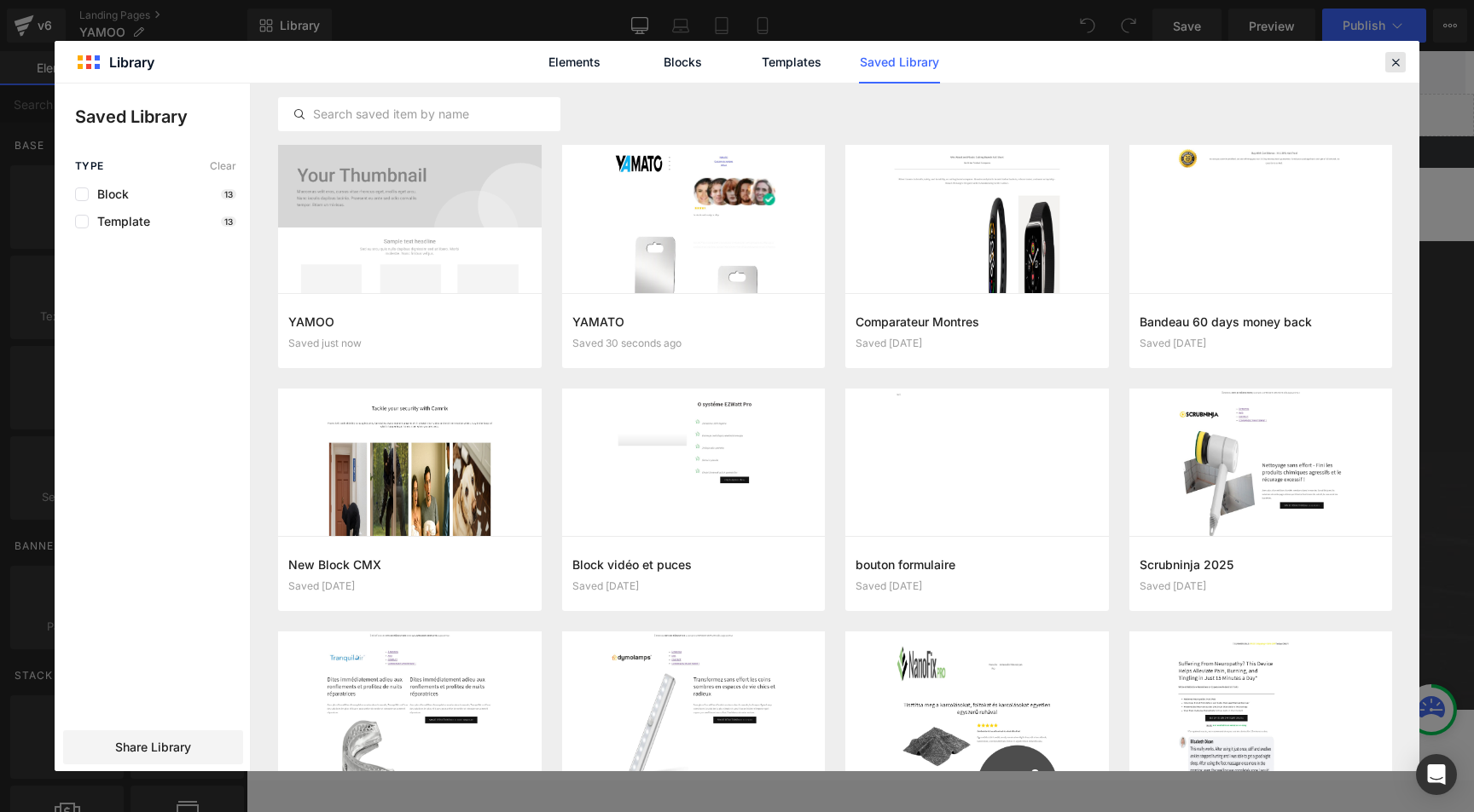
click at [1393, 64] on icon at bounding box center [1395, 63] width 16 height 16
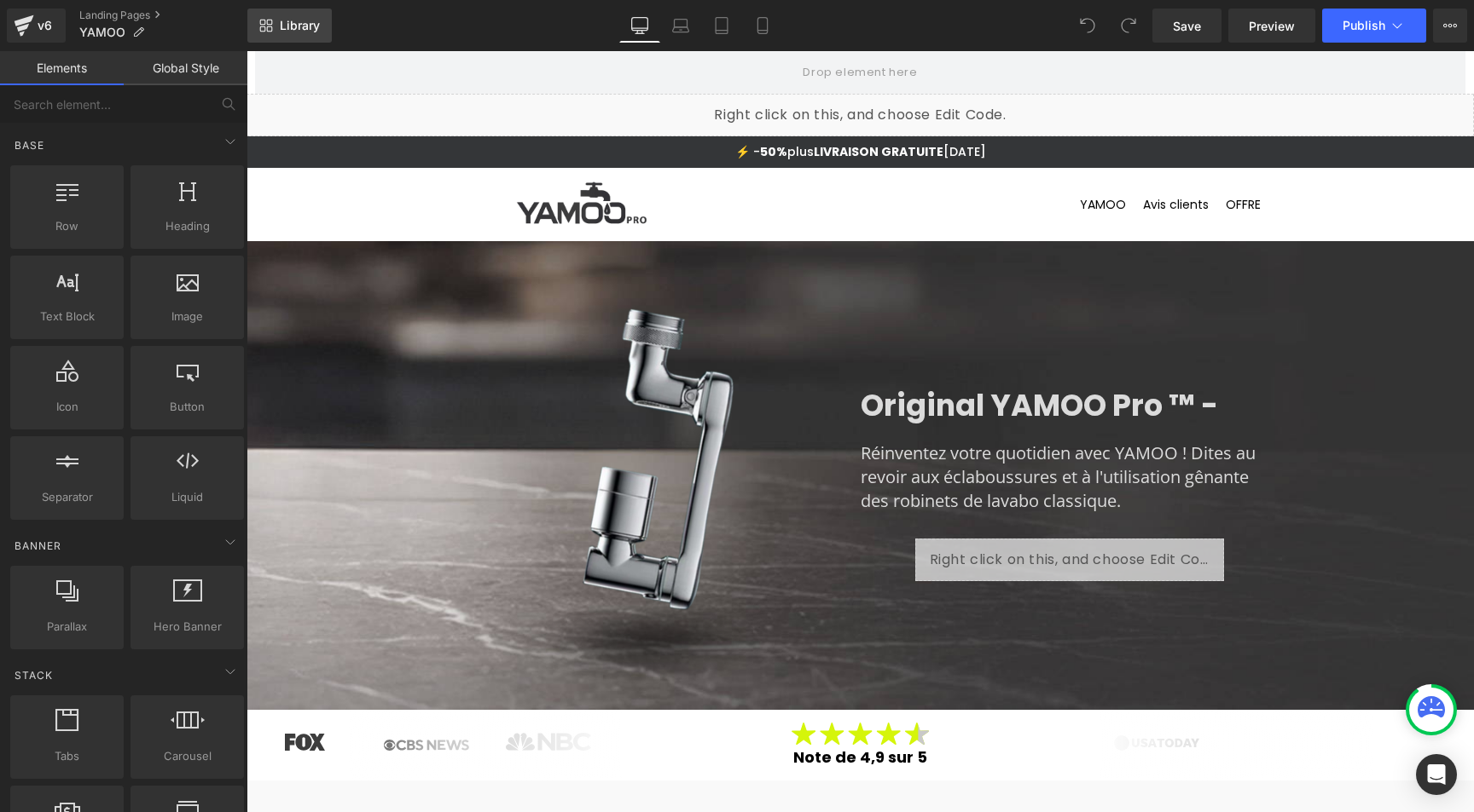
click at [284, 28] on span "Library" at bounding box center [300, 26] width 40 height 16
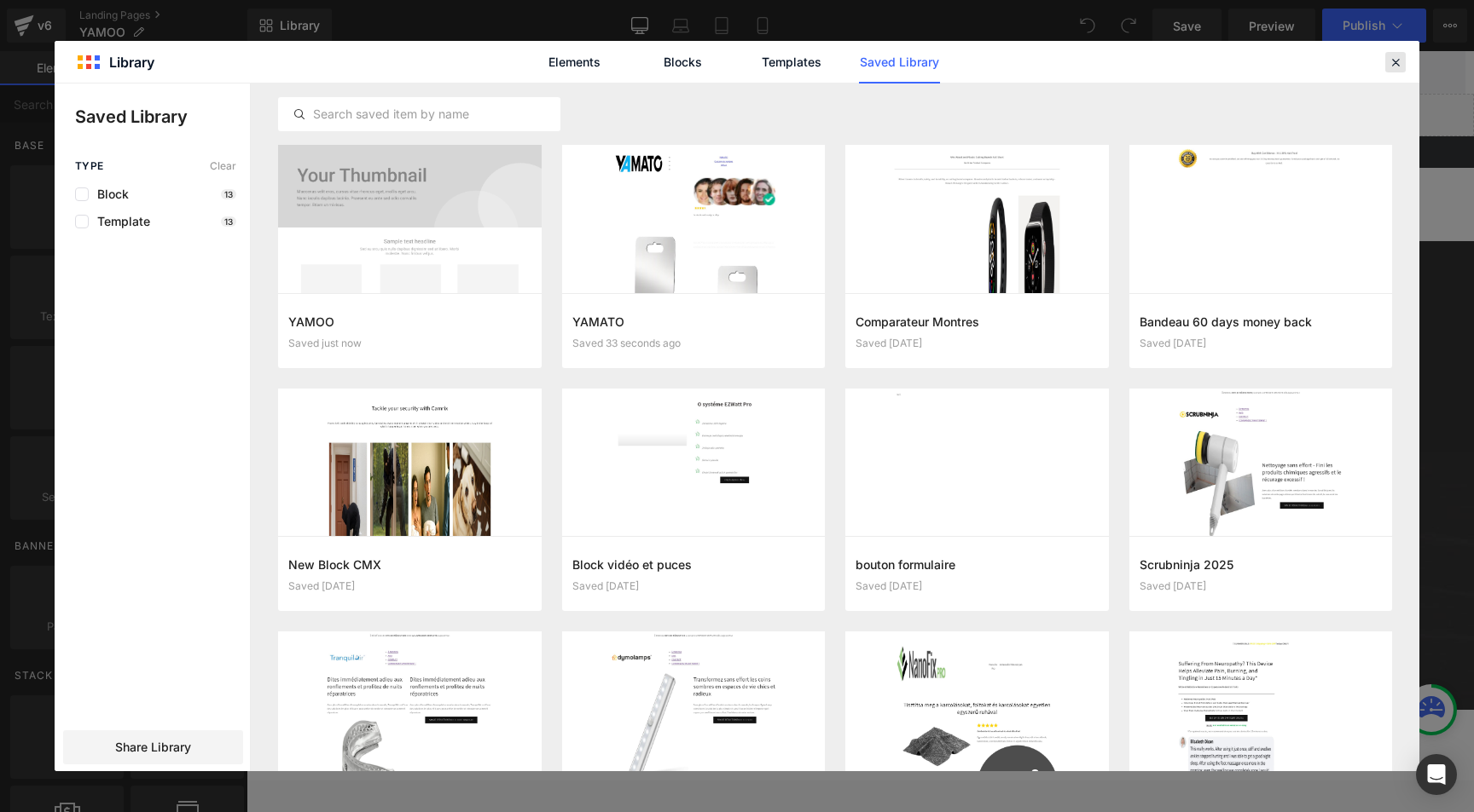
click at [1402, 58] on icon at bounding box center [1395, 63] width 16 height 16
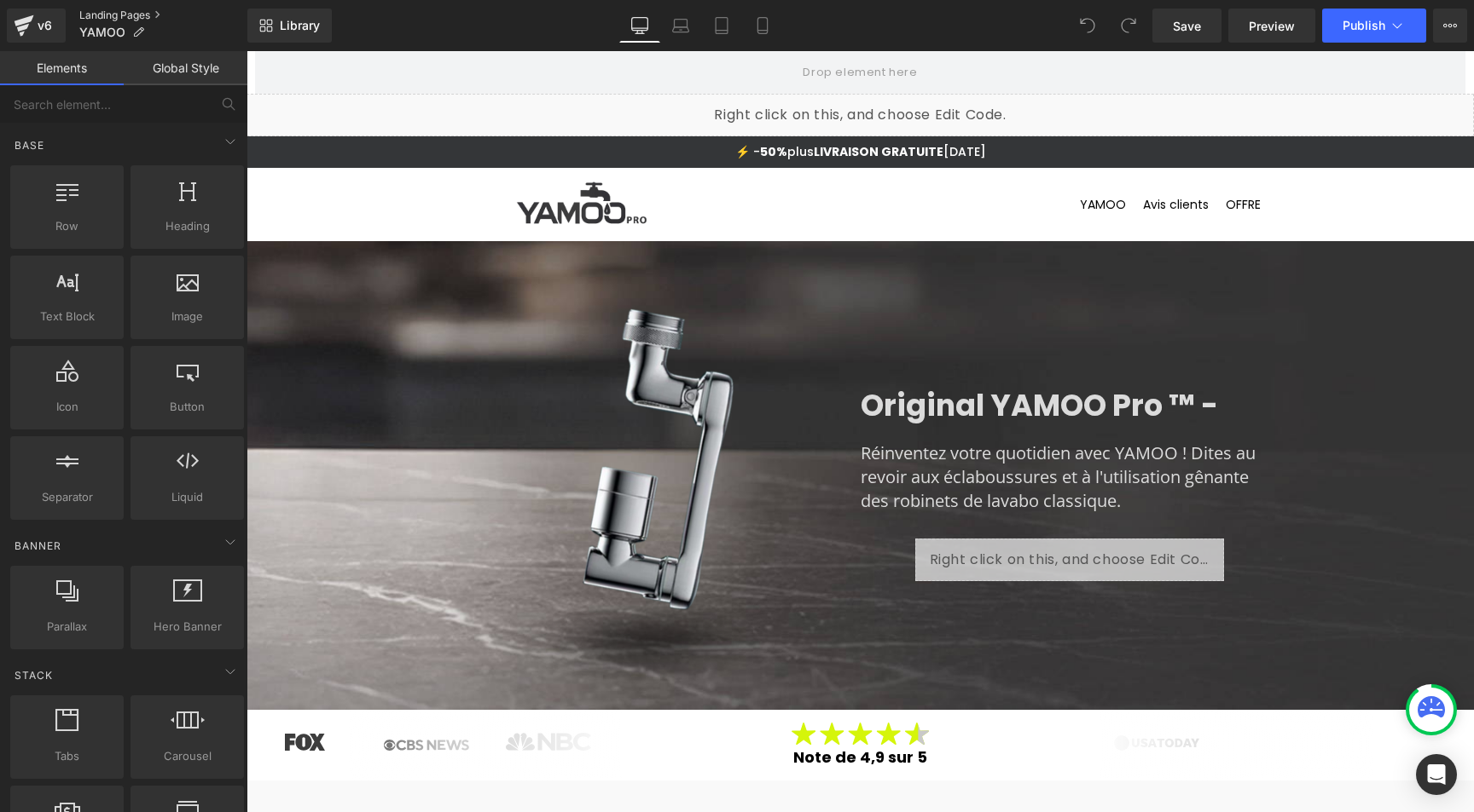
click at [120, 14] on link "Landing Pages" at bounding box center [163, 16] width 168 height 14
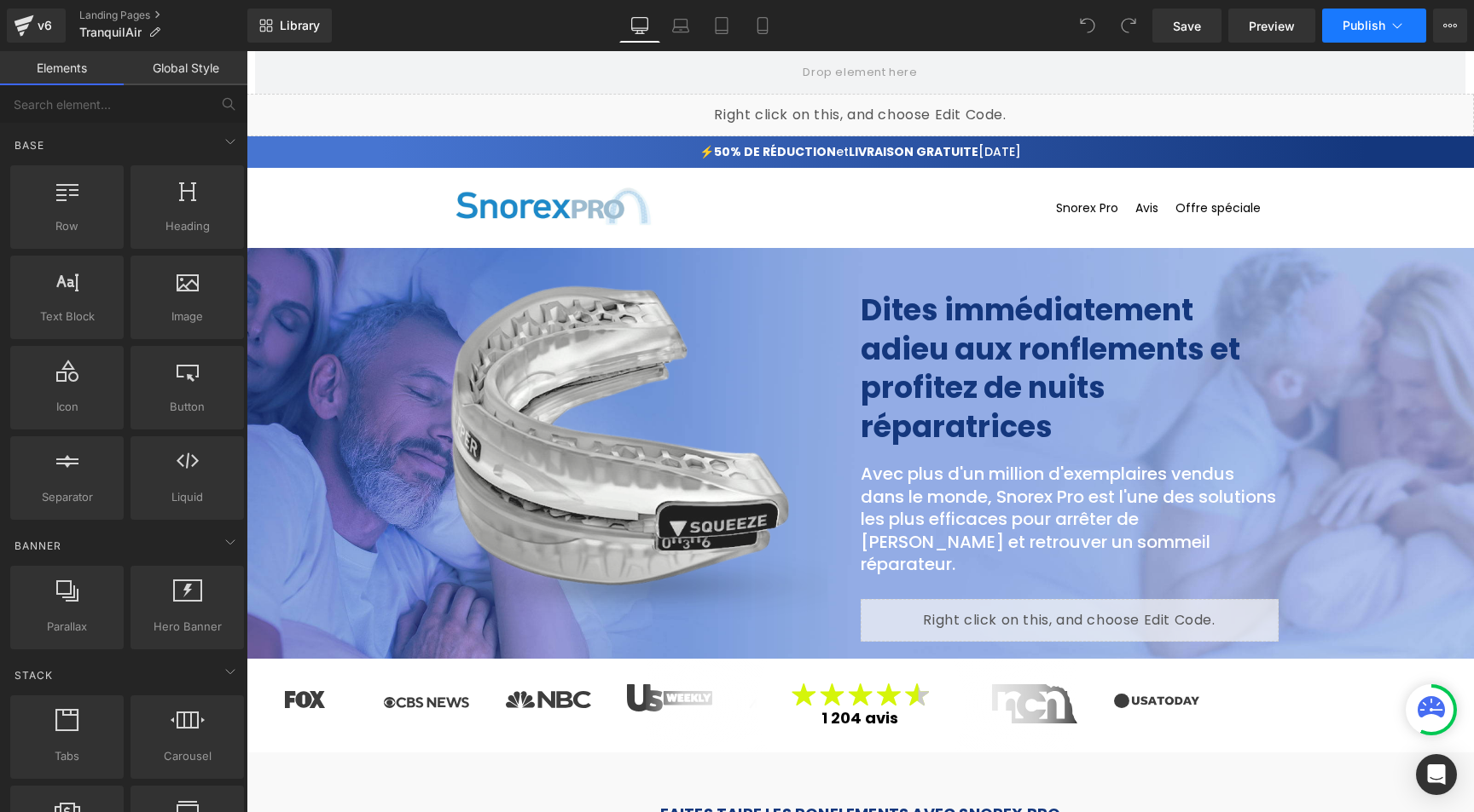
click at [1396, 27] on icon at bounding box center [1397, 25] width 10 height 5
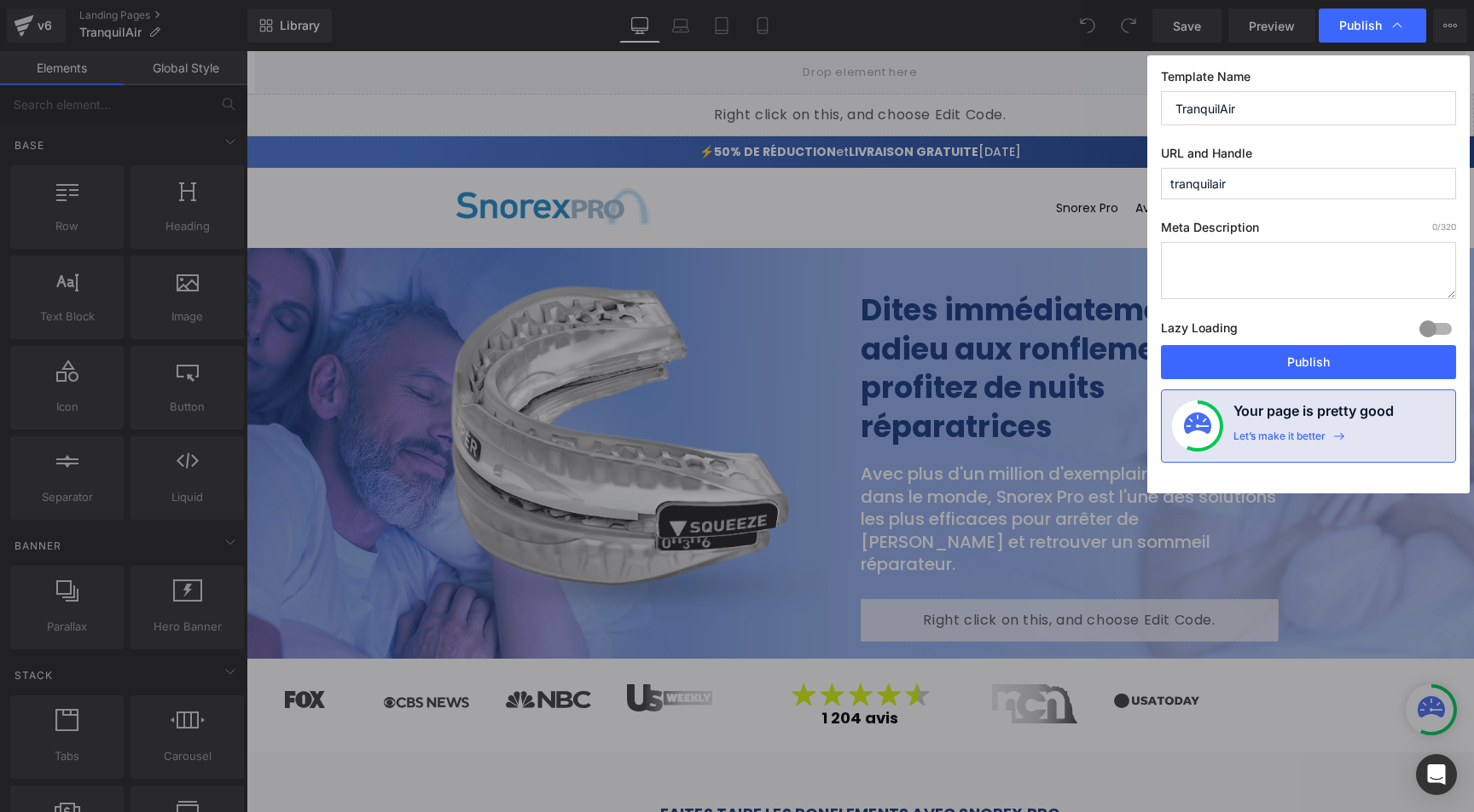
click at [1217, 112] on input "TranquilAir" at bounding box center [1308, 108] width 295 height 34
type input "Snorex"
click at [1223, 188] on input "tranquilair" at bounding box center [1308, 184] width 295 height 31
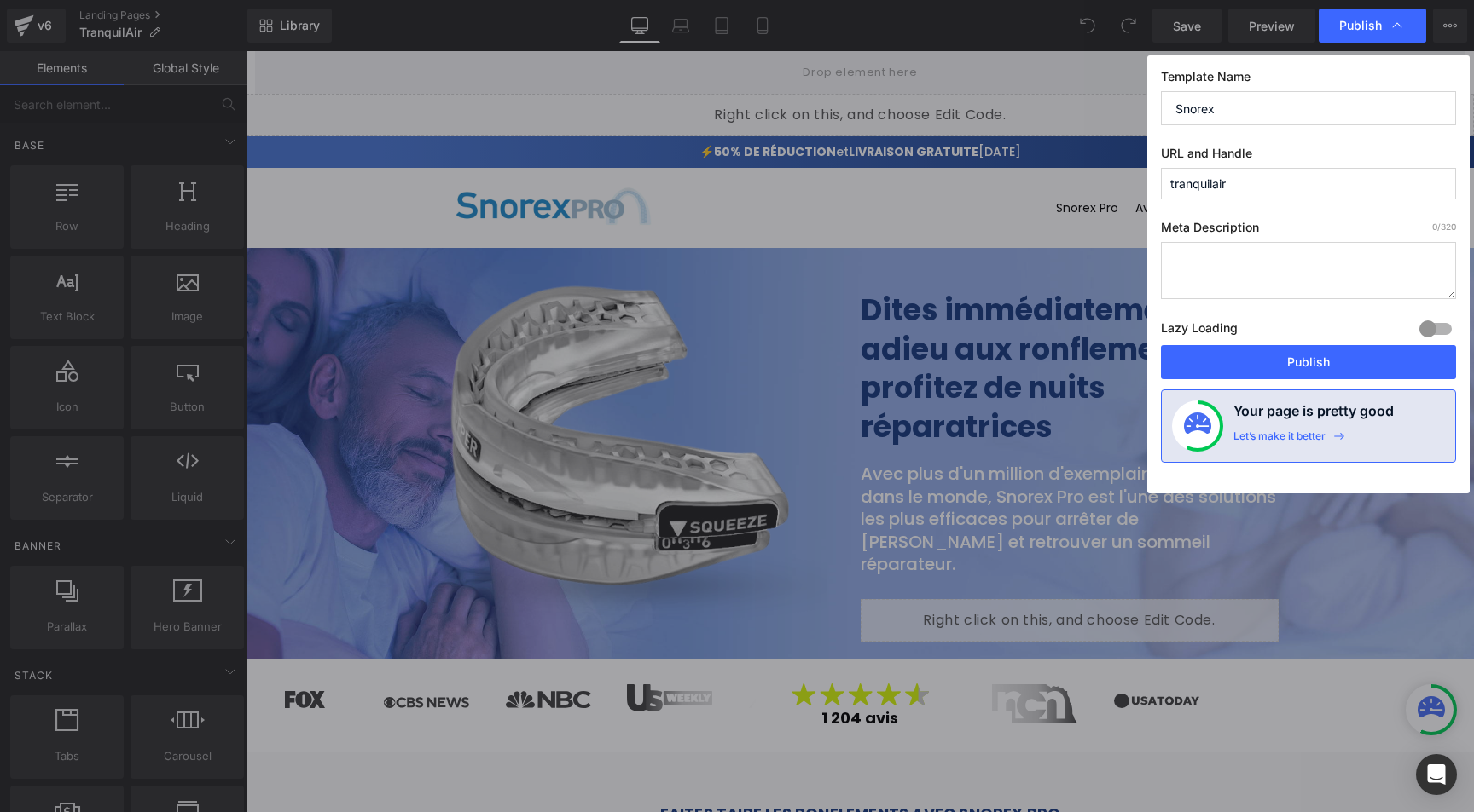
click at [1223, 188] on input "tranquilair" at bounding box center [1308, 184] width 295 height 31
type input "snorex"
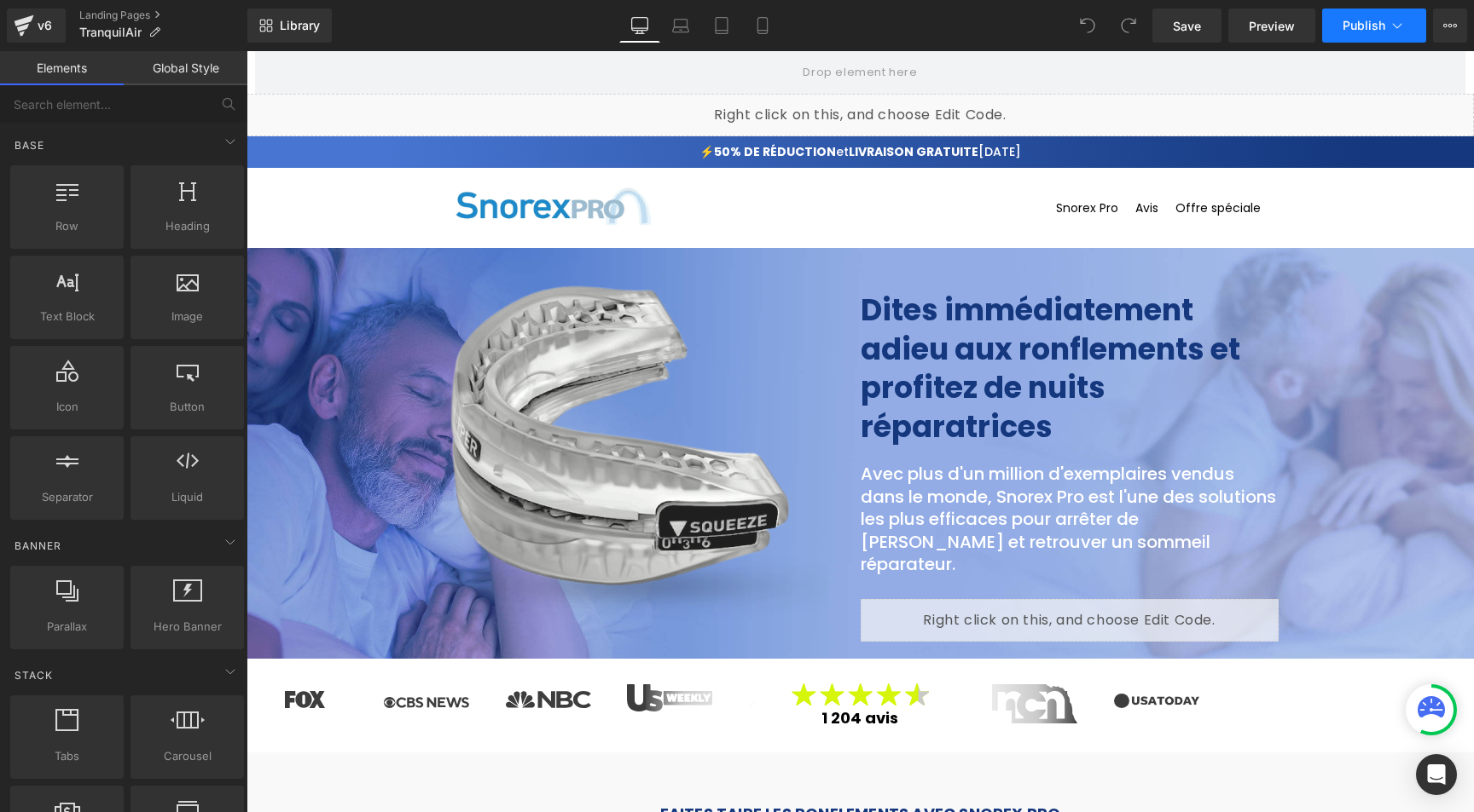
click at [1401, 23] on icon at bounding box center [1397, 26] width 17 height 17
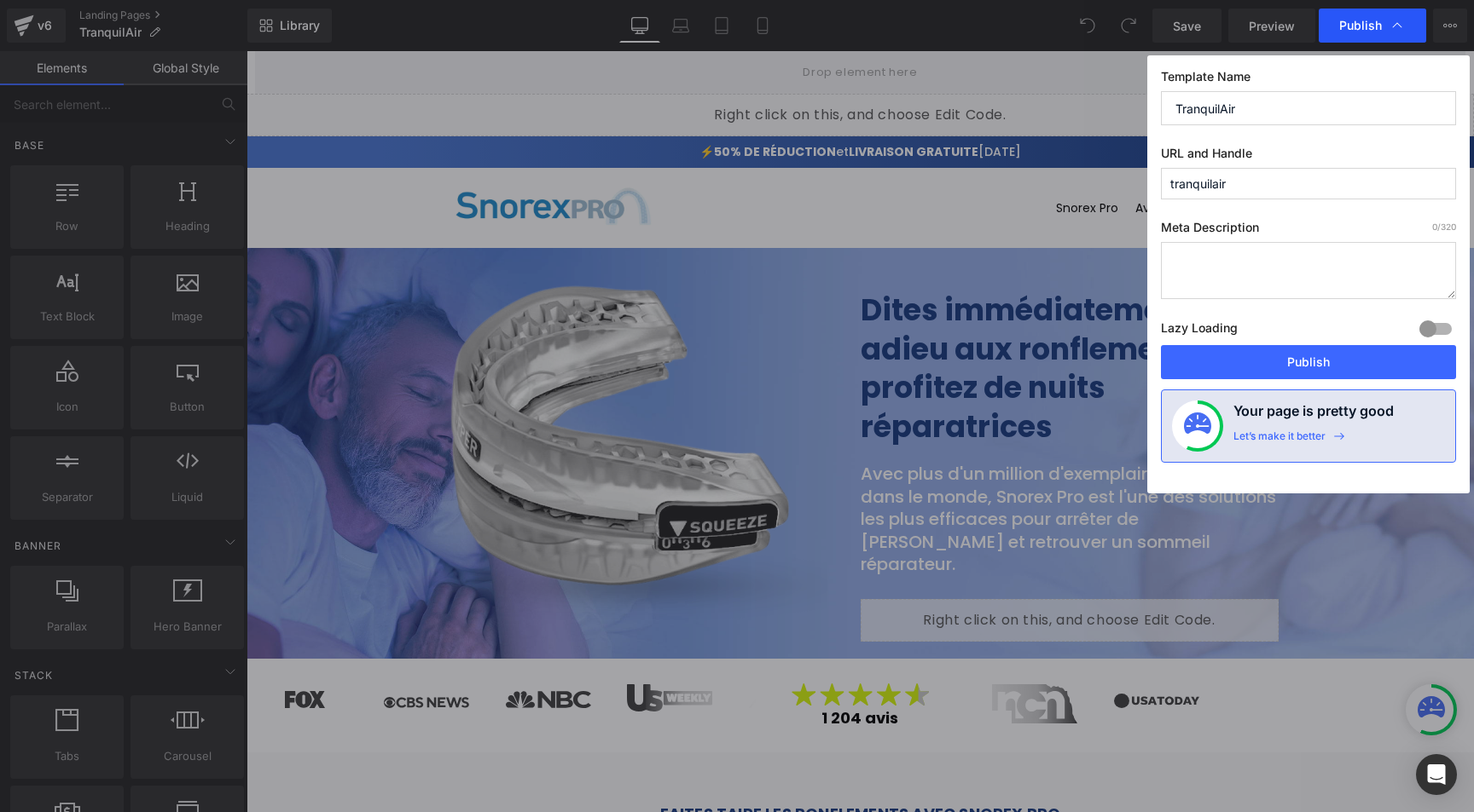
click at [1399, 24] on icon at bounding box center [1397, 25] width 10 height 5
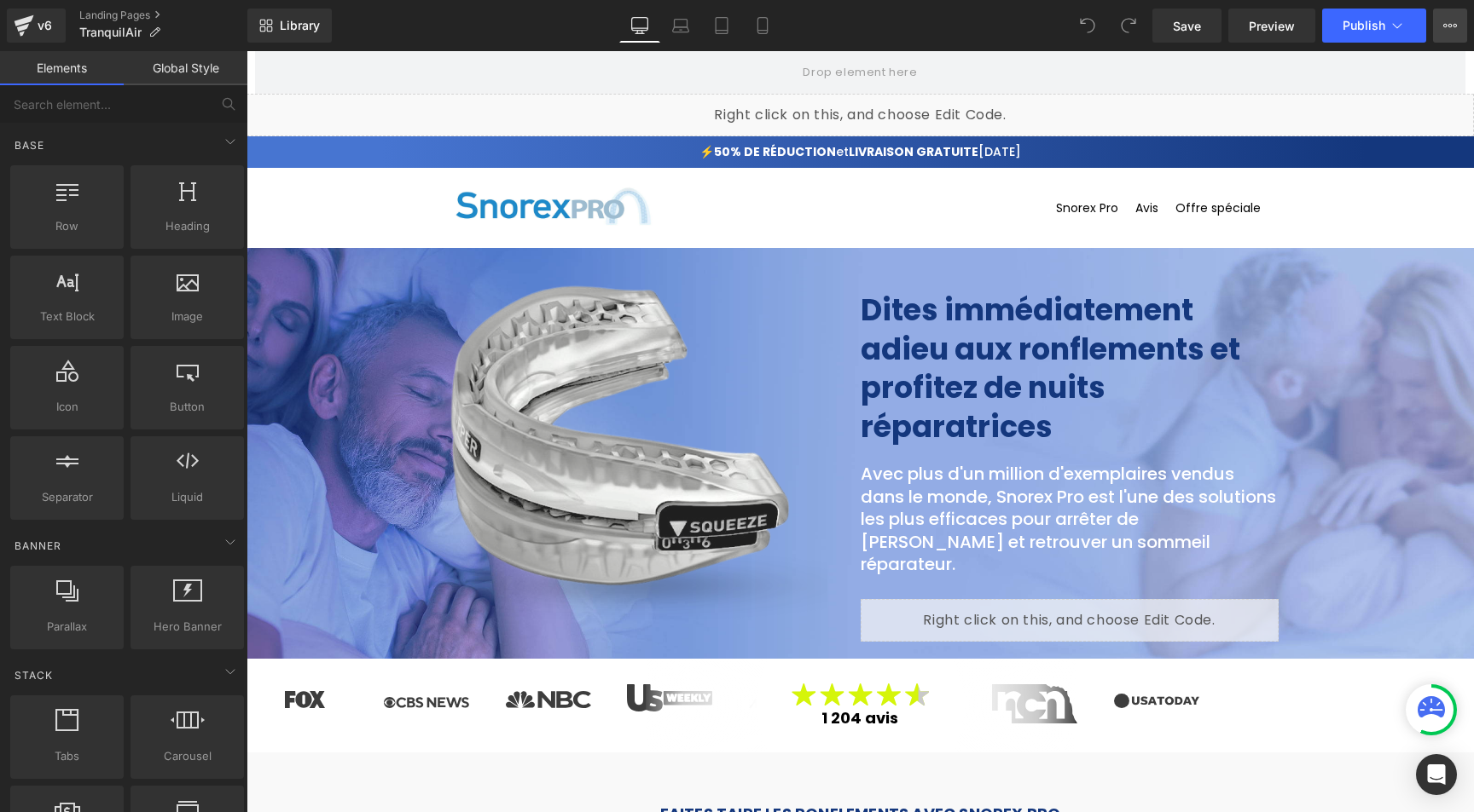
click at [1444, 24] on icon at bounding box center [1450, 26] width 14 height 14
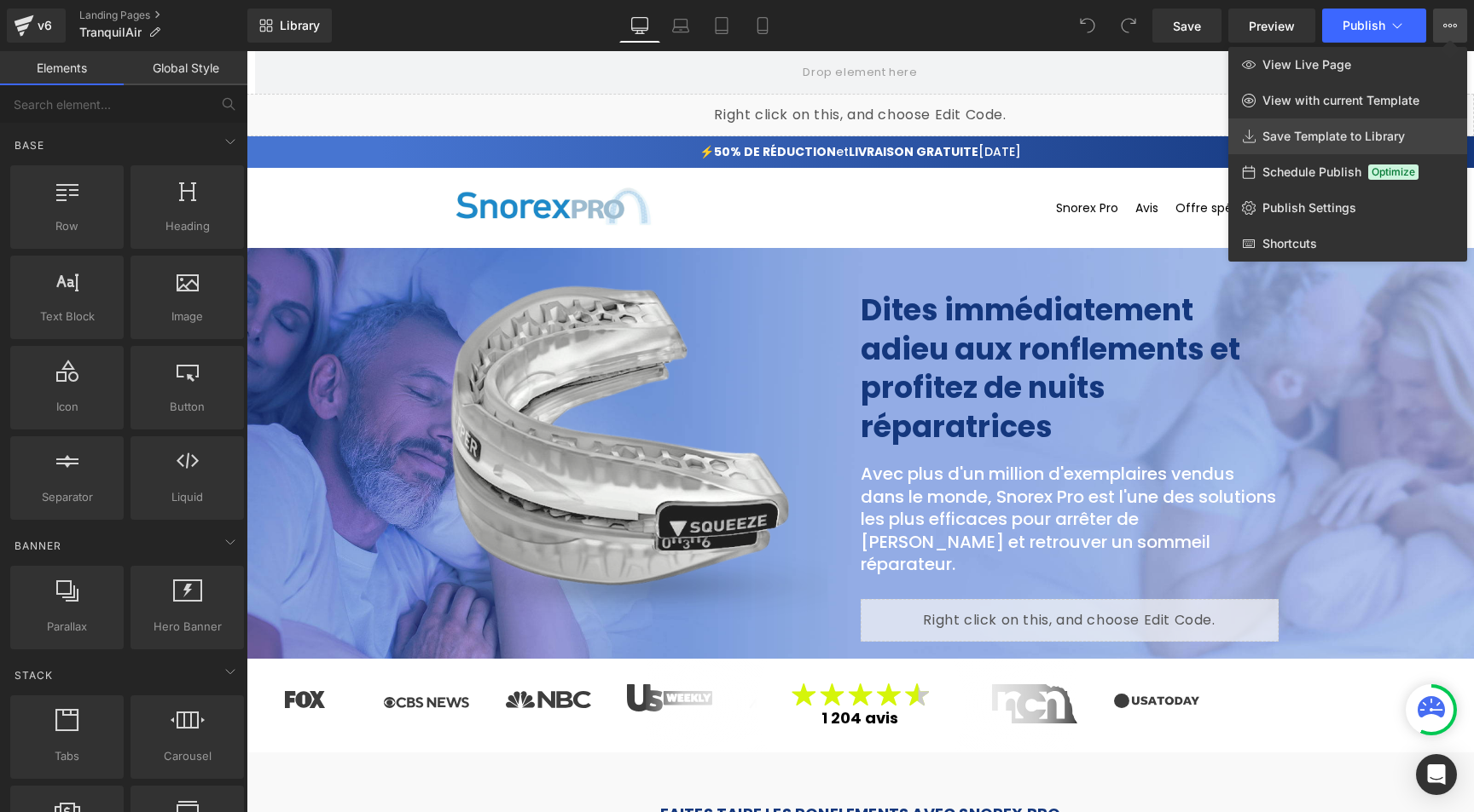
click at [1321, 132] on span "Save Template to Library" at bounding box center [1333, 137] width 142 height 16
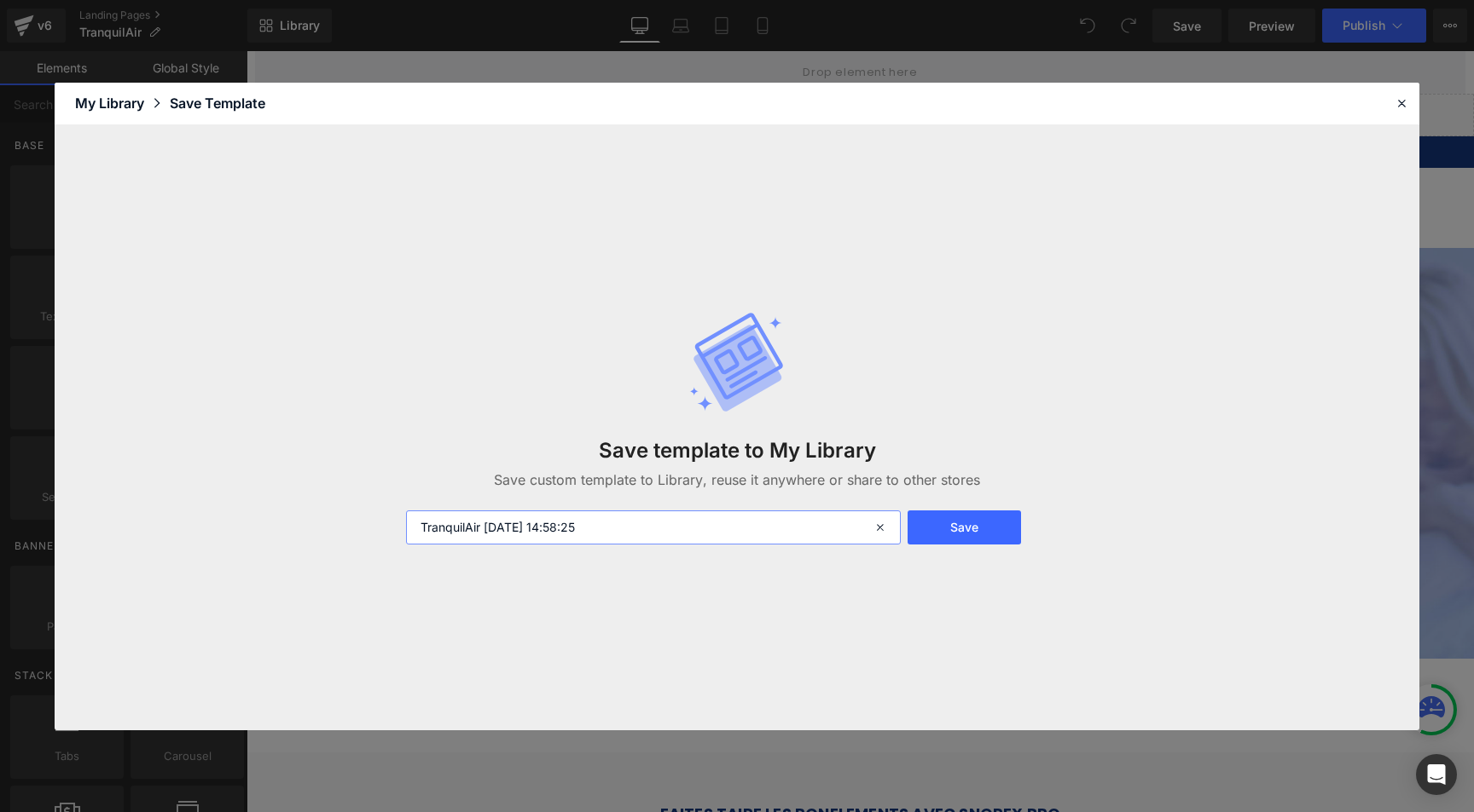
click at [449, 529] on input "TranquilAir 2025-10-03 14:58:25" at bounding box center [653, 527] width 495 height 34
type input "SNOREX"
click at [960, 534] on button "Save" at bounding box center [964, 527] width 113 height 34
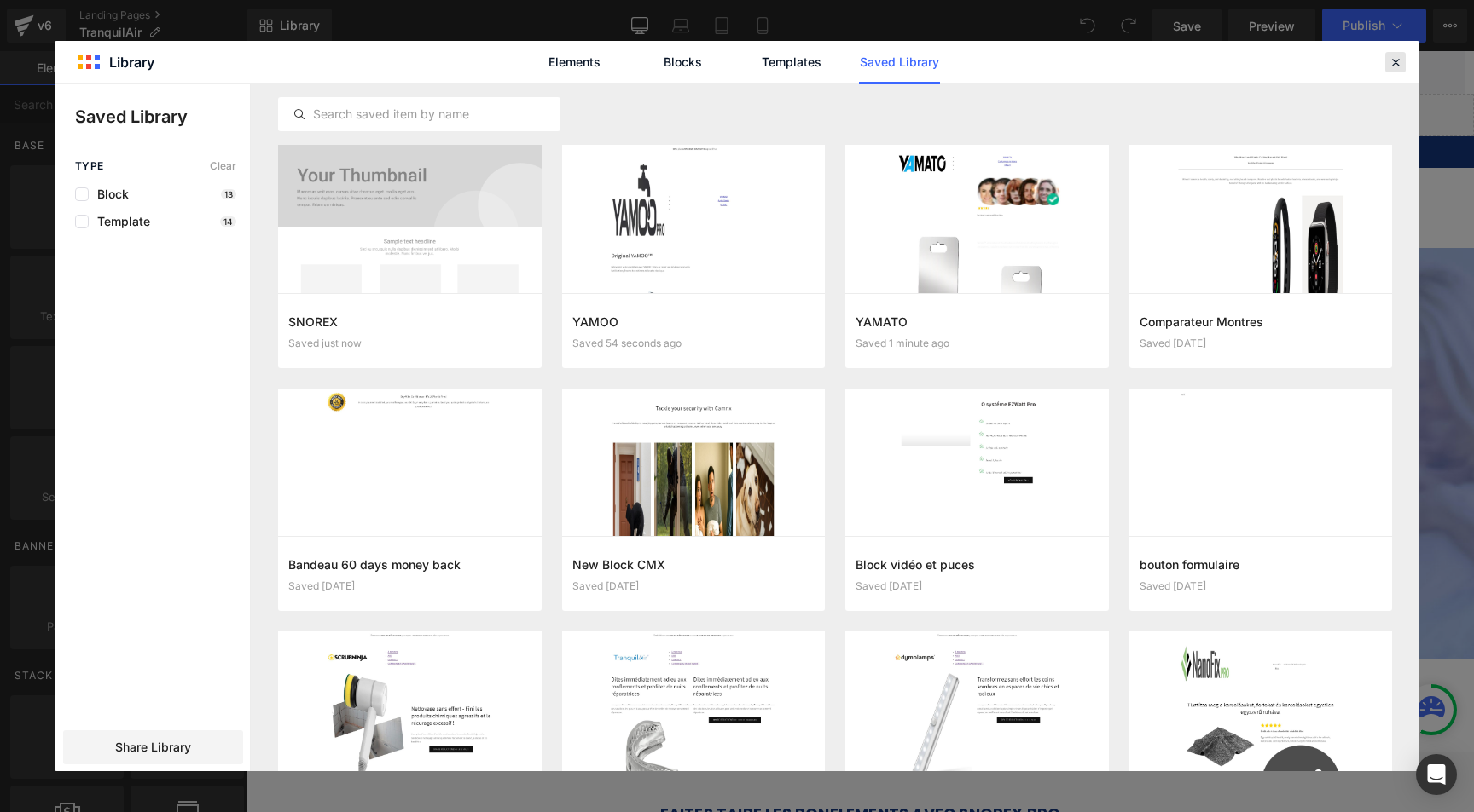
click at [1396, 58] on icon at bounding box center [1395, 63] width 16 height 16
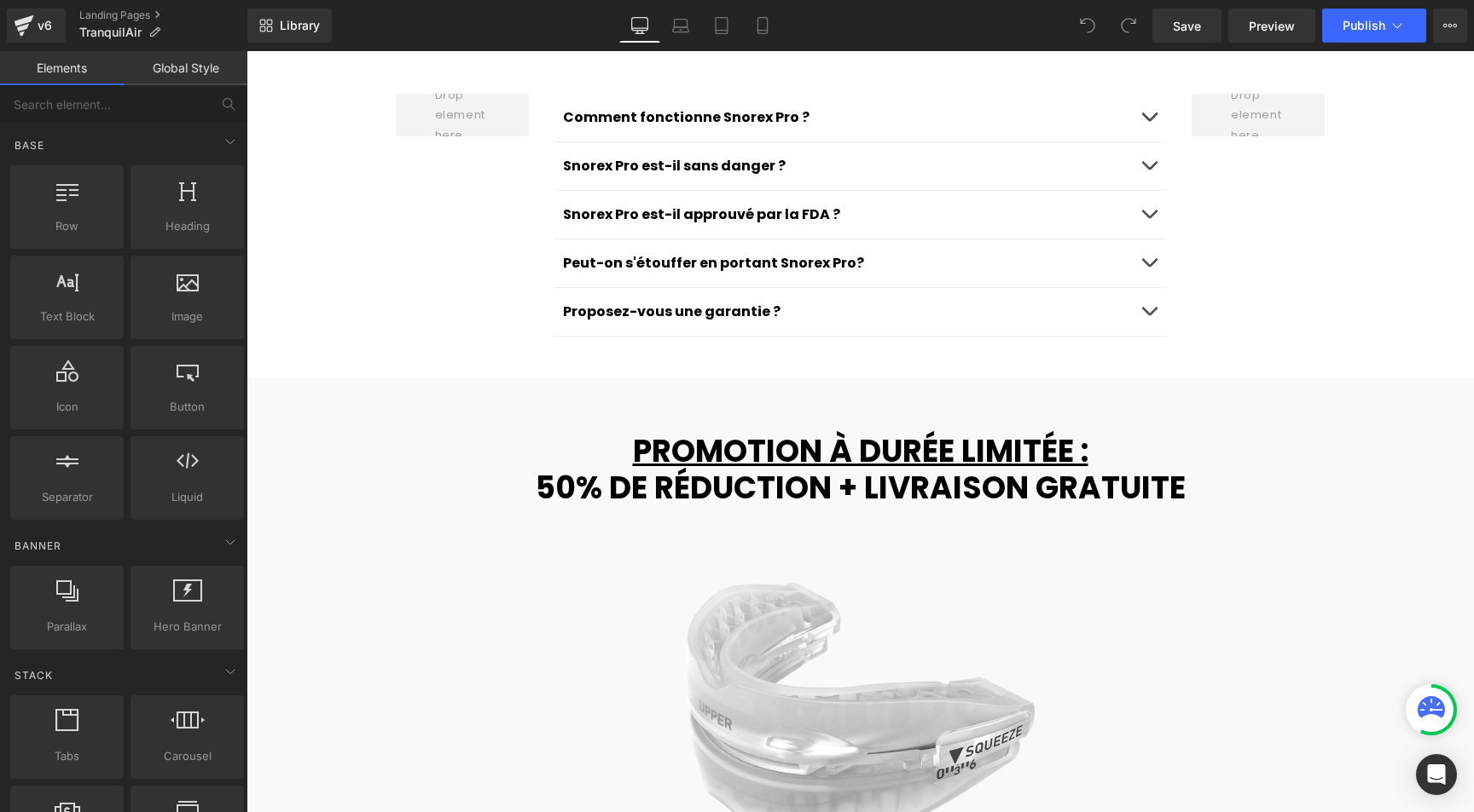
scroll to position [7101, 0]
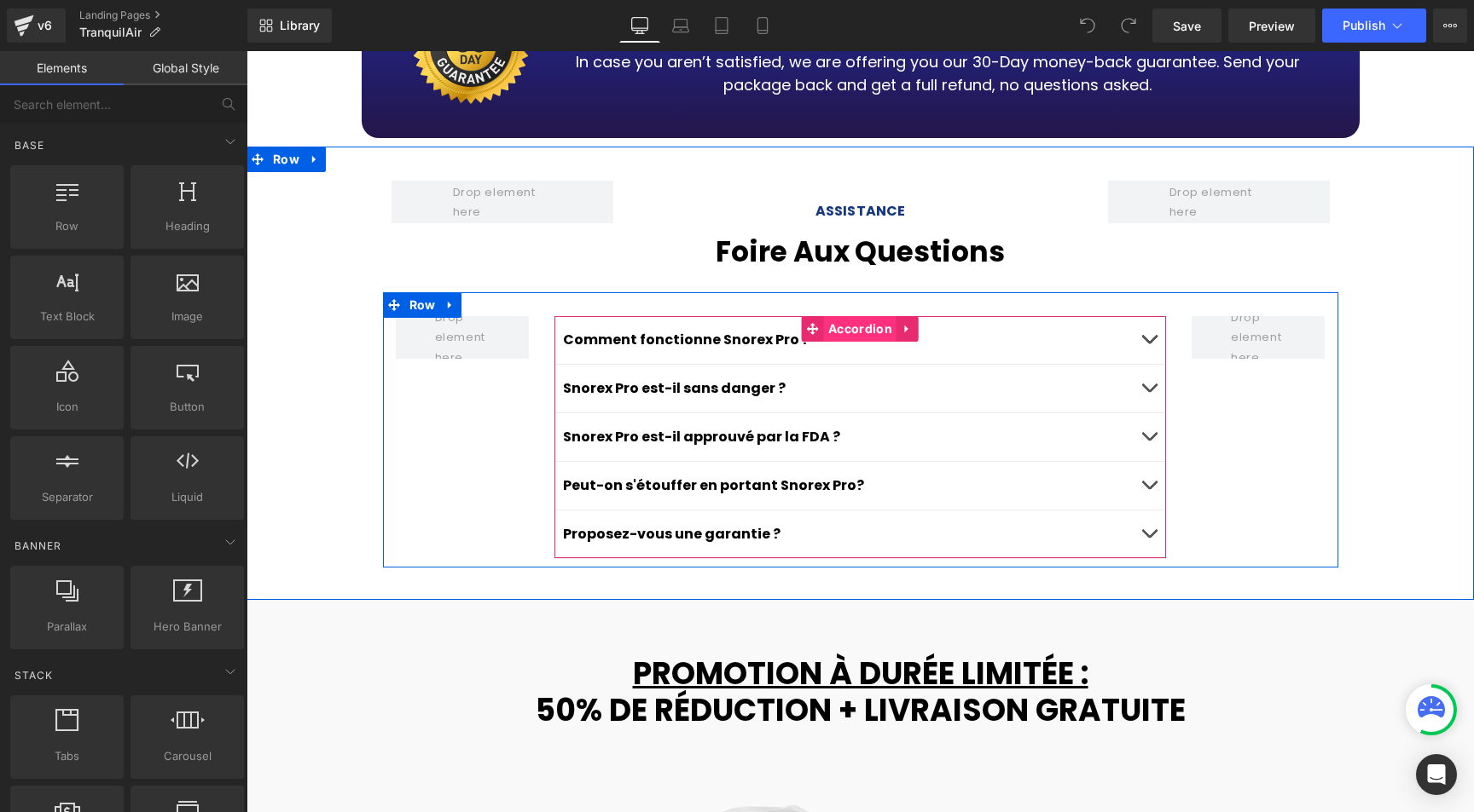
click at [863, 317] on span "Accordion" at bounding box center [860, 329] width 72 height 25
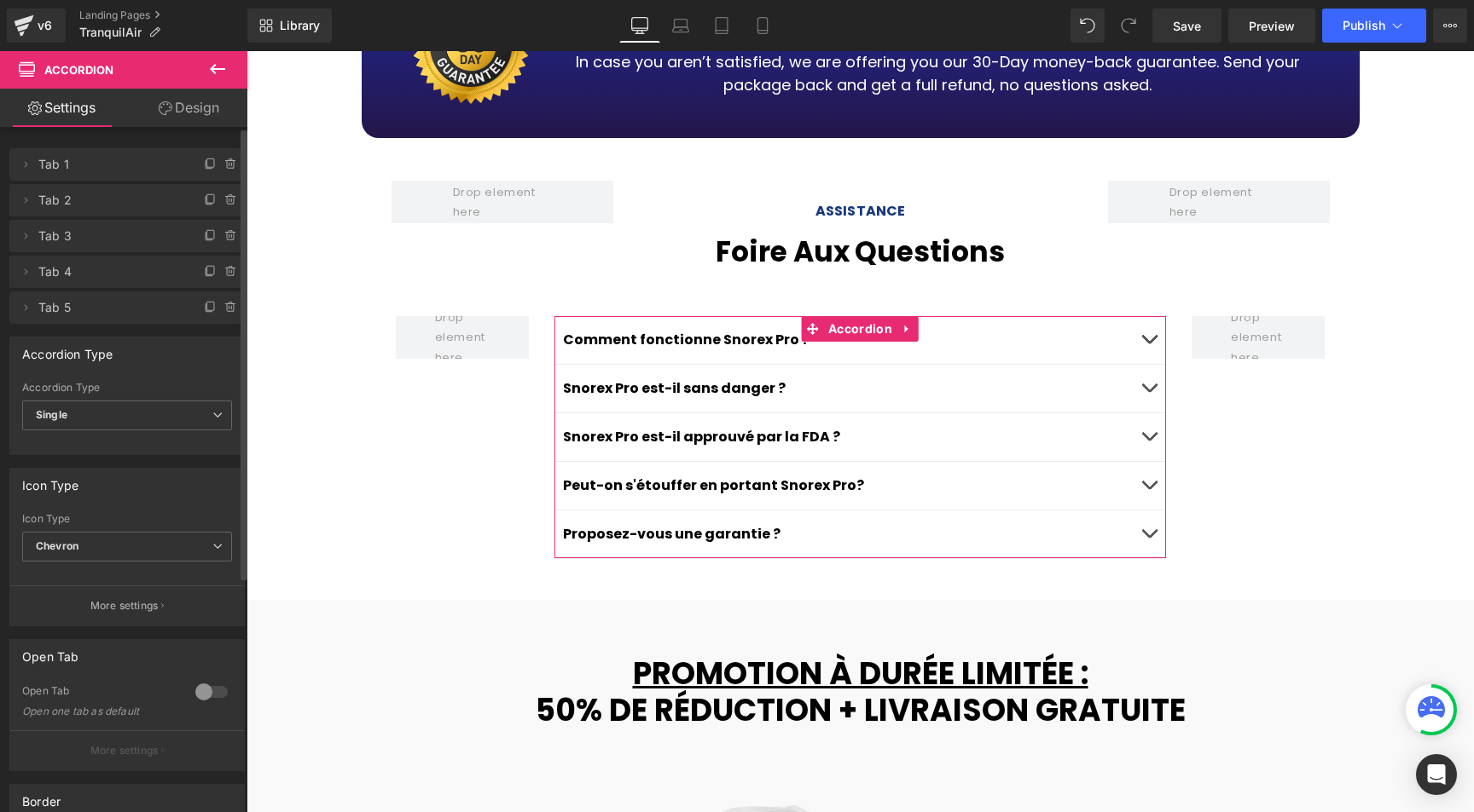
click at [207, 693] on div at bounding box center [211, 692] width 41 height 27
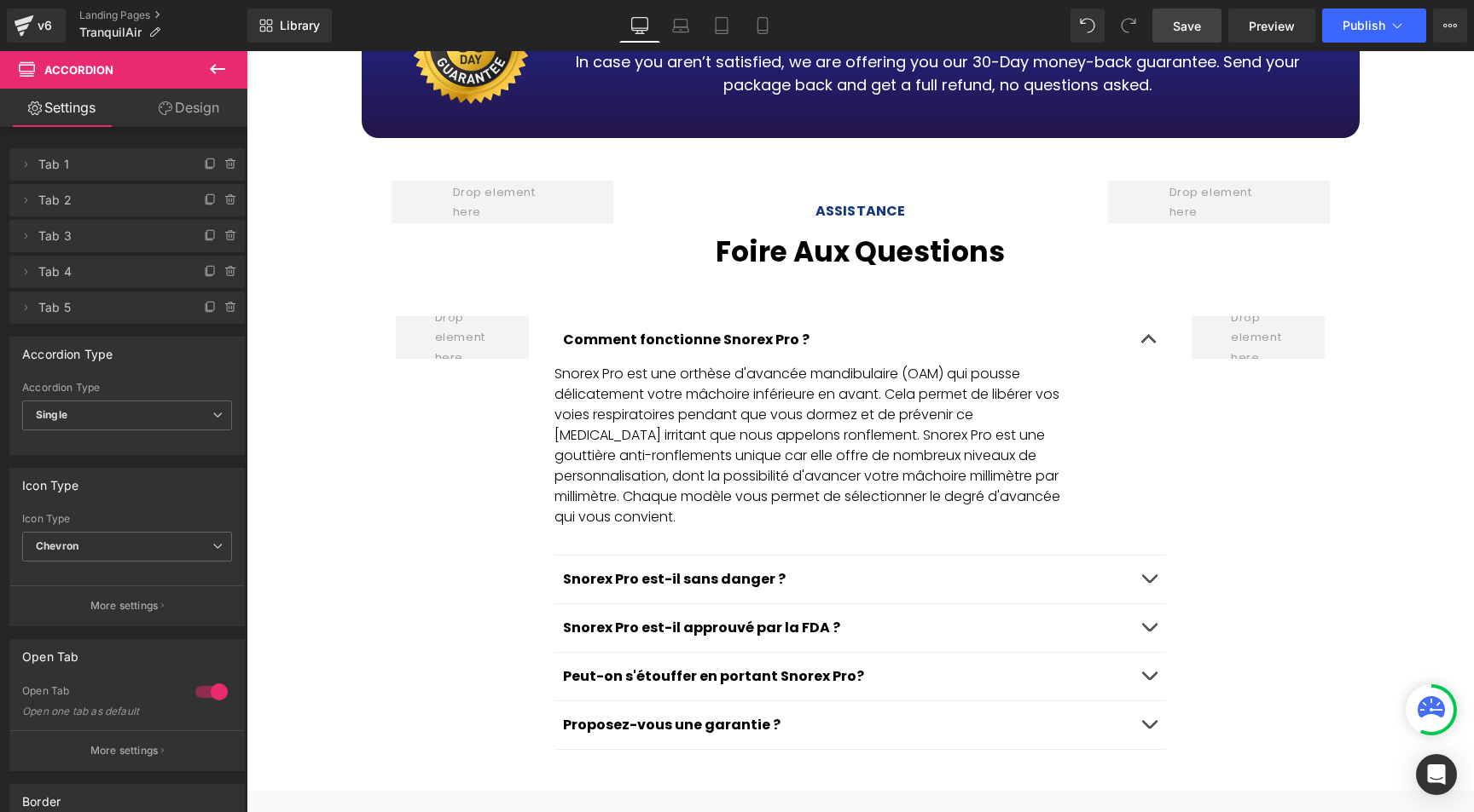
click at [1187, 27] on span "Save" at bounding box center [1187, 26] width 28 height 18
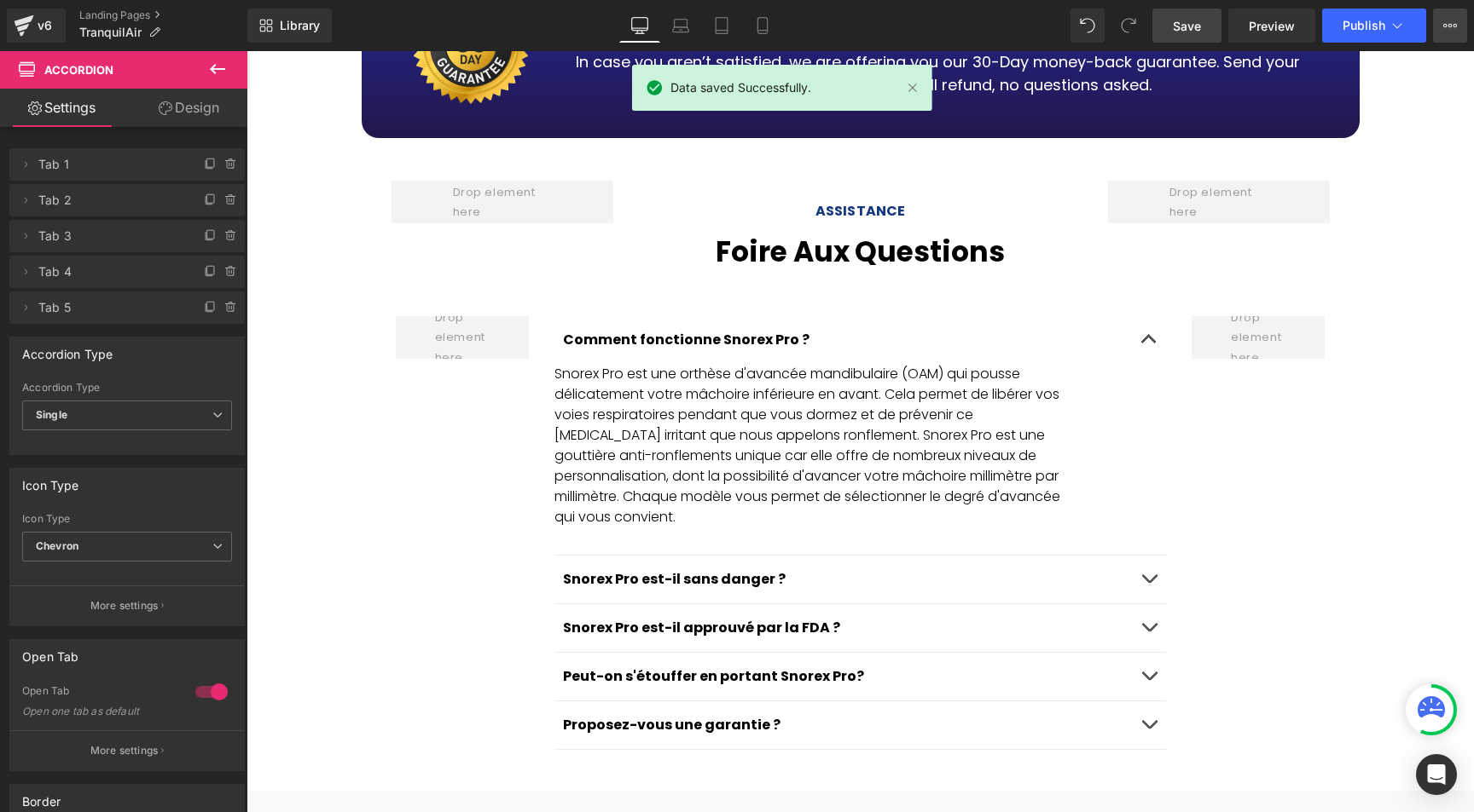
click at [1454, 20] on icon at bounding box center [1450, 26] width 14 height 14
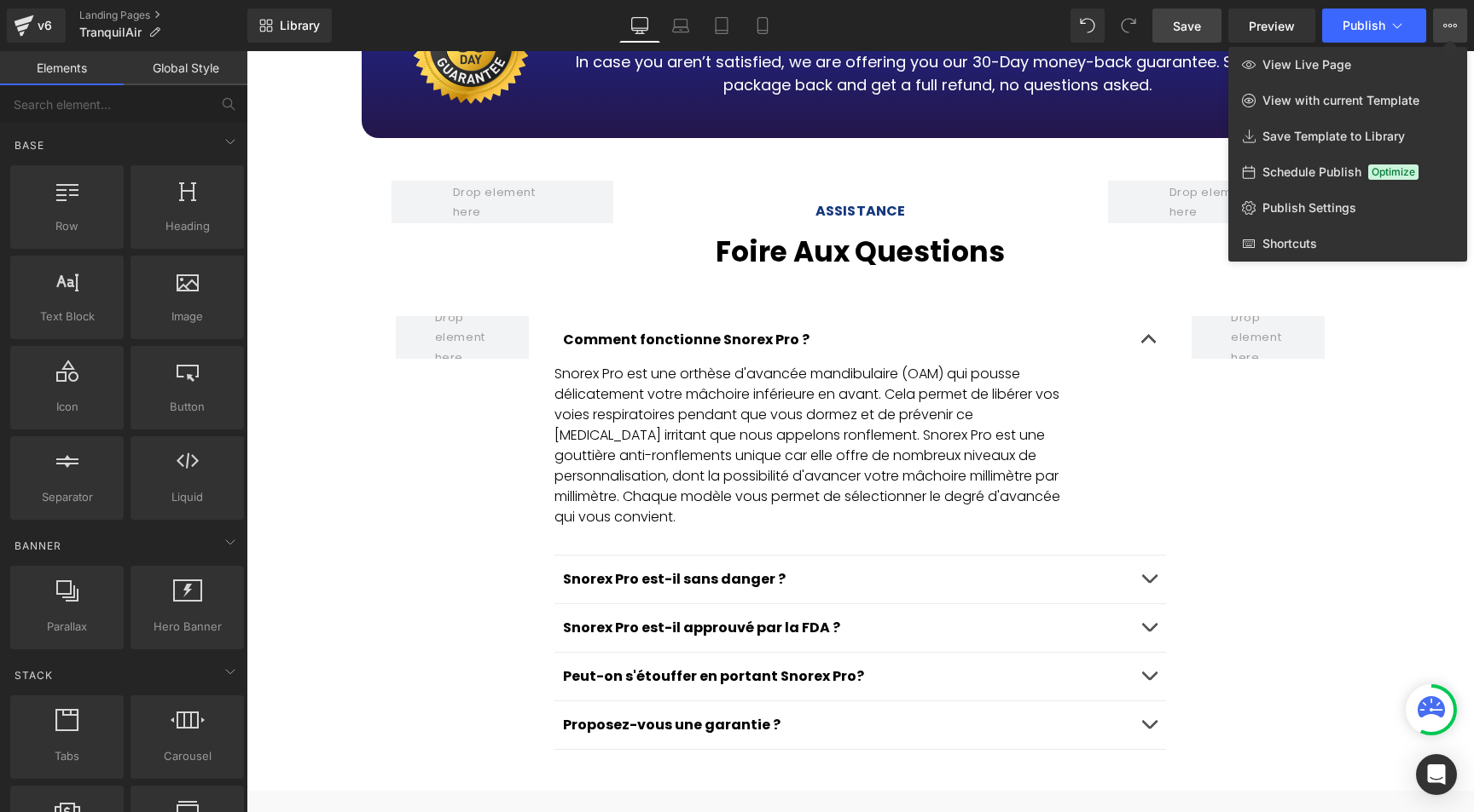
click at [580, 214] on div at bounding box center [860, 432] width 1227 height 761
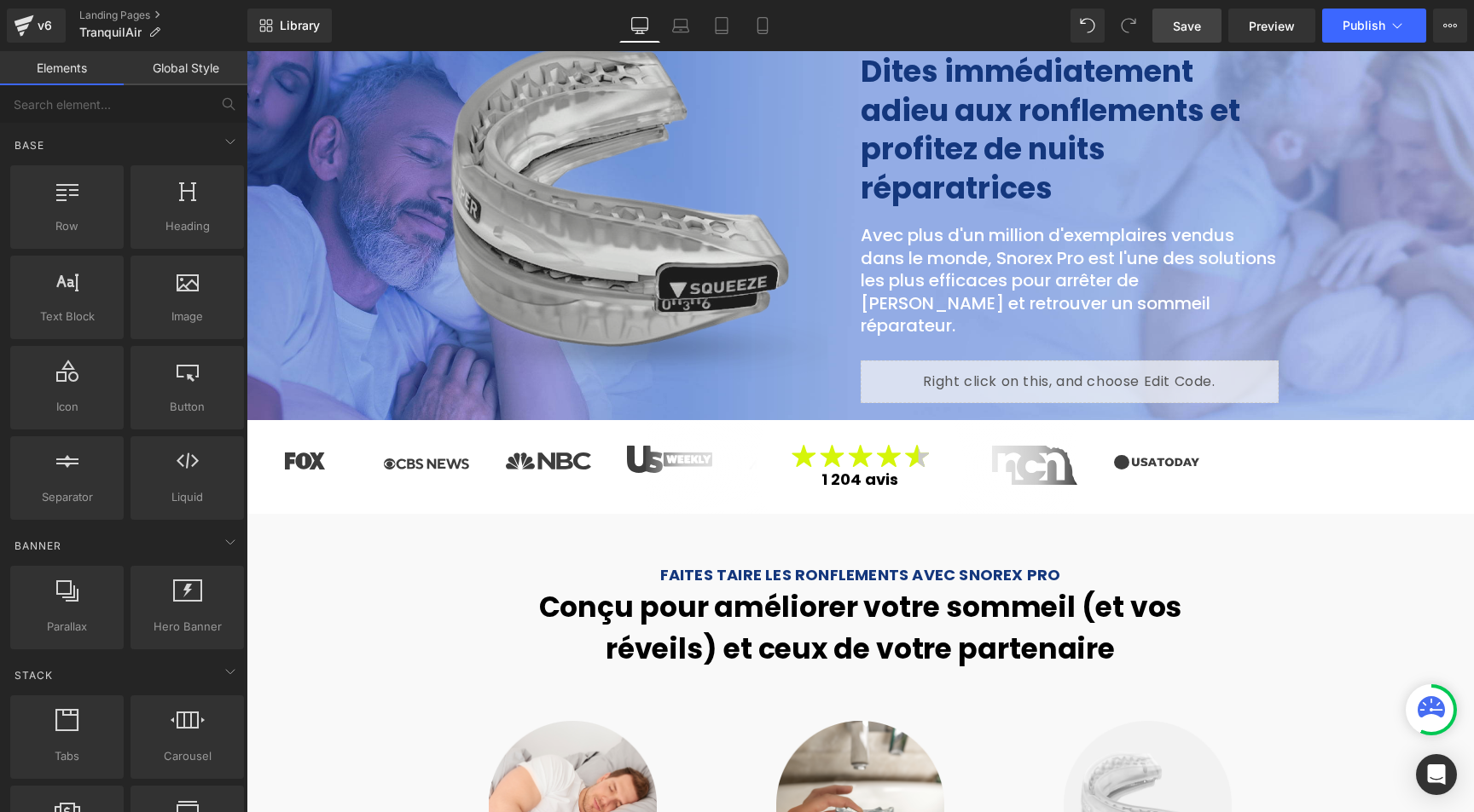
scroll to position [0, 0]
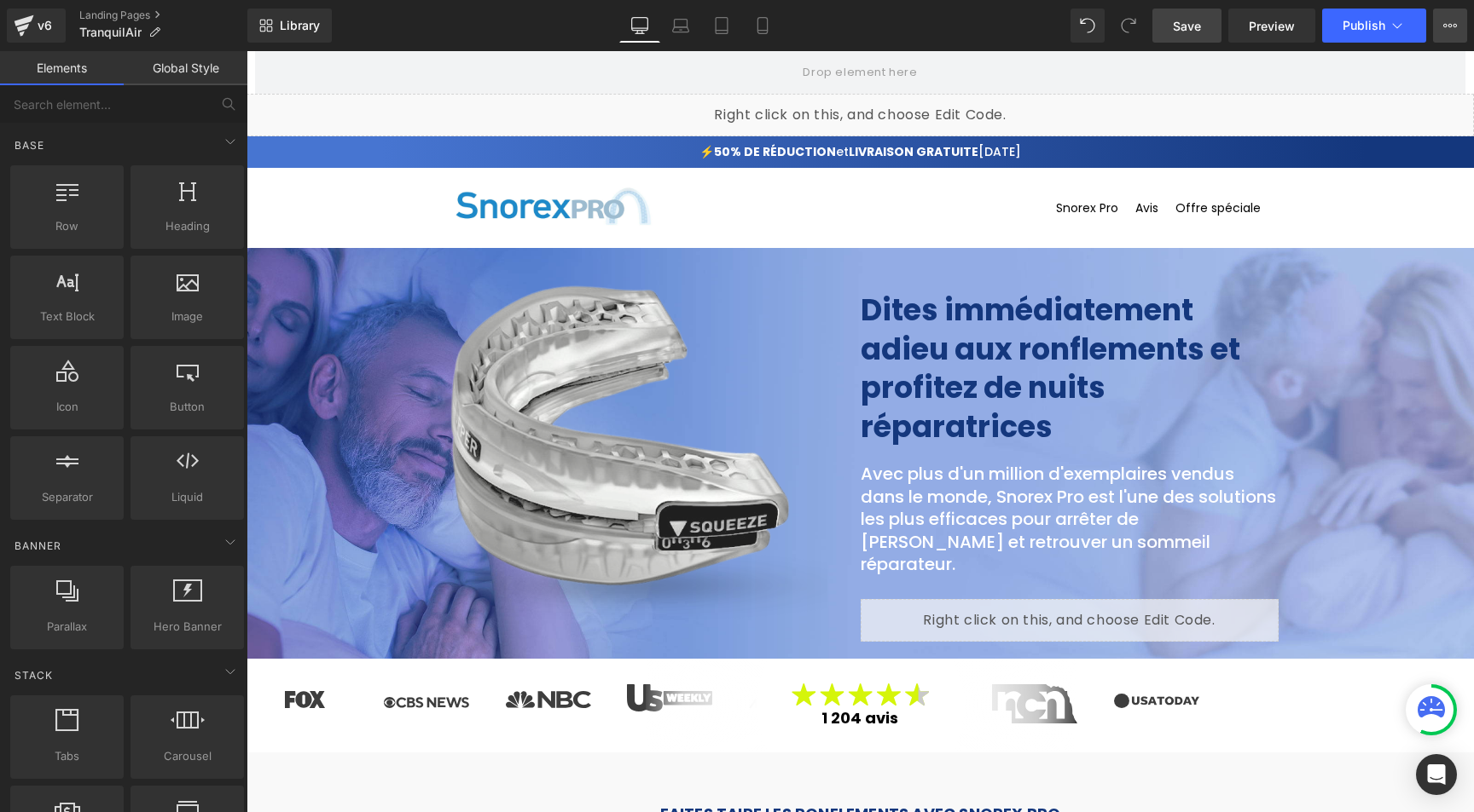
click at [1447, 27] on icon at bounding box center [1450, 26] width 14 height 14
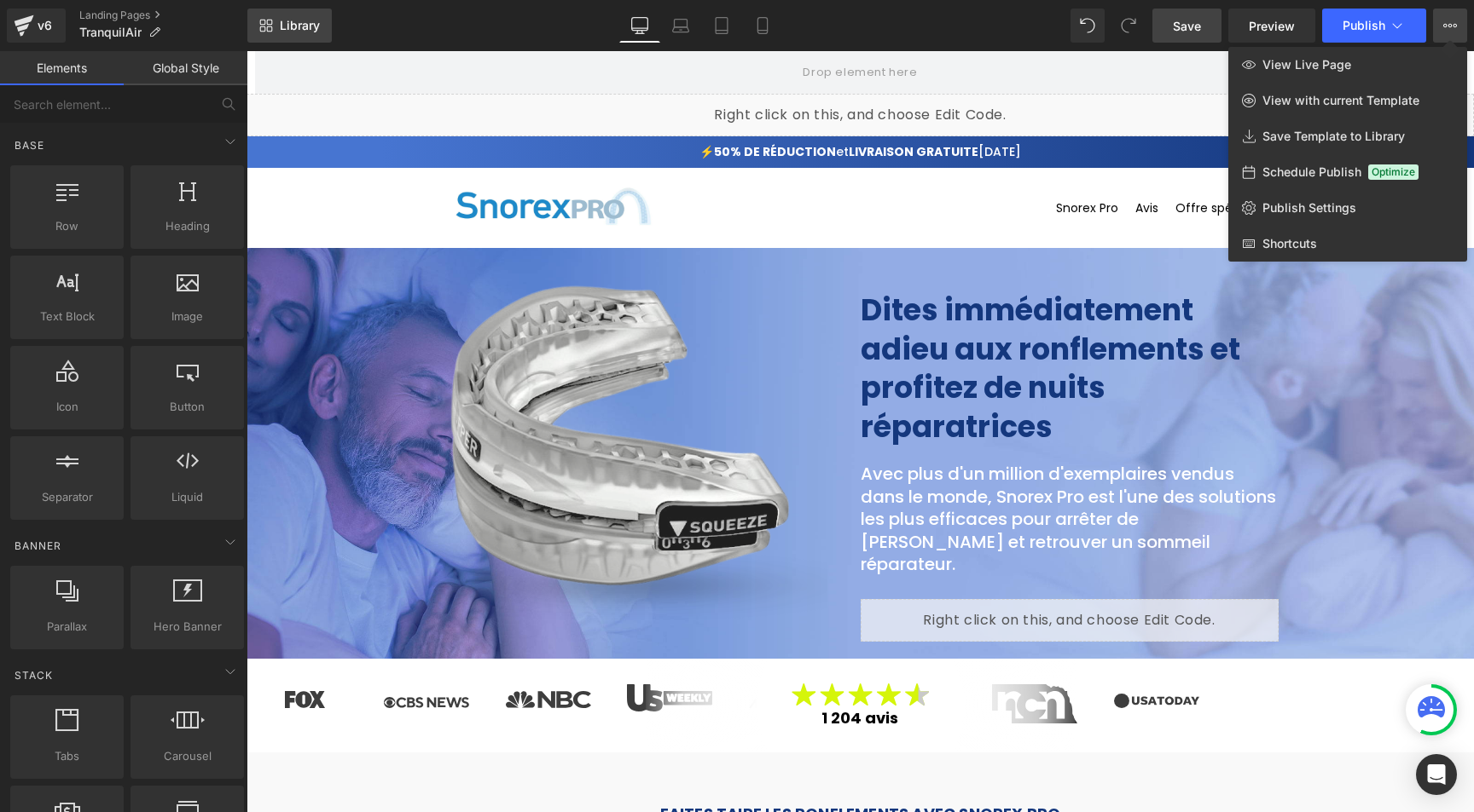
click at [317, 20] on span "Library" at bounding box center [300, 26] width 40 height 16
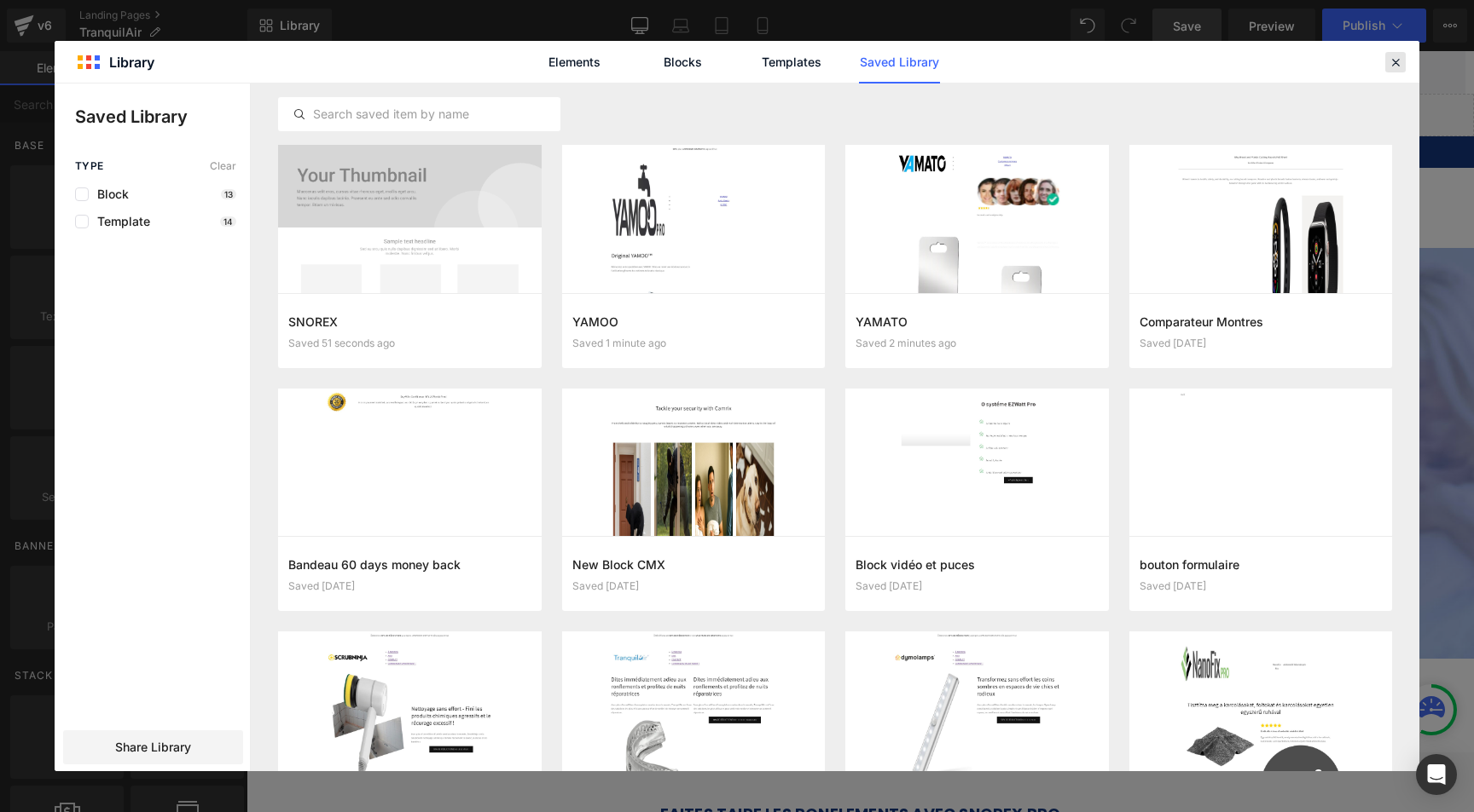
click at [1402, 63] on icon at bounding box center [1395, 63] width 16 height 16
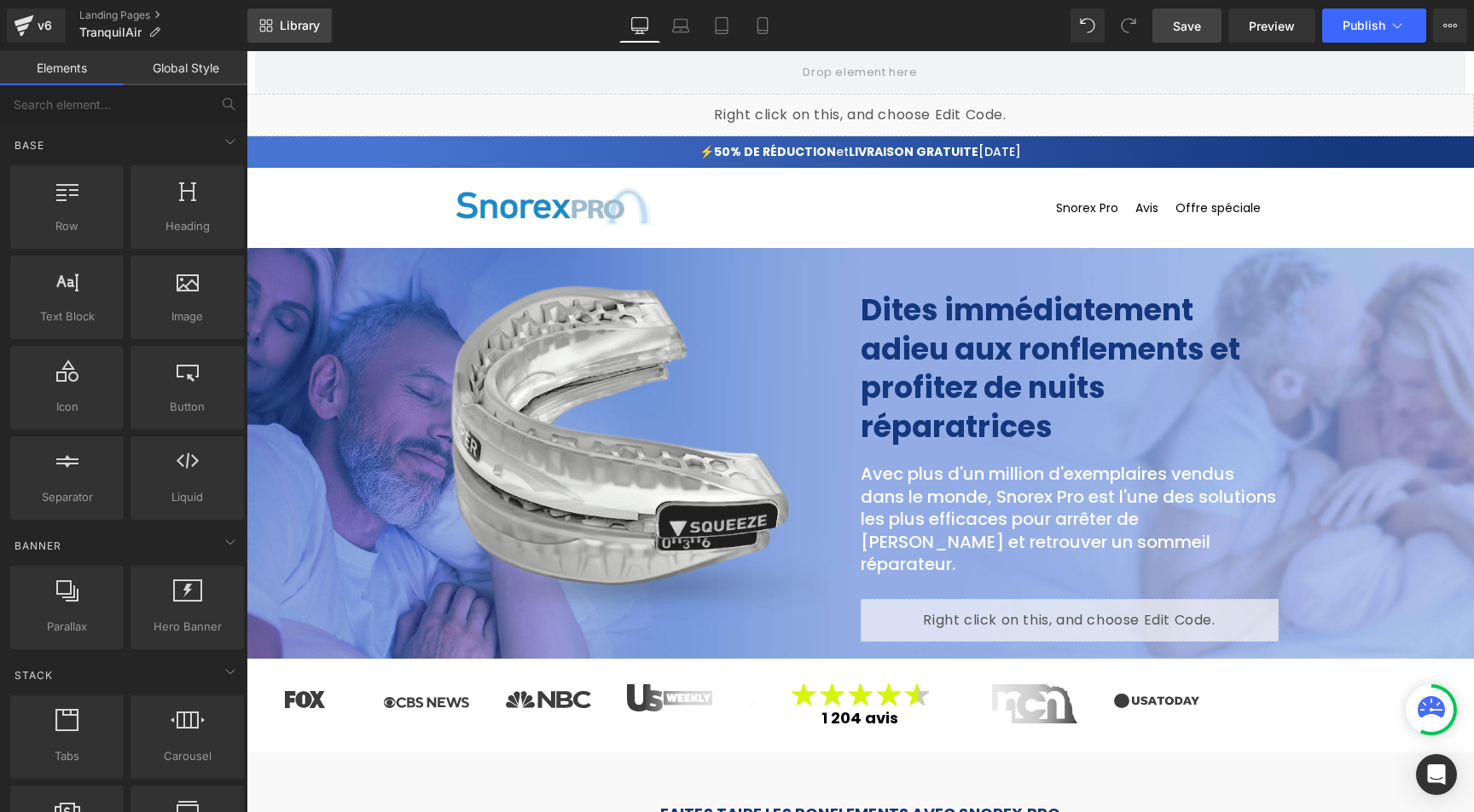
click at [295, 29] on span "Library" at bounding box center [300, 26] width 40 height 16
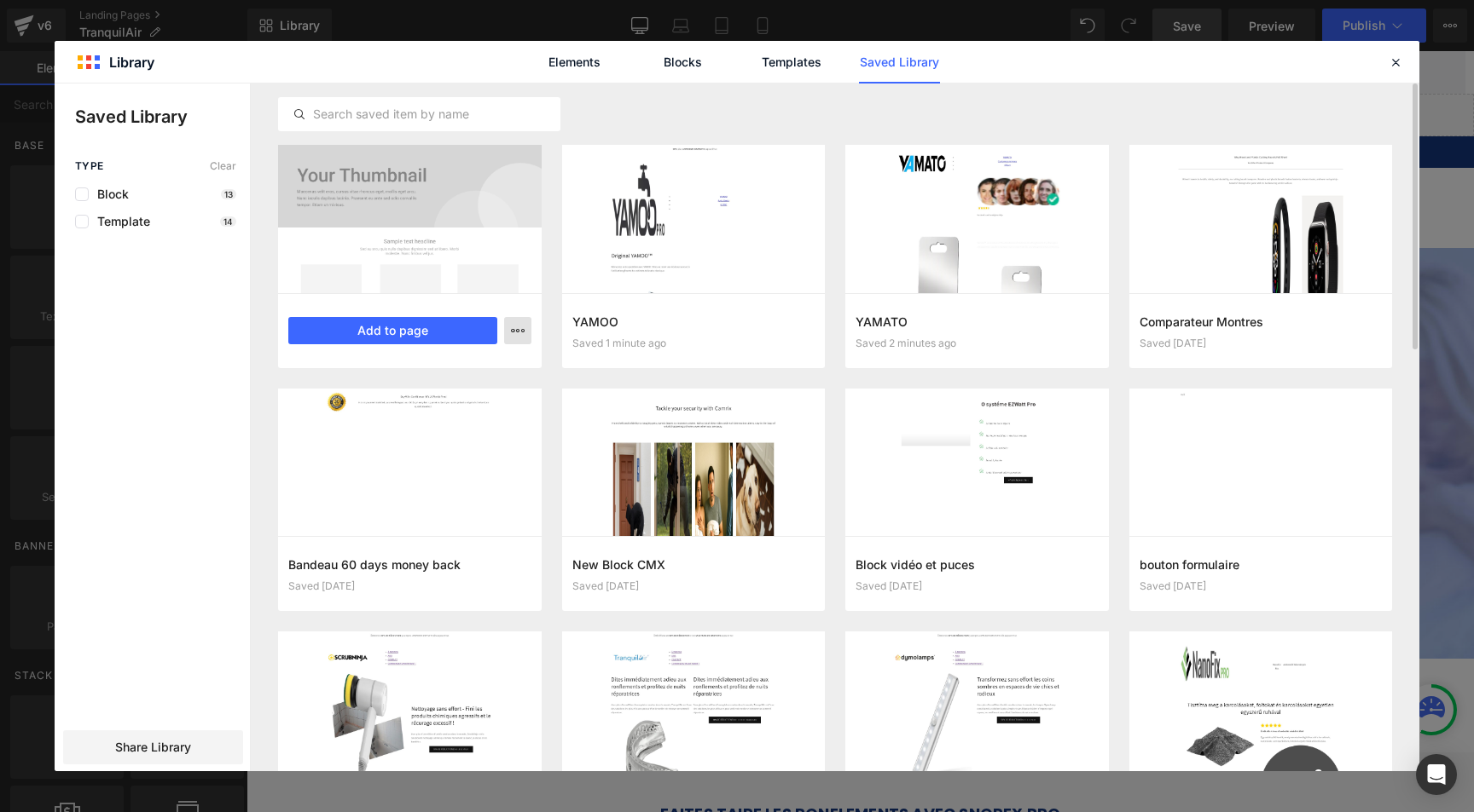
click at [523, 331] on icon "button" at bounding box center [518, 331] width 14 height 14
click at [445, 395] on div "Delete" at bounding box center [434, 405] width 195 height 36
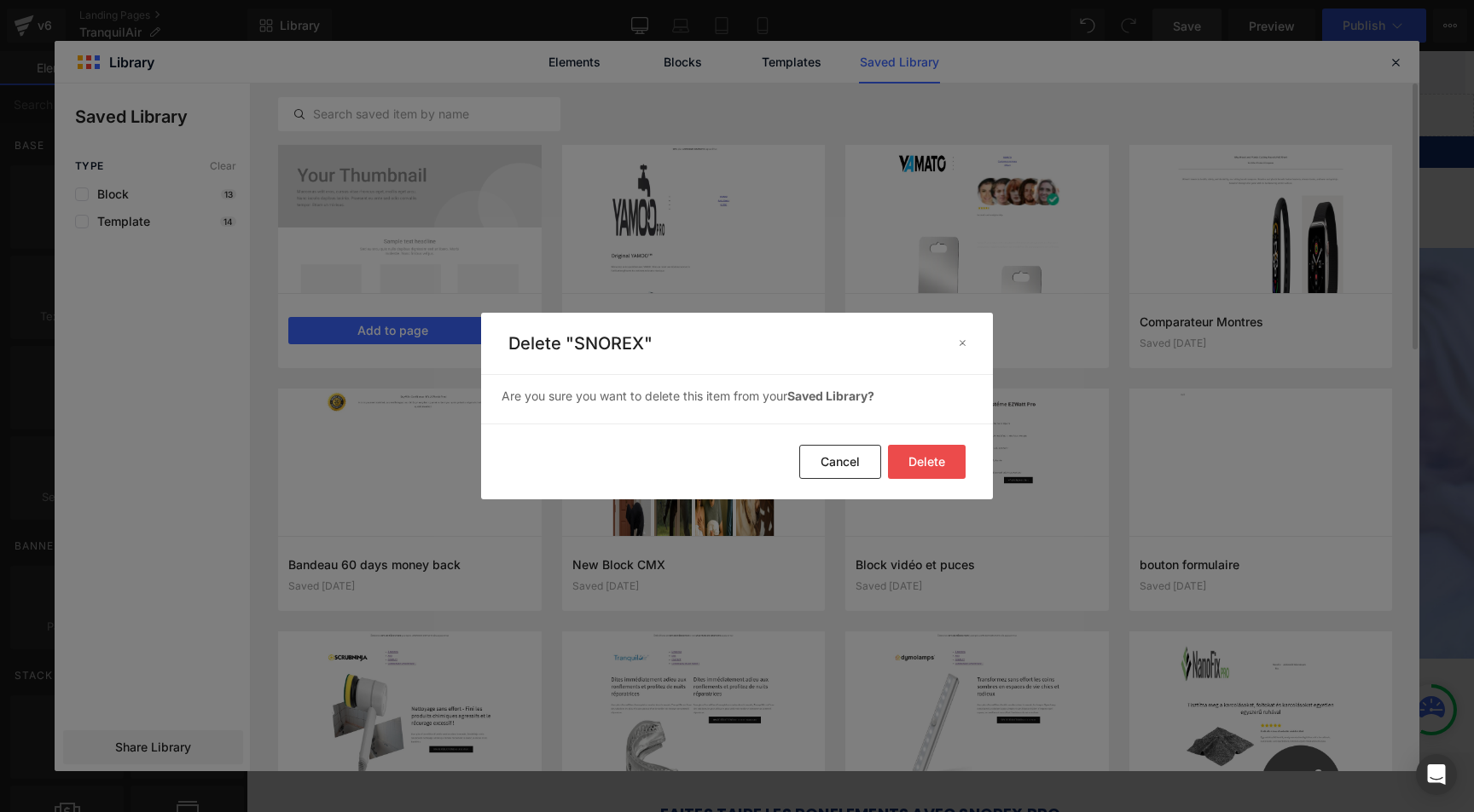
click at [939, 461] on button "Delete" at bounding box center [926, 461] width 78 height 34
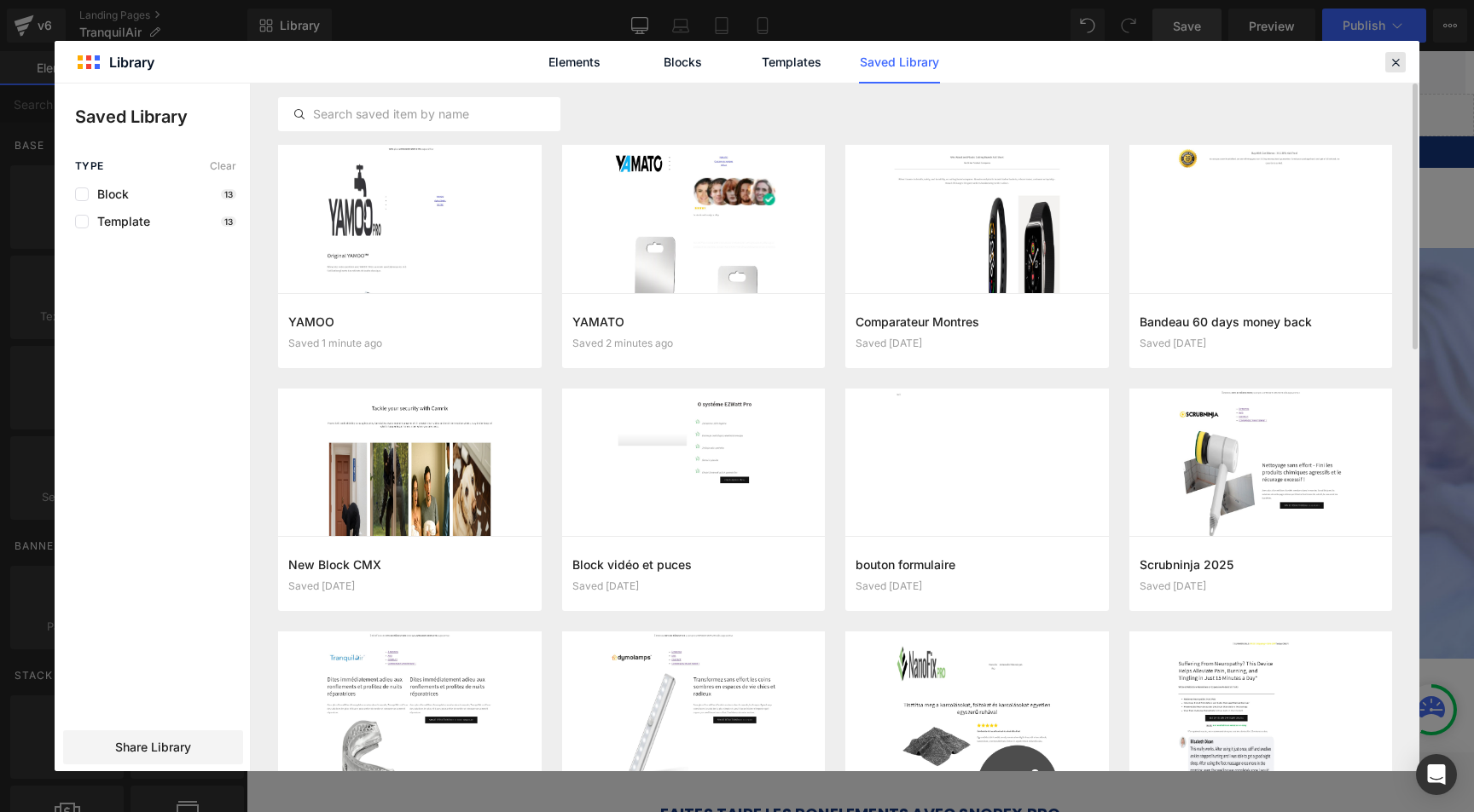
click at [1394, 67] on icon at bounding box center [1395, 63] width 16 height 16
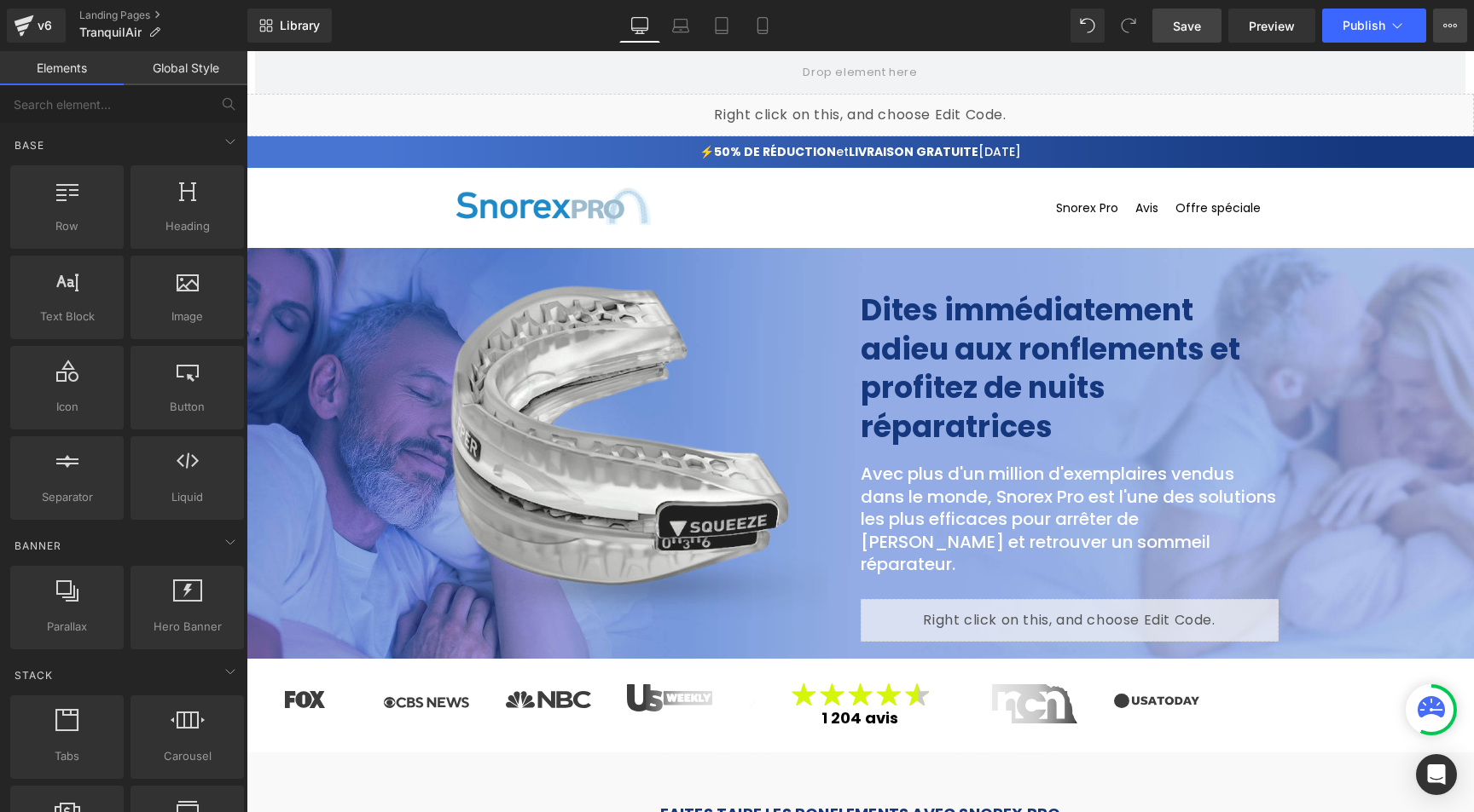
click at [1438, 27] on button "View Live Page View with current Template Save Template to Library Schedule Pub…" at bounding box center [1450, 25] width 34 height 34
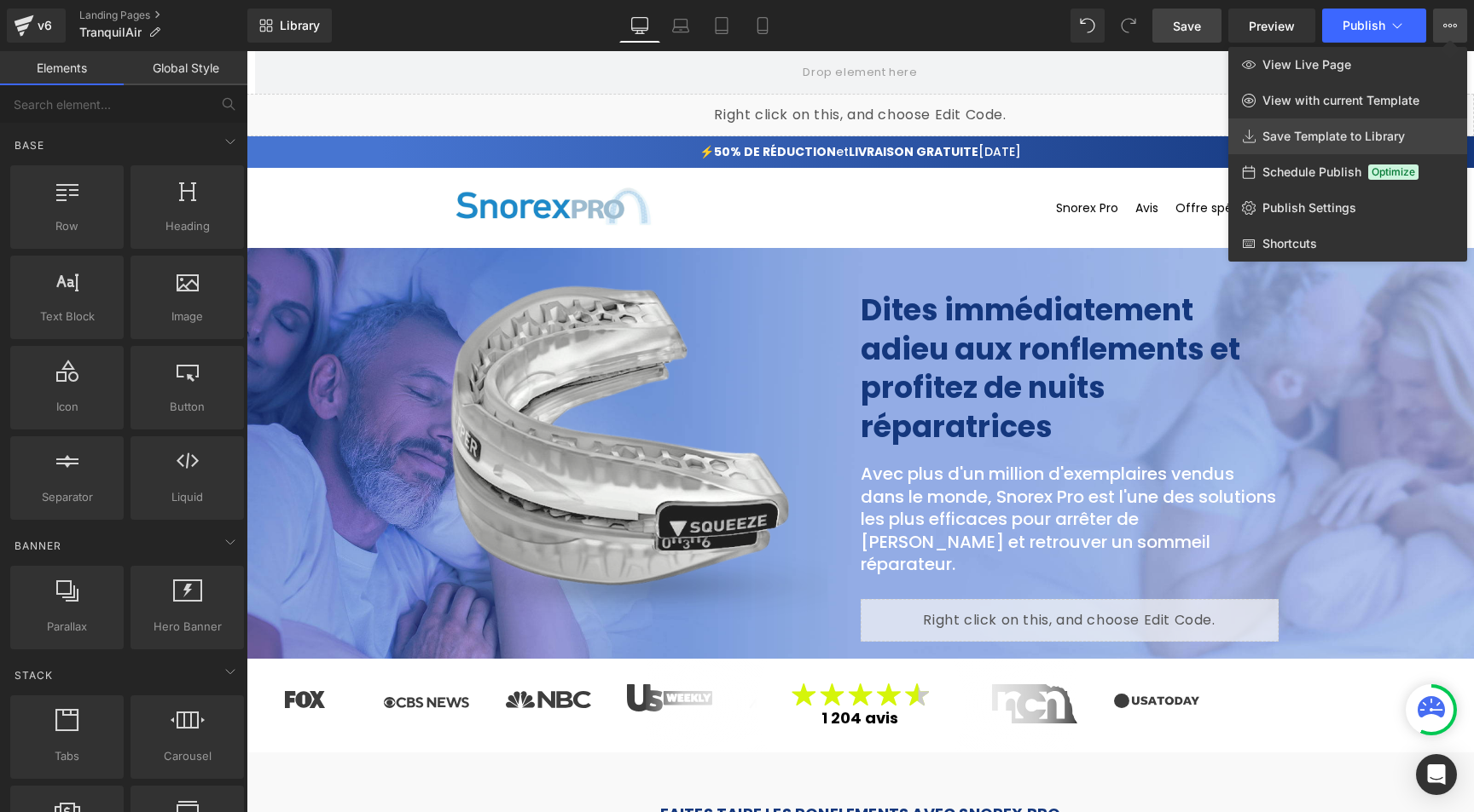
click at [1337, 134] on span "Save Template to Library" at bounding box center [1333, 137] width 142 height 16
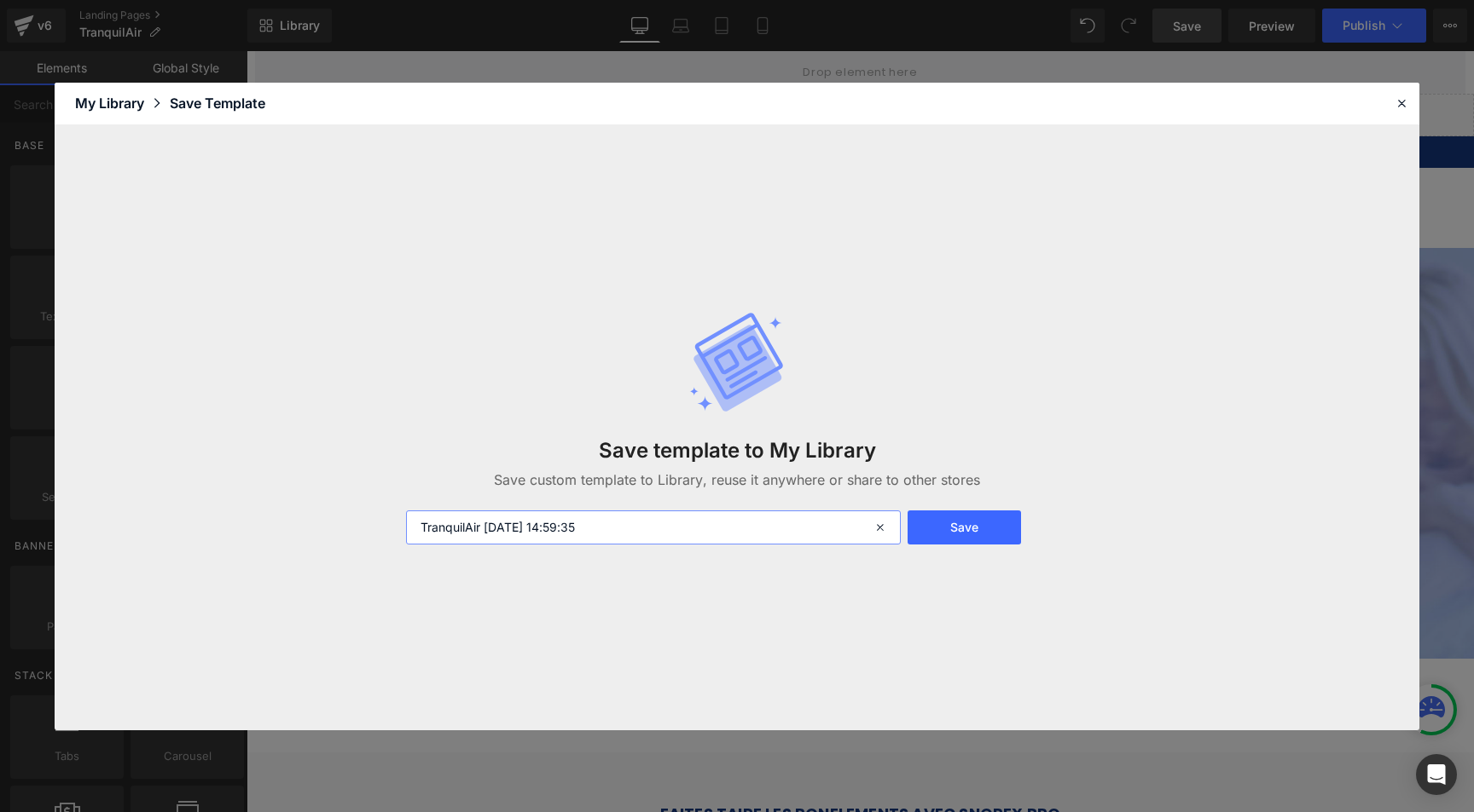
click at [568, 517] on input "TranquilAir 2025-10-03 14:59:35" at bounding box center [653, 527] width 495 height 34
type input "SNOREX"
click at [960, 518] on button "Save" at bounding box center [964, 527] width 113 height 34
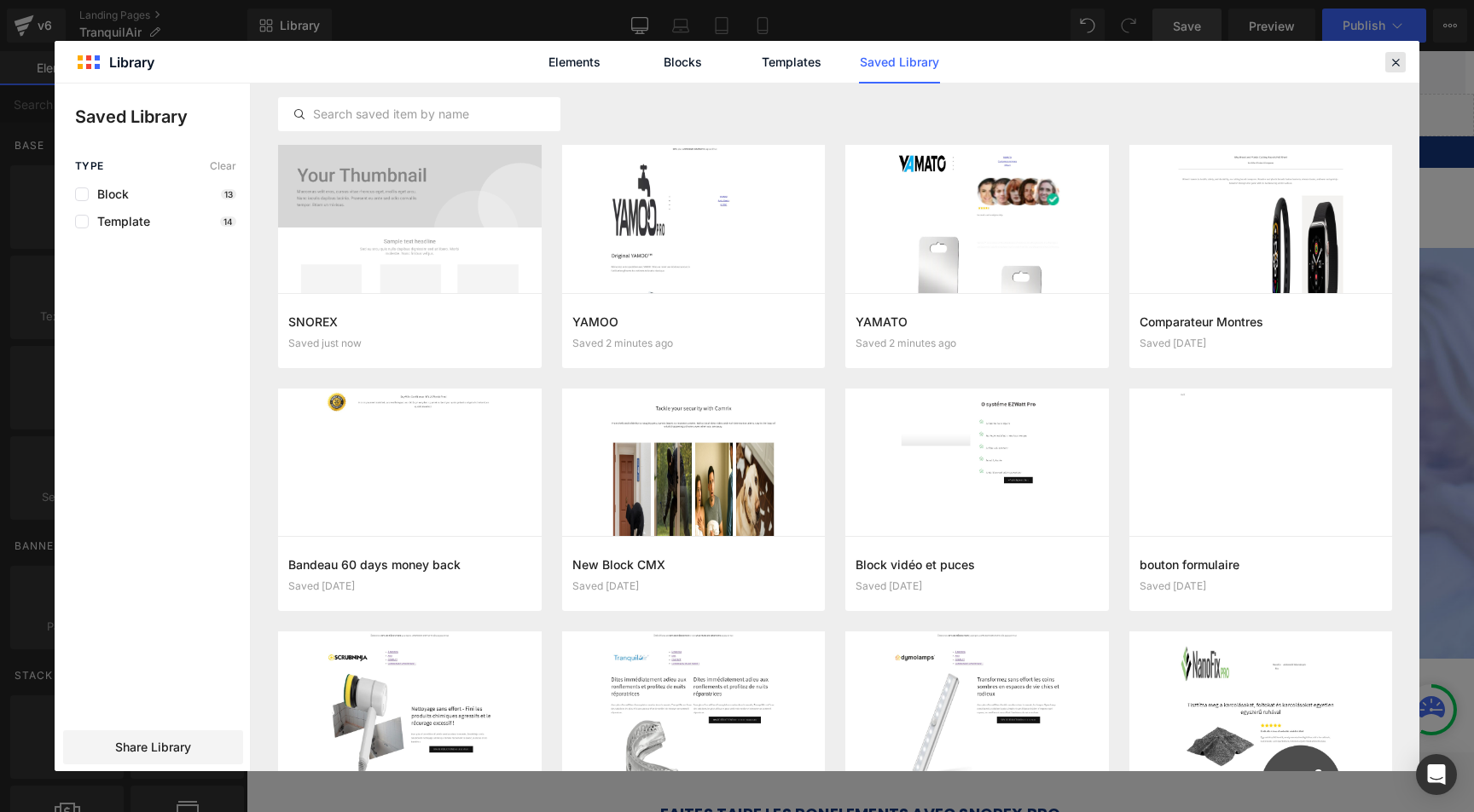
drag, startPoint x: 1397, startPoint y: 58, endPoint x: 1134, endPoint y: 17, distance: 266.2
click at [1397, 58] on icon at bounding box center [1395, 63] width 16 height 16
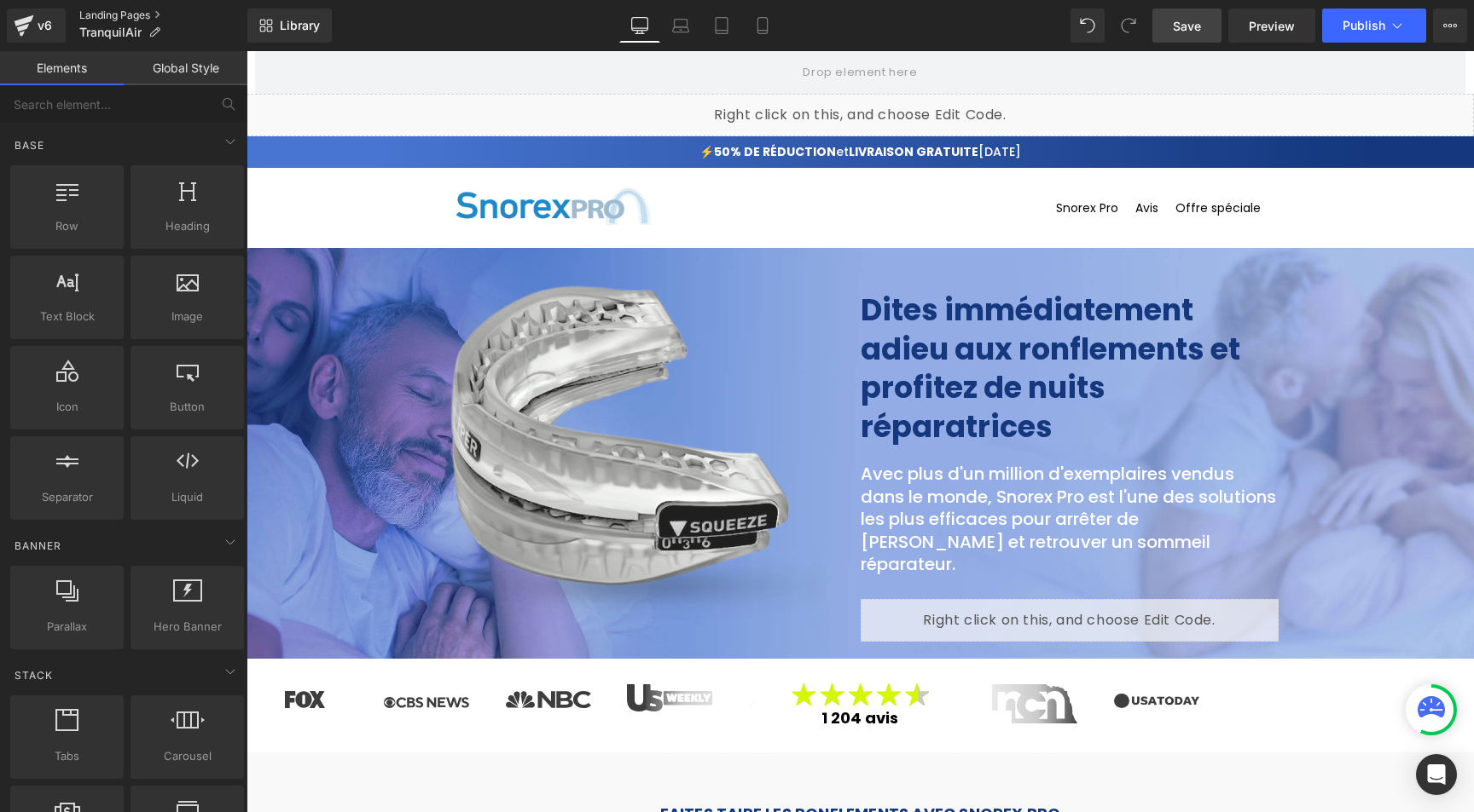
click at [122, 11] on link "Landing Pages" at bounding box center [163, 16] width 168 height 14
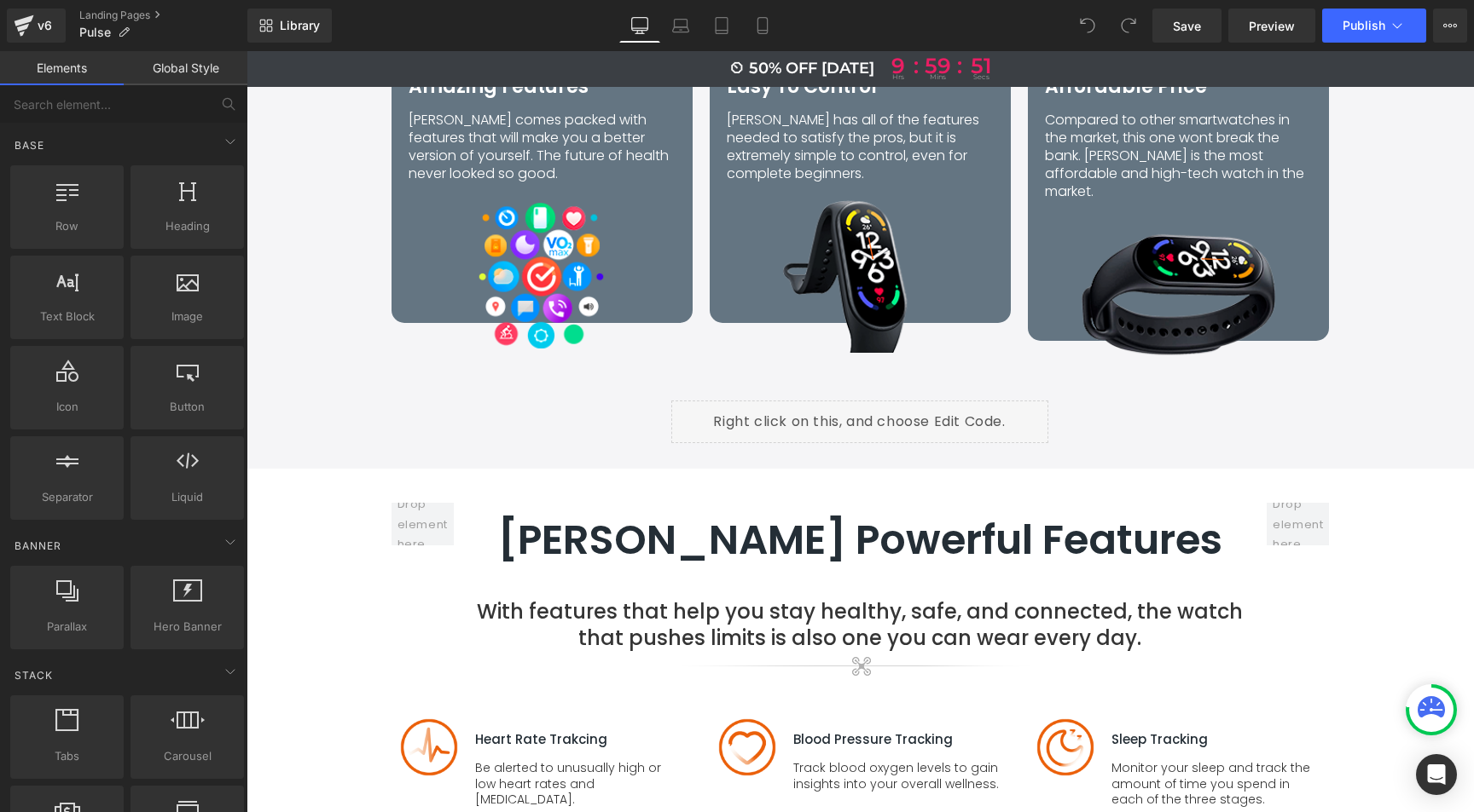
scroll to position [1387, 0]
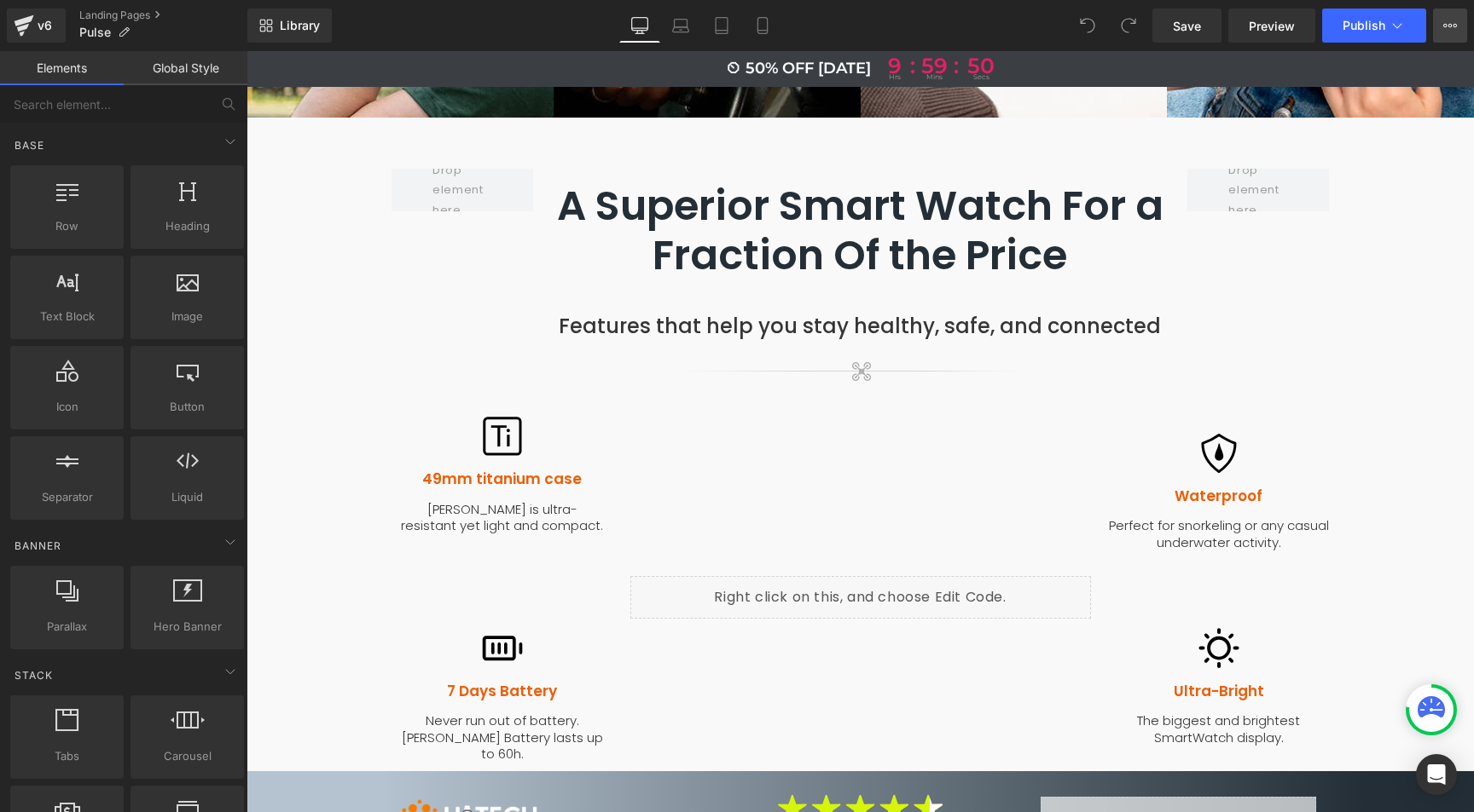
click at [1448, 22] on icon at bounding box center [1450, 26] width 14 height 14
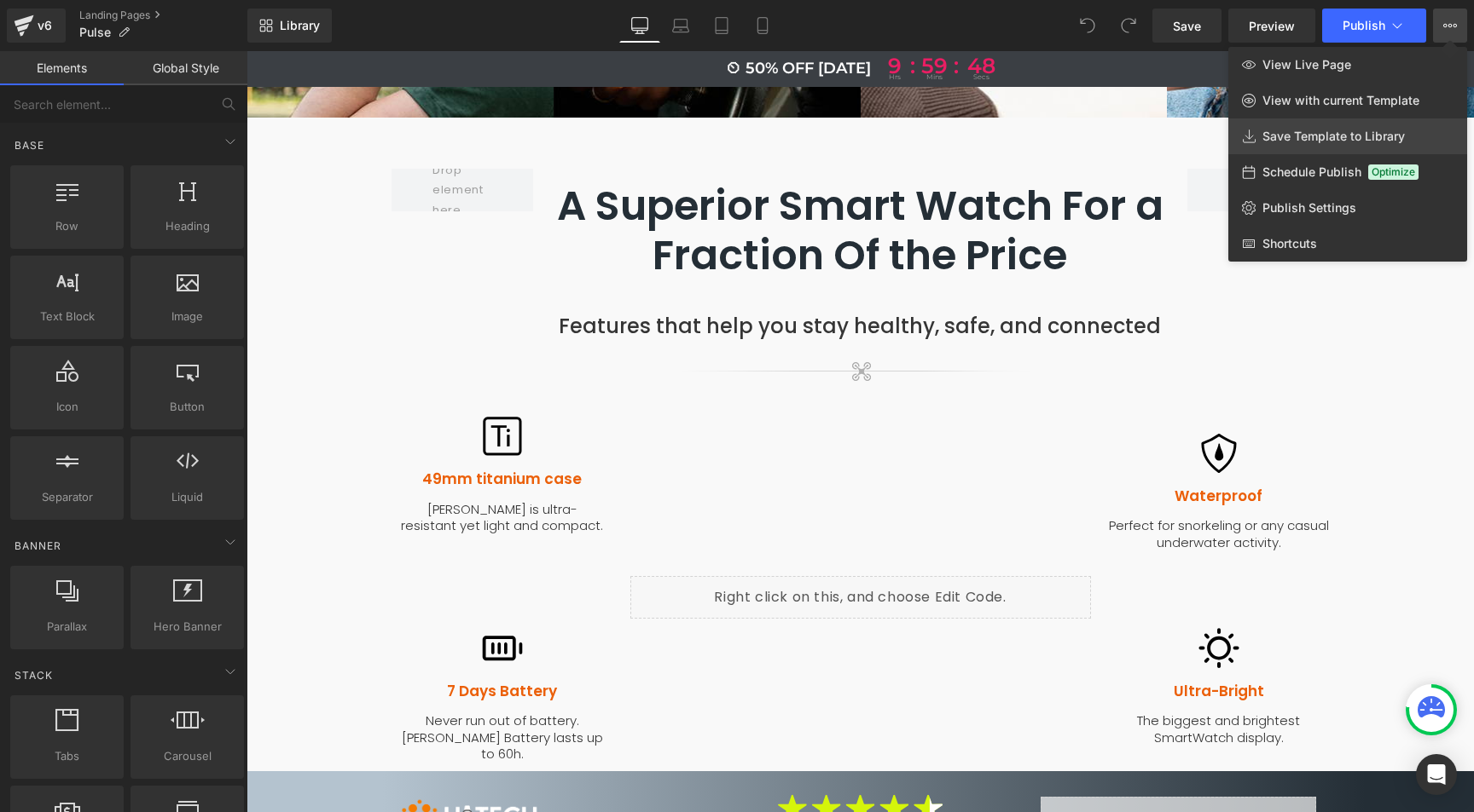
click at [1321, 142] on span "Save Template to Library" at bounding box center [1333, 137] width 142 height 16
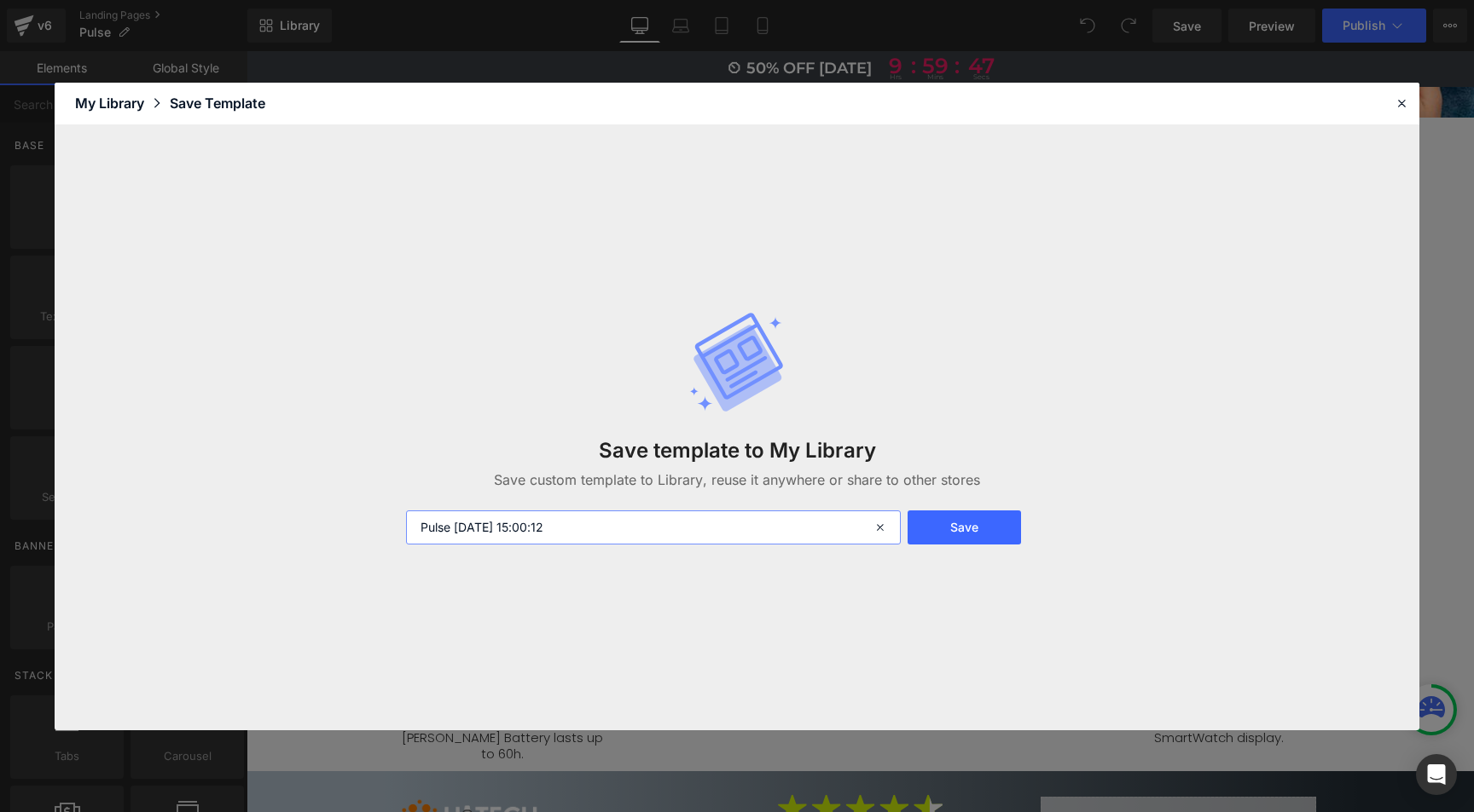
click at [476, 527] on input "Pulse [DATE] 15:00:12" at bounding box center [653, 527] width 495 height 34
type input "UTECH"
click at [942, 538] on button "Save" at bounding box center [964, 527] width 113 height 34
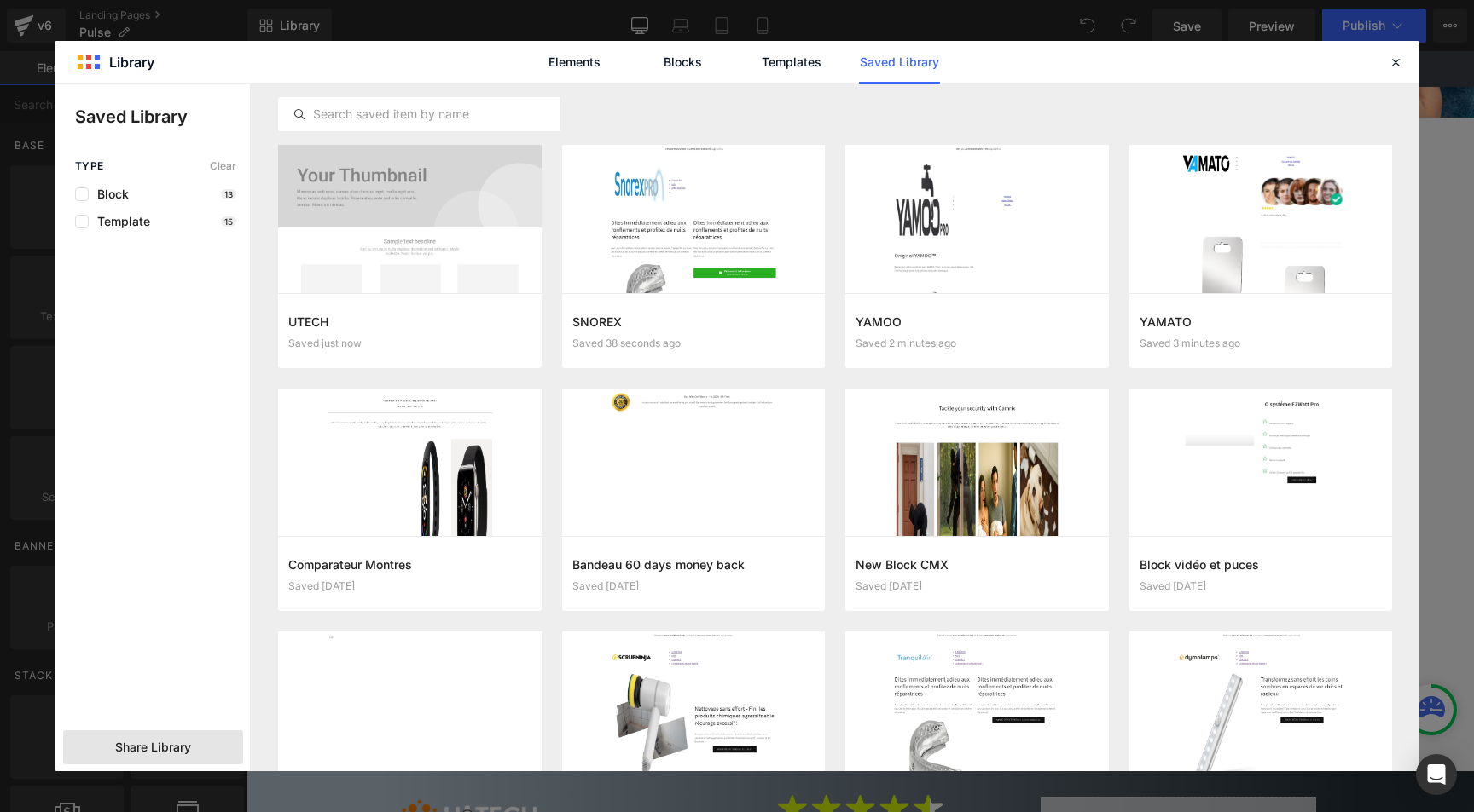
click at [201, 749] on div "Share Library" at bounding box center [153, 747] width 180 height 34
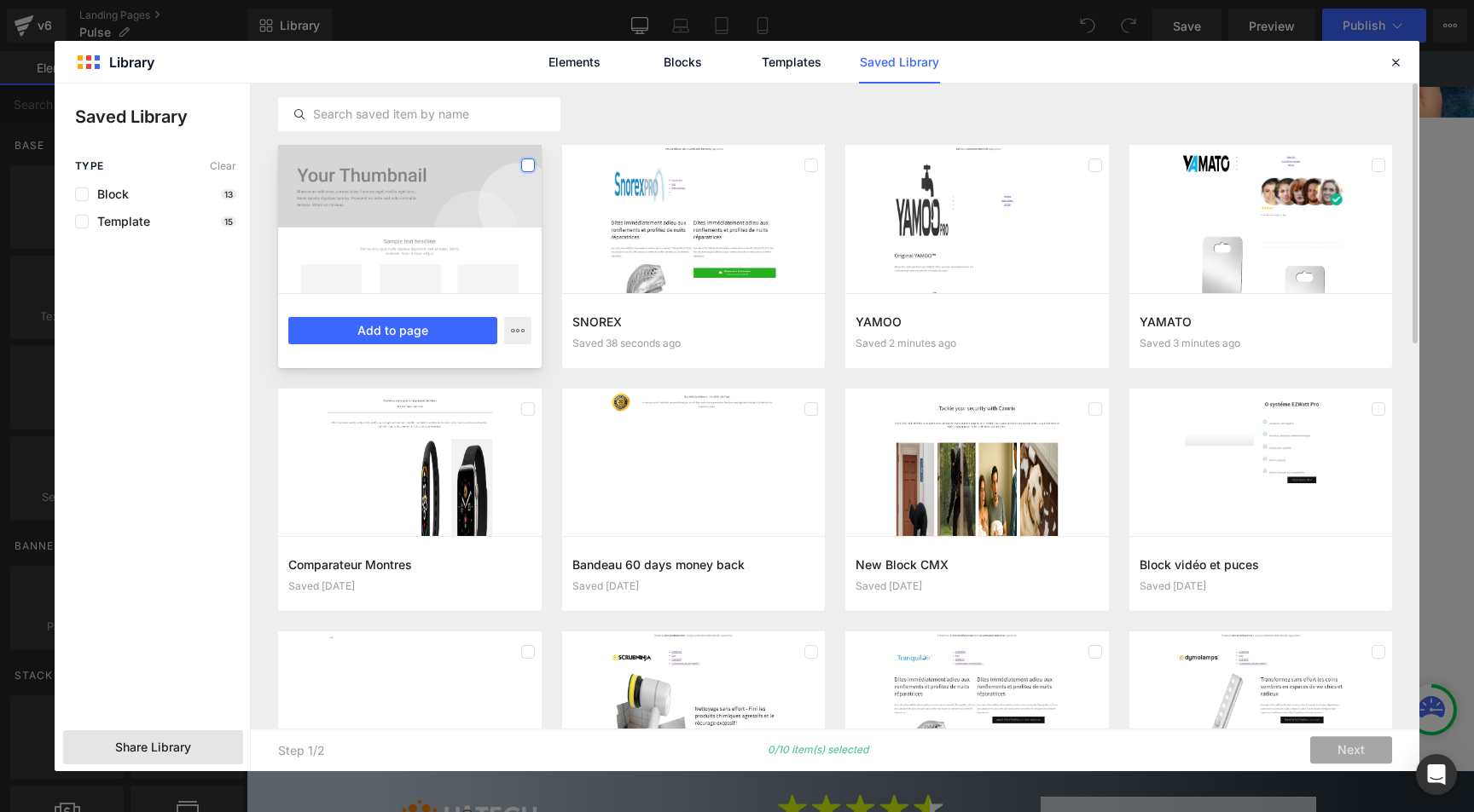
click at [530, 167] on label at bounding box center [528, 166] width 14 height 14
drag, startPoint x: 812, startPoint y: 165, endPoint x: 830, endPoint y: 173, distance: 19.7
click at [812, 166] on label at bounding box center [812, 166] width 14 height 14
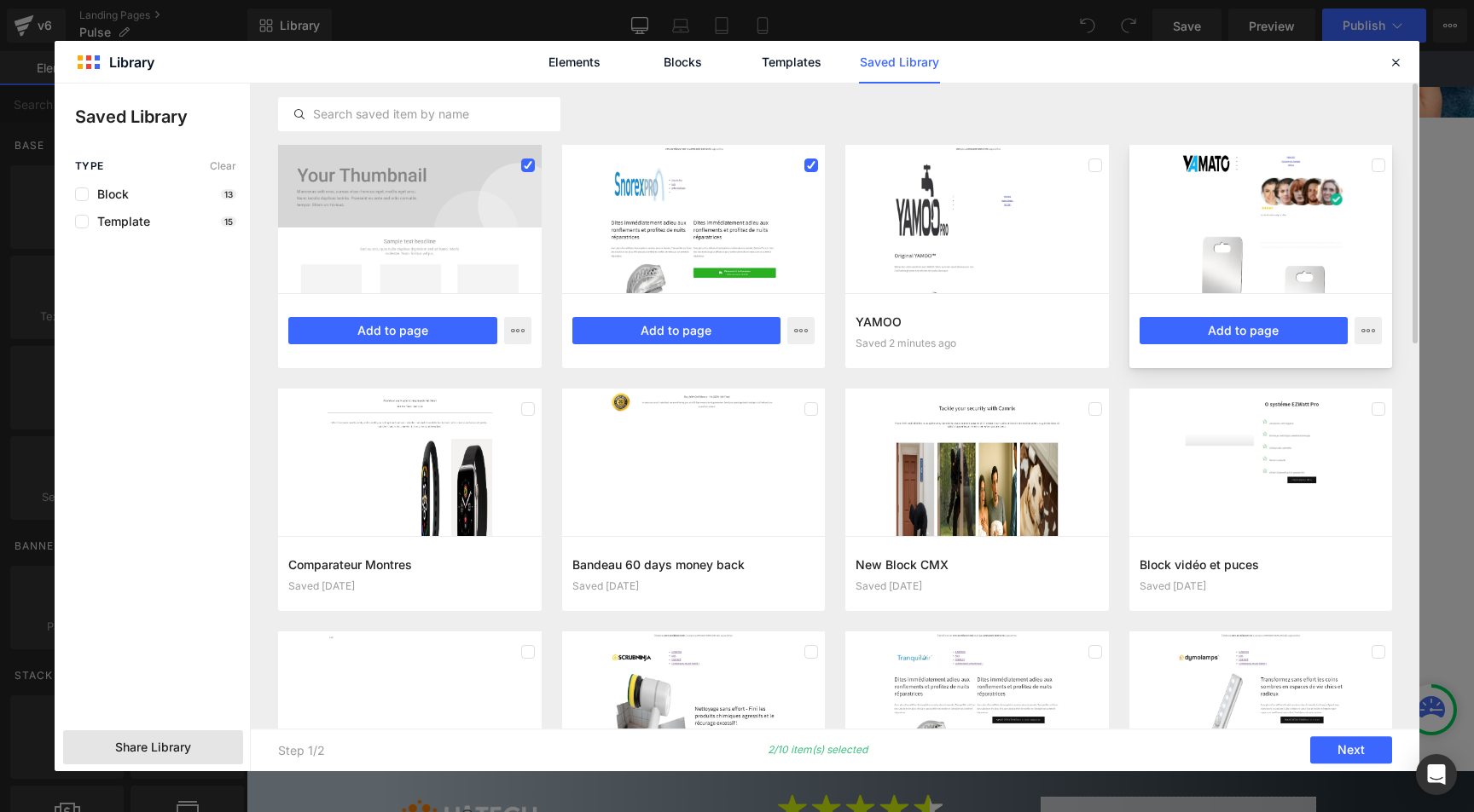
drag, startPoint x: 1098, startPoint y: 167, endPoint x: 1175, endPoint y: 197, distance: 82.6
click at [1097, 169] on label at bounding box center [1095, 166] width 14 height 14
click at [1375, 162] on label at bounding box center [1379, 166] width 14 height 14
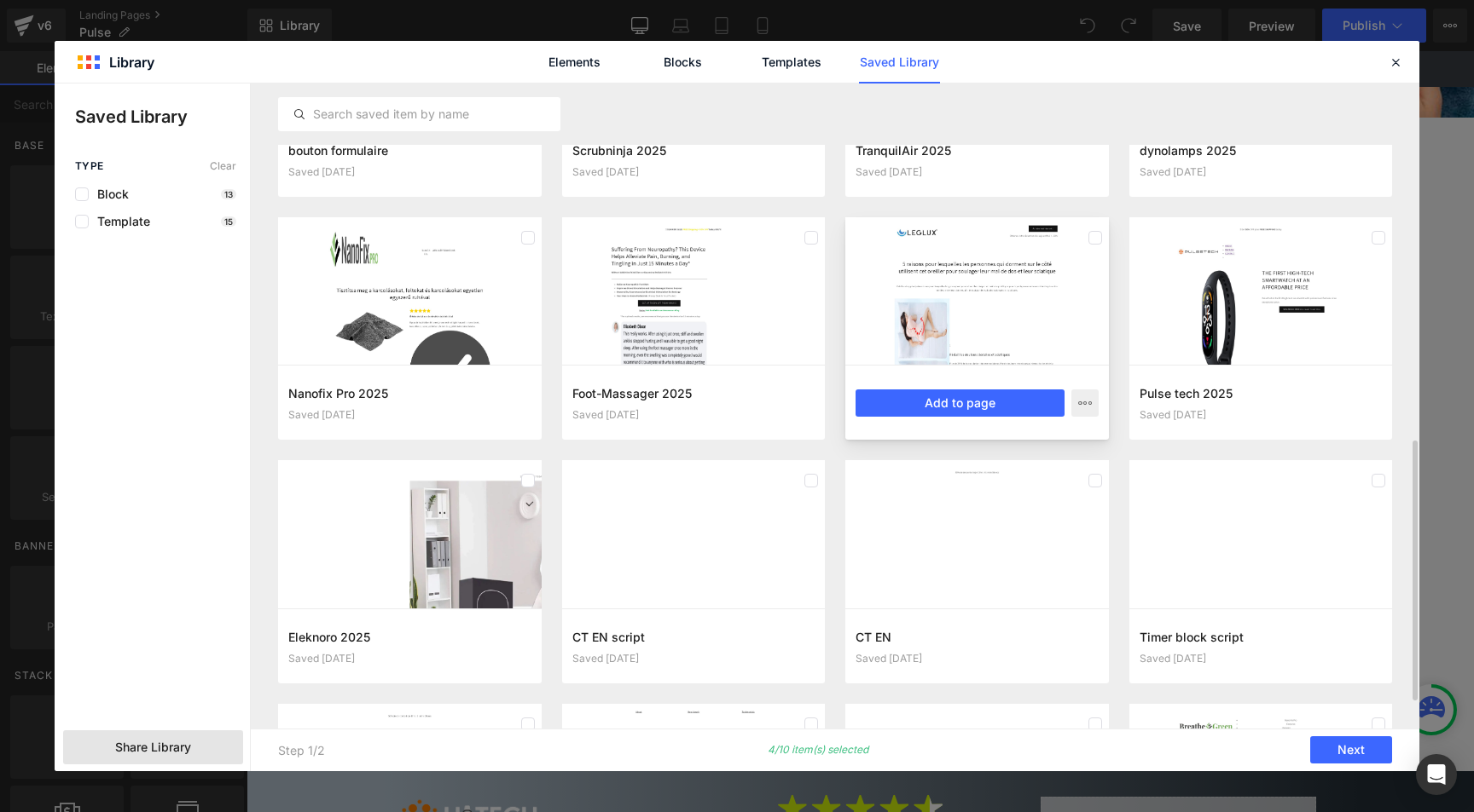
scroll to position [736, 0]
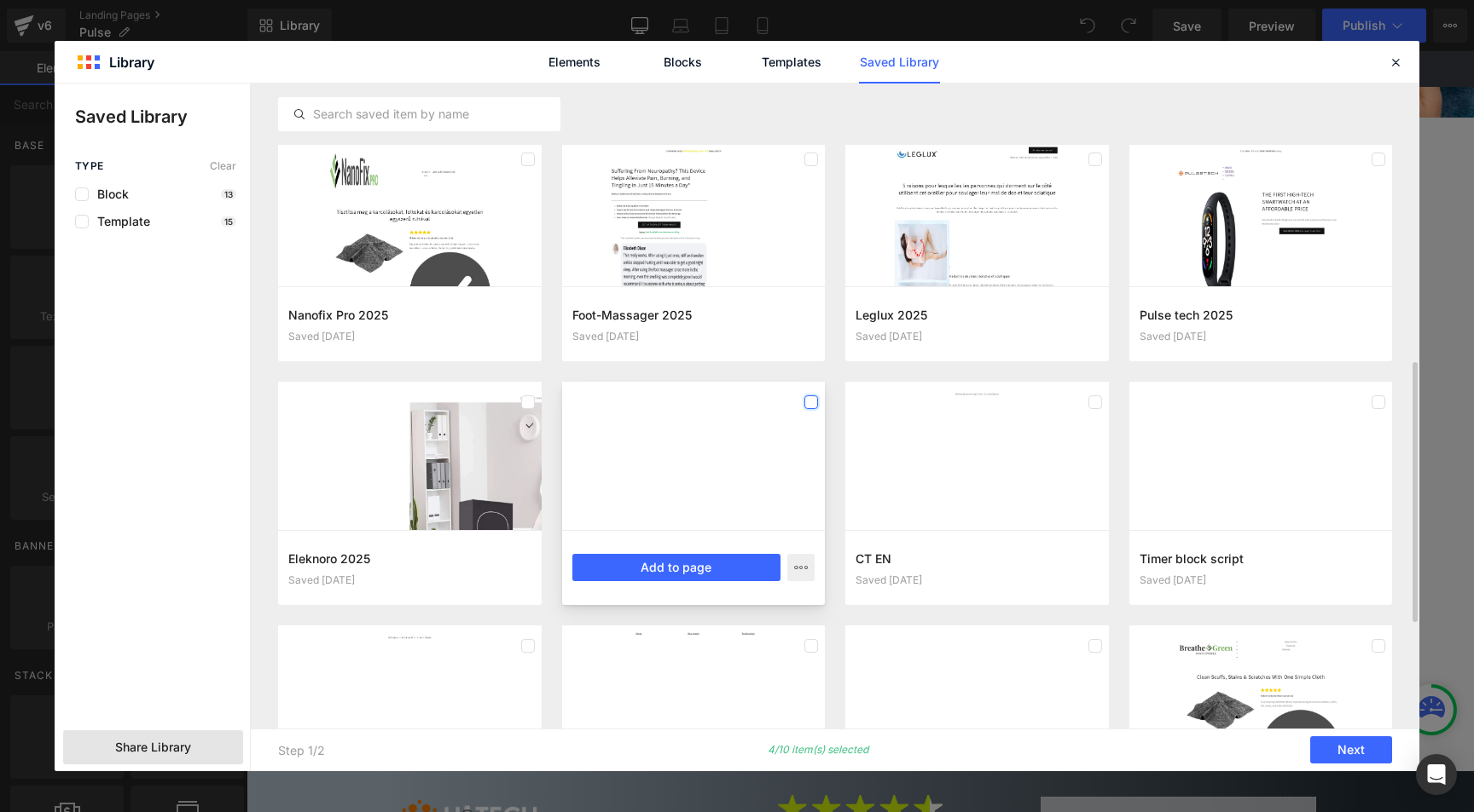
click at [808, 399] on label at bounding box center [812, 402] width 14 height 14
click at [1098, 401] on label at bounding box center [1095, 402] width 14 height 14
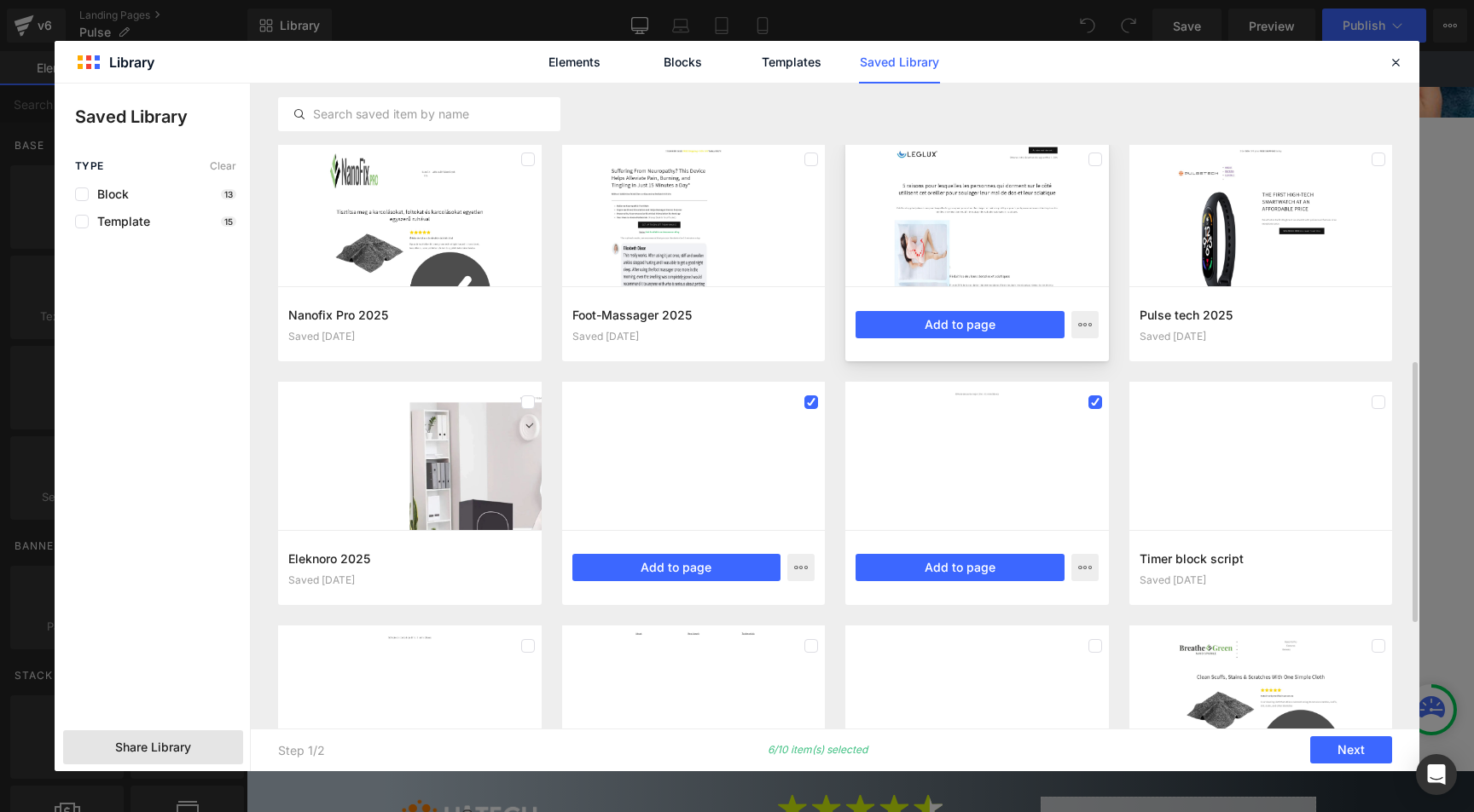
scroll to position [858, 0]
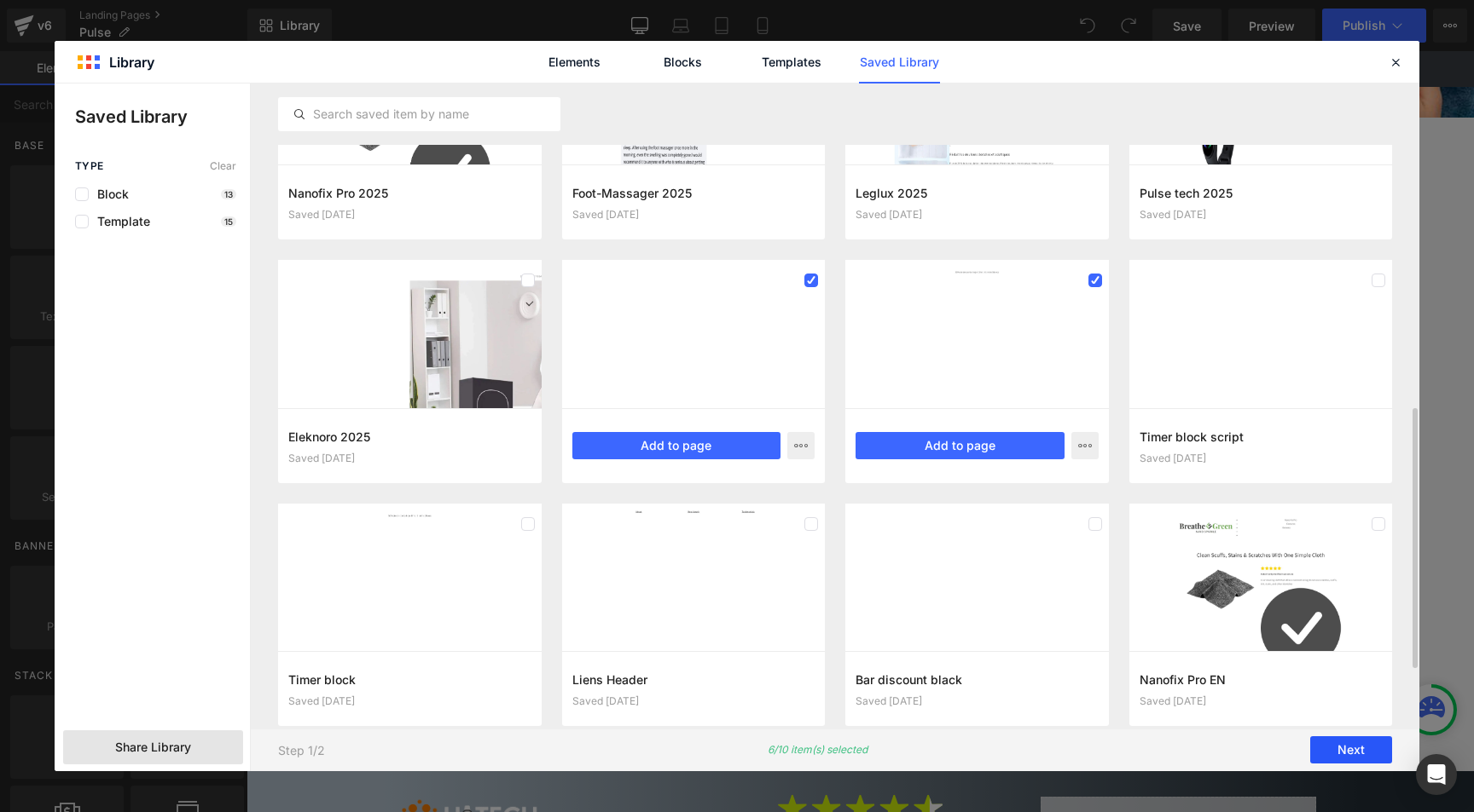
click at [1356, 755] on button "Next" at bounding box center [1351, 750] width 82 height 27
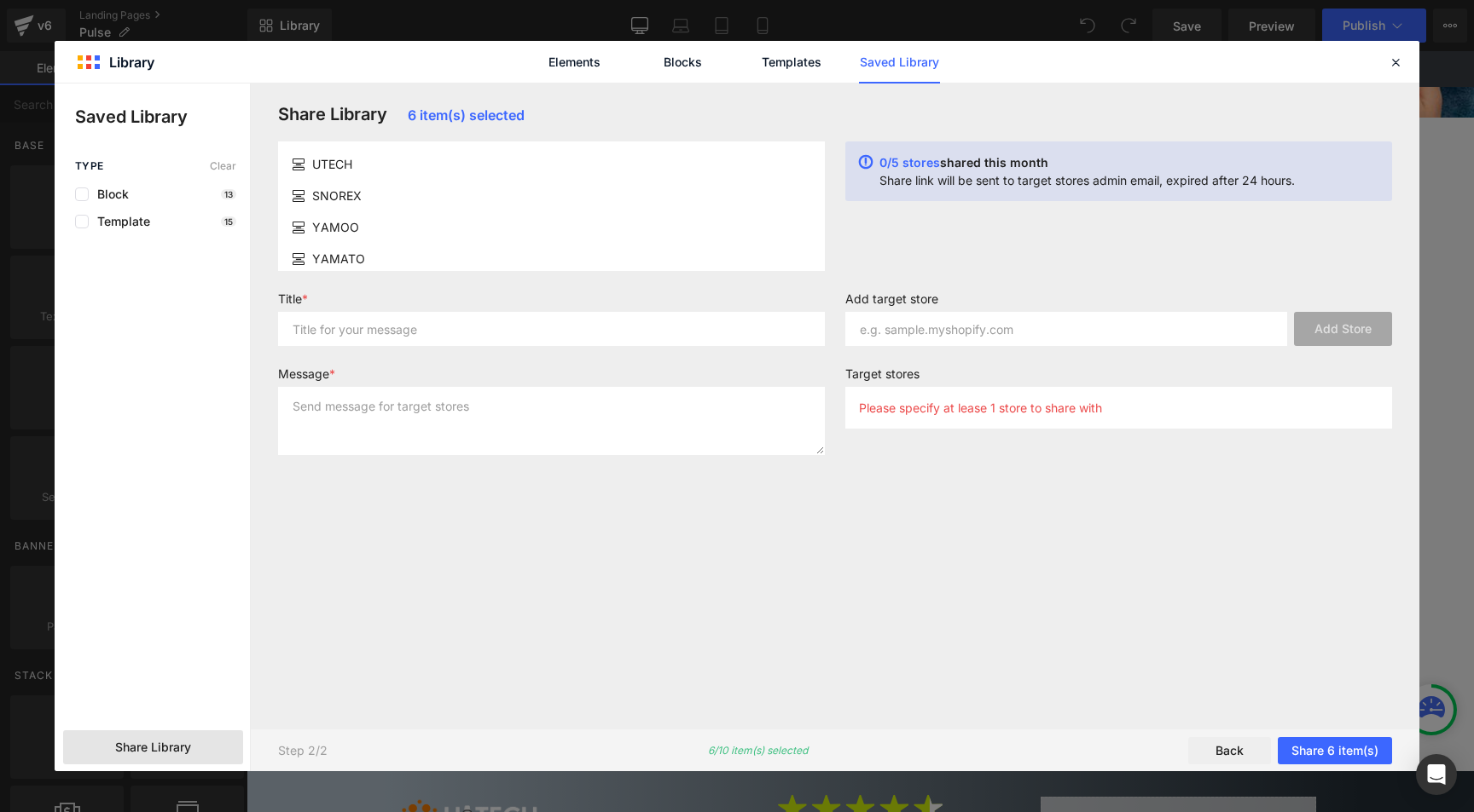
scroll to position [0, 0]
click at [368, 336] on input "text" at bounding box center [552, 329] width 546 height 34
type input "dede"
click at [397, 425] on textarea at bounding box center [552, 421] width 546 height 68
type textarea "dede"
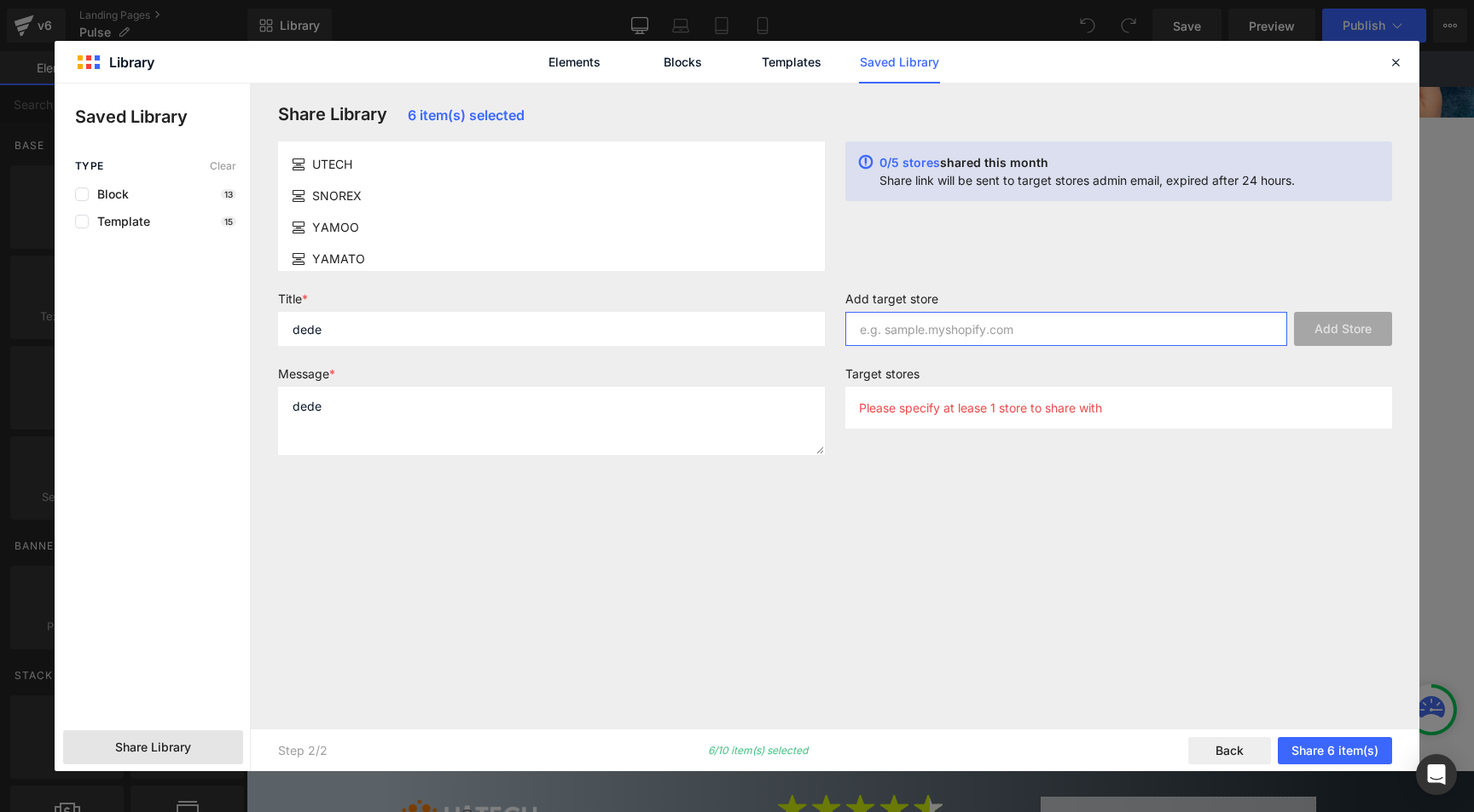
click at [987, 335] on input "text" at bounding box center [1066, 329] width 442 height 34
paste input "[DOMAIN_NAME]"
type input "[DOMAIN_NAME]"
click at [1371, 326] on button "Add Store" at bounding box center [1343, 329] width 98 height 34
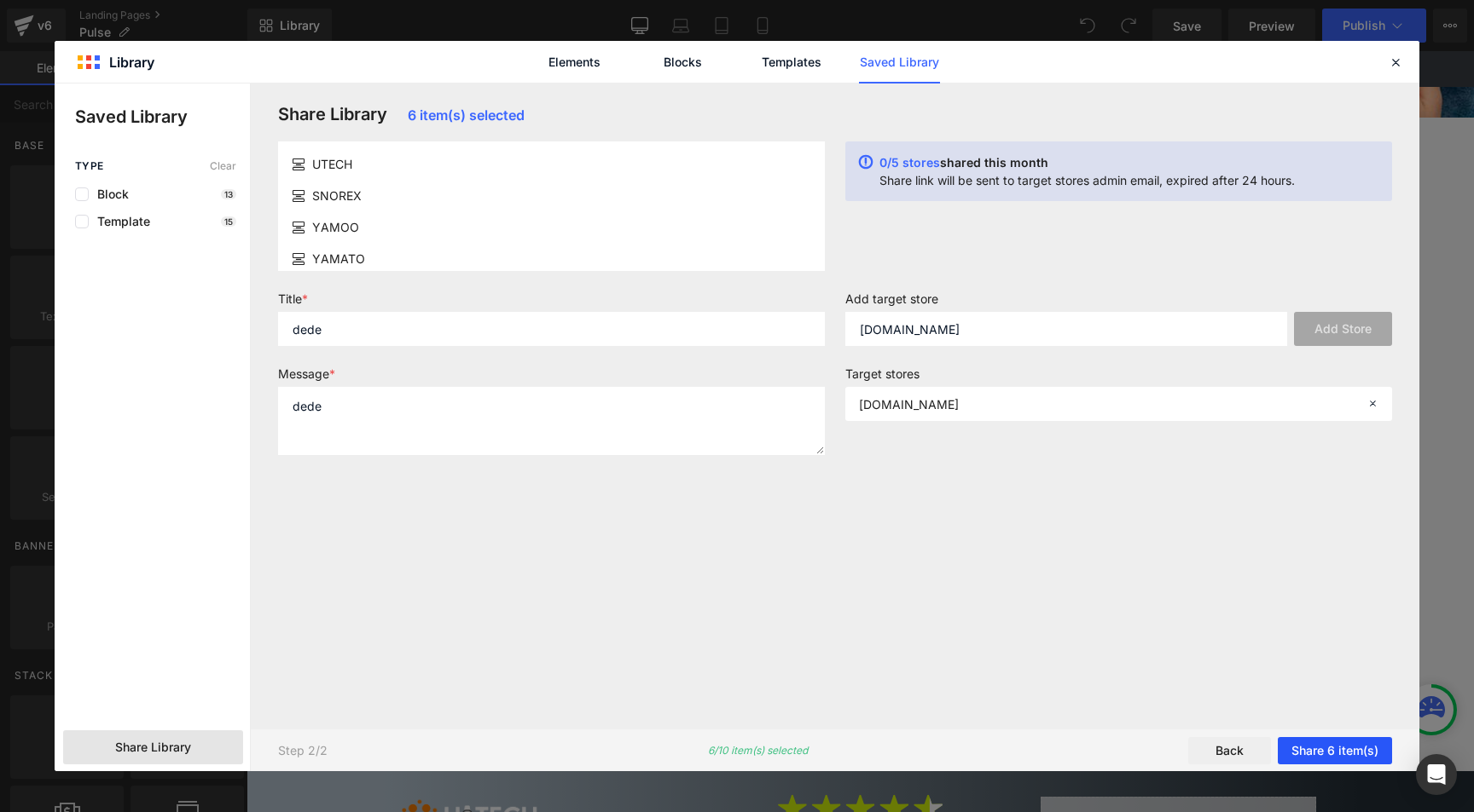
click at [1315, 751] on button "Share 6 item(s)" at bounding box center [1334, 750] width 114 height 27
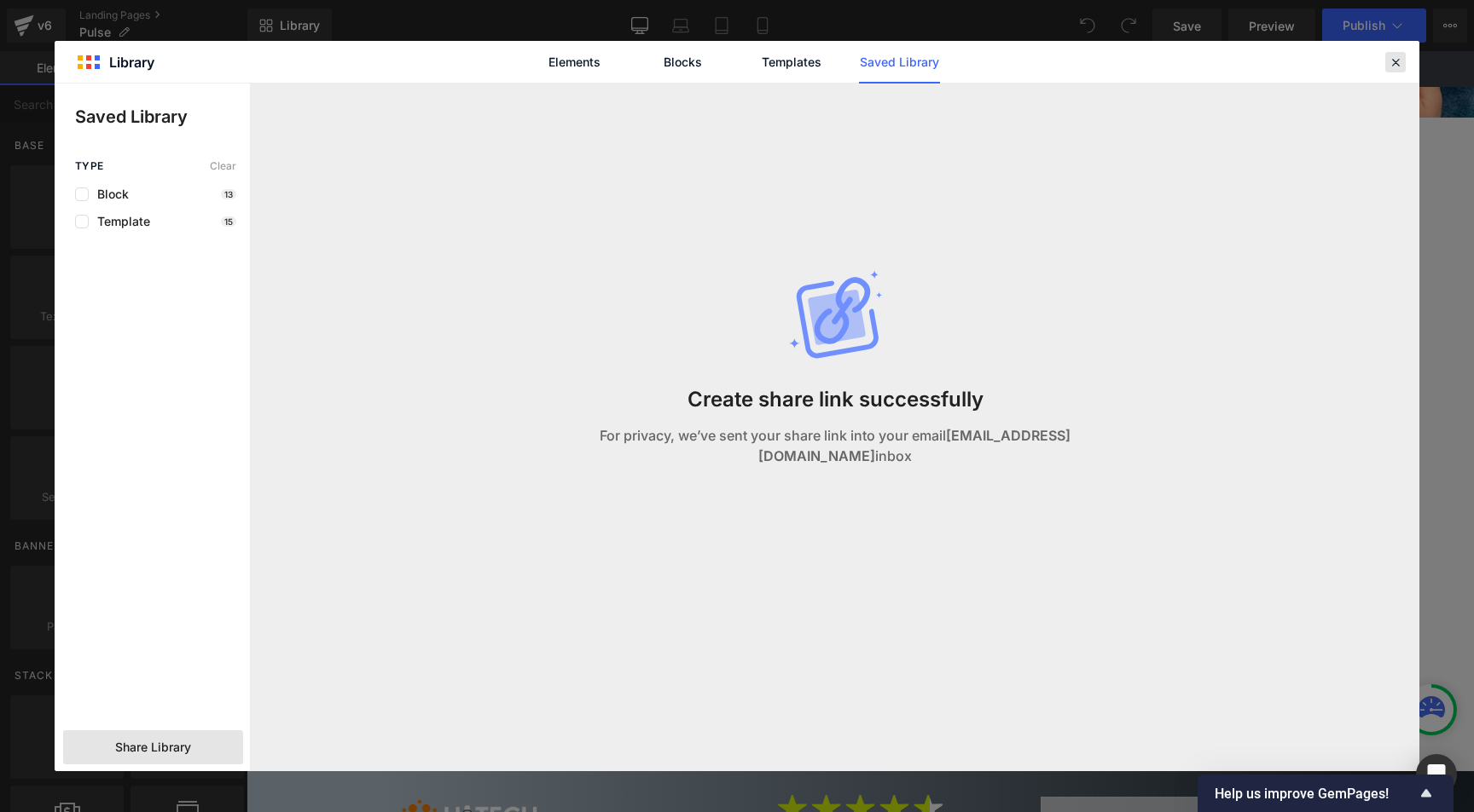
click at [1394, 62] on icon at bounding box center [1395, 63] width 16 height 16
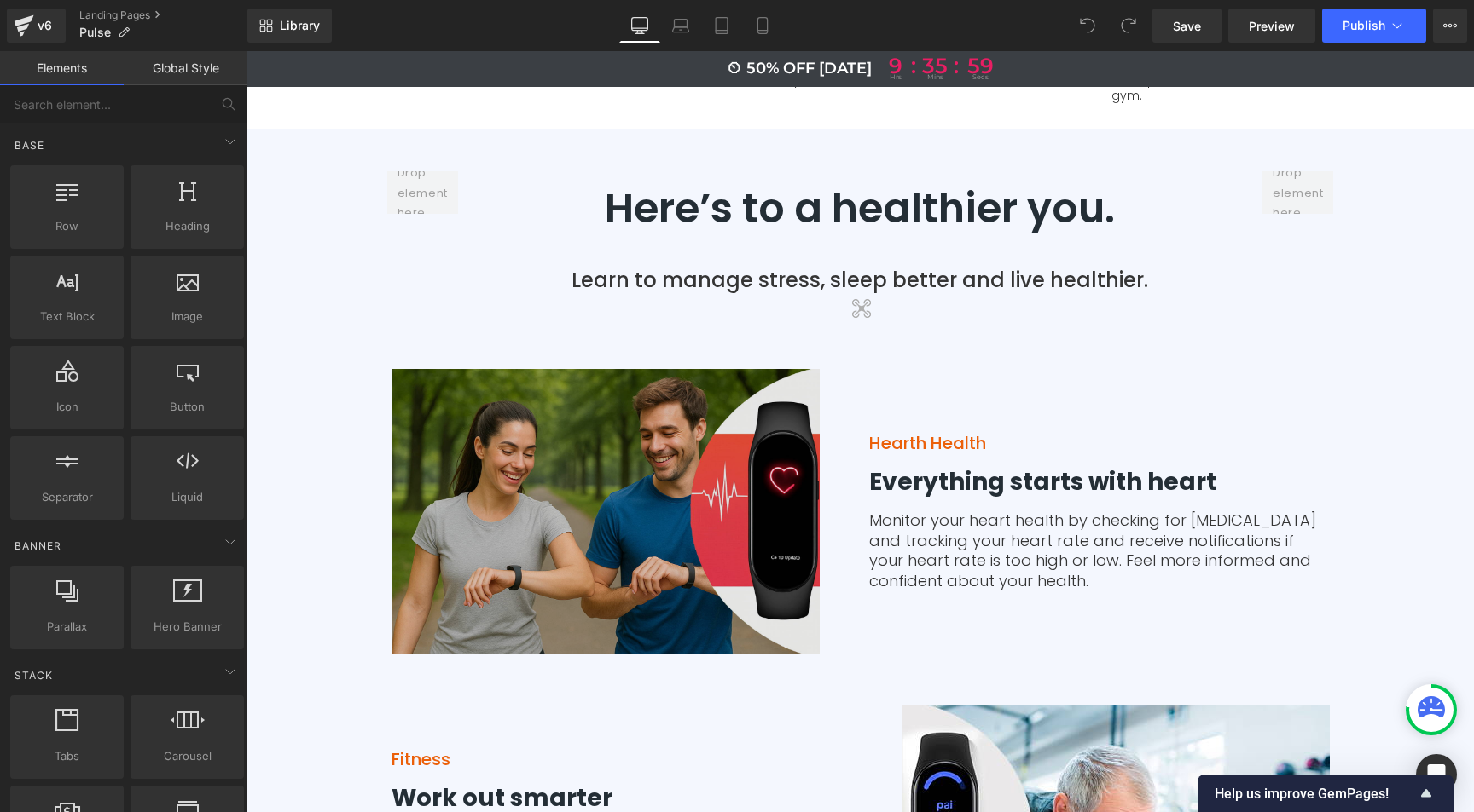
scroll to position [3485, 0]
